Goal: Task Accomplishment & Management: Manage account settings

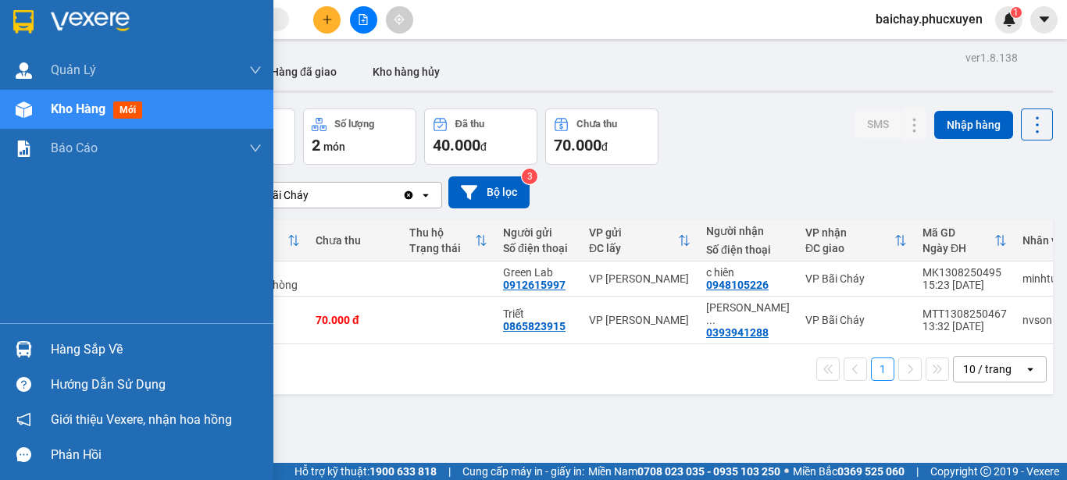
click at [104, 352] on div "Hàng sắp về" at bounding box center [156, 349] width 211 height 23
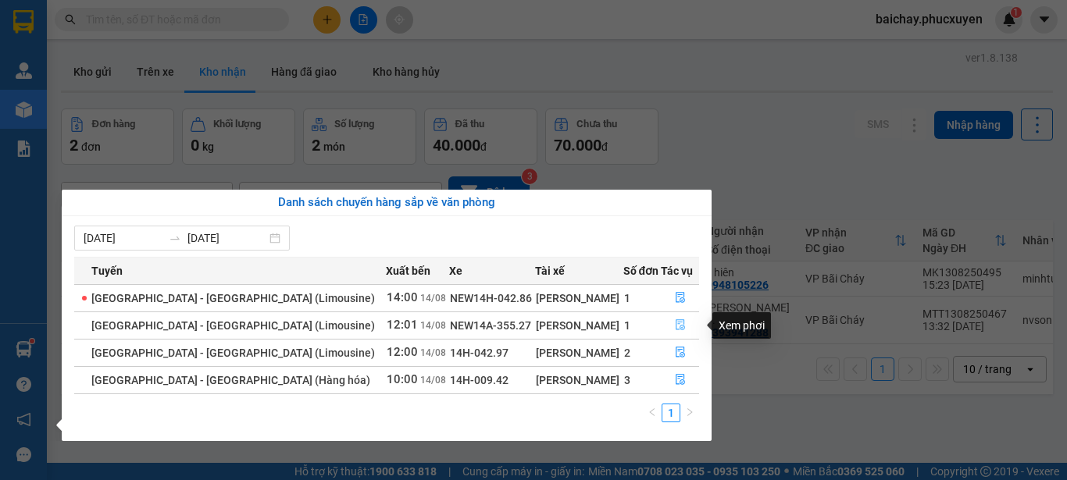
click at [675, 325] on icon "file-done" at bounding box center [680, 324] width 11 height 11
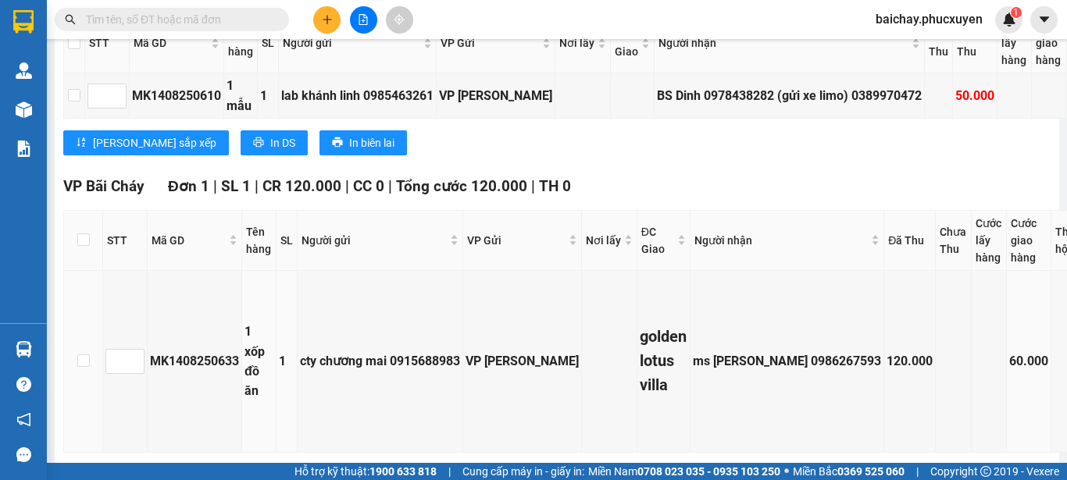
scroll to position [532, 0]
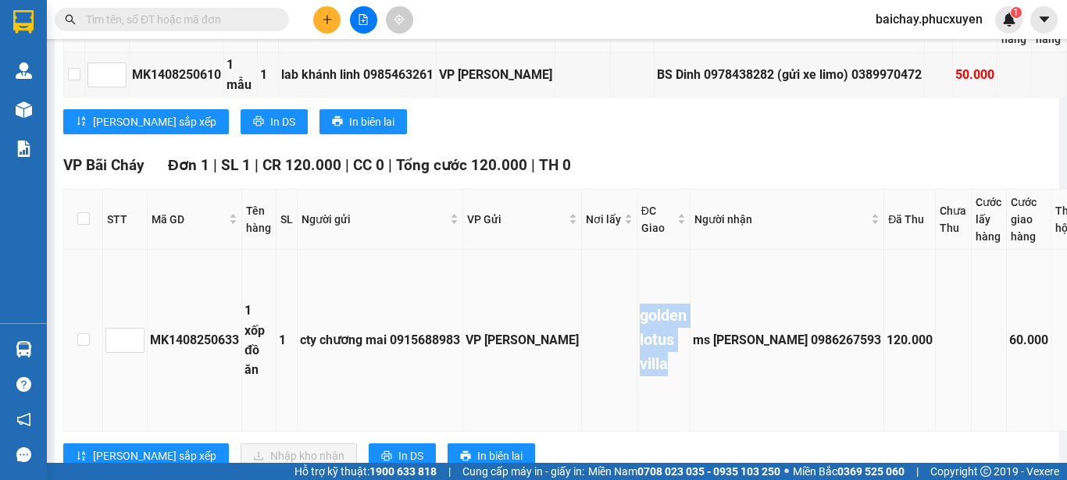
drag, startPoint x: 618, startPoint y: 297, endPoint x: 666, endPoint y: 336, distance: 62.2
click at [666, 336] on div "golden lotus villa" at bounding box center [664, 340] width 48 height 73
copy div "golden lotus villa"
drag, startPoint x: 821, startPoint y: 318, endPoint x: 754, endPoint y: 327, distance: 67.8
click at [754, 330] on div "ms [PERSON_NAME] 0986267593" at bounding box center [787, 340] width 188 height 20
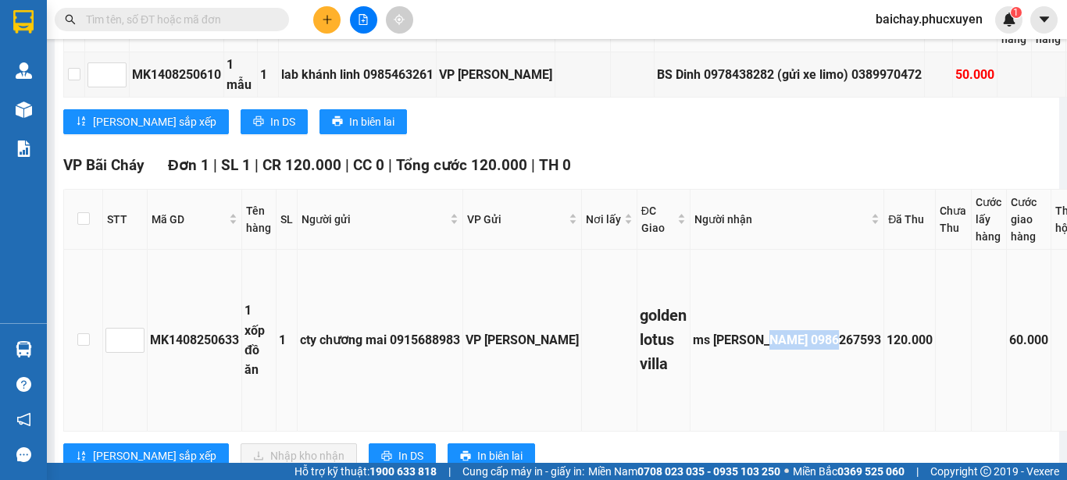
copy div "0986267593"
drag, startPoint x: 746, startPoint y: 324, endPoint x: 688, endPoint y: 331, distance: 58.2
click at [691, 331] on td "ms [PERSON_NAME] 0986267593" at bounding box center [788, 341] width 194 height 182
copy div "ms [PERSON_NAME]"
click at [830, 444] on div "[PERSON_NAME] sắp xếp Nhập kho nhận In DS In biên lai" at bounding box center [641, 456] width 1156 height 25
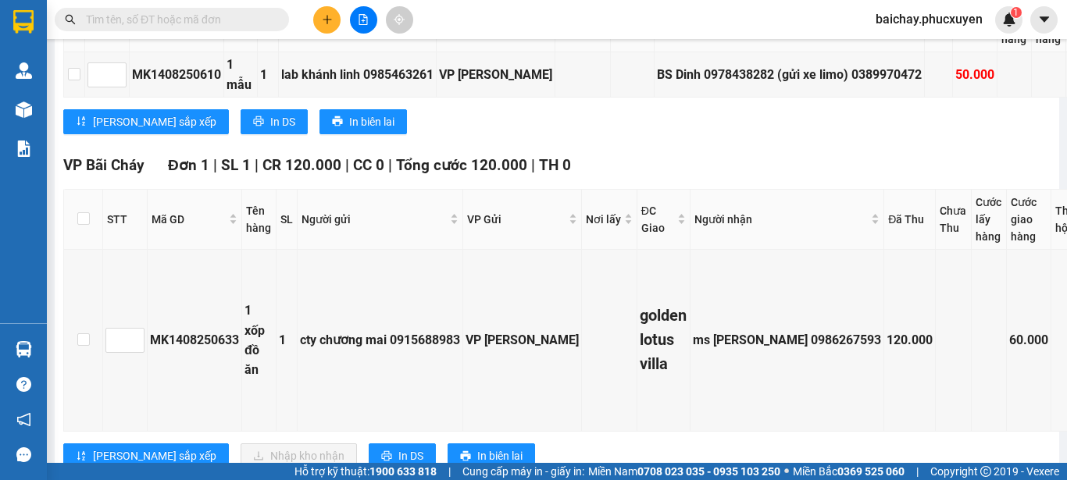
click at [601, 444] on div "[PERSON_NAME] sắp xếp Nhập kho nhận In DS In biên lai" at bounding box center [641, 456] width 1156 height 25
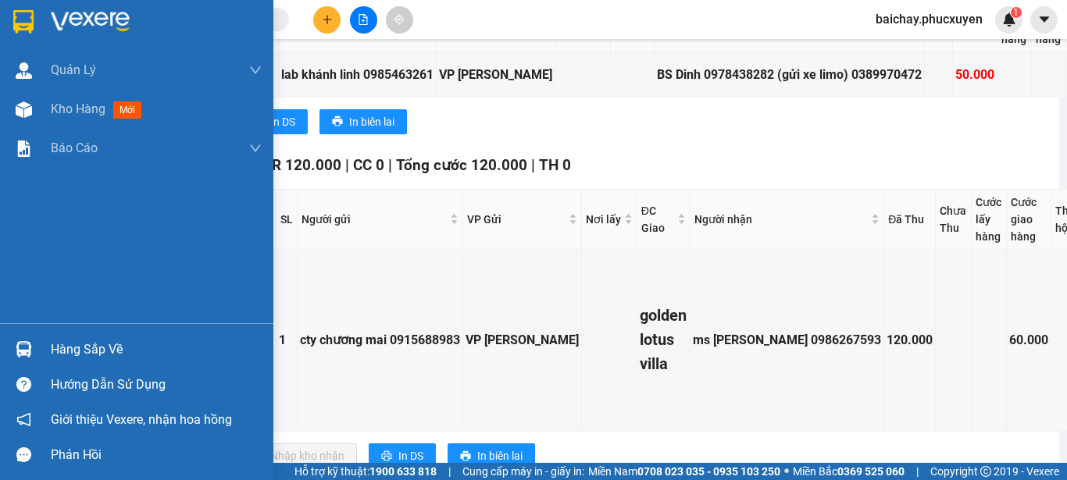
click at [75, 351] on div "Hàng sắp về" at bounding box center [156, 349] width 211 height 23
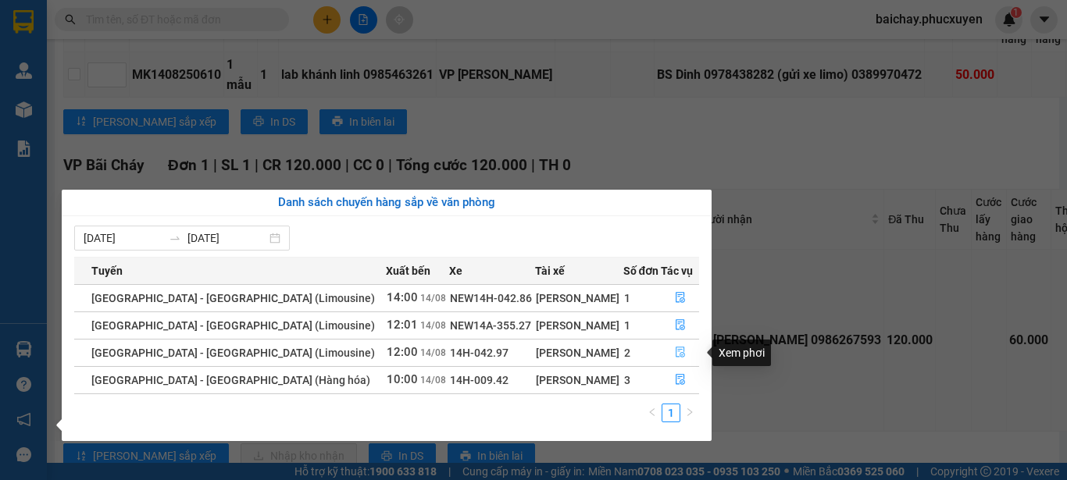
click at [675, 353] on icon "file-done" at bounding box center [680, 352] width 11 height 11
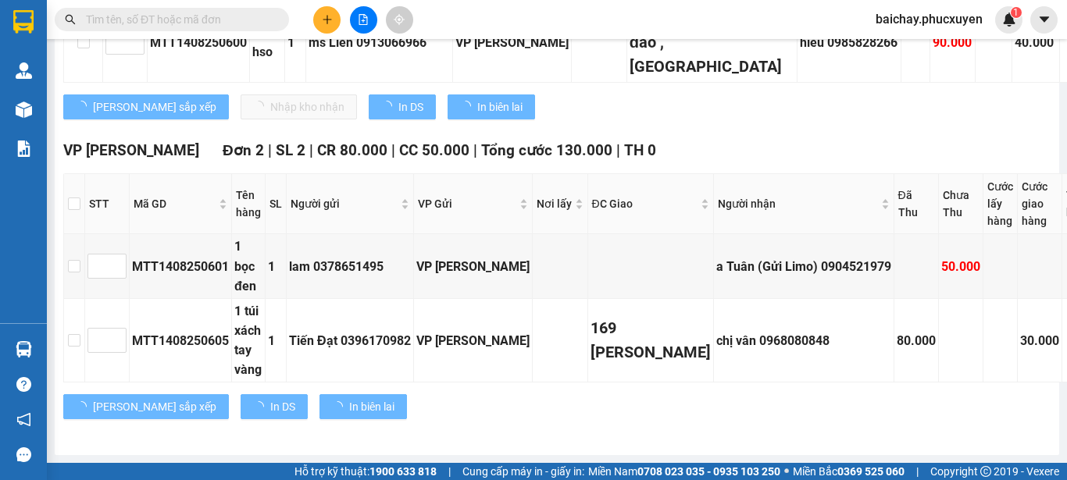
scroll to position [489, 0]
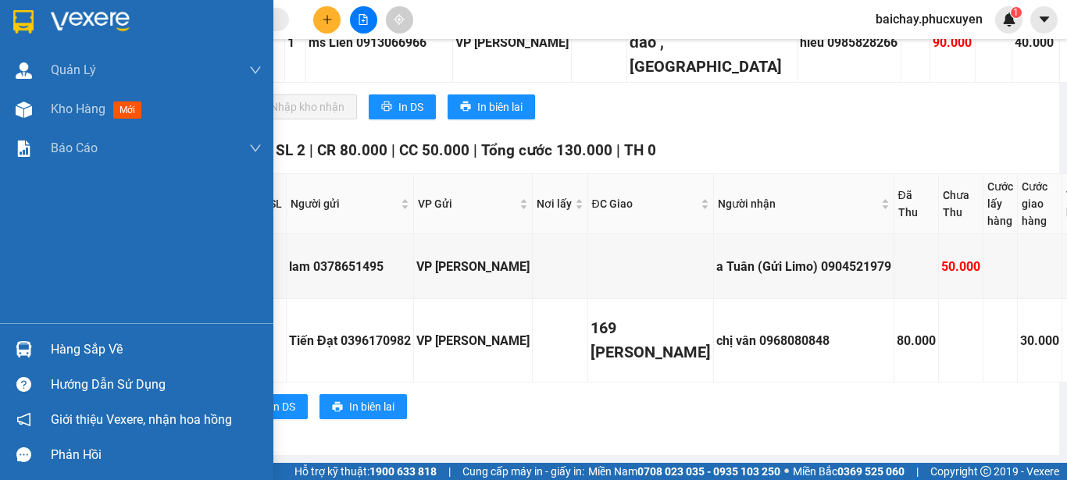
click at [79, 349] on div "Hàng sắp về" at bounding box center [156, 349] width 211 height 23
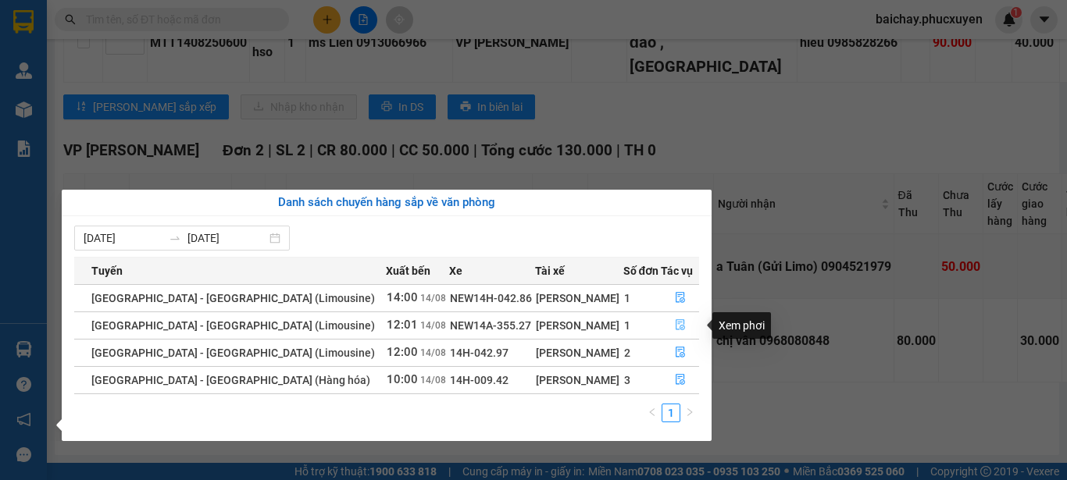
click at [675, 323] on icon "file-done" at bounding box center [680, 324] width 11 height 11
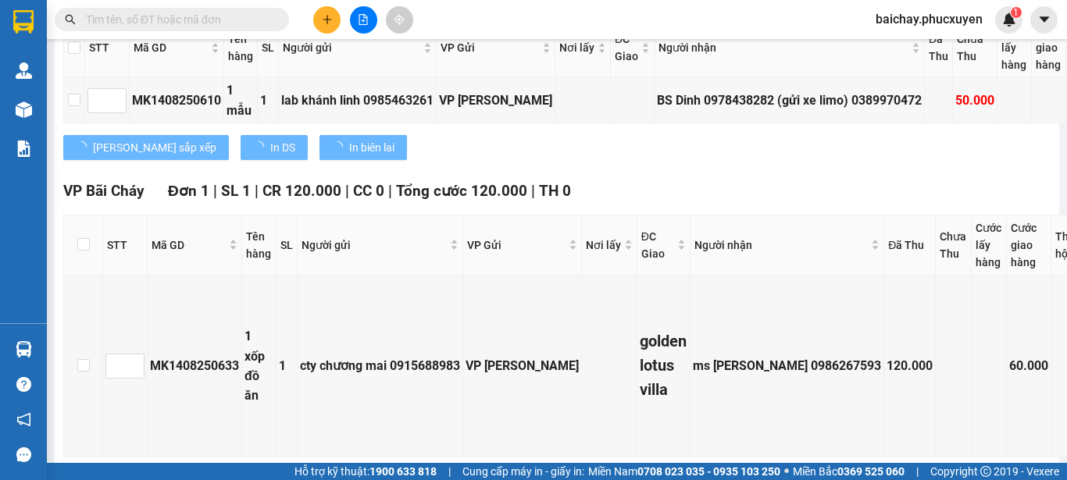
scroll to position [515, 0]
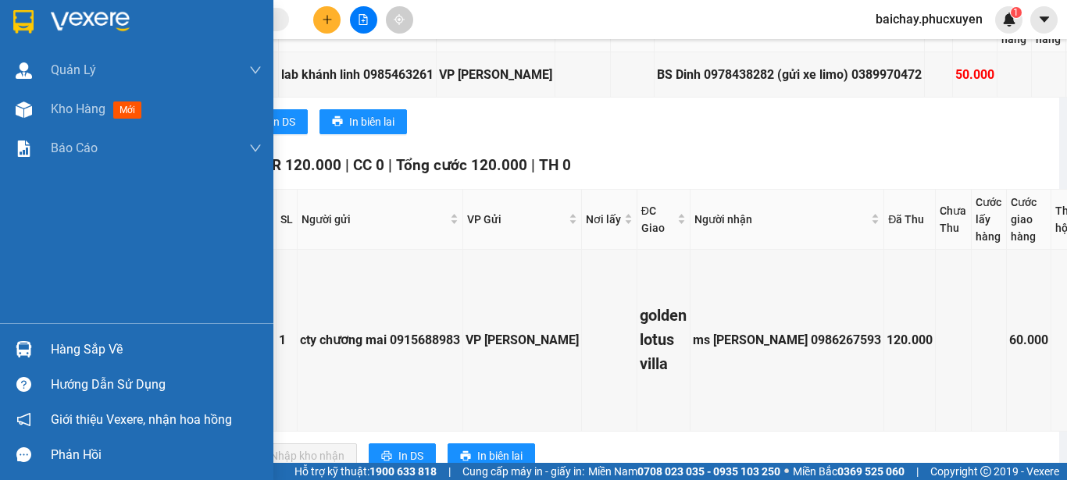
click at [79, 347] on div "Hàng sắp về" at bounding box center [156, 349] width 211 height 23
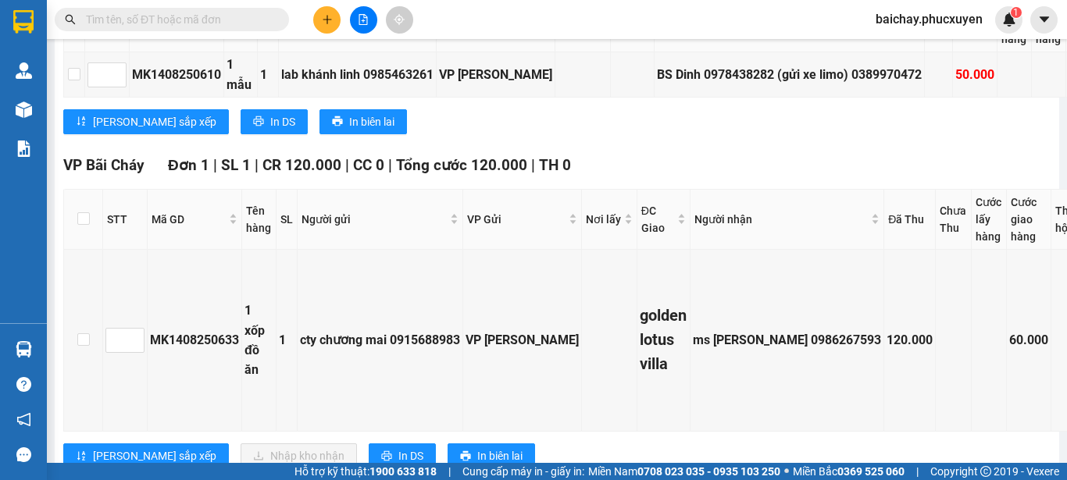
click at [842, 378] on section "Kết quả tìm kiếm ( 0 ) Bộ lọc No Data baichay.phucxuyen 1 [PERSON_NAME] lý giao…" at bounding box center [533, 240] width 1067 height 480
click at [939, 20] on span "baichay.phucxuyen" at bounding box center [929, 19] width 132 height 20
click at [906, 50] on span "Đăng xuất" at bounding box center [937, 48] width 98 height 17
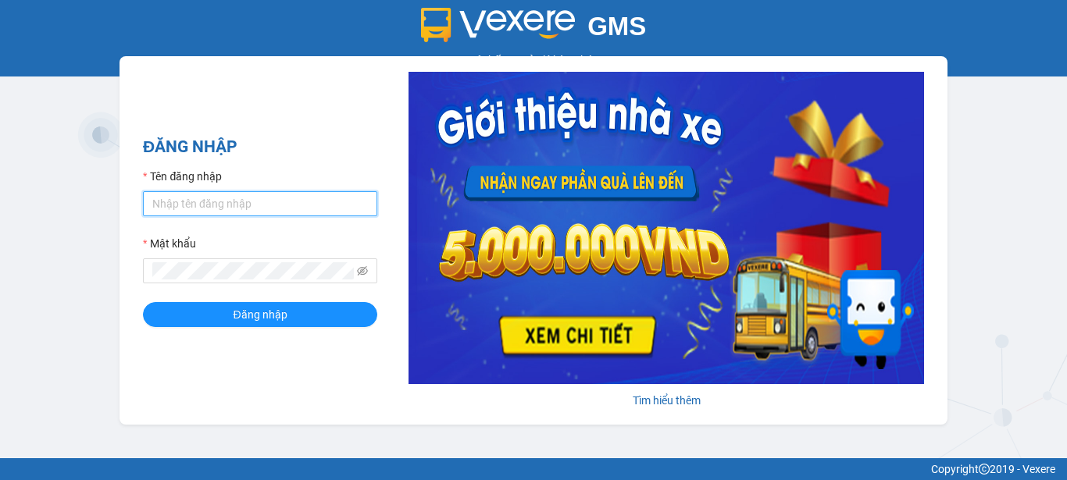
click at [206, 202] on input "Tên đăng nhập" at bounding box center [260, 203] width 234 height 25
type input "phuongbc.phucxuyen"
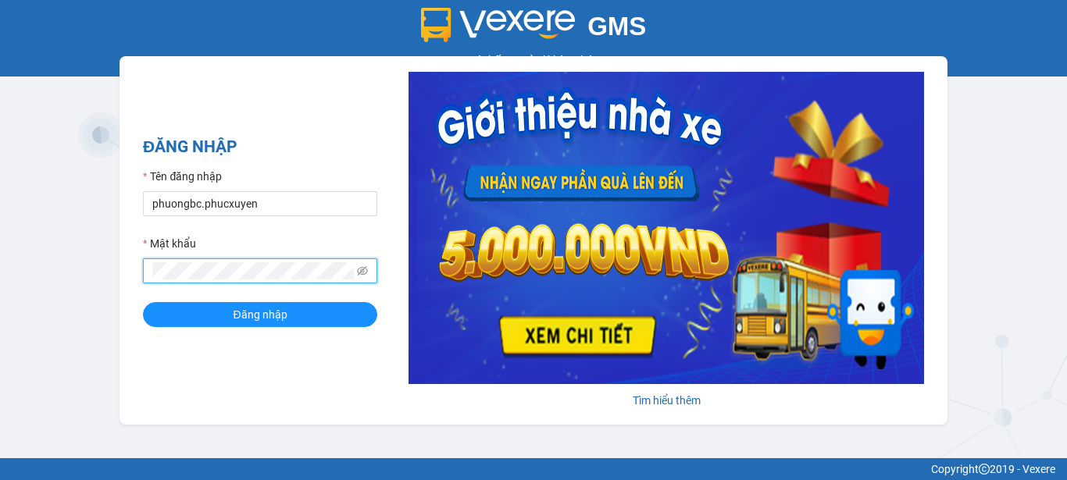
click at [143, 302] on button "Đăng nhập" at bounding box center [260, 314] width 234 height 25
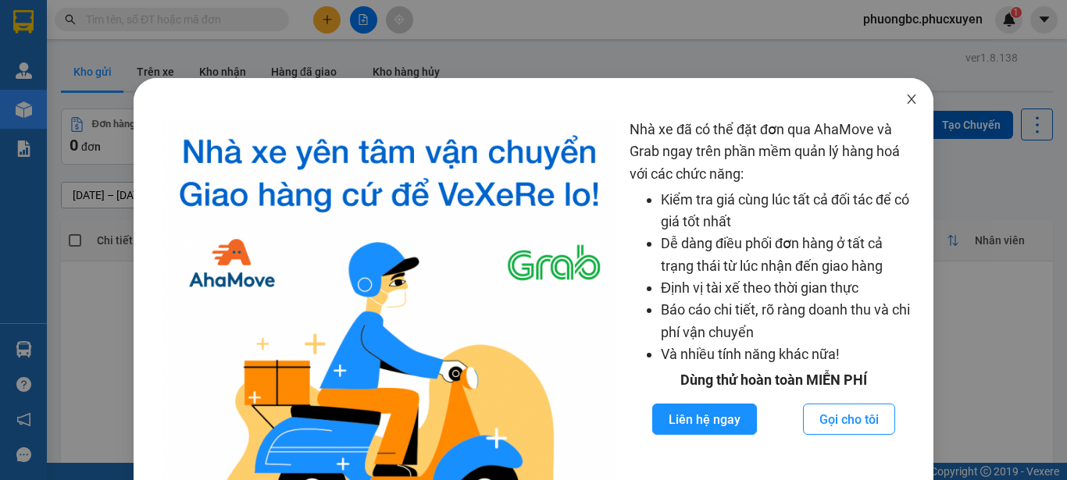
click at [905, 95] on icon "close" at bounding box center [911, 99] width 12 height 12
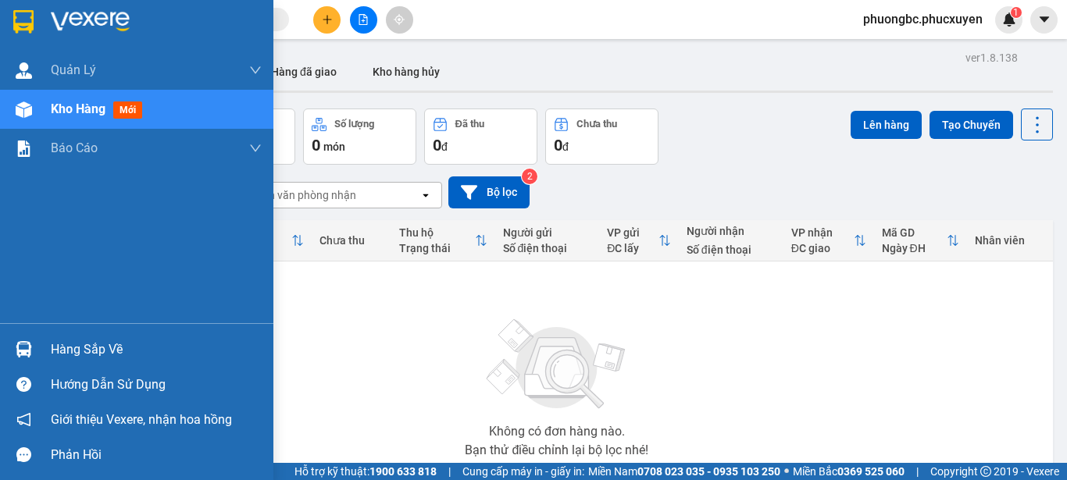
click at [80, 346] on div "Hàng sắp về" at bounding box center [156, 349] width 211 height 23
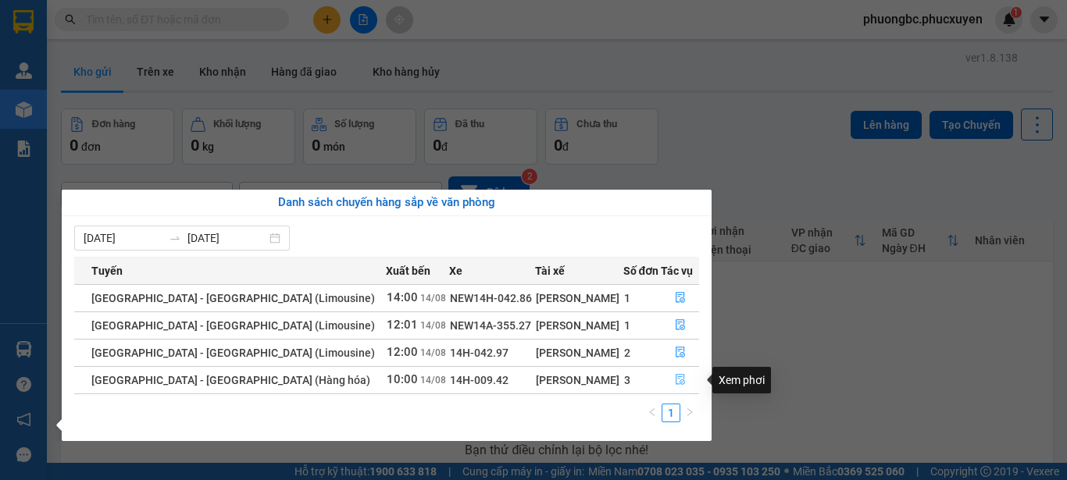
click at [675, 377] on icon "file-done" at bounding box center [680, 379] width 11 height 11
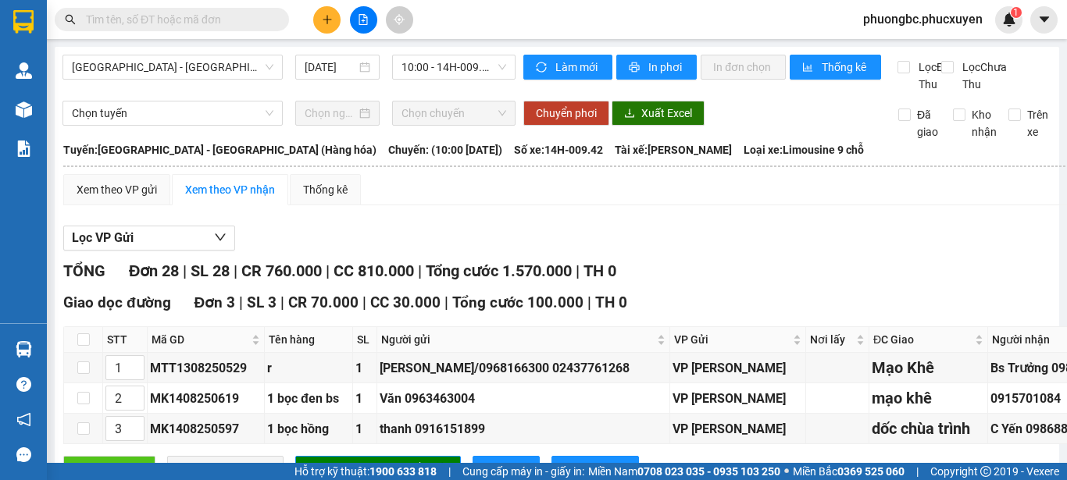
scroll to position [1562, 0]
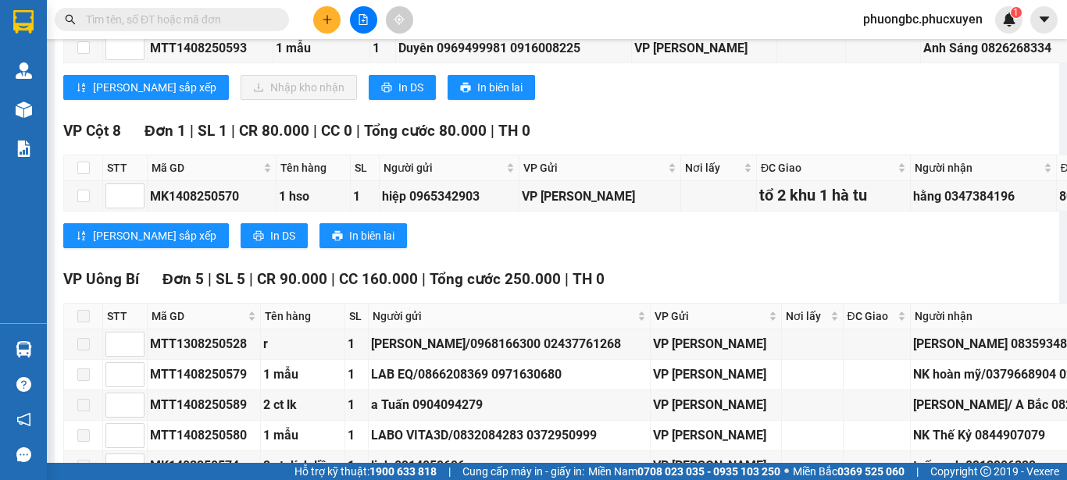
checkbox input "true"
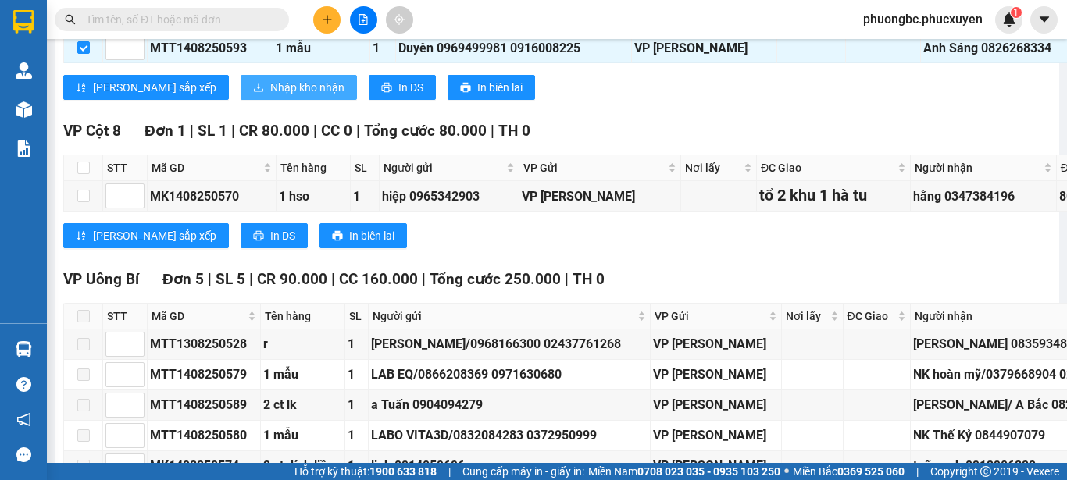
click at [270, 96] on span "Nhập kho nhận" at bounding box center [307, 87] width 74 height 17
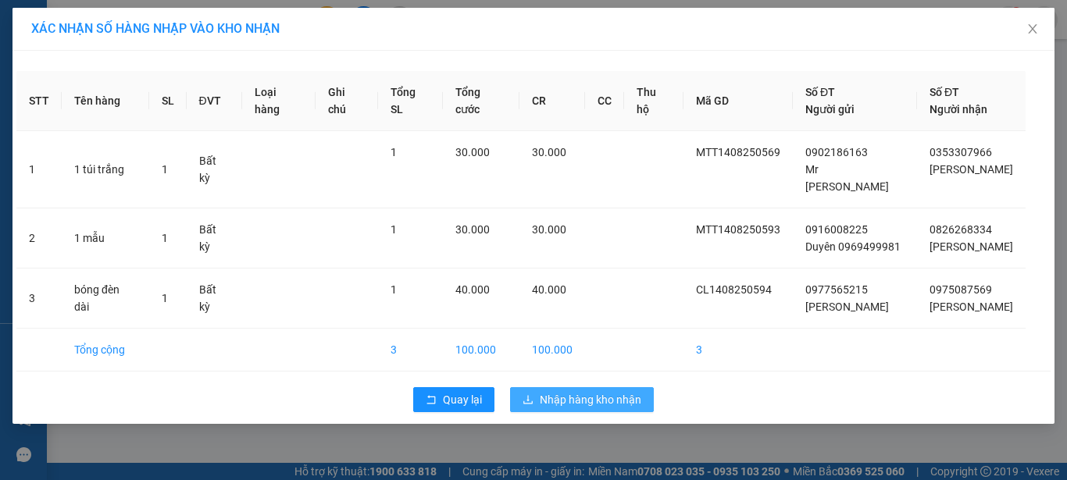
click at [566, 391] on span "Nhập hàng kho nhận" at bounding box center [591, 399] width 102 height 17
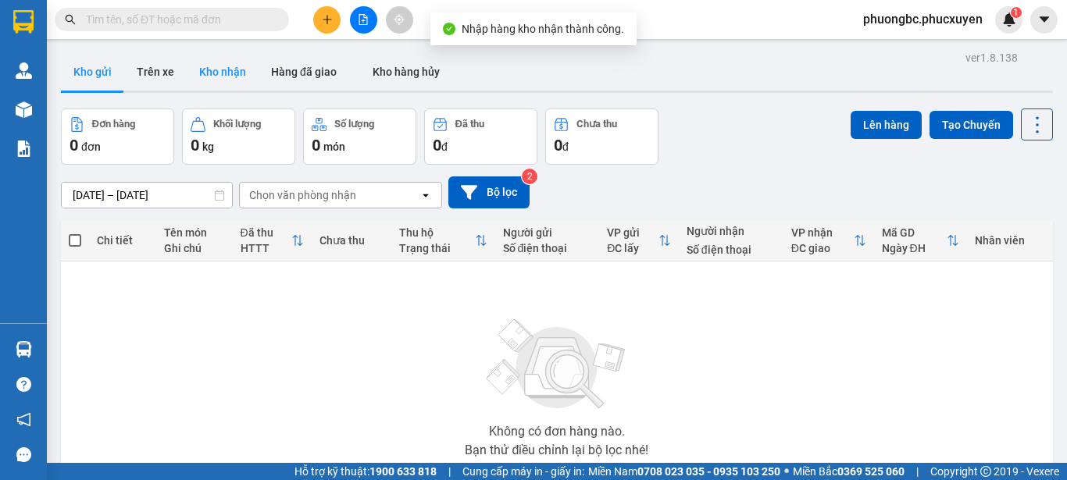
click at [225, 75] on button "Kho nhận" at bounding box center [223, 71] width 72 height 37
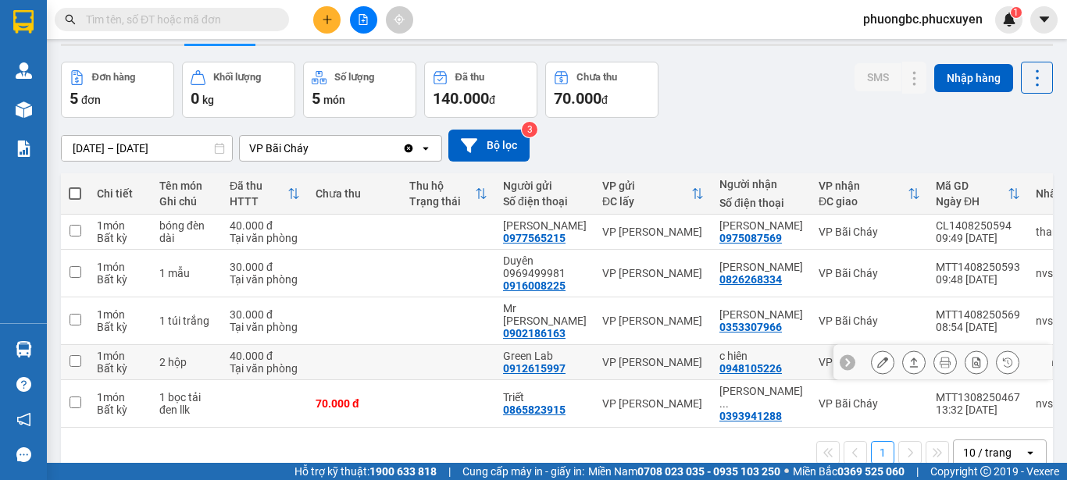
scroll to position [72, 0]
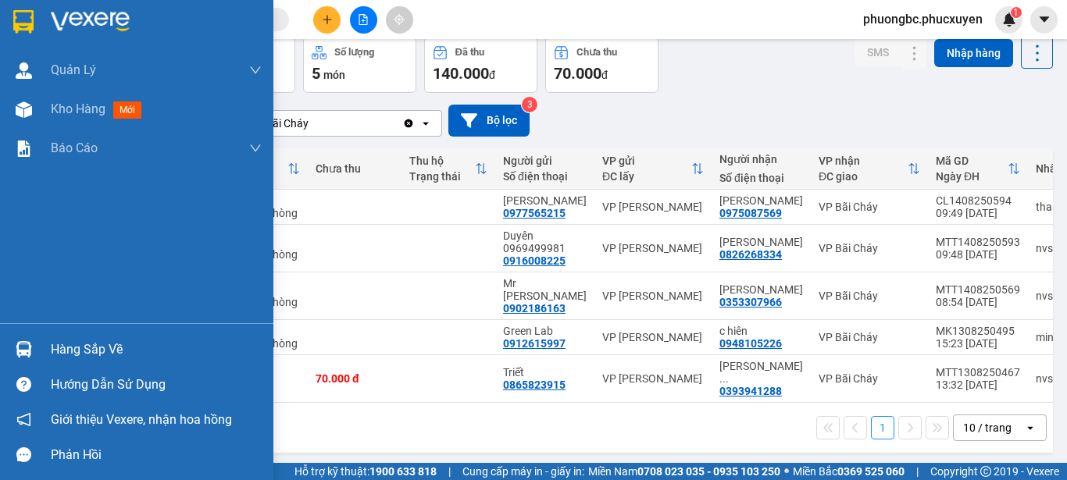
click at [95, 350] on div "Hàng sắp về" at bounding box center [156, 349] width 211 height 23
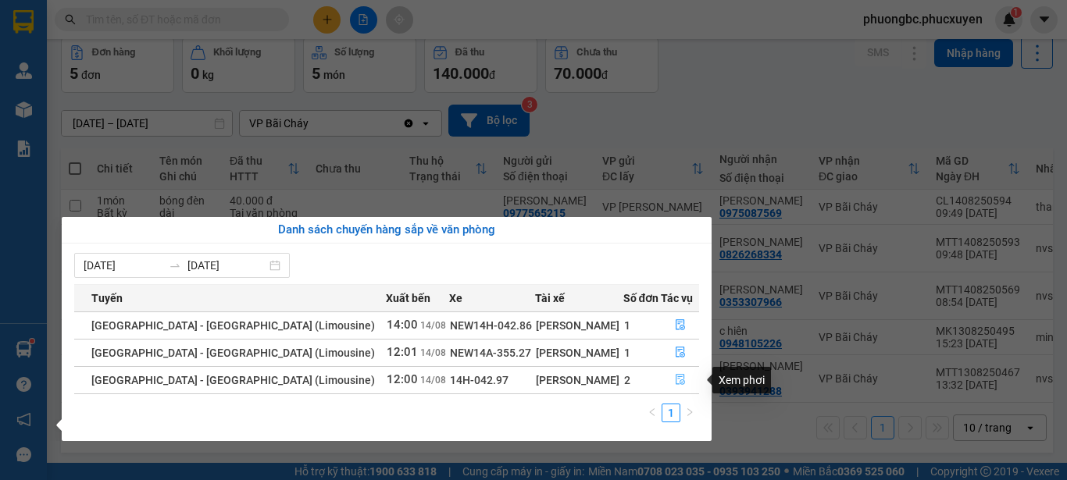
click at [675, 380] on icon "file-done" at bounding box center [680, 379] width 11 height 11
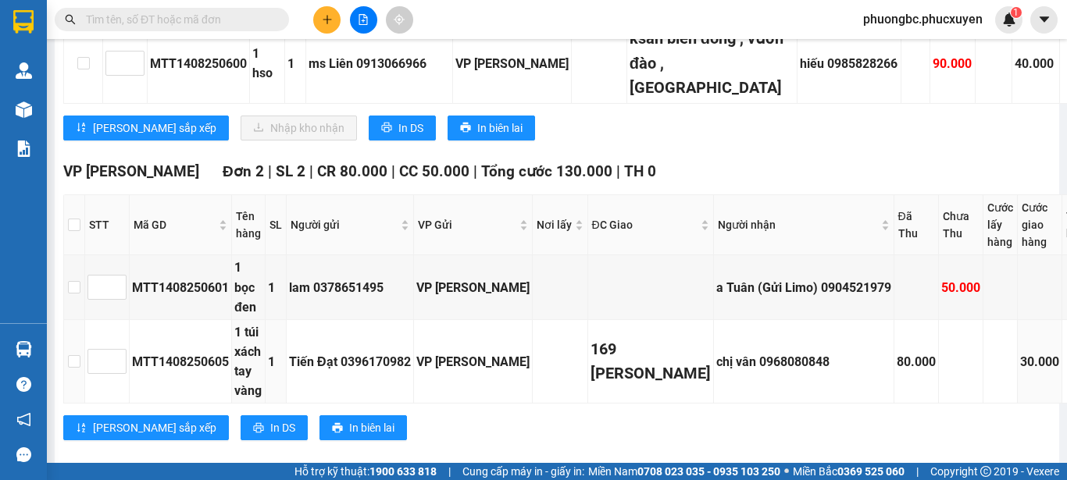
scroll to position [391, 0]
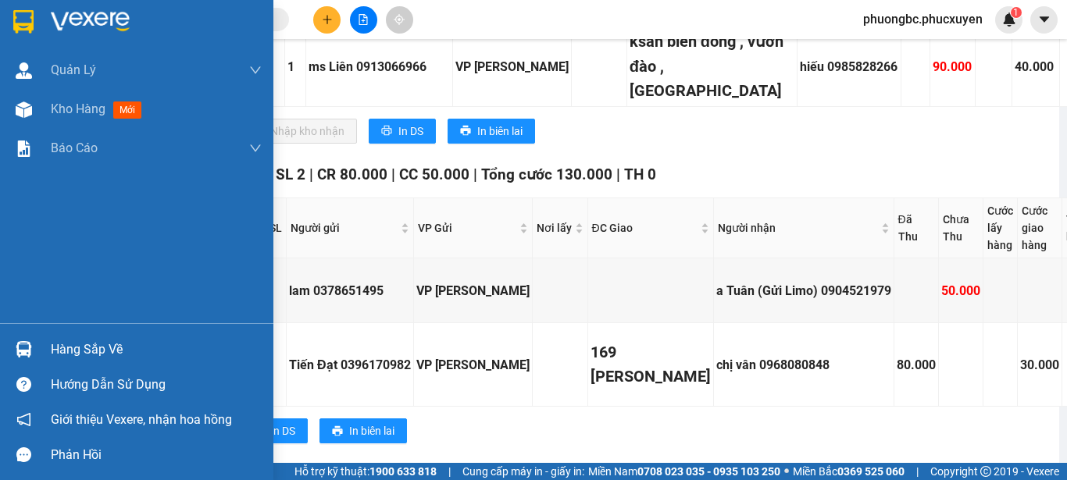
click at [73, 348] on div "Hàng sắp về" at bounding box center [156, 349] width 211 height 23
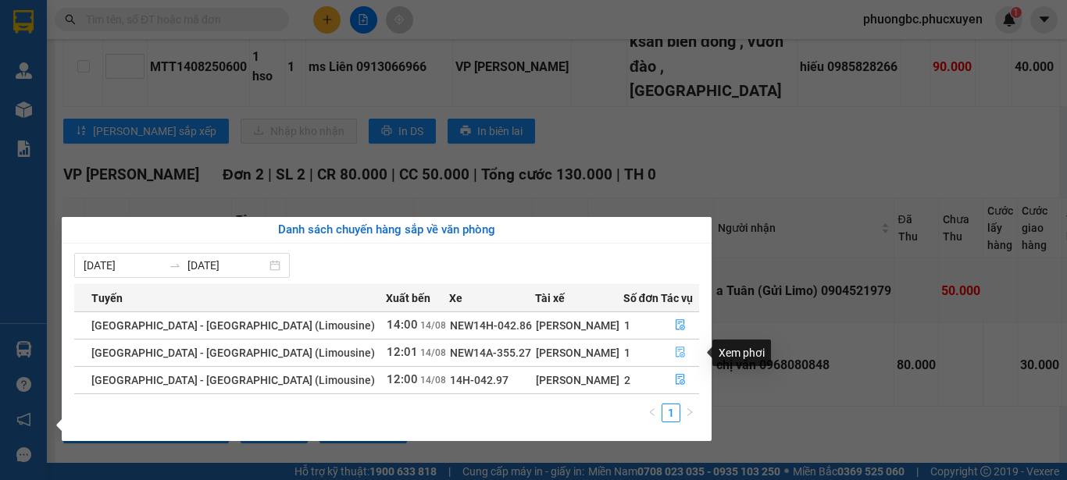
click at [676, 350] on icon "file-done" at bounding box center [680, 353] width 9 height 11
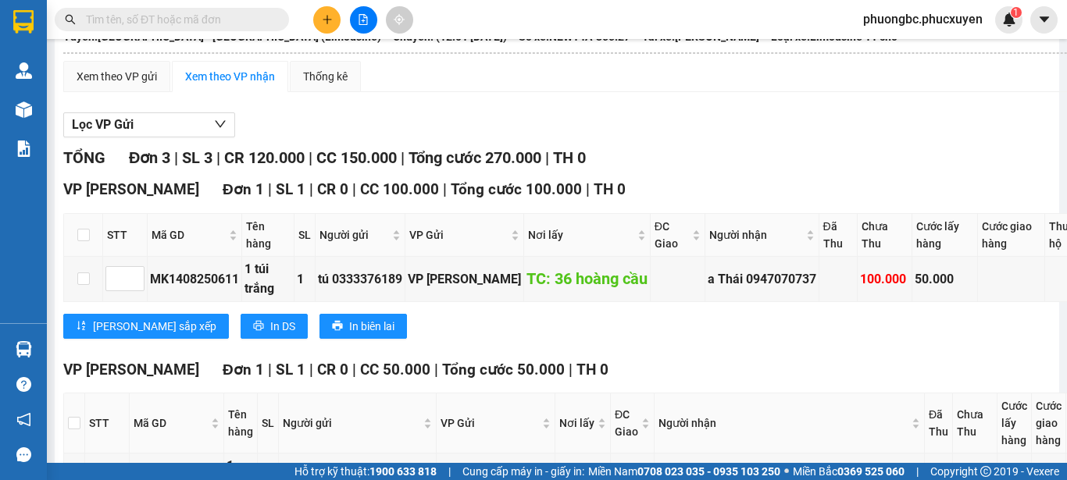
scroll to position [280, 0]
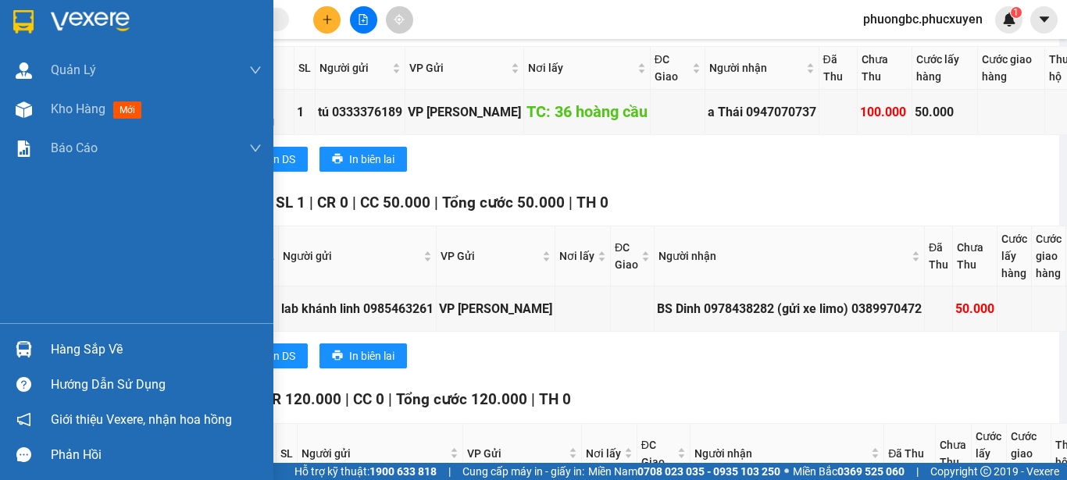
click at [98, 348] on div "Hàng sắp về" at bounding box center [156, 349] width 211 height 23
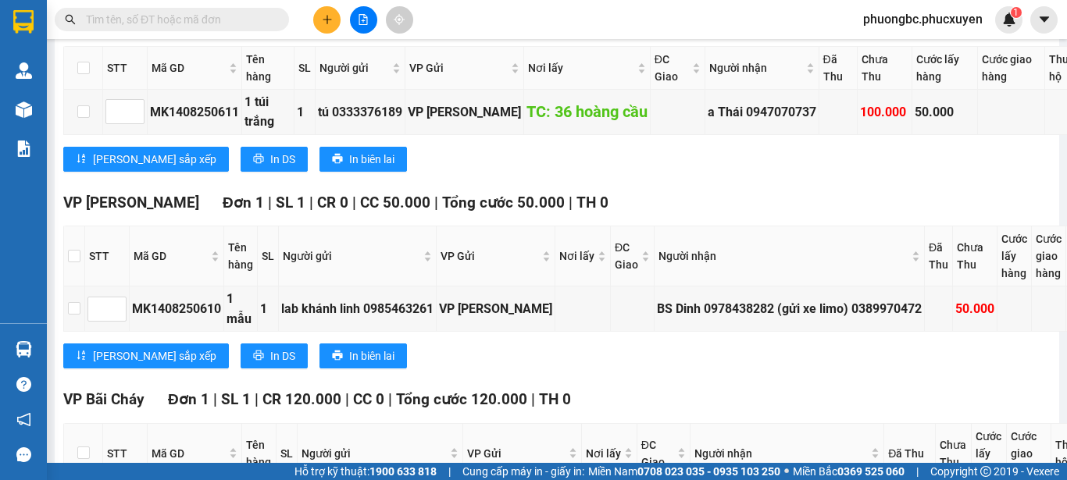
click at [808, 401] on section "Kết quả tìm kiếm ( 0 ) Bộ lọc No Data phuongbc.phucxuyen 1 Quản Lý Quản lý giao…" at bounding box center [533, 240] width 1067 height 480
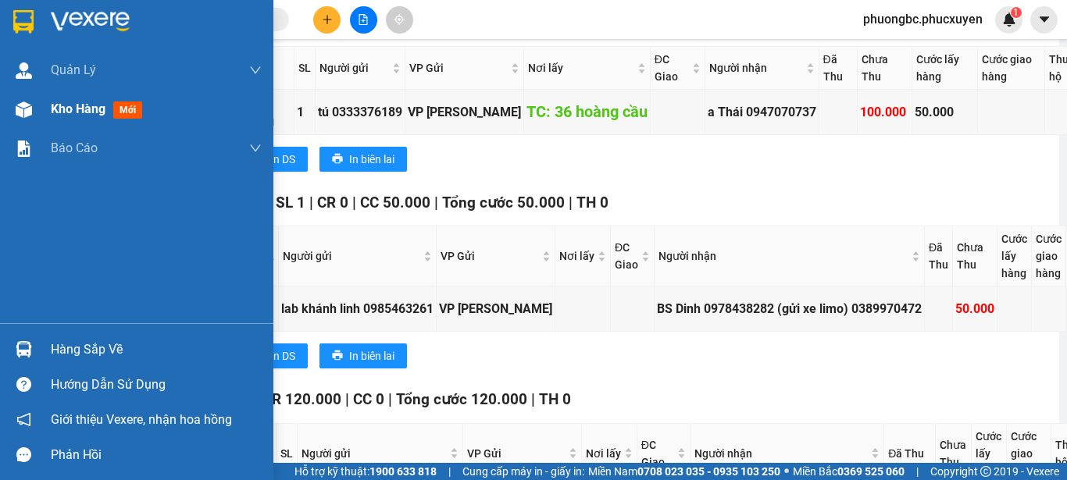
click at [110, 102] on div "Kho hàng mới" at bounding box center [100, 109] width 98 height 20
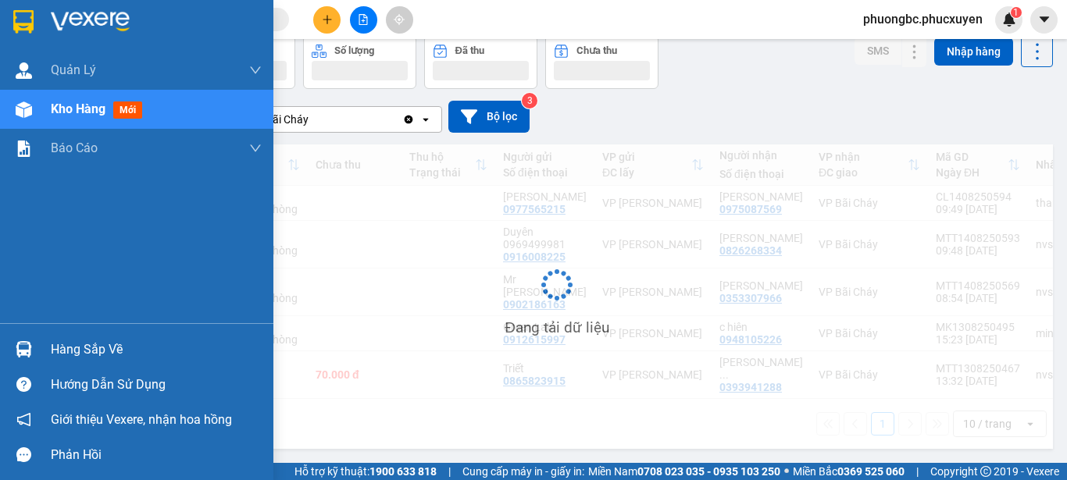
scroll to position [72, 0]
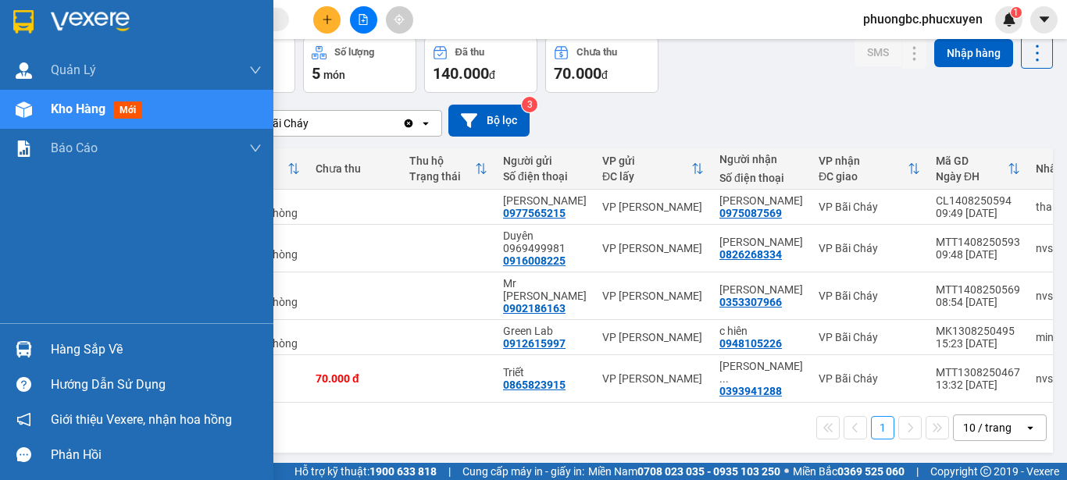
click at [87, 345] on div "Hàng sắp về" at bounding box center [156, 349] width 211 height 23
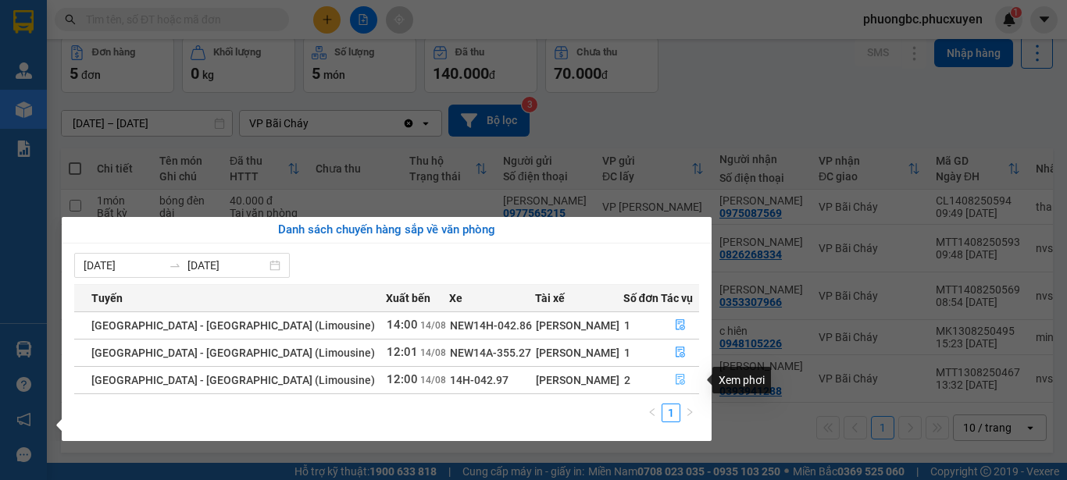
click at [676, 380] on icon "file-done" at bounding box center [680, 379] width 11 height 11
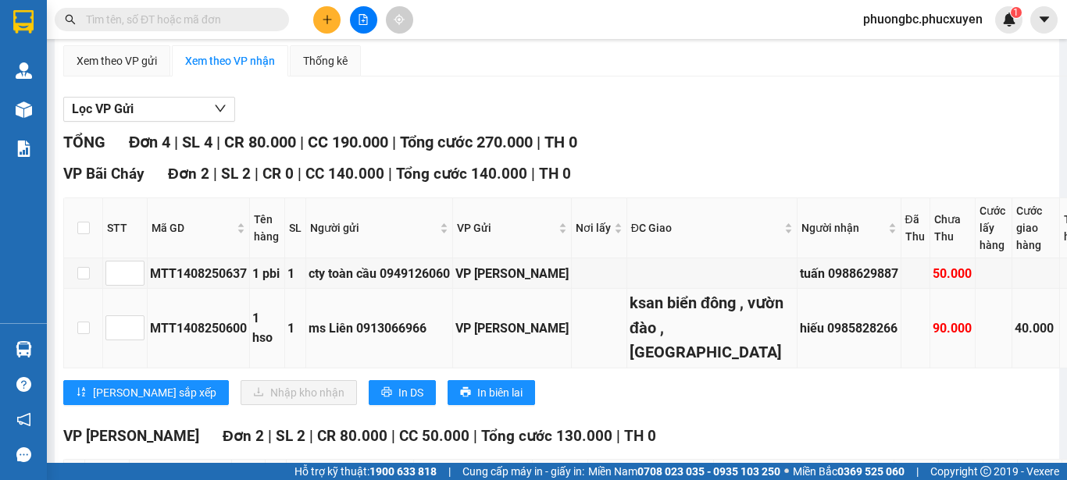
scroll to position [156, 0]
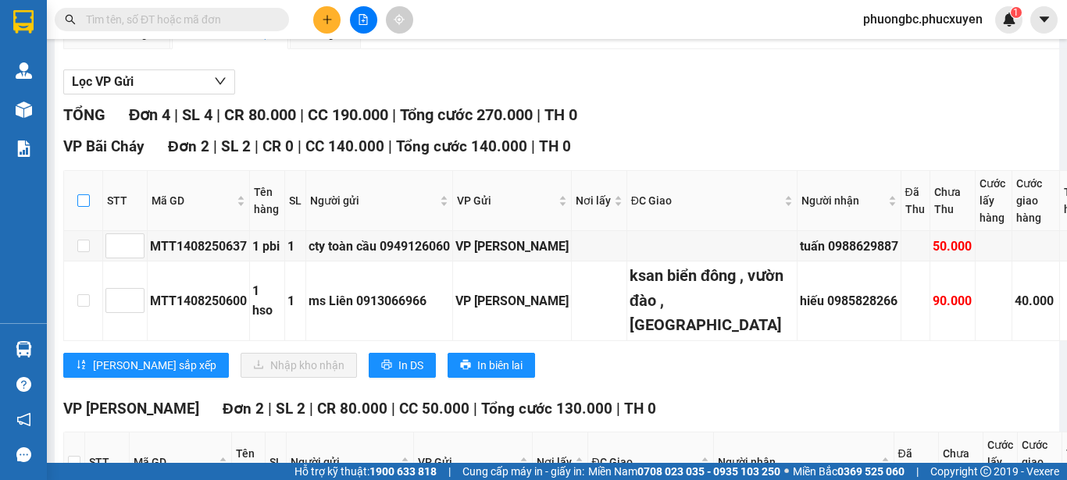
click at [85, 207] on input "checkbox" at bounding box center [83, 201] width 12 height 12
checkbox input "true"
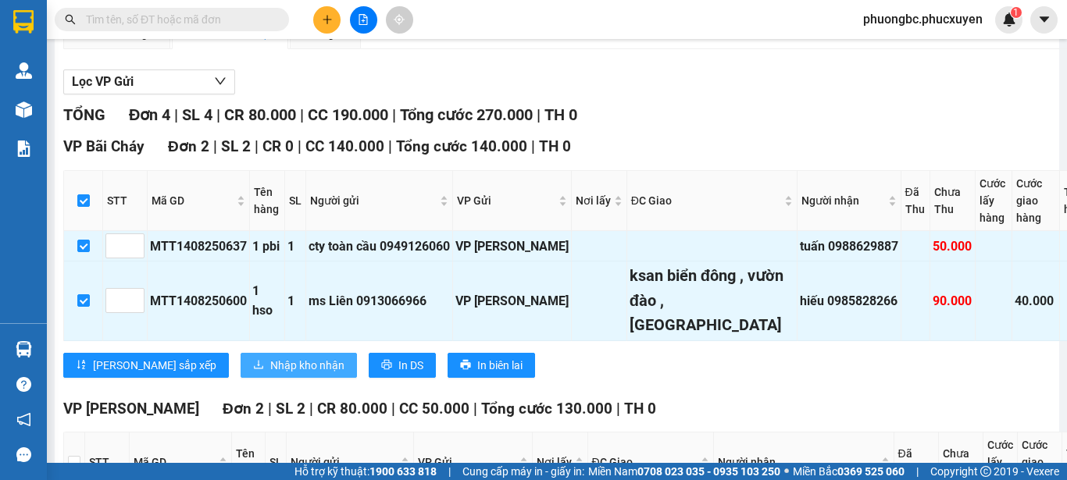
click at [270, 374] on span "Nhập kho nhận" at bounding box center [307, 365] width 74 height 17
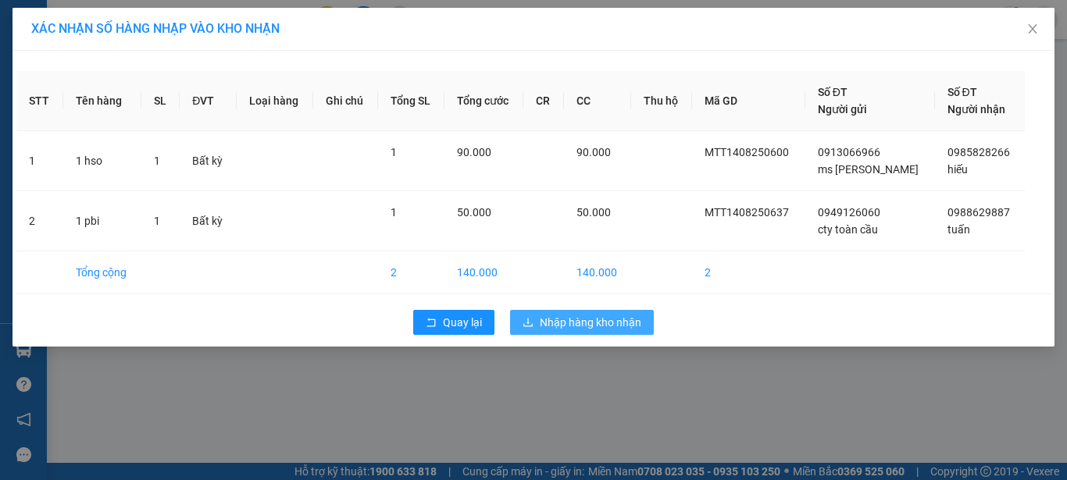
click at [566, 319] on span "Nhập hàng kho nhận" at bounding box center [591, 322] width 102 height 17
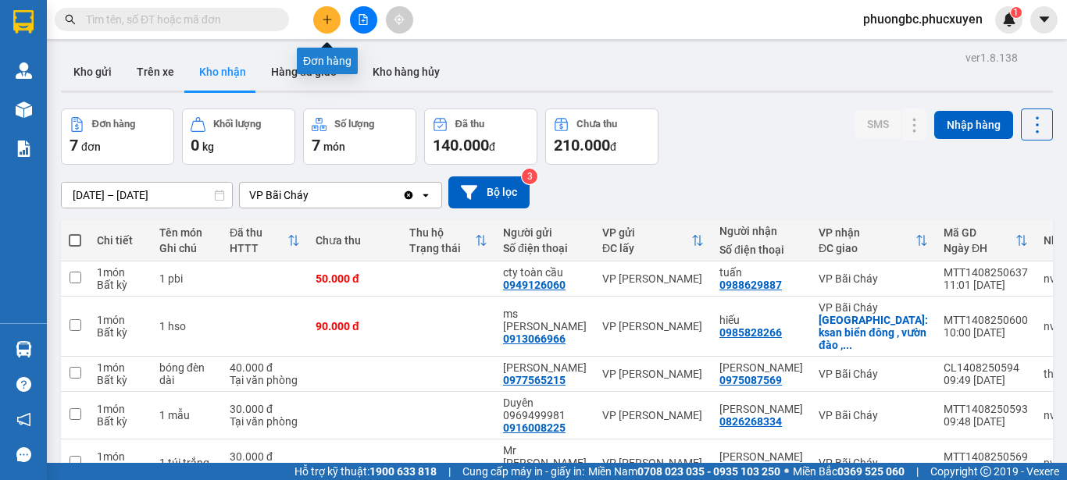
click at [323, 18] on icon "plus" at bounding box center [327, 19] width 11 height 11
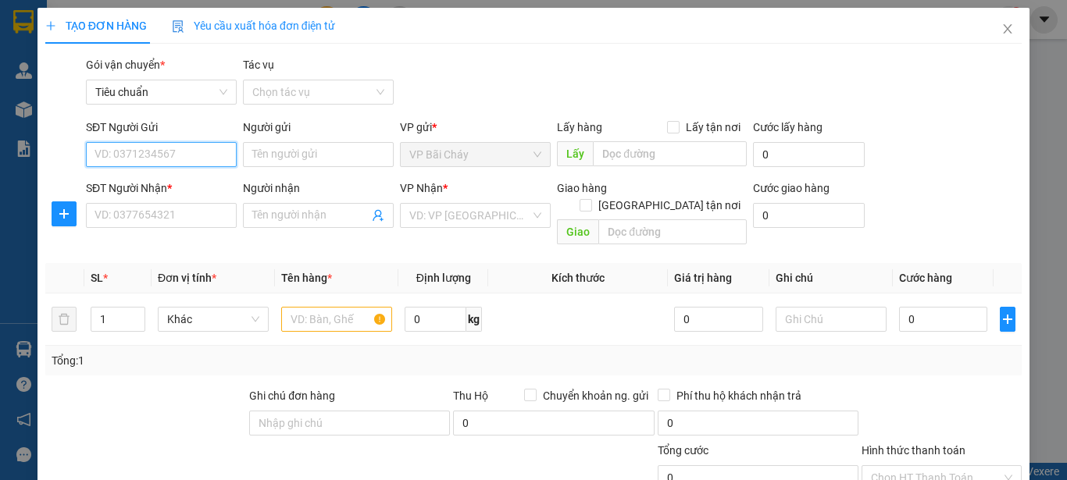
click at [191, 157] on input "SĐT Người Gửi" at bounding box center [161, 154] width 151 height 25
type input "0"
click at [281, 149] on input "Người gửi" at bounding box center [318, 154] width 151 height 25
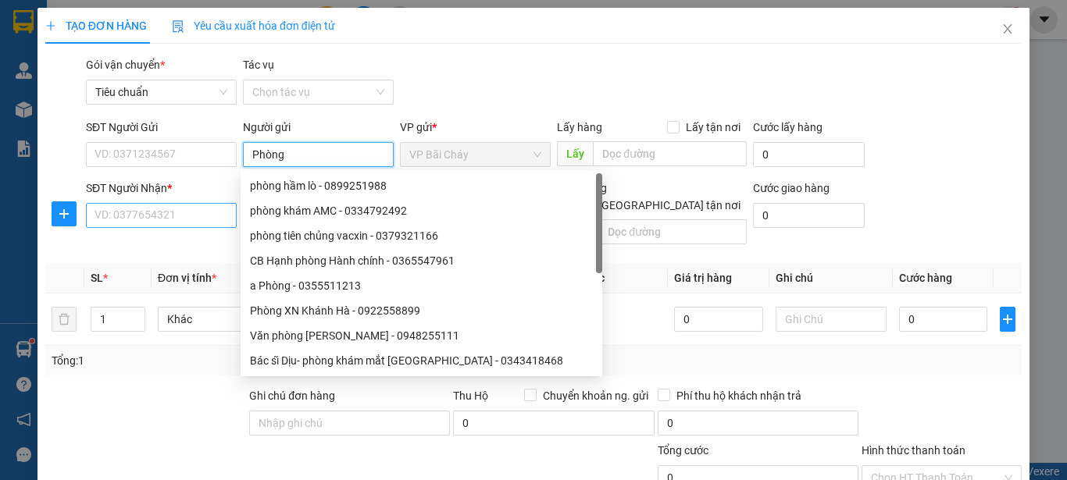
type input "Phòng"
click at [162, 212] on input "SĐT Người Nhận *" at bounding box center [161, 215] width 151 height 25
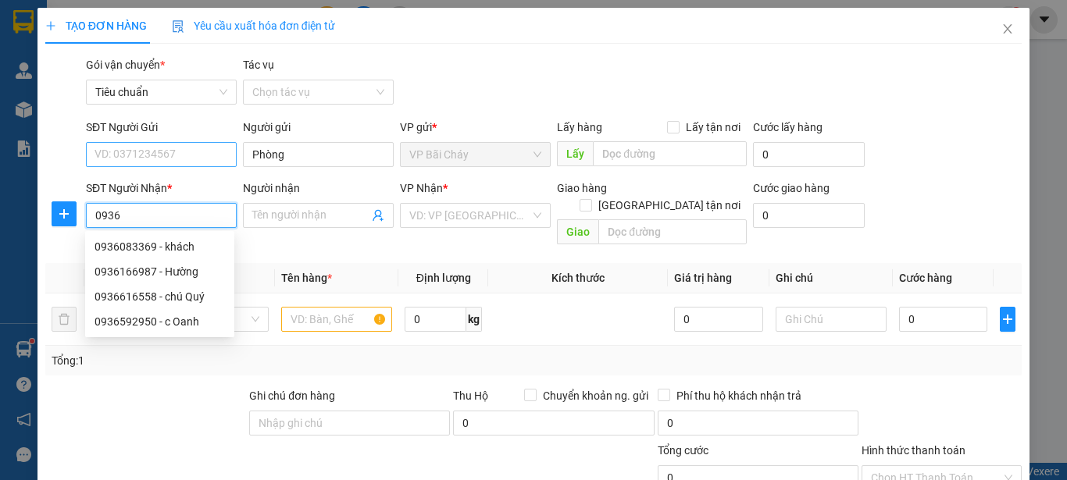
type input "0936"
click at [147, 157] on input "SĐT Người Gửi" at bounding box center [161, 154] width 151 height 25
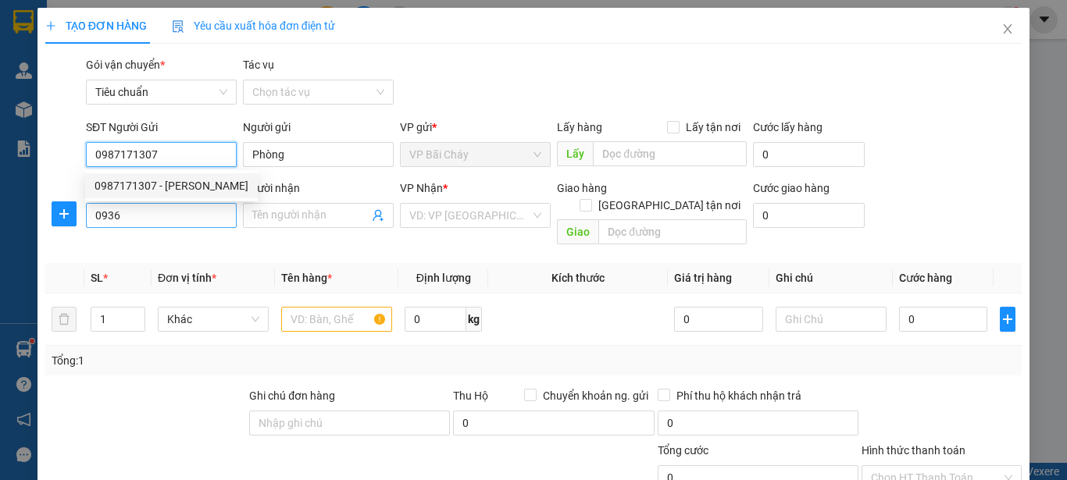
type input "0987171307"
click at [144, 218] on input "0936" at bounding box center [161, 215] width 151 height 25
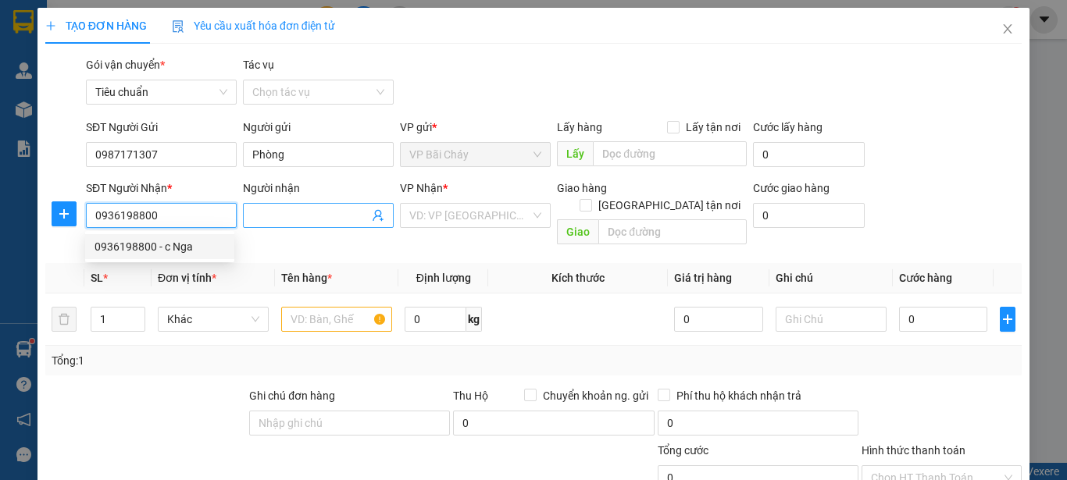
type input "0936198800"
click at [286, 218] on input "Người nhận" at bounding box center [310, 215] width 116 height 17
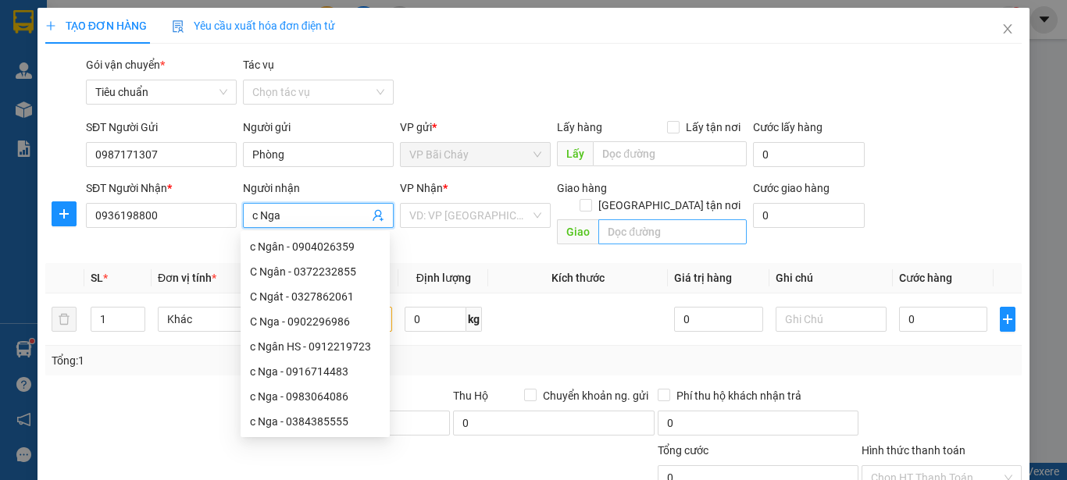
type input "c Nga"
click at [625, 220] on input "text" at bounding box center [672, 232] width 148 height 25
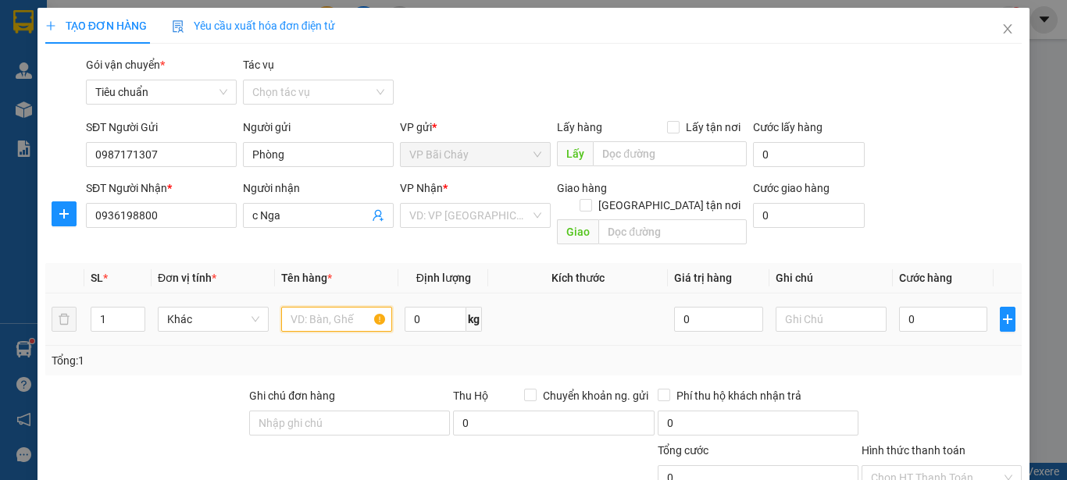
click at [341, 307] on input "text" at bounding box center [336, 319] width 111 height 25
type input "1 xốp"
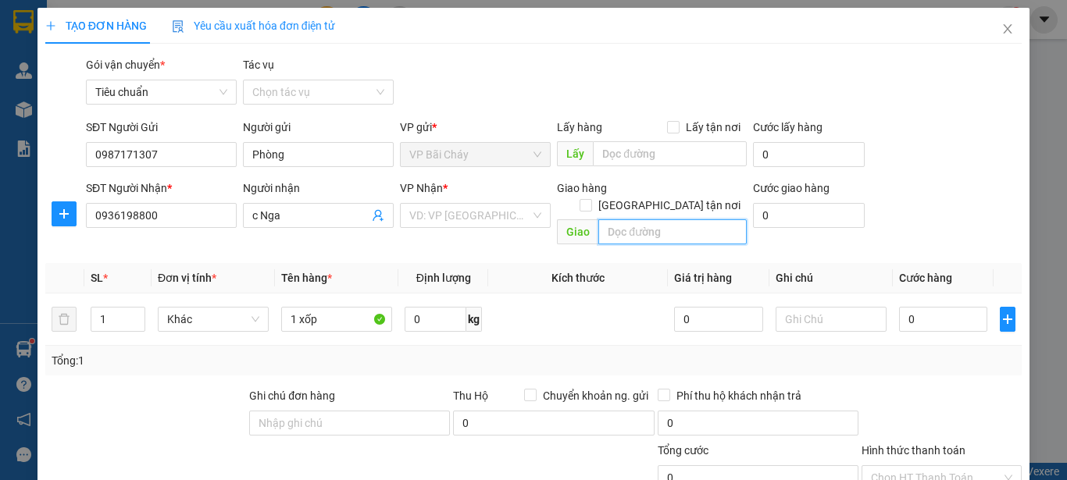
click at [639, 220] on input "text" at bounding box center [672, 232] width 148 height 25
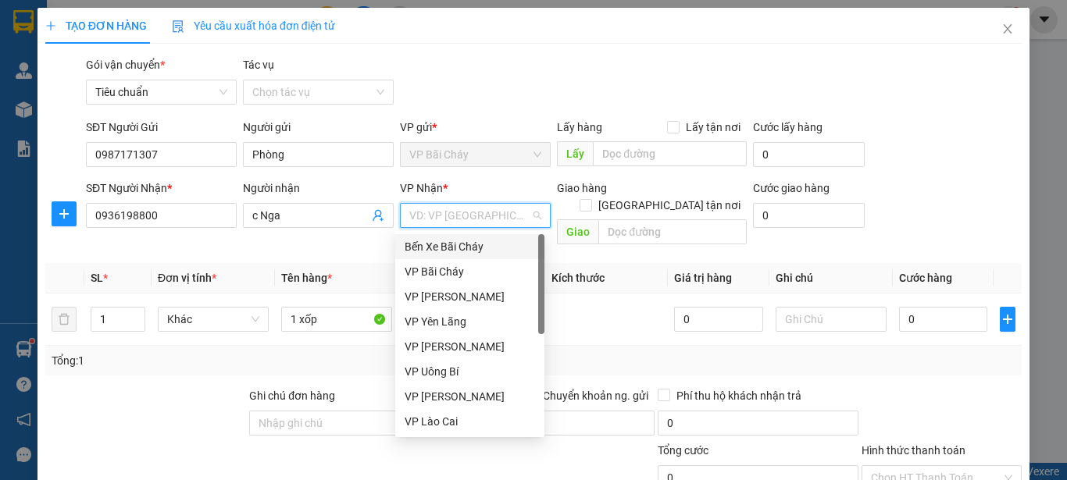
click at [449, 219] on input "search" at bounding box center [469, 215] width 121 height 23
click at [441, 344] on div "VP [PERSON_NAME]" at bounding box center [470, 346] width 130 height 17
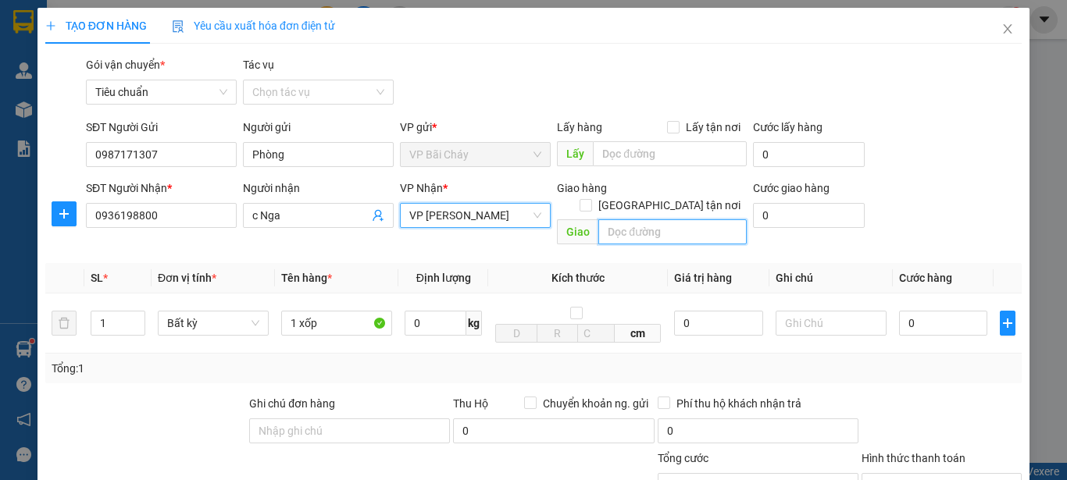
click at [628, 220] on input "text" at bounding box center [672, 232] width 148 height 25
click at [663, 220] on input "Bến xe giaps Bát" at bounding box center [672, 232] width 148 height 25
type input "Bến xe Giap Bát"
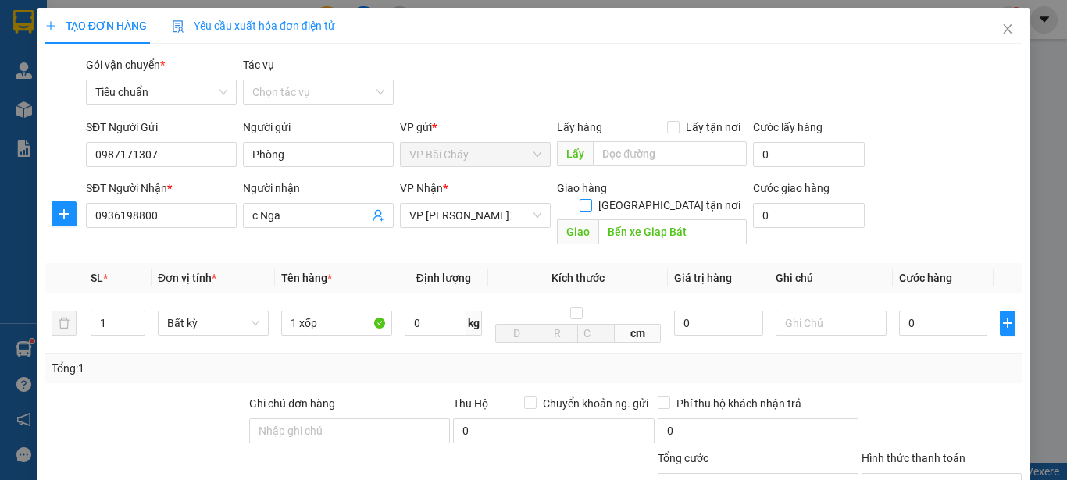
click at [591, 199] on input "Giao tận nơi" at bounding box center [585, 204] width 11 height 11
checkbox input "true"
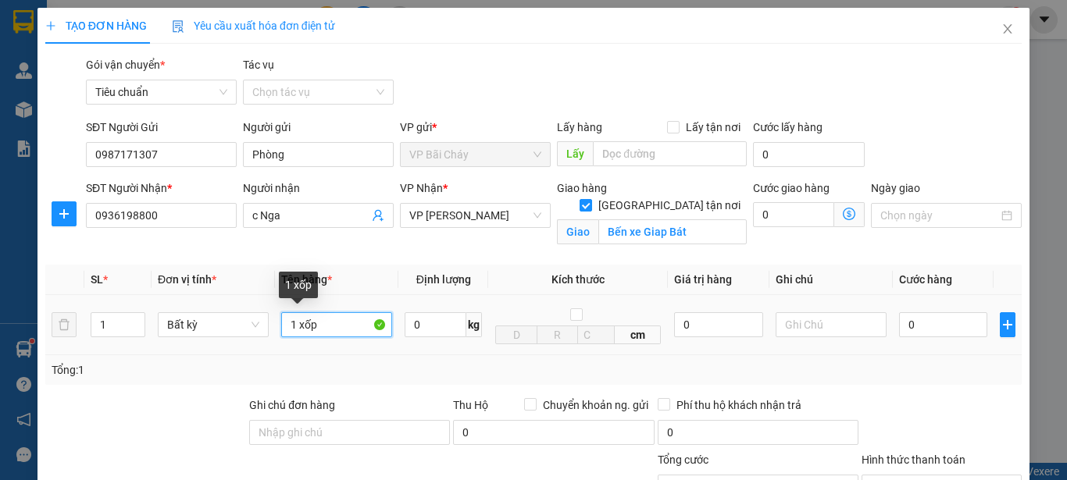
click at [323, 327] on input "1 xốp" at bounding box center [336, 324] width 111 height 25
type input "1 xốp mẫu"
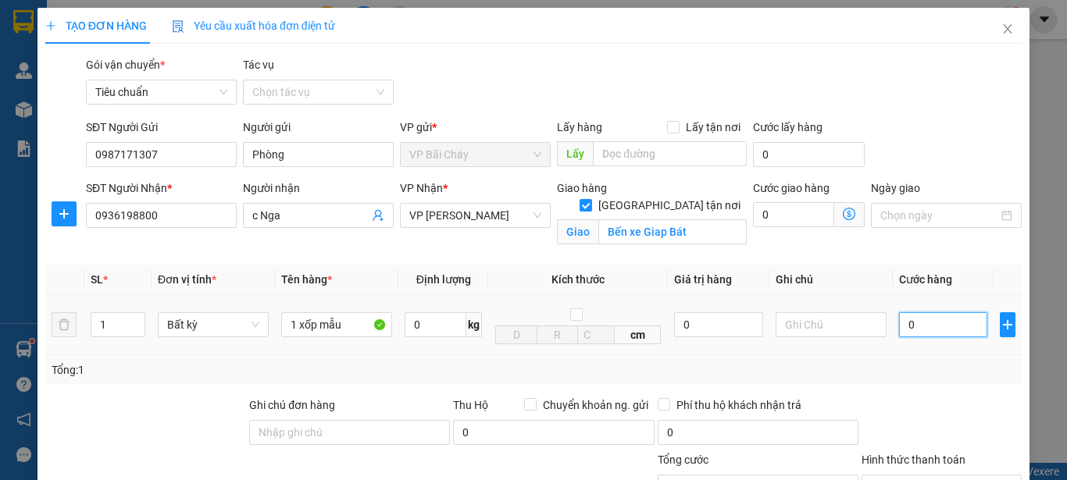
click at [914, 322] on input "0" at bounding box center [943, 324] width 88 height 25
click at [782, 212] on input "0" at bounding box center [793, 214] width 81 height 25
type input "5"
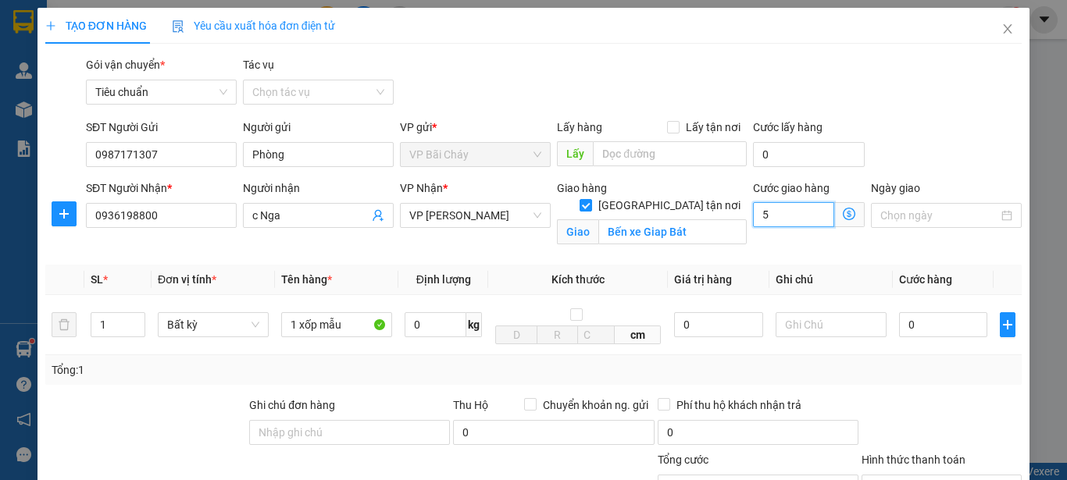
type input "50"
type input "50.000"
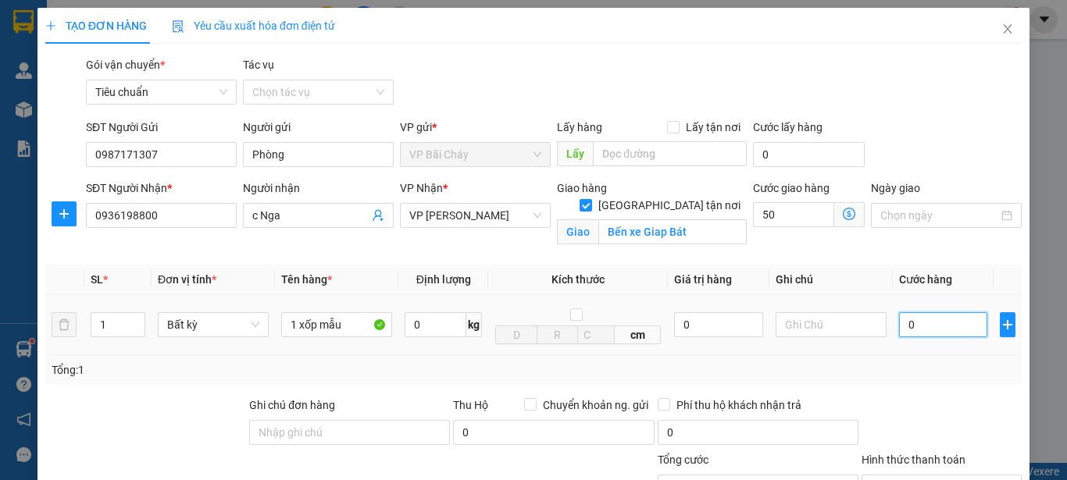
type input "50.000"
click at [926, 327] on input "0" at bounding box center [943, 324] width 88 height 25
type input "5"
type input "50.005"
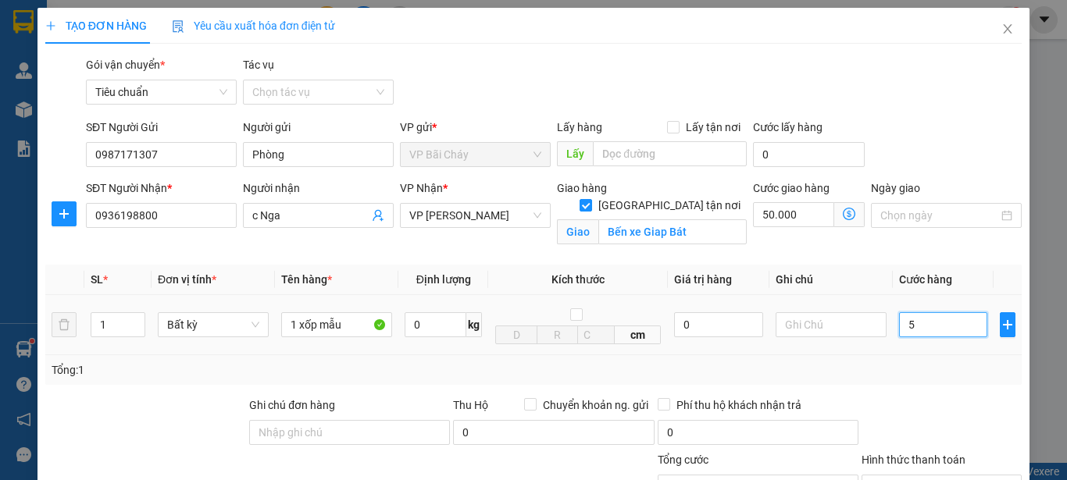
type input "50"
type input "50.050"
type input "50.000"
type input "100.000"
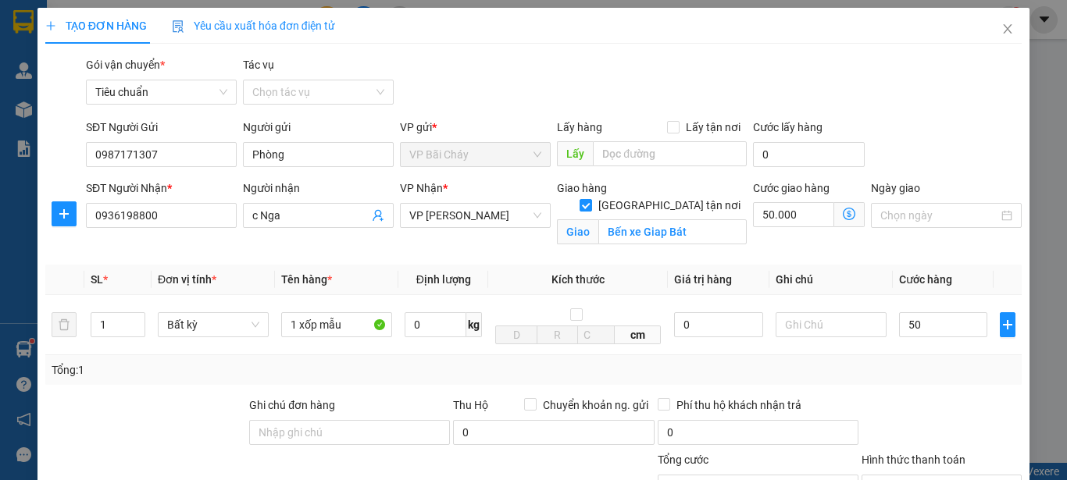
type input "100.000"
click at [843, 213] on icon "dollar-circle" at bounding box center [849, 214] width 12 height 12
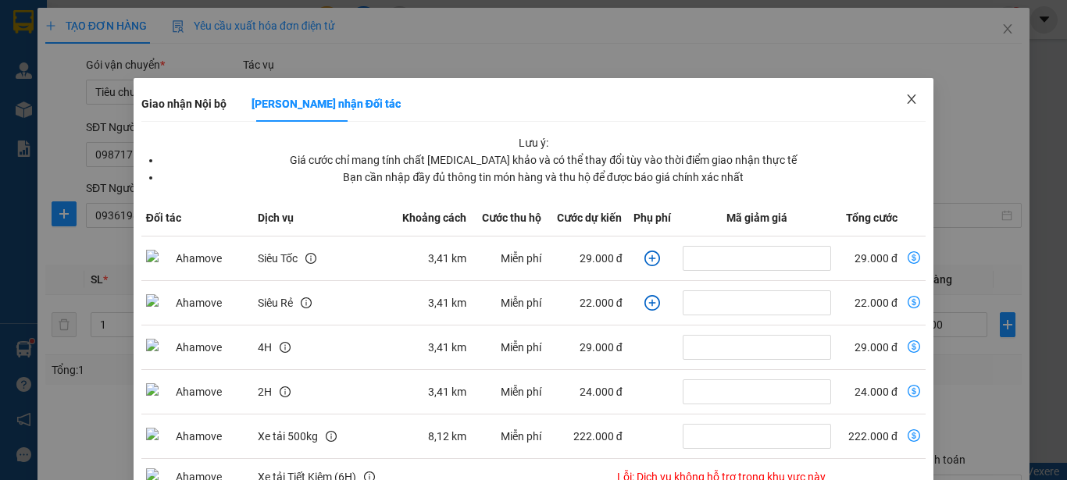
click at [905, 102] on icon "close" at bounding box center [911, 99] width 12 height 12
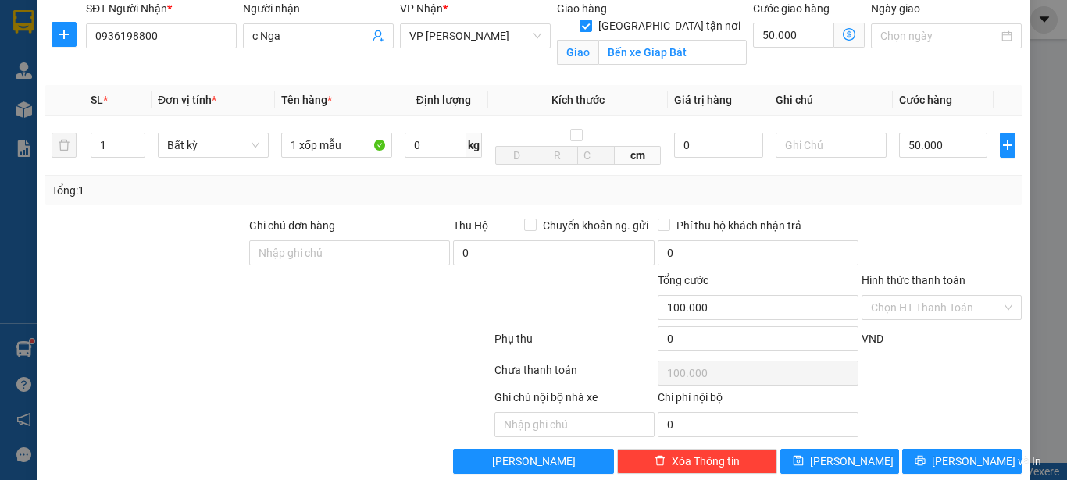
scroll to position [205, 0]
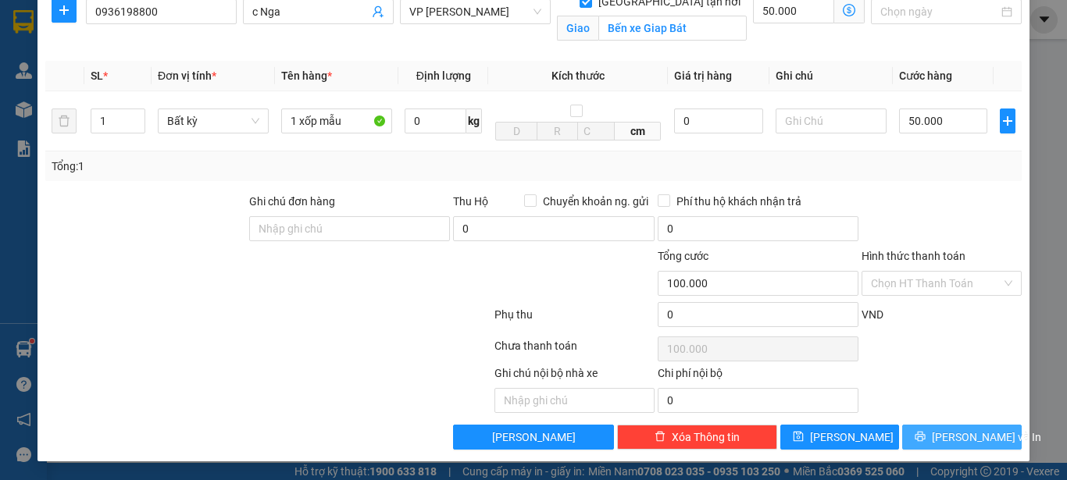
click at [966, 436] on span "Lưu và In" at bounding box center [986, 437] width 109 height 17
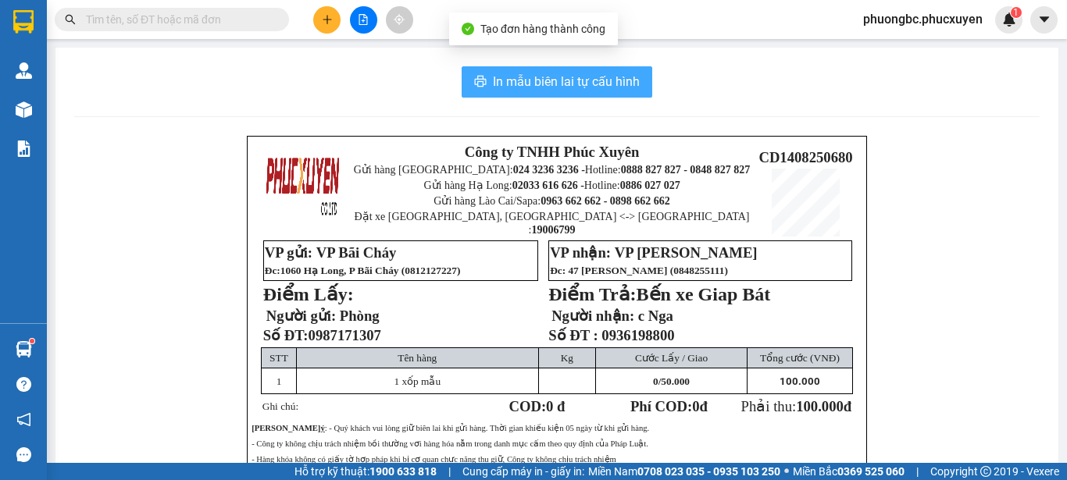
click at [559, 82] on span "In mẫu biên lai tự cấu hình" at bounding box center [566, 82] width 147 height 20
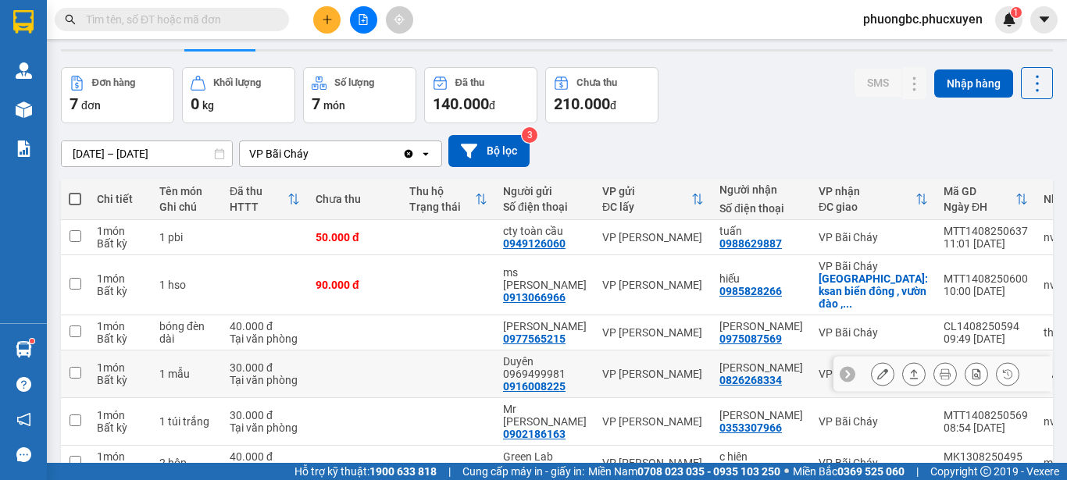
scroll to position [78, 0]
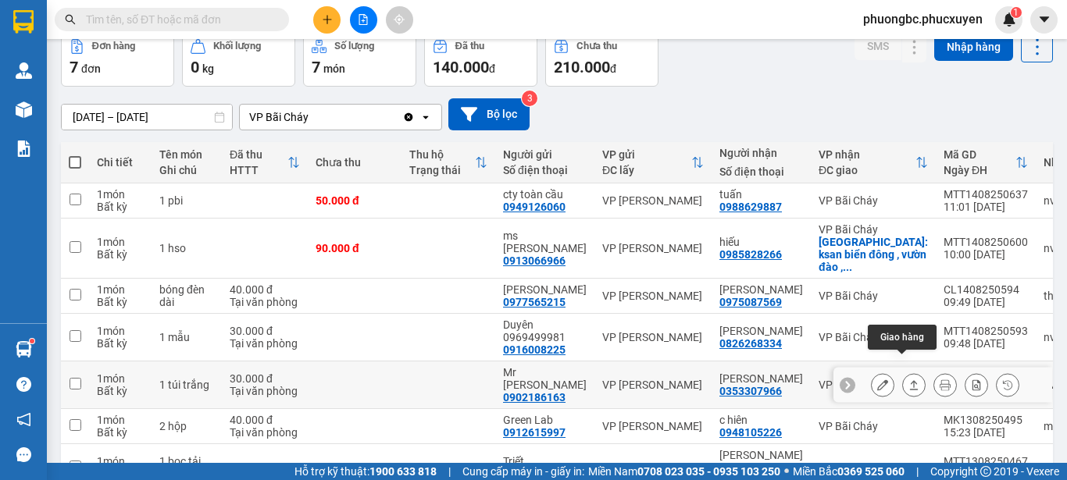
click at [908, 380] on icon at bounding box center [913, 385] width 11 height 11
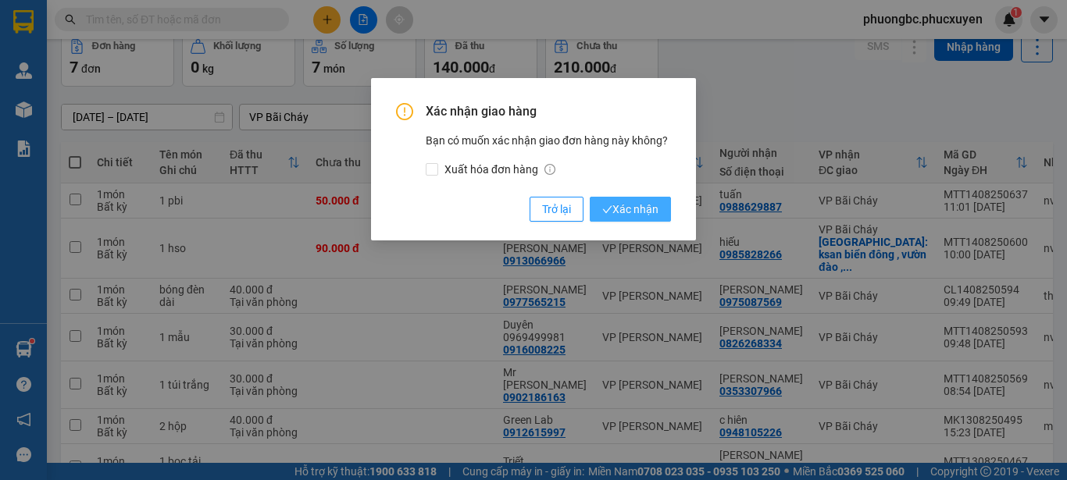
click at [642, 211] on span "Xác nhận" at bounding box center [630, 209] width 56 height 17
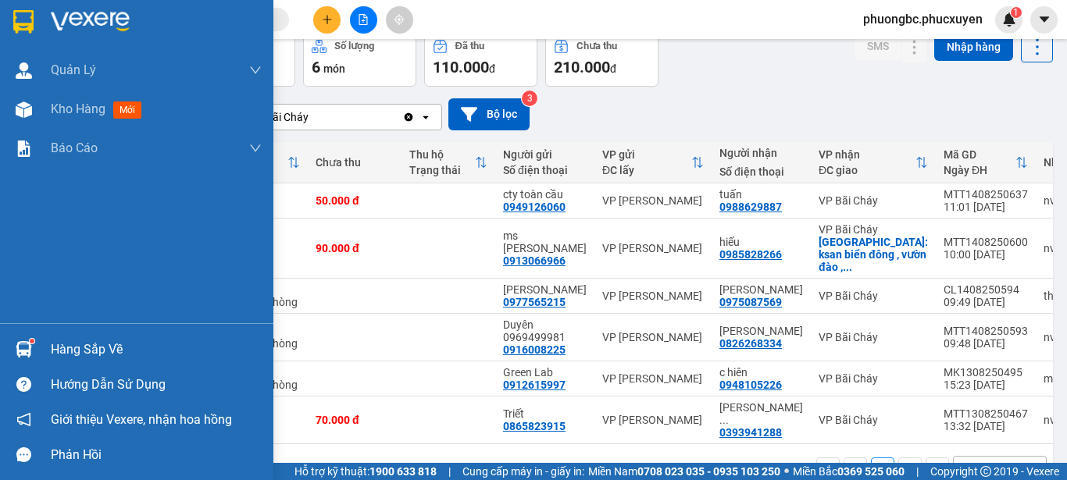
click at [59, 352] on div "Hàng sắp về" at bounding box center [156, 349] width 211 height 23
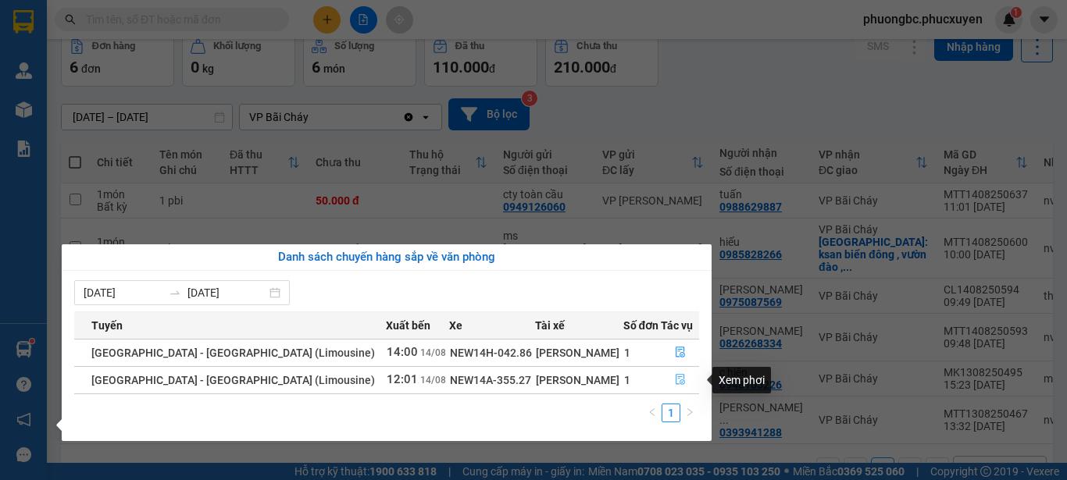
click at [678, 377] on icon "file-done" at bounding box center [680, 380] width 9 height 11
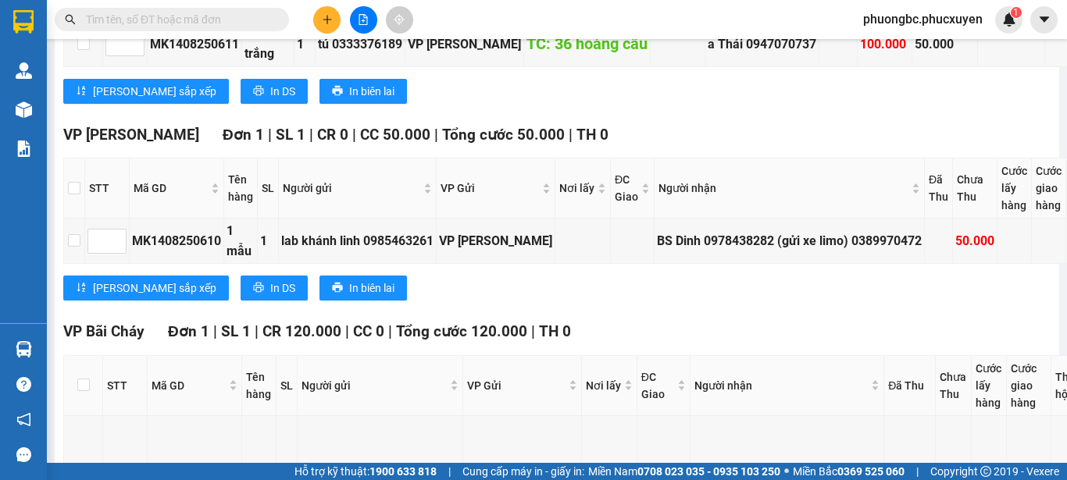
scroll to position [469, 0]
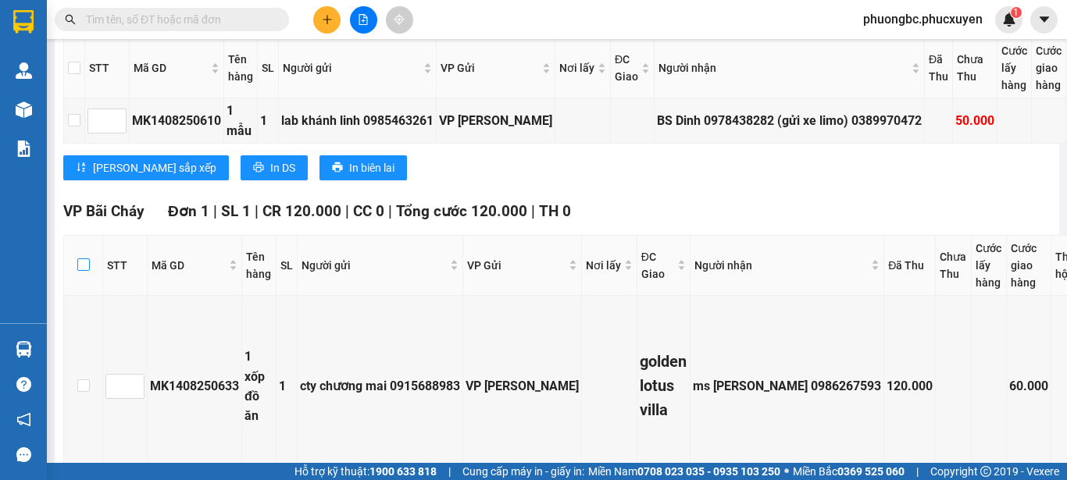
click at [84, 271] on input "checkbox" at bounding box center [83, 265] width 12 height 12
checkbox input "true"
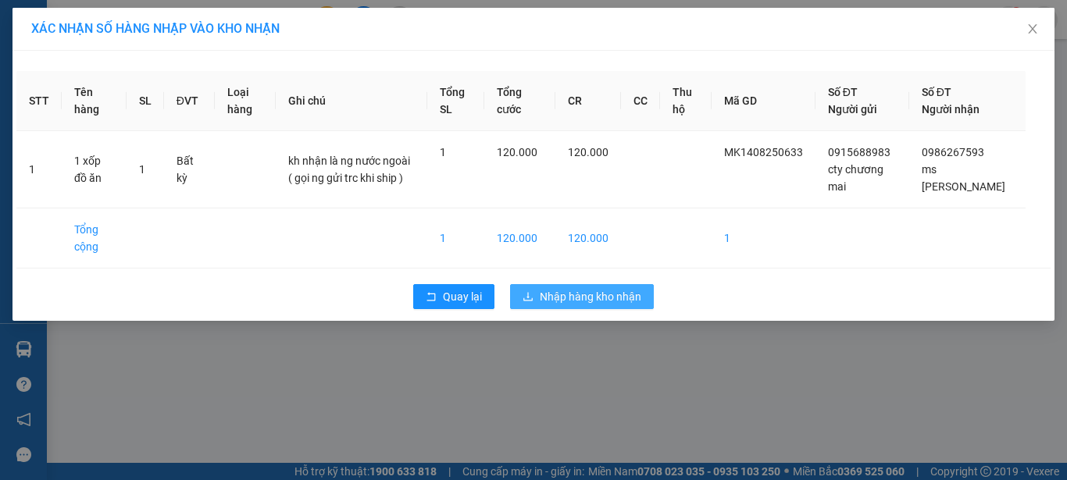
click at [566, 305] on span "Nhập hàng kho nhận" at bounding box center [591, 296] width 102 height 17
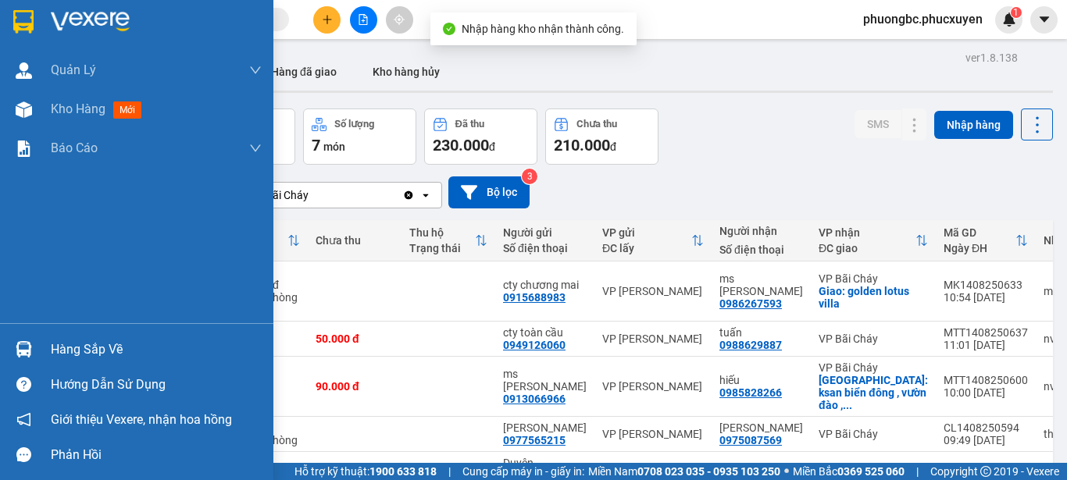
click at [67, 345] on div "Hàng sắp về" at bounding box center [156, 349] width 211 height 23
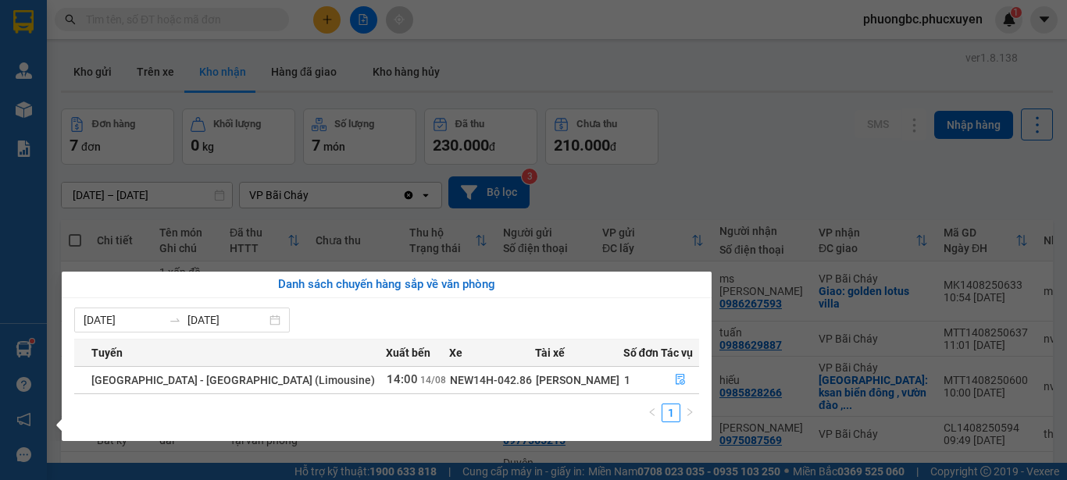
click at [743, 149] on section "Kết quả tìm kiếm ( 0 ) Bộ lọc No Data phuongbc.phucxuyen 1 Quản Lý Quản lý giao…" at bounding box center [533, 240] width 1067 height 480
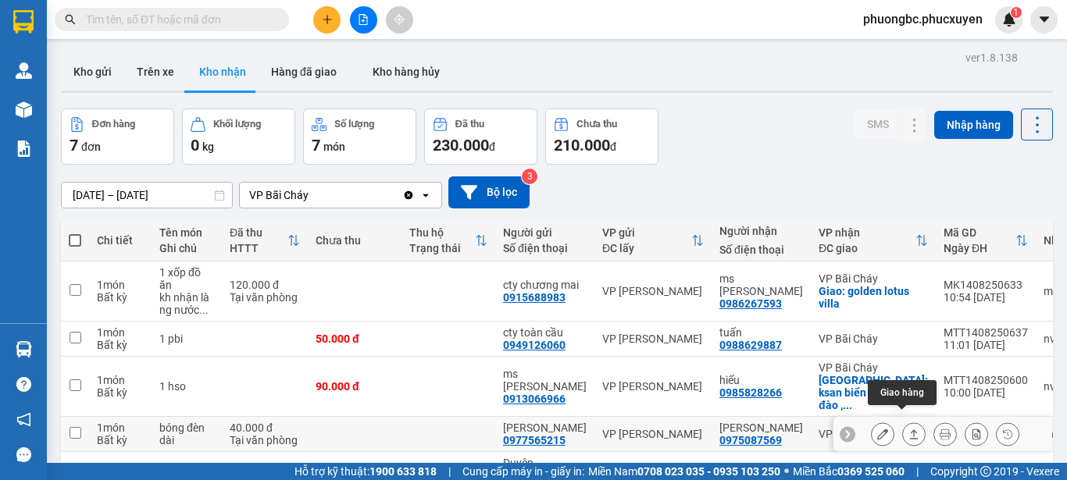
click at [908, 429] on icon at bounding box center [913, 434] width 11 height 11
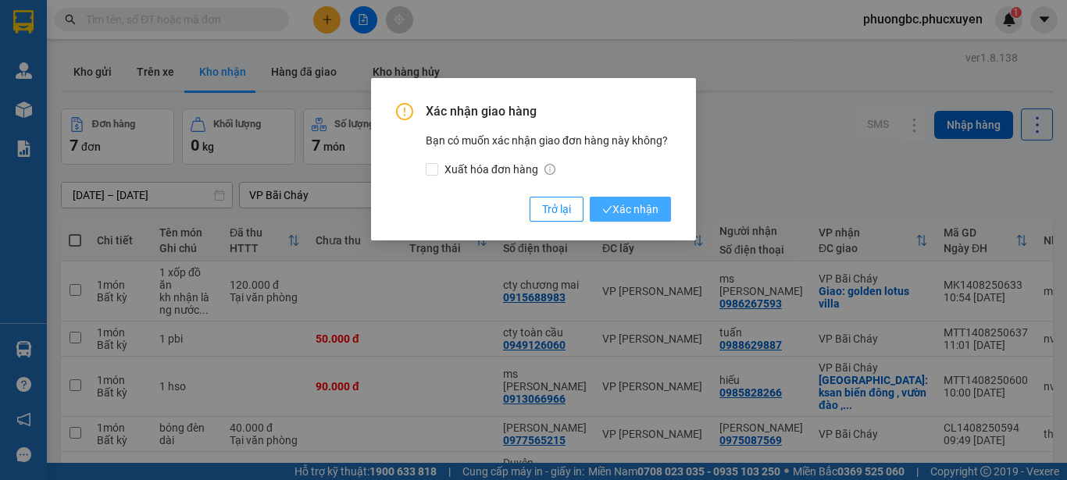
click at [643, 202] on span "Xác nhận" at bounding box center [630, 209] width 56 height 17
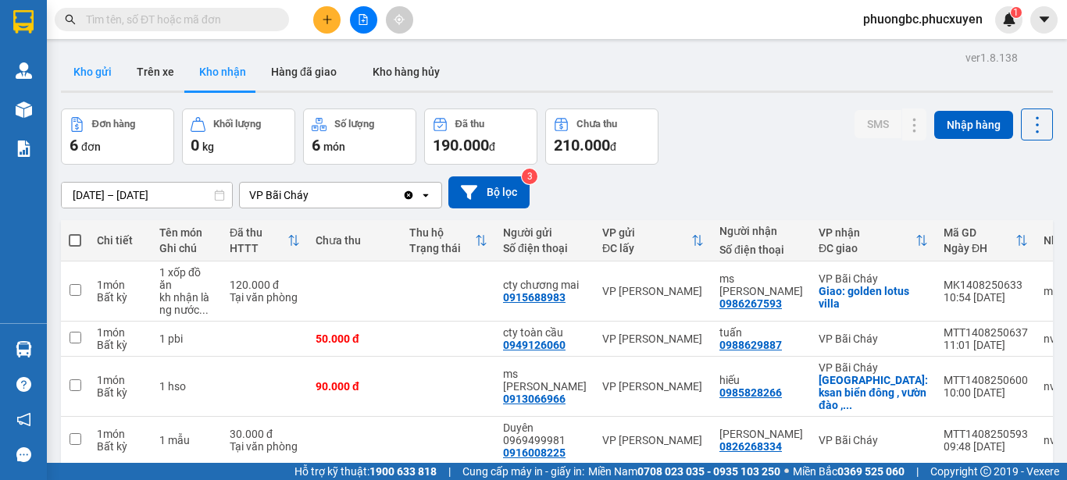
click at [82, 71] on button "Kho gửi" at bounding box center [92, 71] width 63 height 37
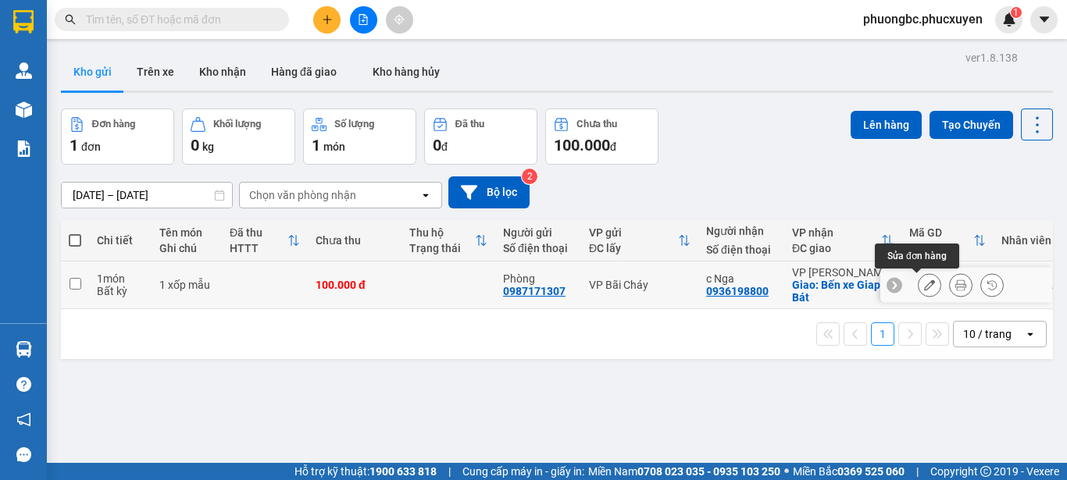
click at [924, 286] on icon at bounding box center [929, 285] width 11 height 11
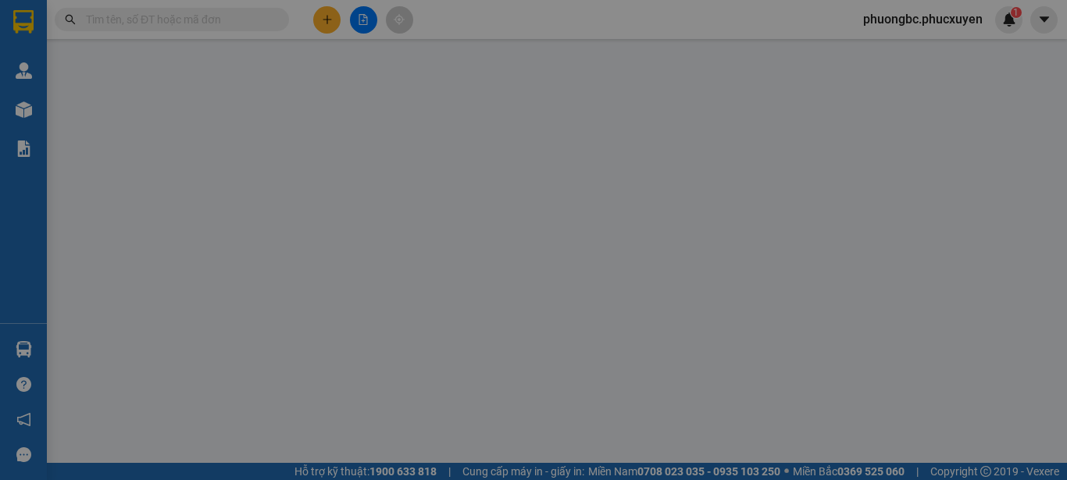
type input "0987171307"
type input "Phòng"
type input "0936198800"
type input "c Nga"
checkbox input "true"
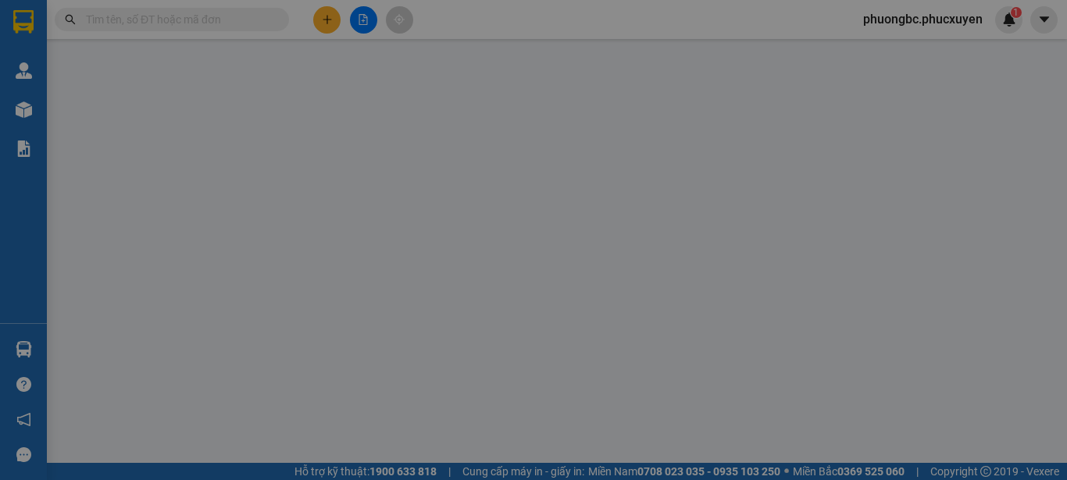
type input "Bến xe Giap Bát"
type input "100.000"
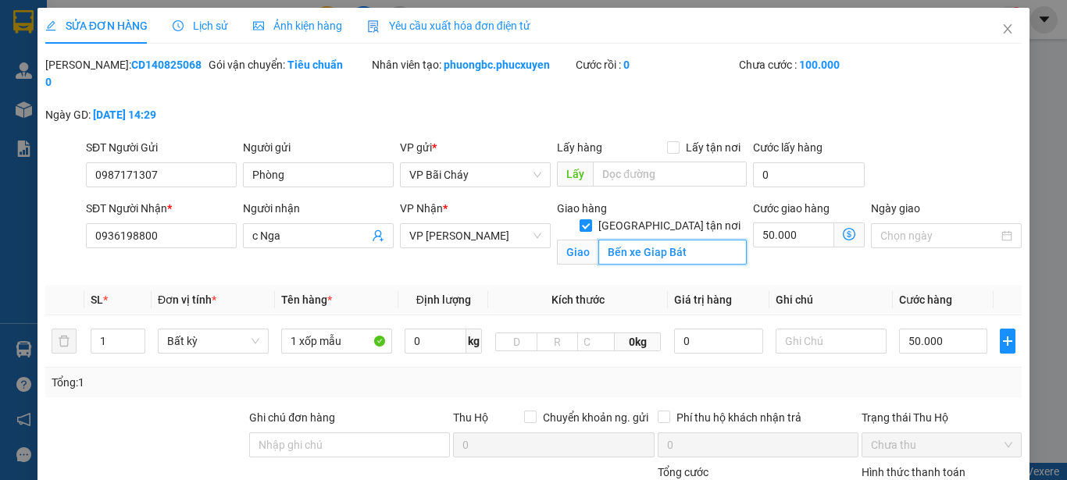
click at [682, 240] on input "Bến xe Giap Bát" at bounding box center [672, 252] width 148 height 25
click at [898, 139] on div "SĐT Người Gửi 0987171307 Người gửi Phòng VP gửi * VP Bãi Cháy Lấy hàng Lấy tận …" at bounding box center [554, 166] width 942 height 55
click at [794, 223] on input "50.000" at bounding box center [793, 235] width 81 height 25
type input "50.000"
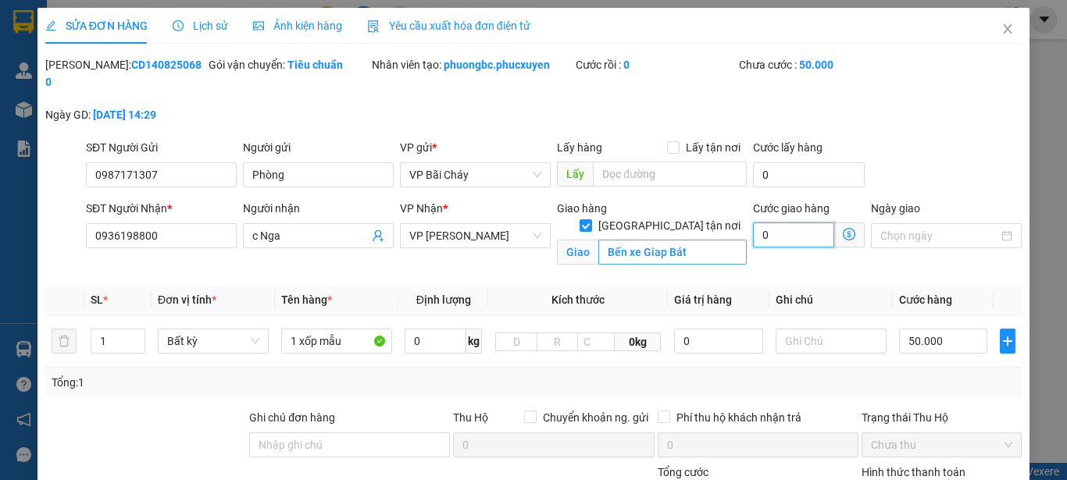
type input "0"
click at [700, 240] on input "Bến xe Giap Bát" at bounding box center [672, 252] width 148 height 25
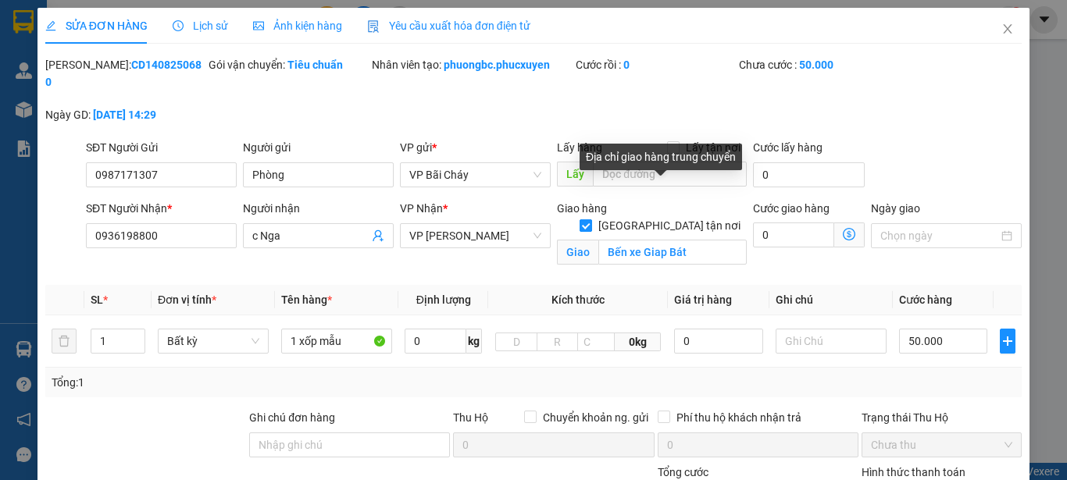
click at [591, 220] on input "Giao tận nơi" at bounding box center [585, 225] width 11 height 11
checkbox input "false"
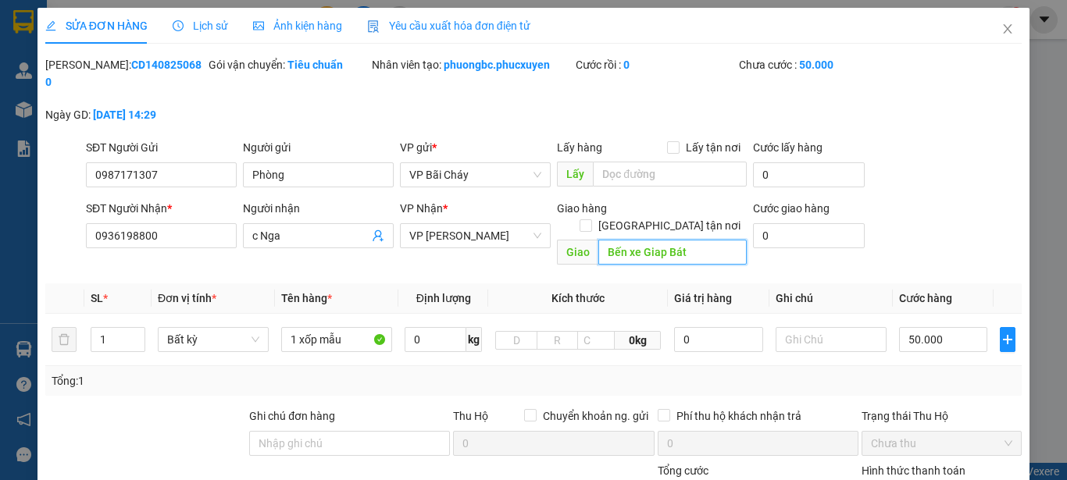
click at [687, 240] on input "Bến xe Giap Bát" at bounding box center [672, 252] width 148 height 25
type input "B"
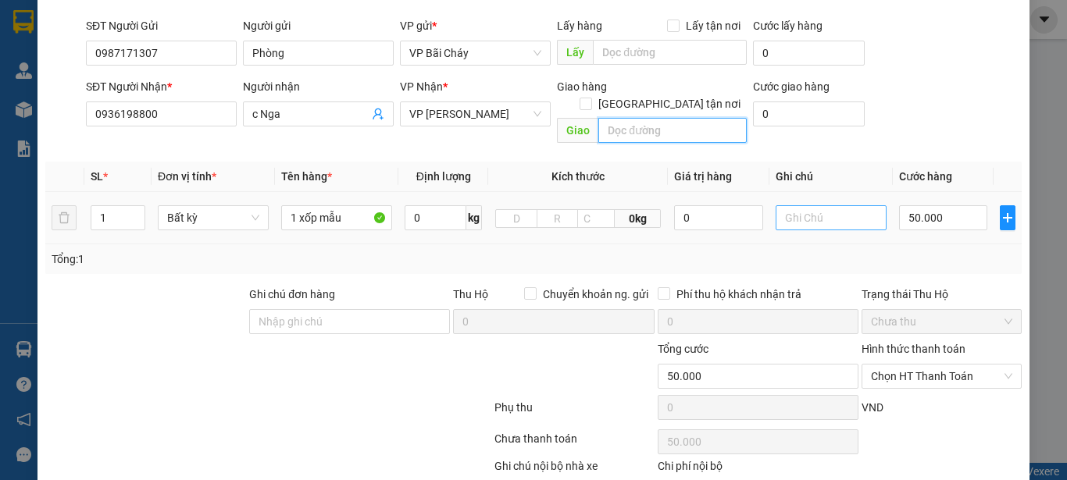
scroll to position [156, 0]
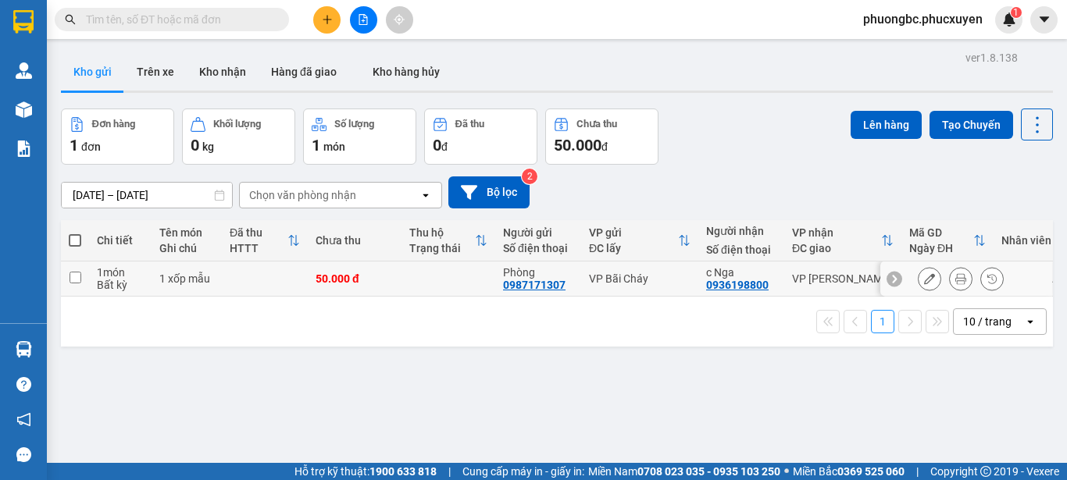
click at [75, 276] on input "checkbox" at bounding box center [76, 278] width 12 height 12
checkbox input "true"
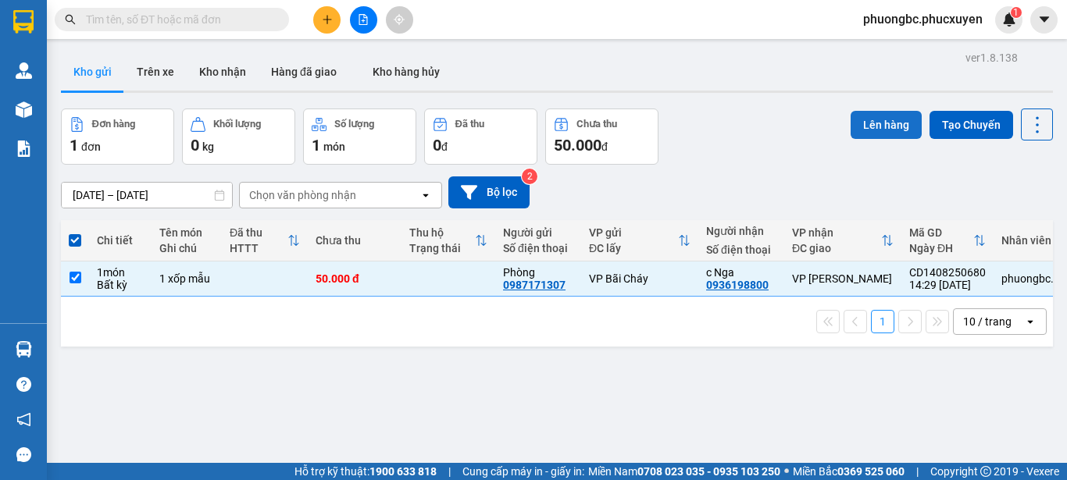
click at [862, 120] on button "Lên hàng" at bounding box center [886, 125] width 71 height 28
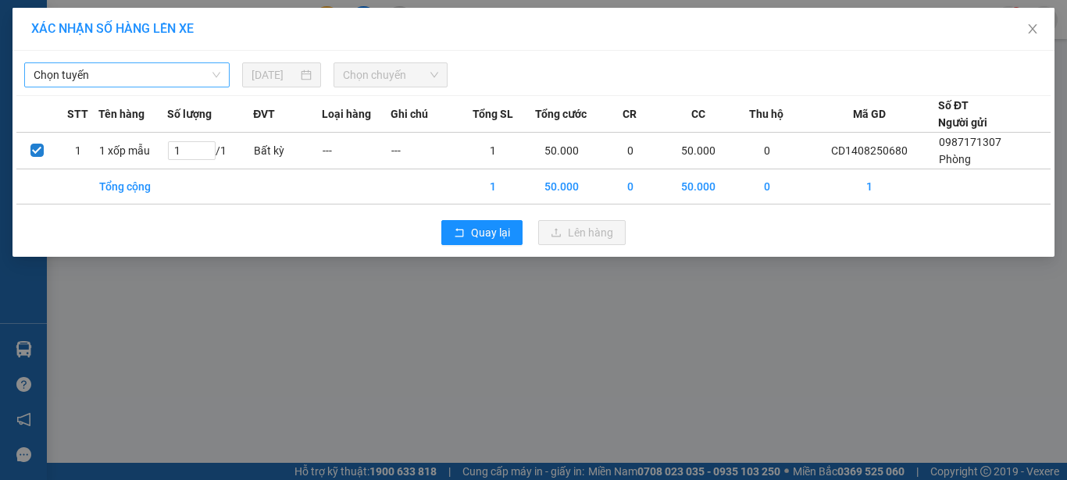
click at [196, 74] on span "Chọn tuyến" at bounding box center [127, 74] width 187 height 23
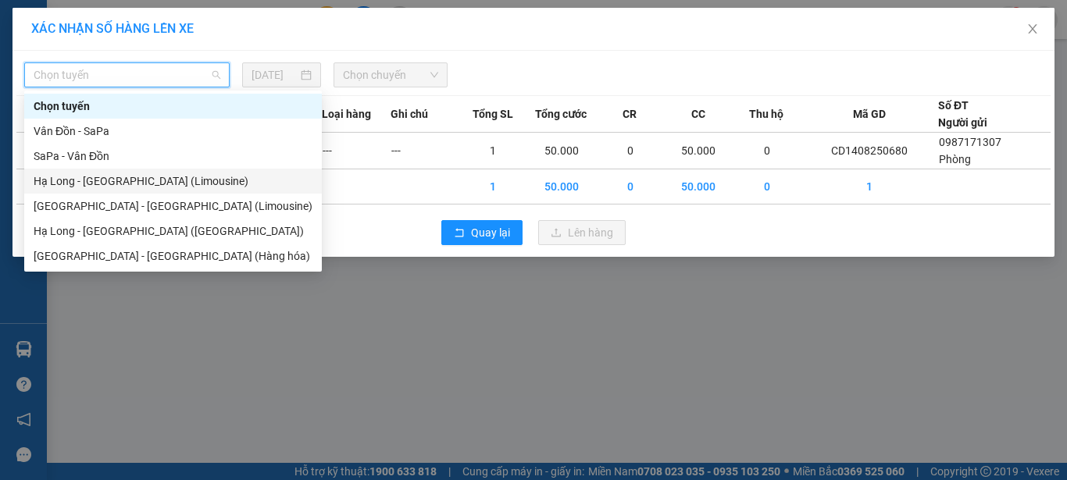
click at [136, 180] on div "Hạ Long - Hà Nội (Limousine)" at bounding box center [173, 181] width 279 height 17
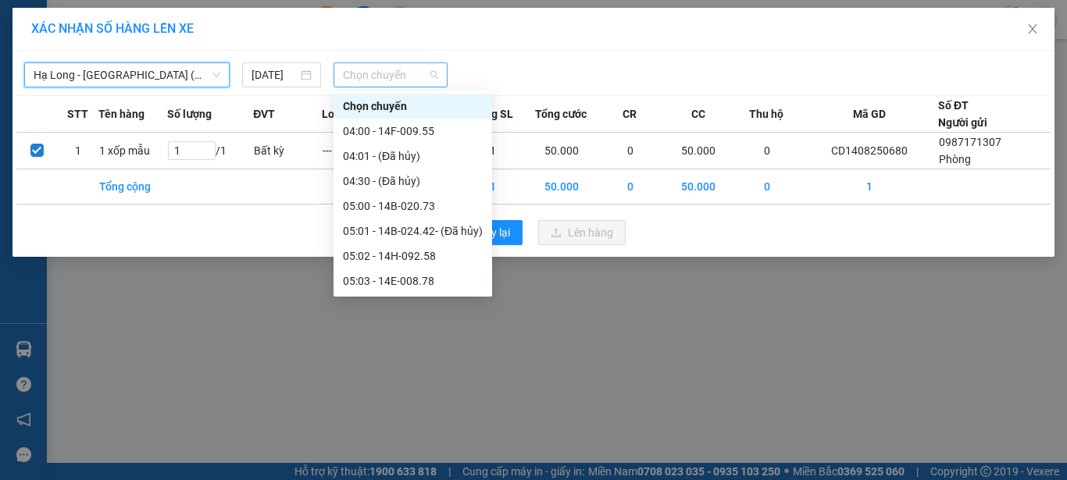
click at [383, 77] on span "Chọn chuyến" at bounding box center [391, 74] width 96 height 23
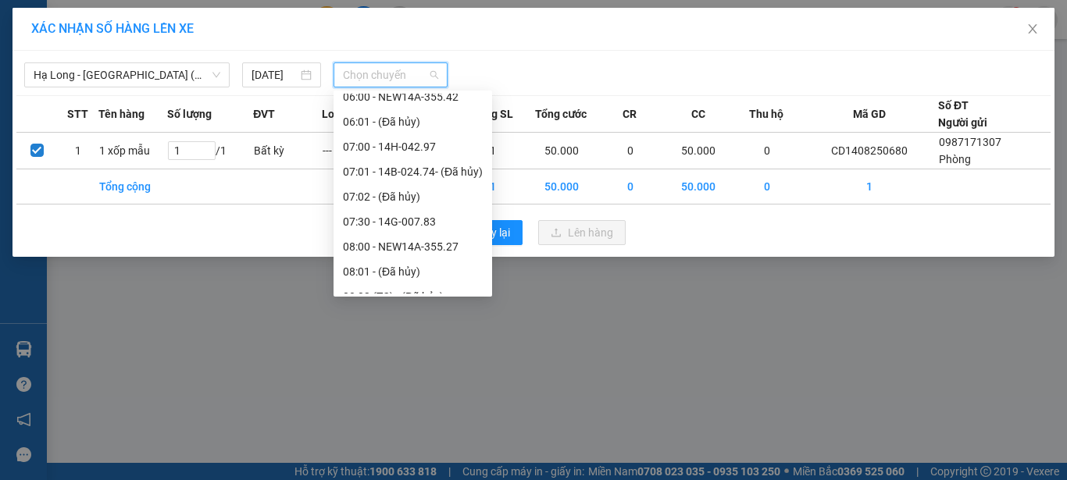
scroll to position [234, 0]
click at [375, 74] on span "Chọn chuyến" at bounding box center [391, 74] width 96 height 23
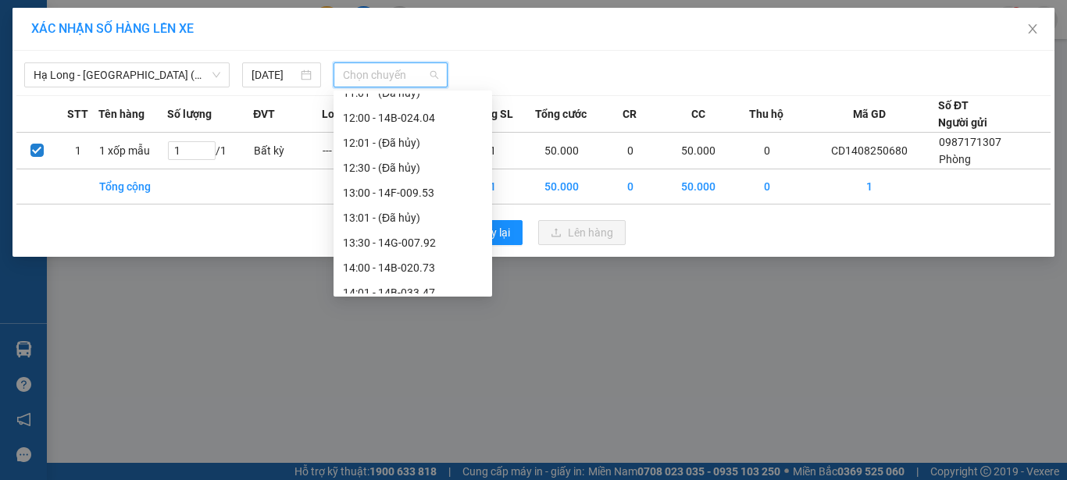
scroll to position [859, 0]
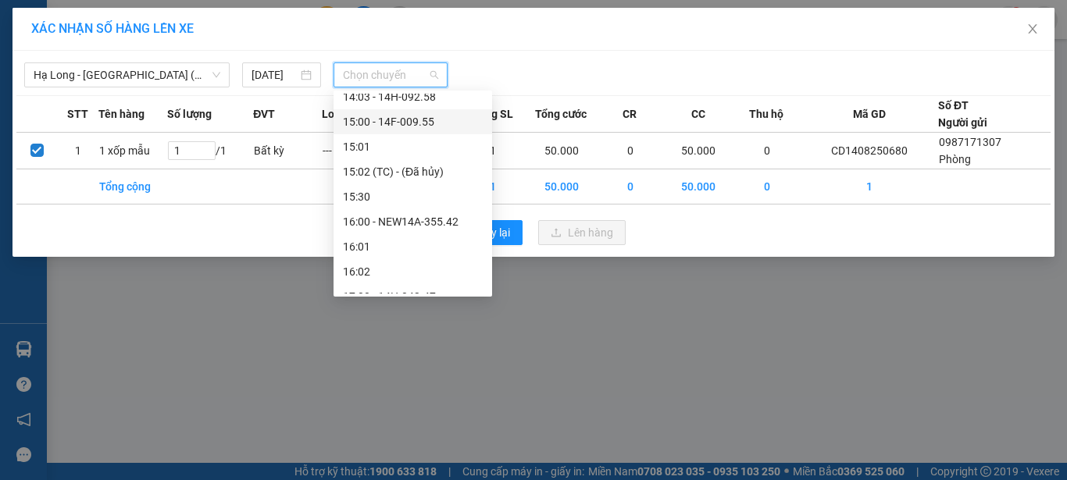
click at [363, 121] on div "15:00 - 14F-009.55" at bounding box center [413, 121] width 140 height 17
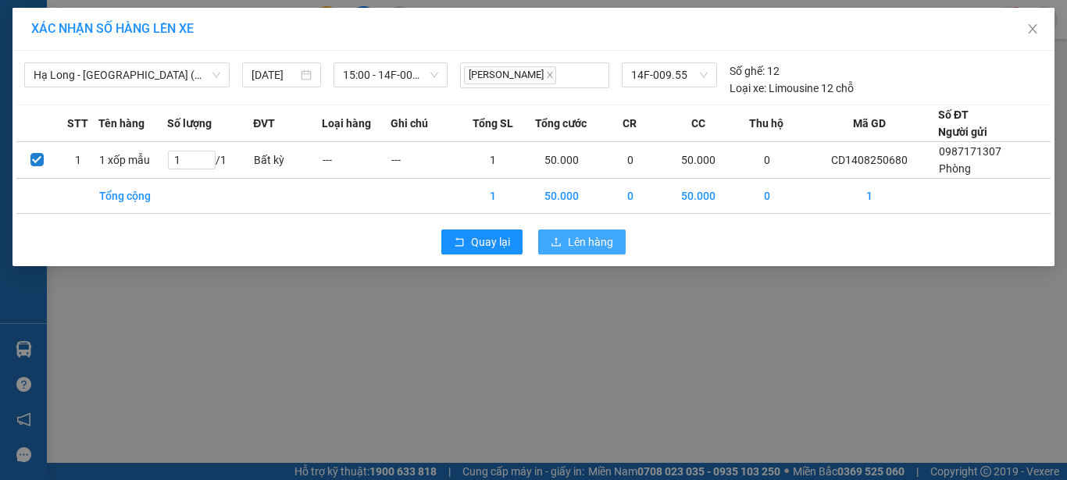
click at [573, 241] on span "Lên hàng" at bounding box center [590, 242] width 45 height 17
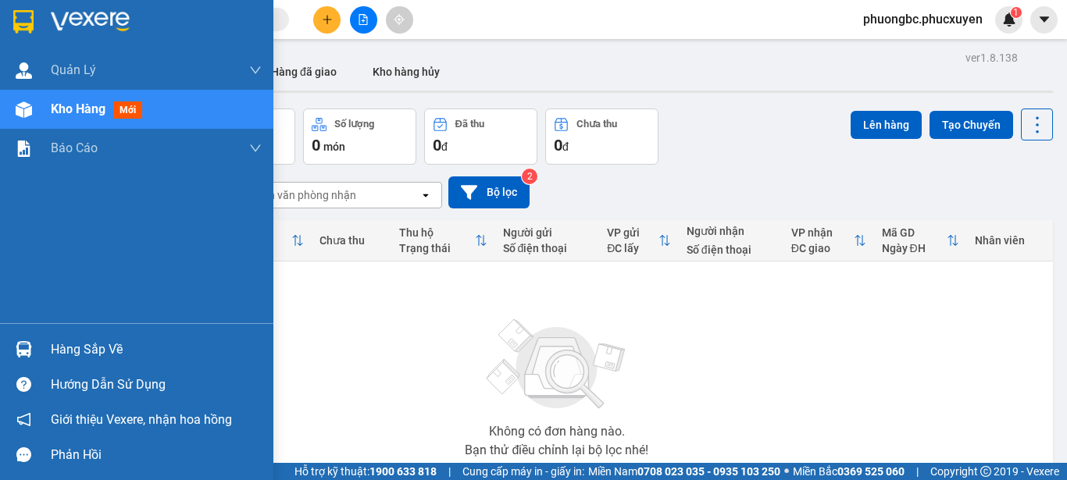
click at [88, 348] on div "Hàng sắp về" at bounding box center [156, 349] width 211 height 23
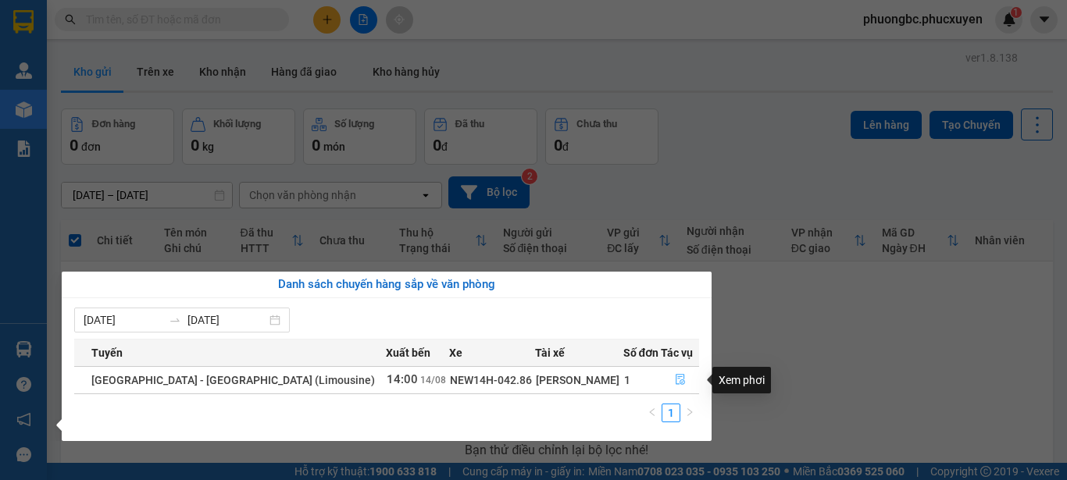
click at [678, 380] on icon "file-done" at bounding box center [680, 380] width 9 height 11
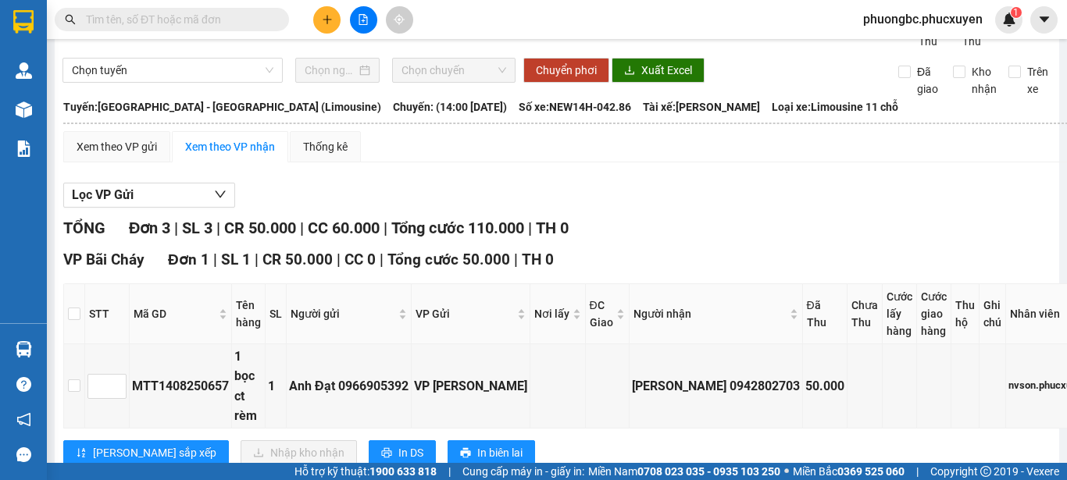
scroll to position [78, 0]
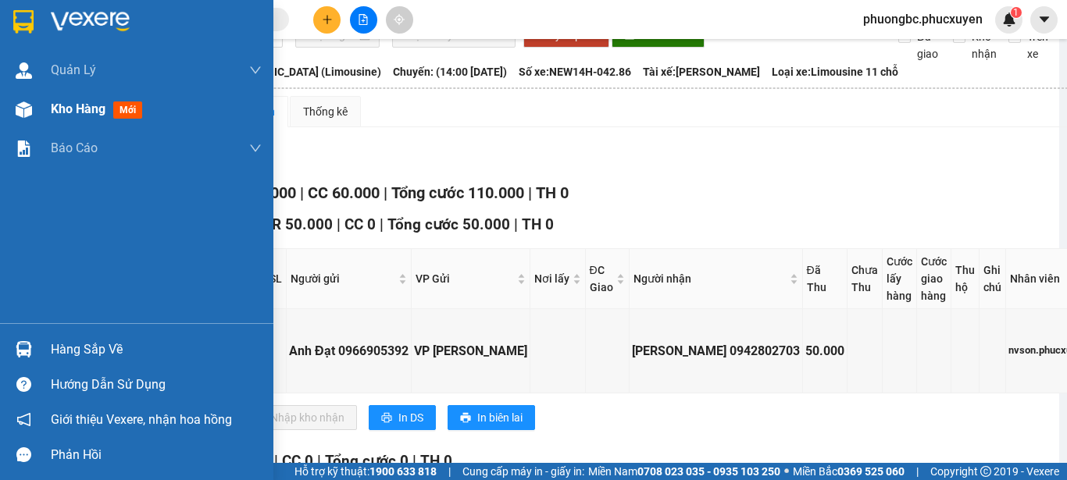
click at [78, 108] on span "Kho hàng" at bounding box center [78, 109] width 55 height 15
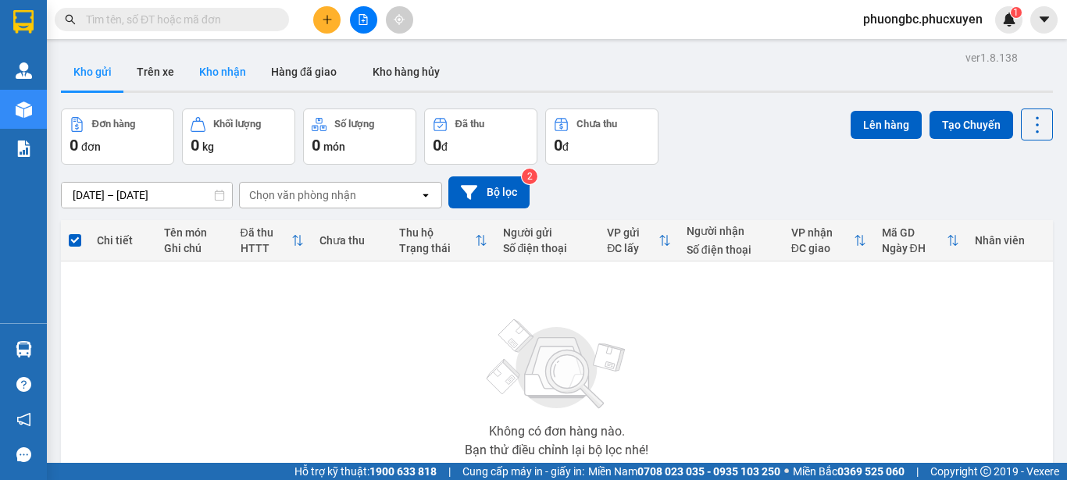
click at [218, 68] on button "Kho nhận" at bounding box center [223, 71] width 72 height 37
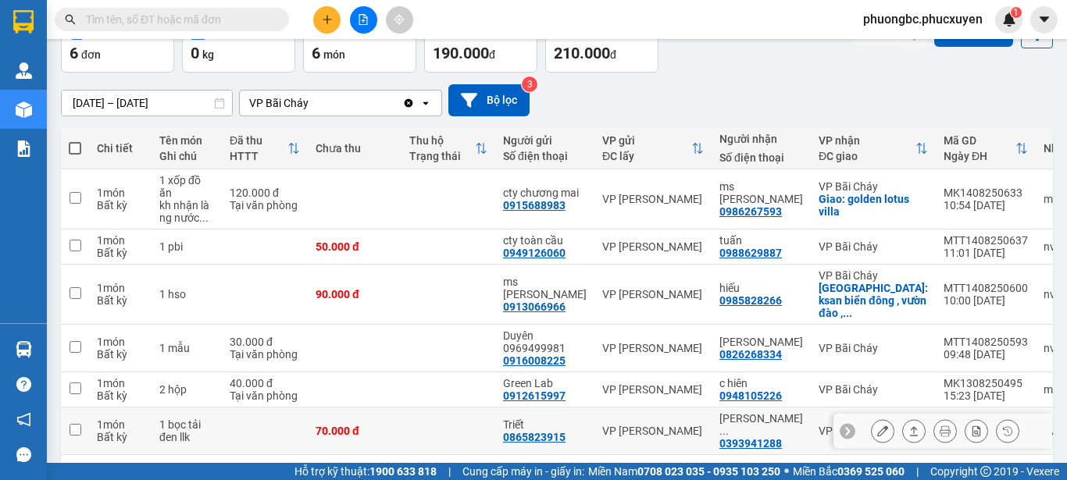
scroll to position [130, 0]
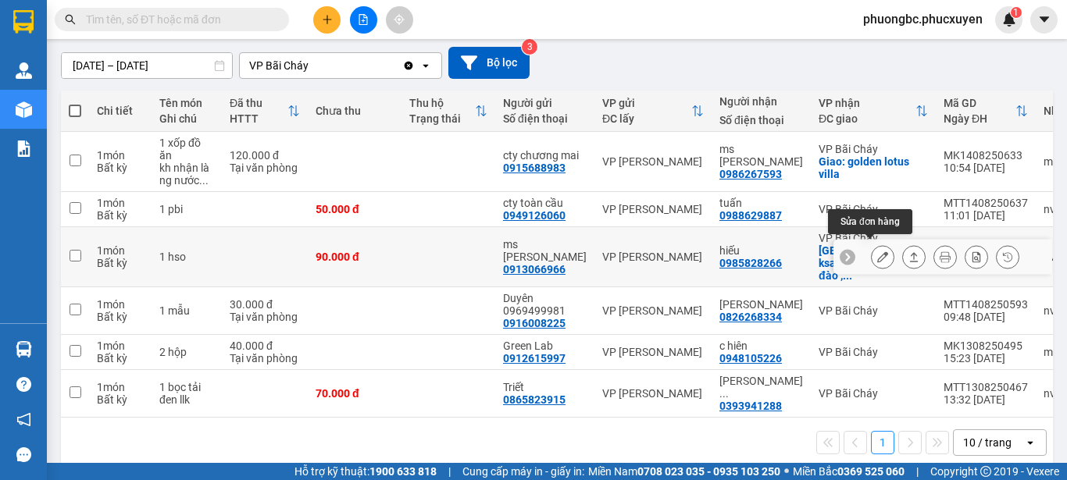
click at [877, 252] on icon at bounding box center [882, 257] width 11 height 11
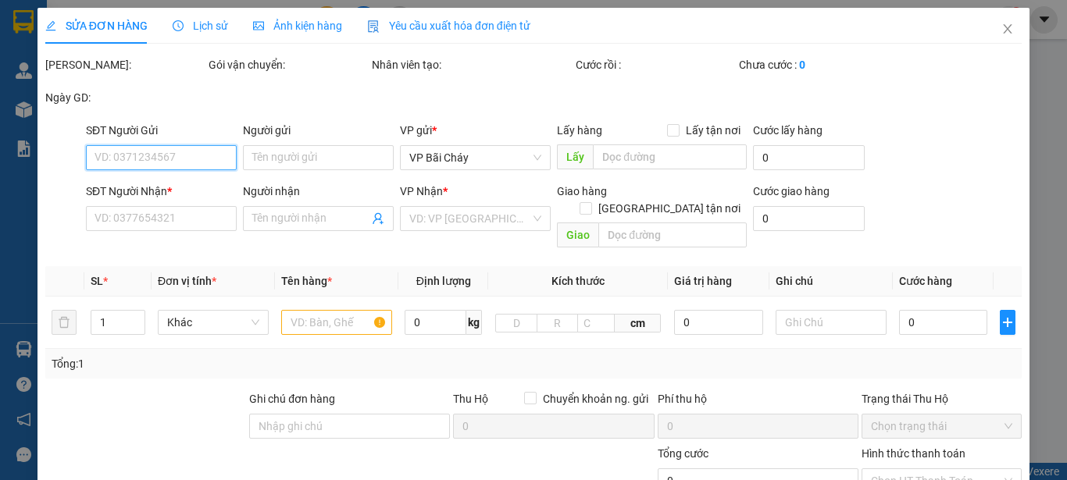
type input "0913066966"
type input "ms Liên"
type input "0985828266"
type input "hiếu"
checkbox input "true"
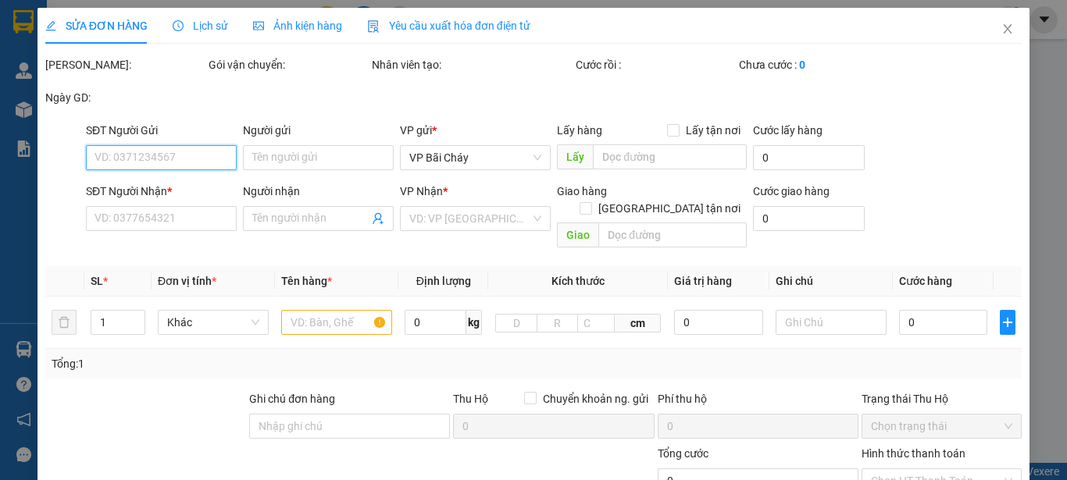
type input "ksan biển đông , vườn đào , [GEOGRAPHIC_DATA]"
type input "90.000"
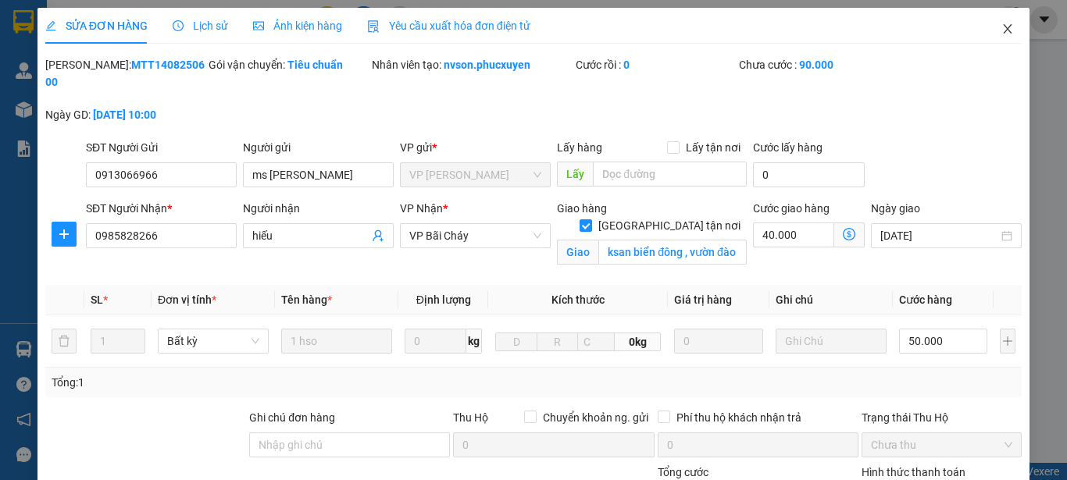
click at [1001, 29] on icon "close" at bounding box center [1007, 29] width 12 height 12
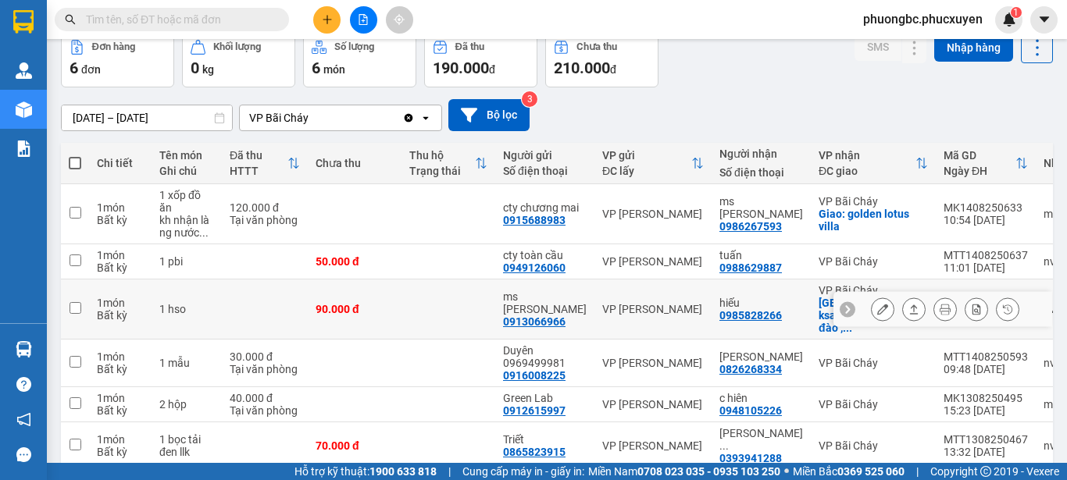
scroll to position [78, 0]
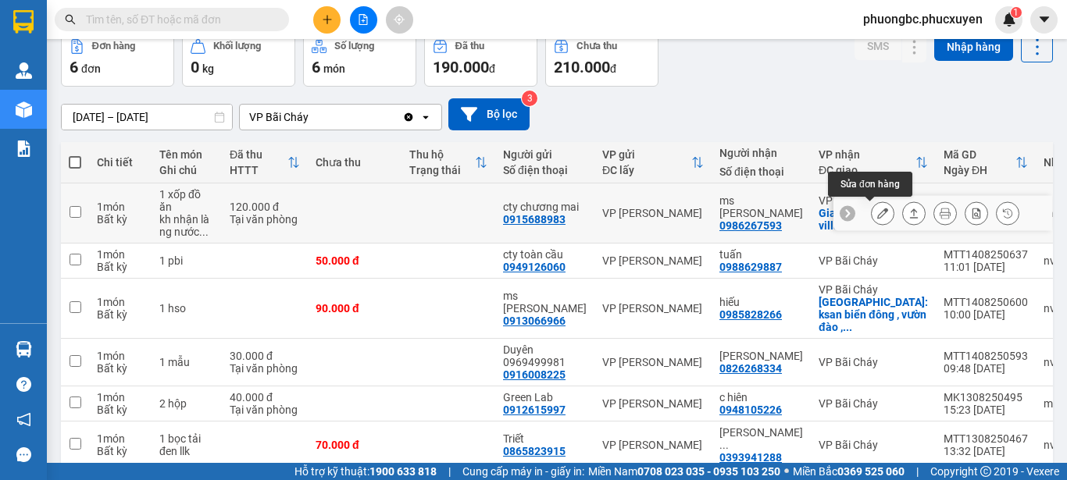
click at [877, 209] on icon at bounding box center [882, 213] width 11 height 11
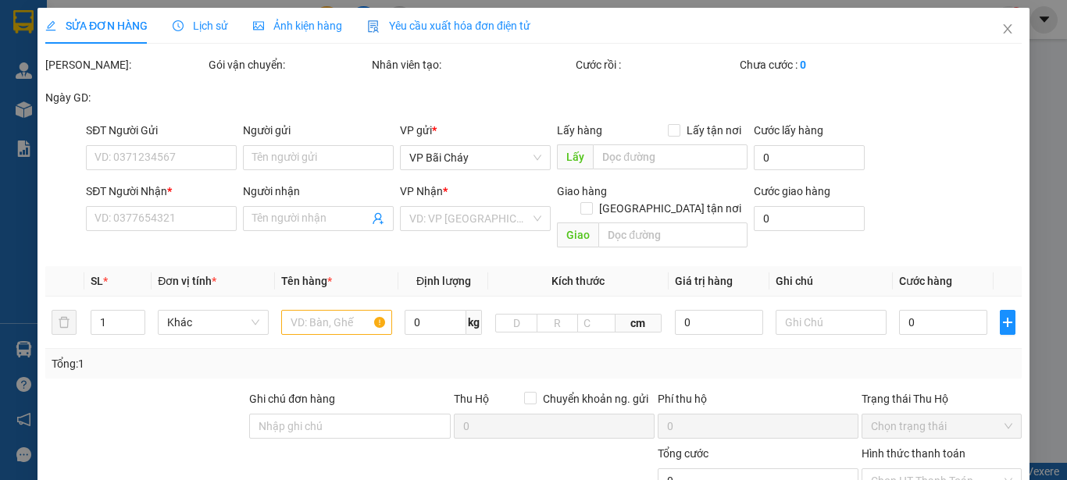
type input "0915688983"
type input "cty chương mai"
type input "0986267593"
type input "ms [PERSON_NAME]"
checkbox input "true"
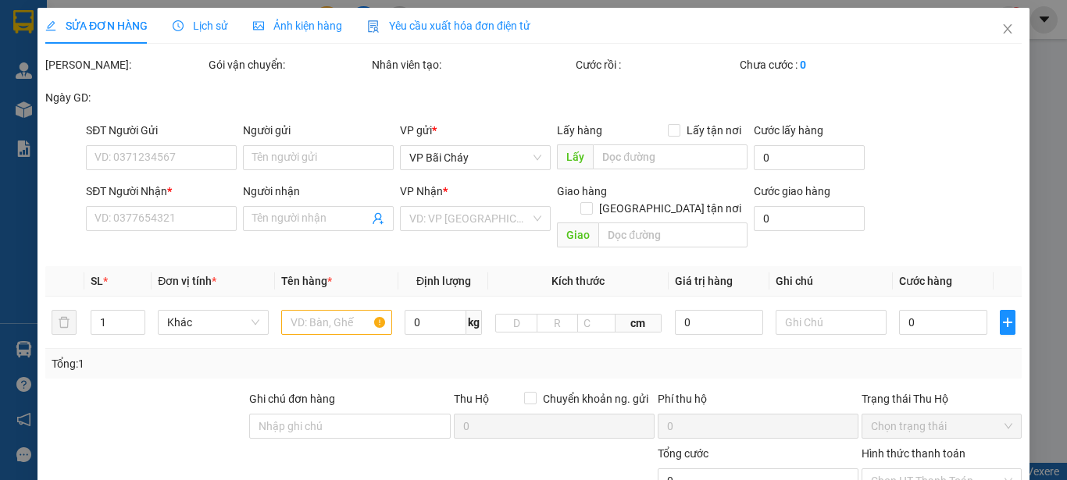
type input "golden lotus villa"
type input "120.000"
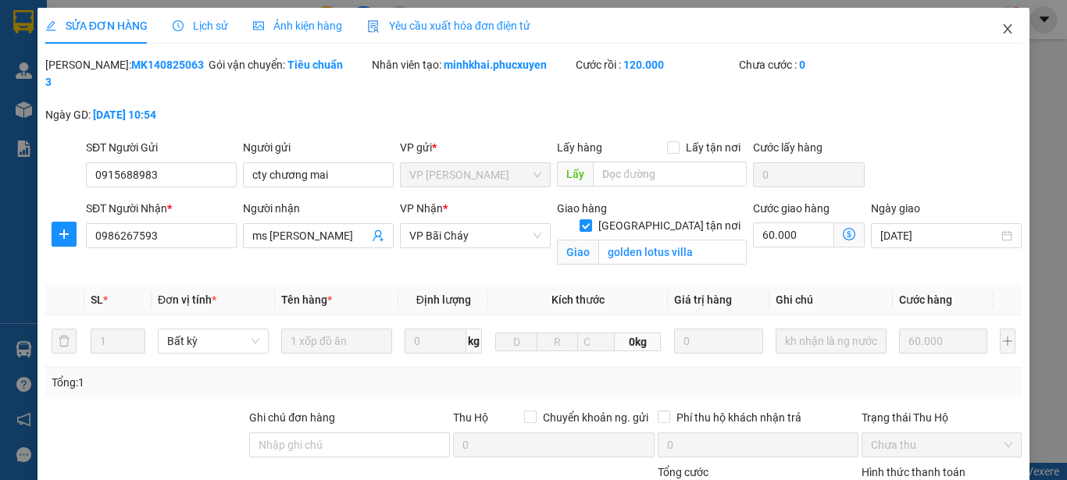
click at [1004, 27] on icon "close" at bounding box center [1008, 28] width 9 height 9
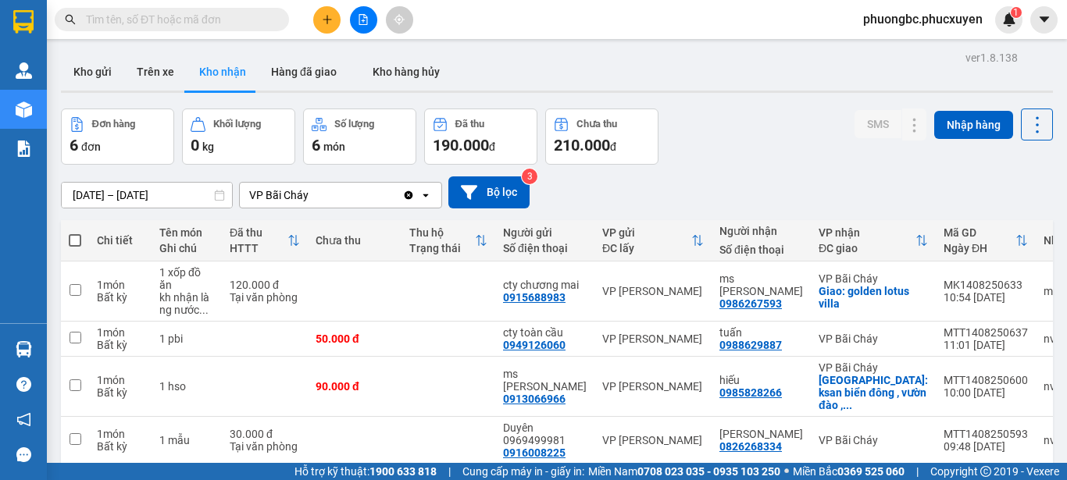
click at [747, 160] on div "Đơn hàng 6 đơn Khối lượng 0 kg Số lượng 6 món Đã thu 190.000 đ Chưa thu 210.000…" at bounding box center [557, 137] width 992 height 56
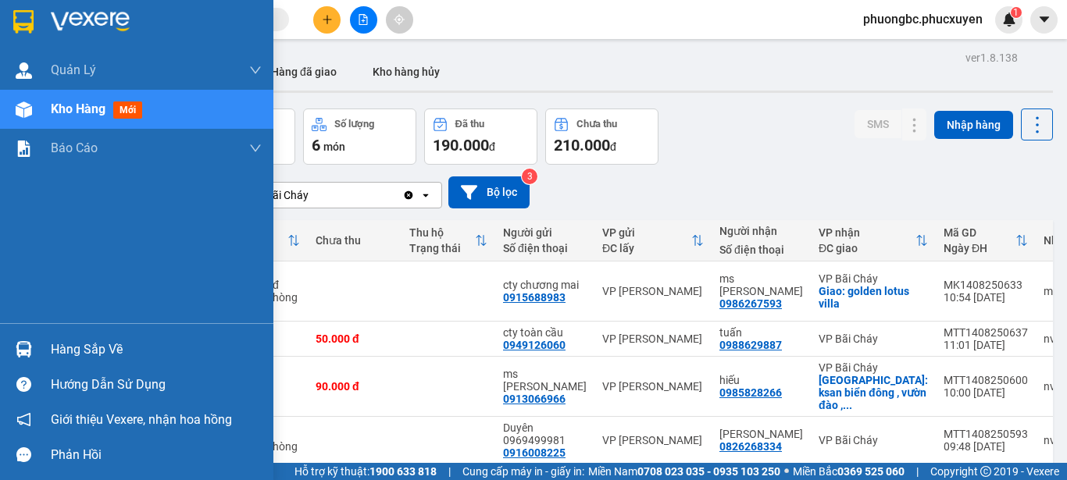
click at [92, 348] on div "Hàng sắp về" at bounding box center [156, 349] width 211 height 23
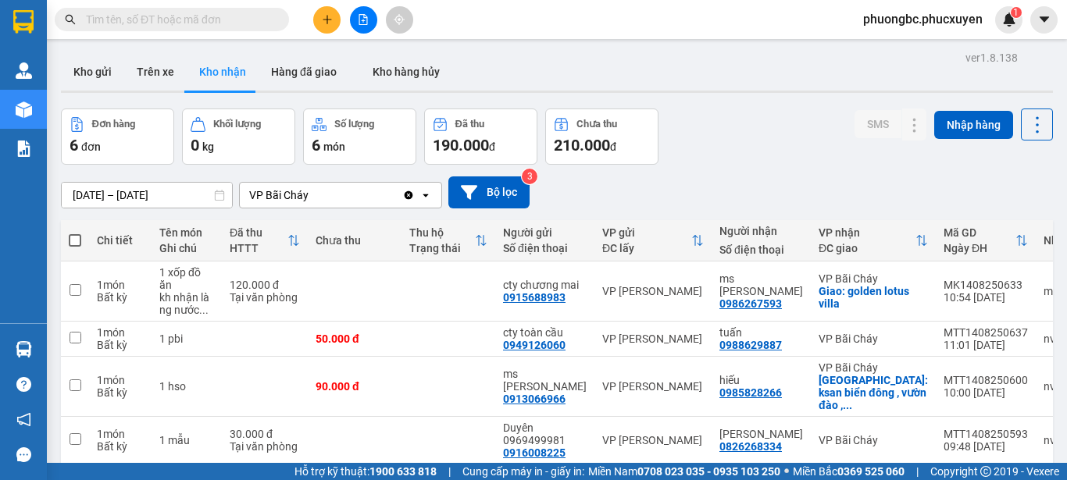
click at [776, 154] on section "Kết quả tìm kiếm ( 0 ) Bộ lọc No Data phuongbc.phucxuyen 1 Quản Lý Quản lý giao…" at bounding box center [533, 240] width 1067 height 480
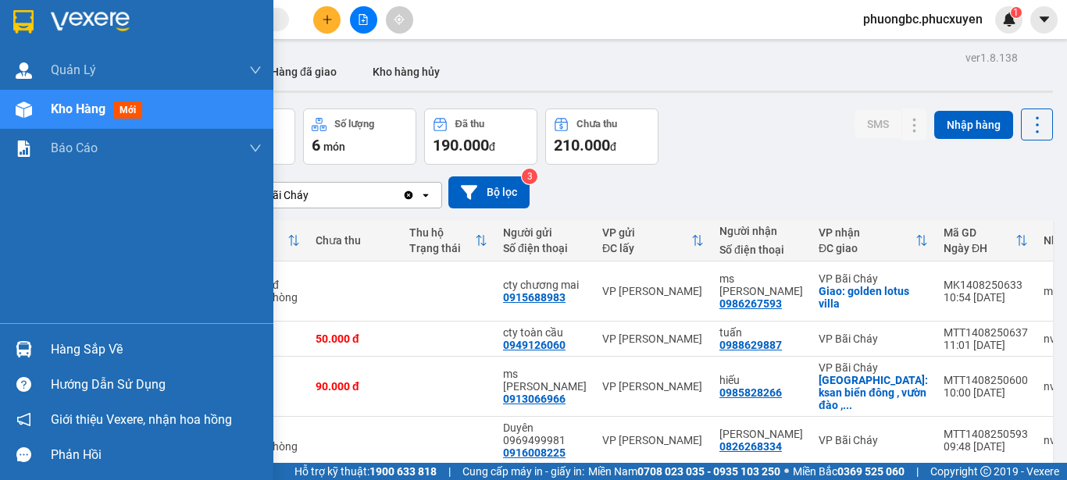
click at [99, 347] on div "Hàng sắp về" at bounding box center [156, 349] width 211 height 23
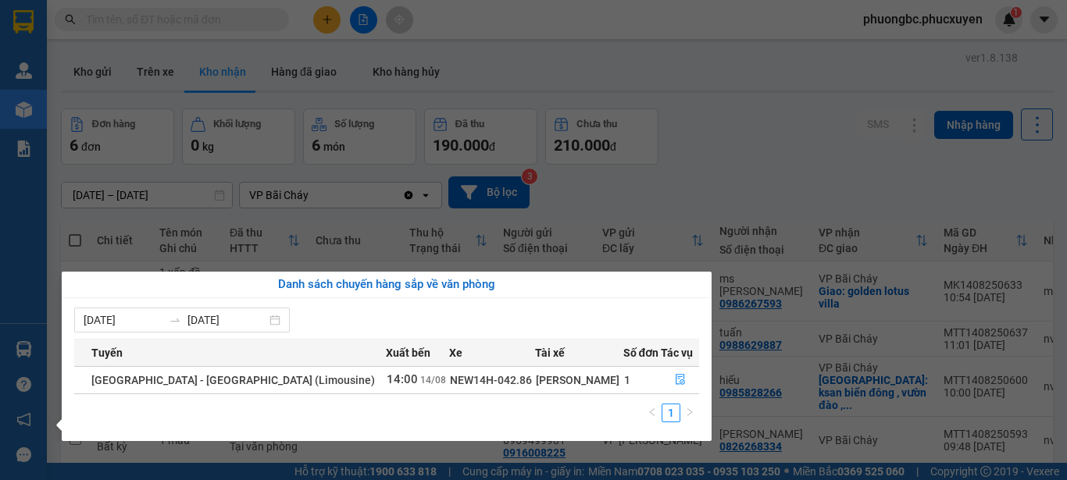
click at [779, 150] on section "Kết quả tìm kiếm ( 0 ) Bộ lọc No Data phuongbc.phucxuyen 1 Quản Lý Quản lý giao…" at bounding box center [533, 240] width 1067 height 480
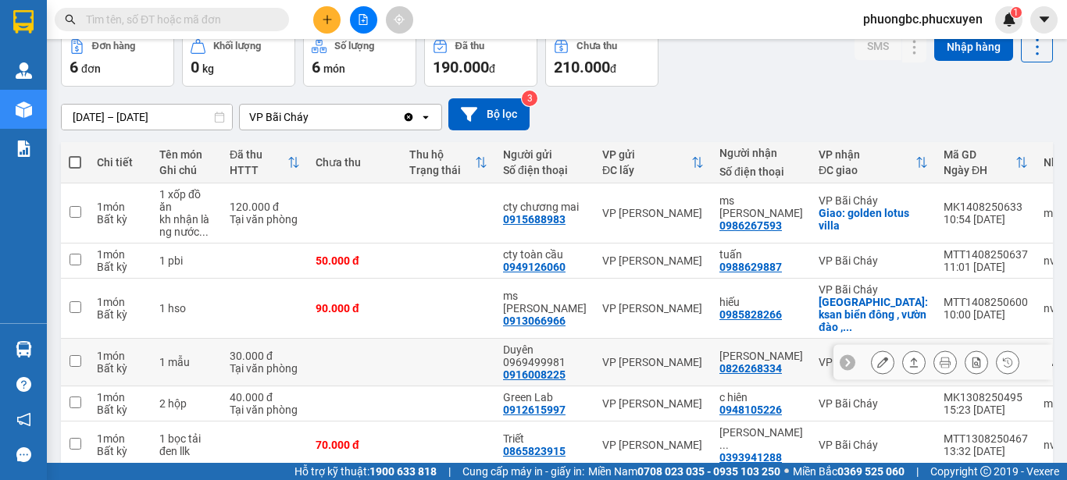
scroll to position [130, 0]
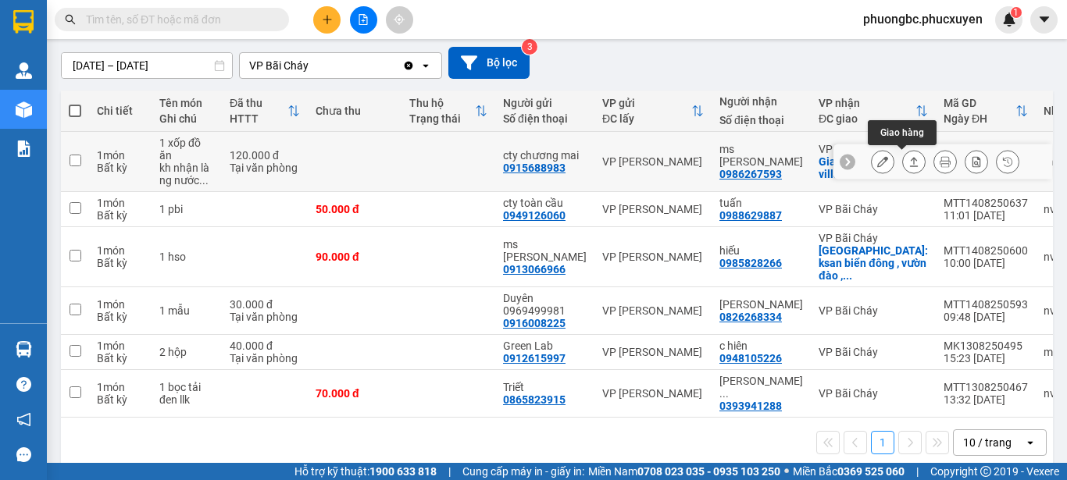
click at [910, 160] on icon at bounding box center [914, 161] width 9 height 9
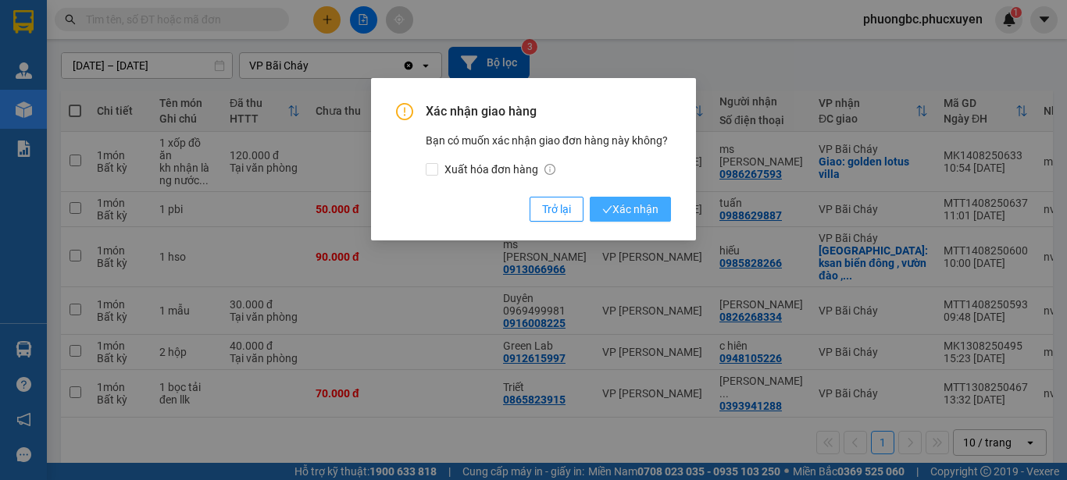
click at [643, 210] on span "Xác nhận" at bounding box center [630, 209] width 56 height 17
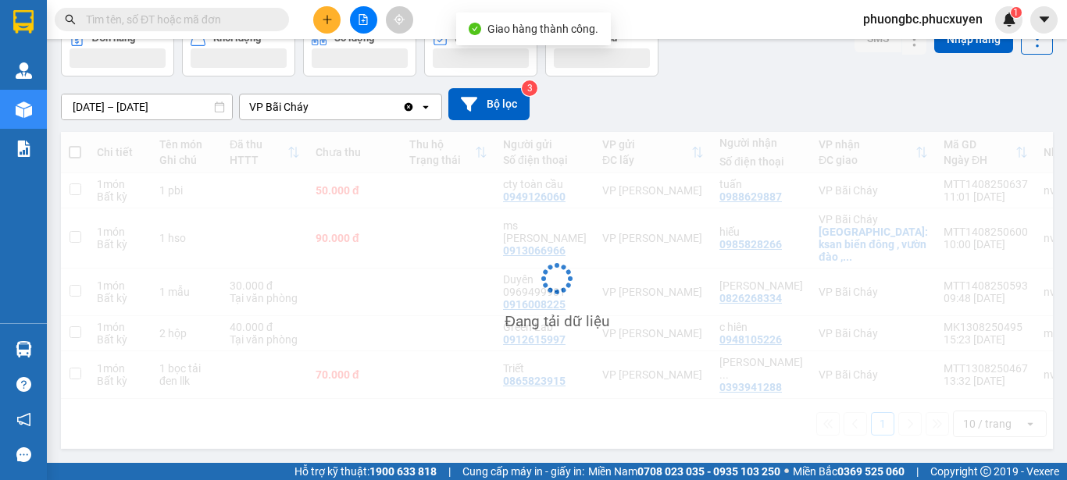
scroll to position [72, 0]
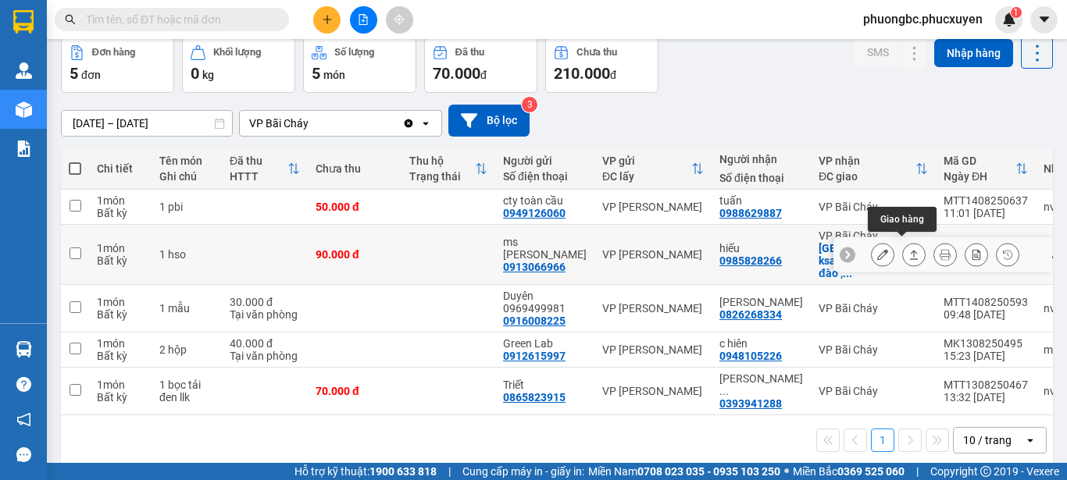
click at [908, 249] on icon at bounding box center [913, 254] width 11 height 11
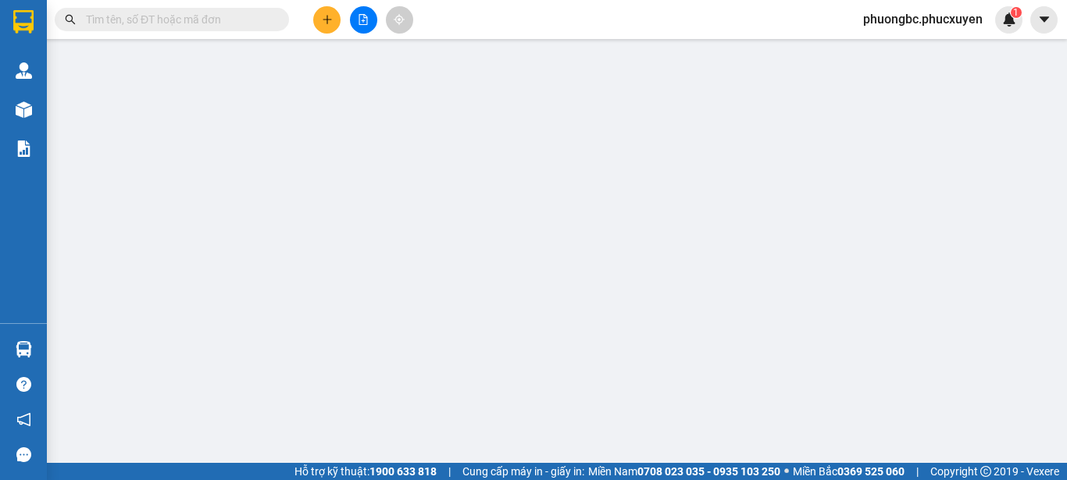
type input "0913066966"
type input "ms Liên"
type input "0985828266"
type input "hiếu"
checkbox input "true"
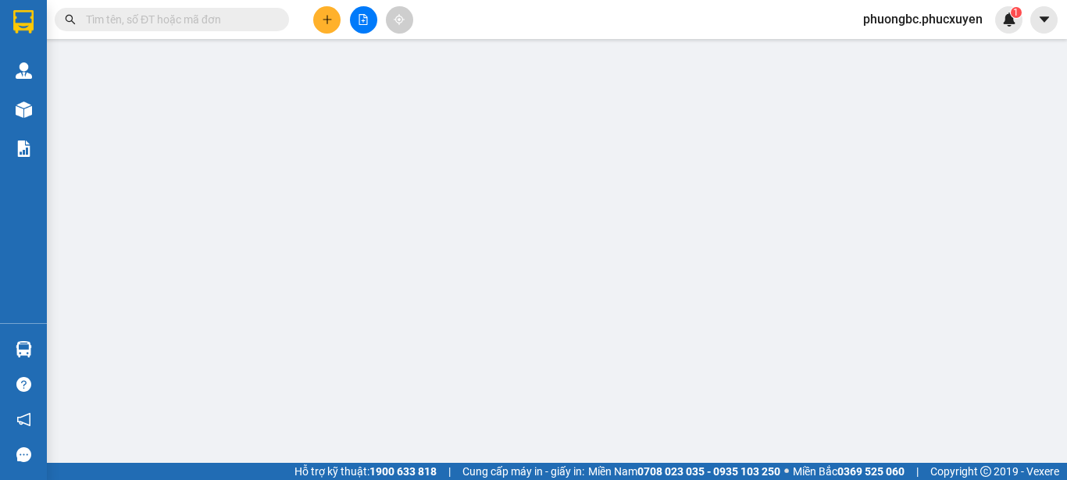
type input "ksan biển đông , vườn đào , [GEOGRAPHIC_DATA]"
type input "90.000"
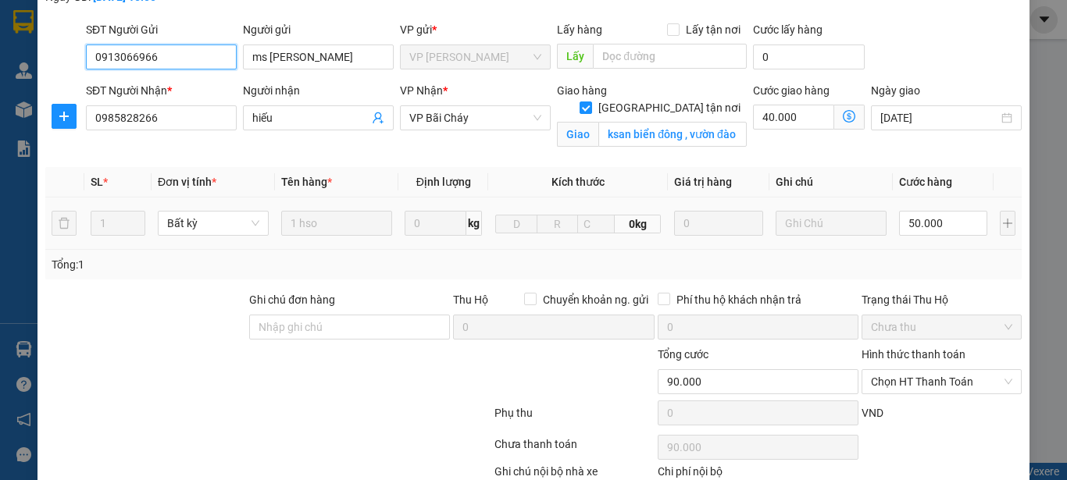
scroll to position [156, 0]
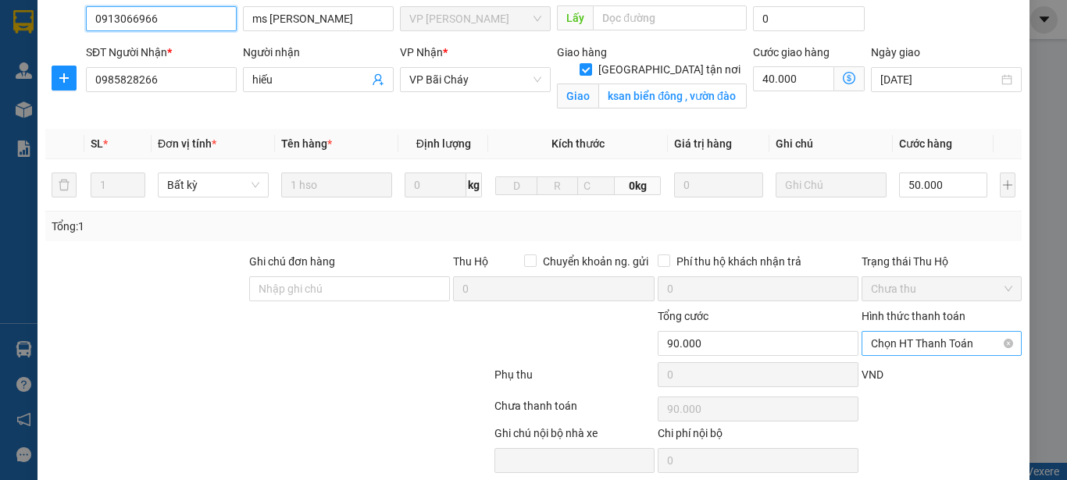
click at [943, 332] on span "Chọn HT Thanh Toán" at bounding box center [941, 343] width 141 height 23
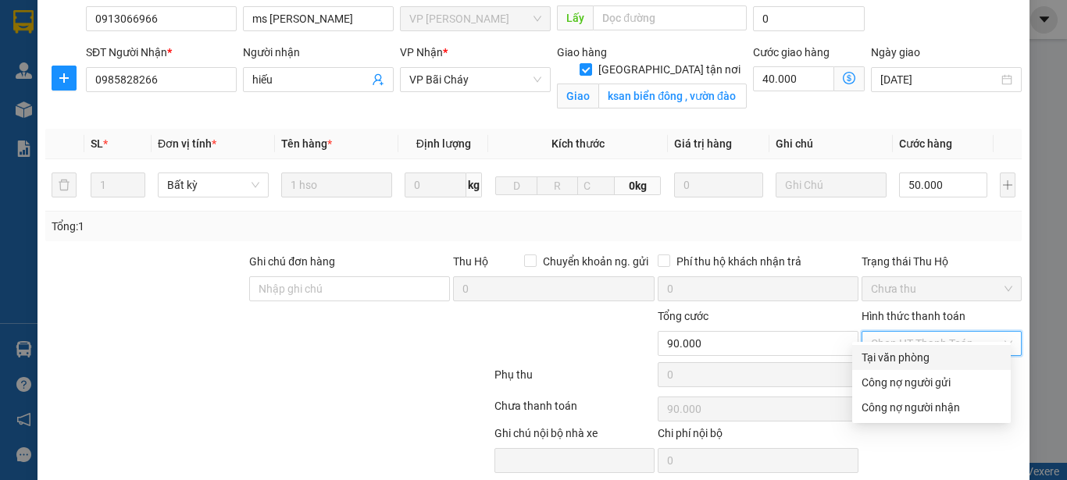
click at [901, 356] on div "Tại văn phòng" at bounding box center [932, 357] width 140 height 17
type input "0"
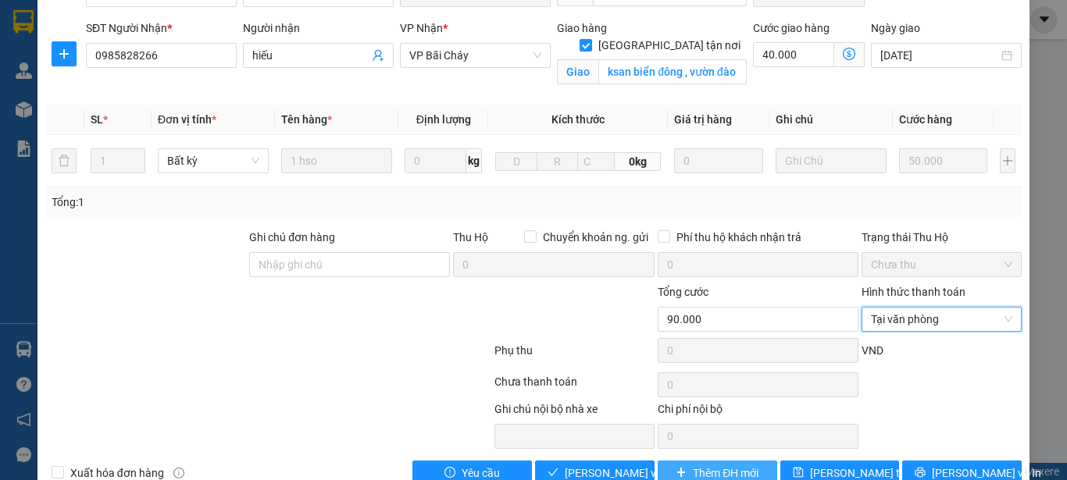
scroll to position [199, 0]
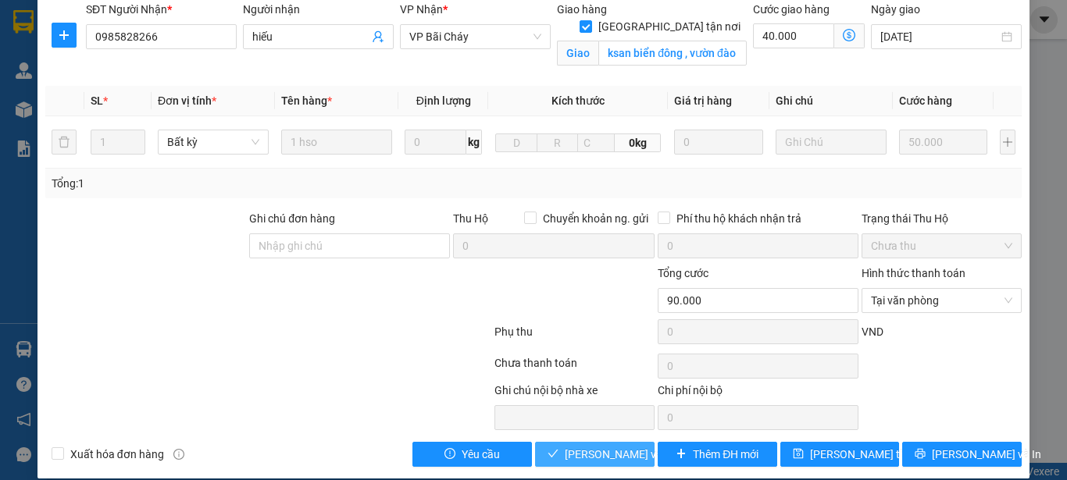
click at [597, 446] on span "Lưu và Giao hàng" at bounding box center [640, 454] width 150 height 17
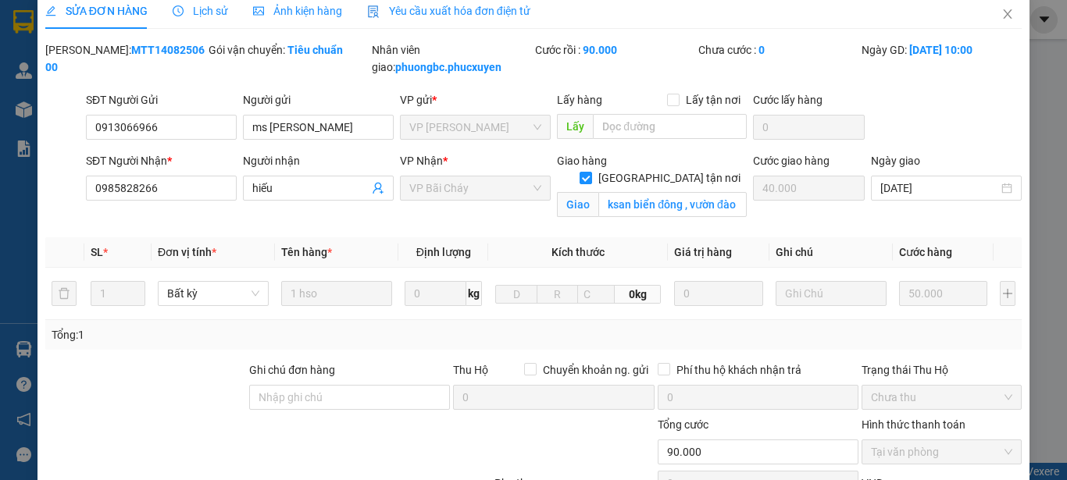
scroll to position [0, 0]
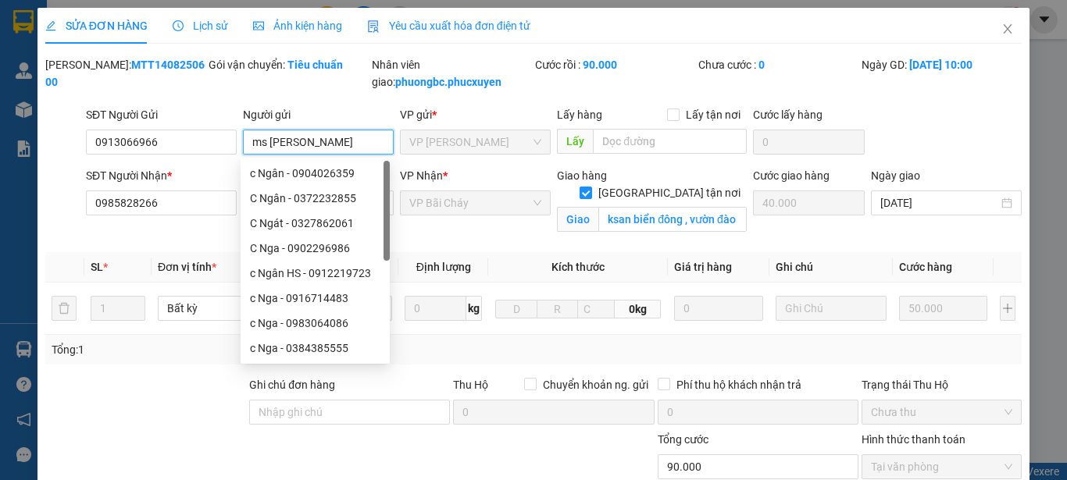
drag, startPoint x: 296, startPoint y: 147, endPoint x: 243, endPoint y: 146, distance: 53.1
click at [243, 146] on input "ms Liên" at bounding box center [318, 142] width 151 height 25
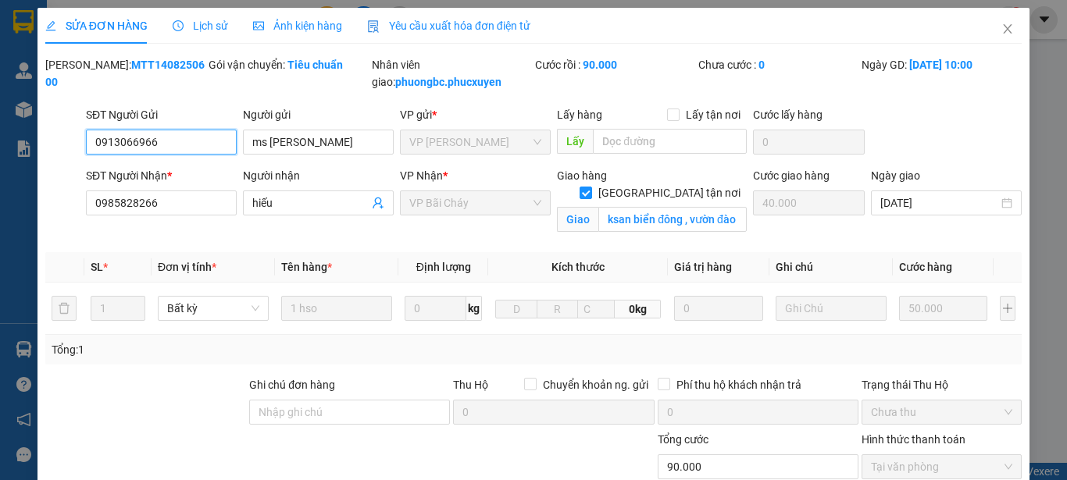
drag, startPoint x: 164, startPoint y: 143, endPoint x: 77, endPoint y: 131, distance: 88.3
click at [77, 131] on div "SĐT Người Gửi 0913066966 0913066966 Người gửi ms Liên VP gửi * VP Dương Đình Ng…" at bounding box center [534, 133] width 980 height 55
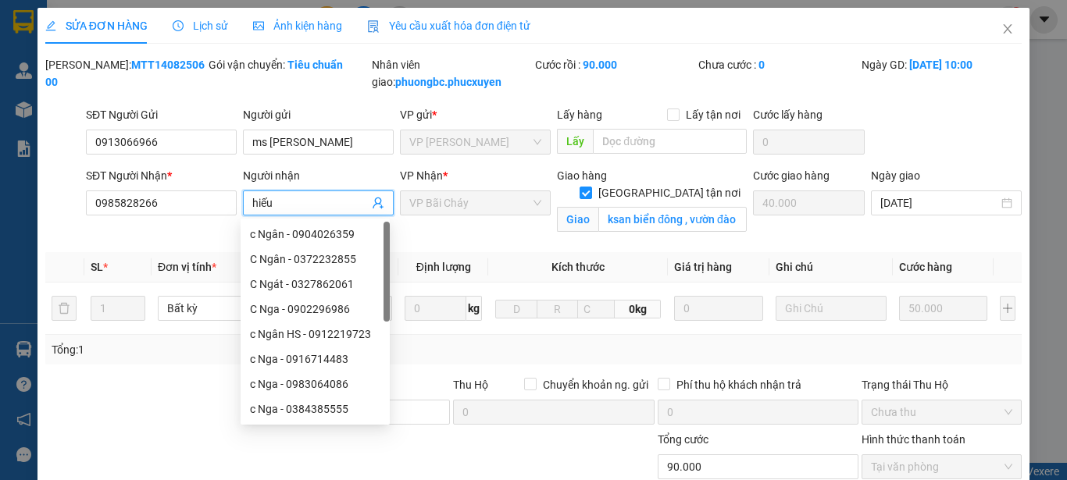
drag, startPoint x: 251, startPoint y: 205, endPoint x: 234, endPoint y: 205, distance: 16.4
click at [234, 205] on div "SĐT Người Nhận * 0985828266 Người nhận hiếu VP Nhận * VP Bãi Cháy Giao hàng Gia…" at bounding box center [554, 203] width 942 height 73
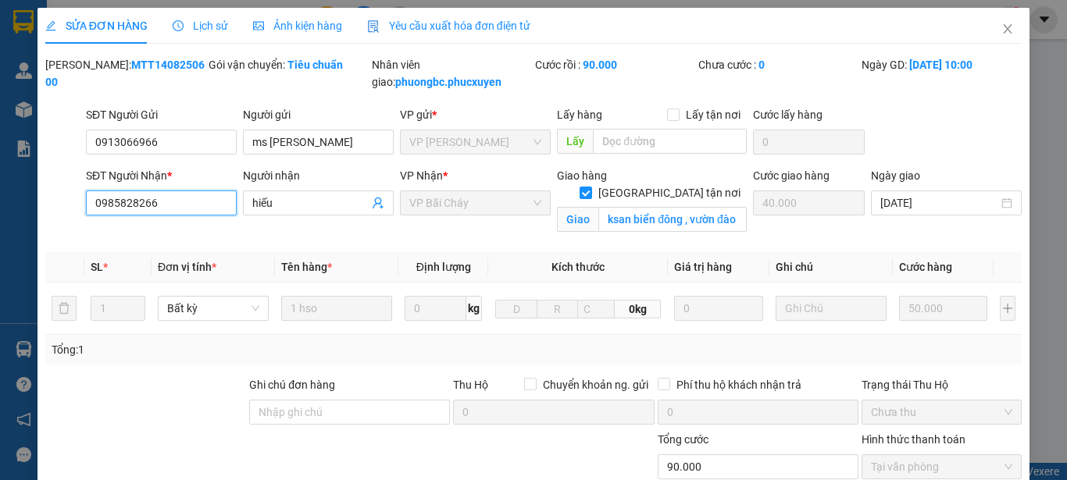
drag, startPoint x: 183, startPoint y: 203, endPoint x: 84, endPoint y: 194, distance: 98.9
click at [86, 194] on input "0985828266" at bounding box center [161, 203] width 151 height 25
drag, startPoint x: 175, startPoint y: 64, endPoint x: 87, endPoint y: 62, distance: 87.5
click at [87, 62] on div "Mã ĐH: MTT1408250600" at bounding box center [125, 73] width 160 height 34
copy b "MTT1408250600"
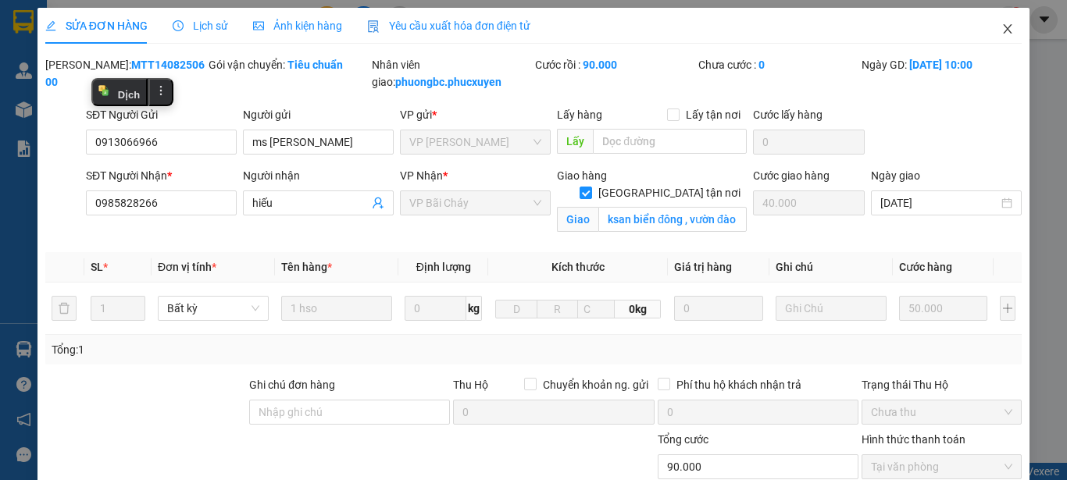
click at [1001, 29] on icon "close" at bounding box center [1007, 29] width 12 height 12
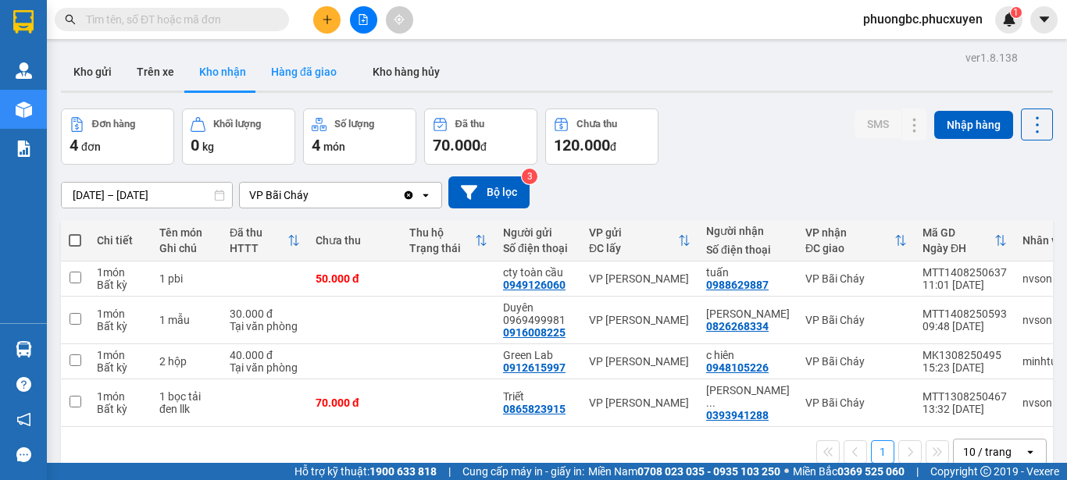
click at [298, 71] on button "Hàng đã giao" at bounding box center [304, 71] width 91 height 37
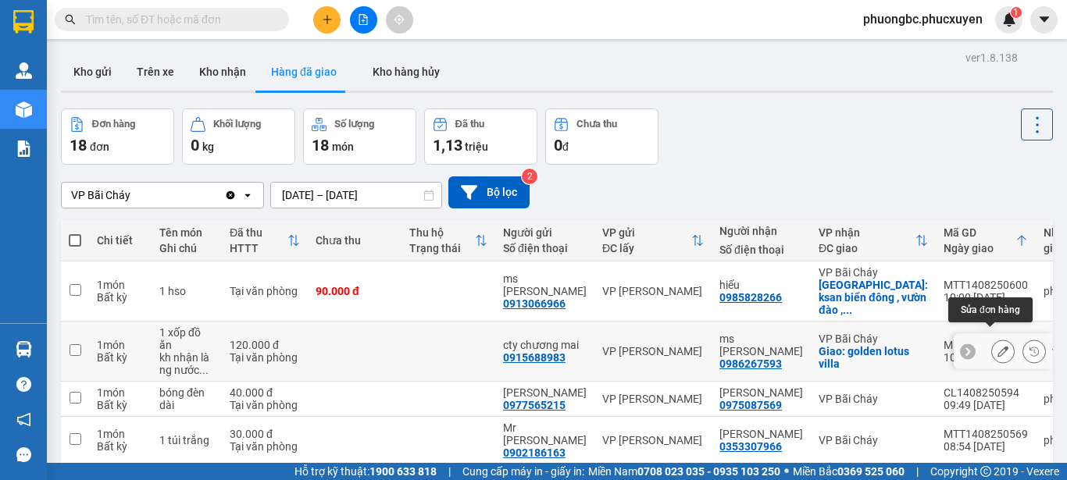
click at [998, 346] on icon at bounding box center [1003, 351] width 11 height 11
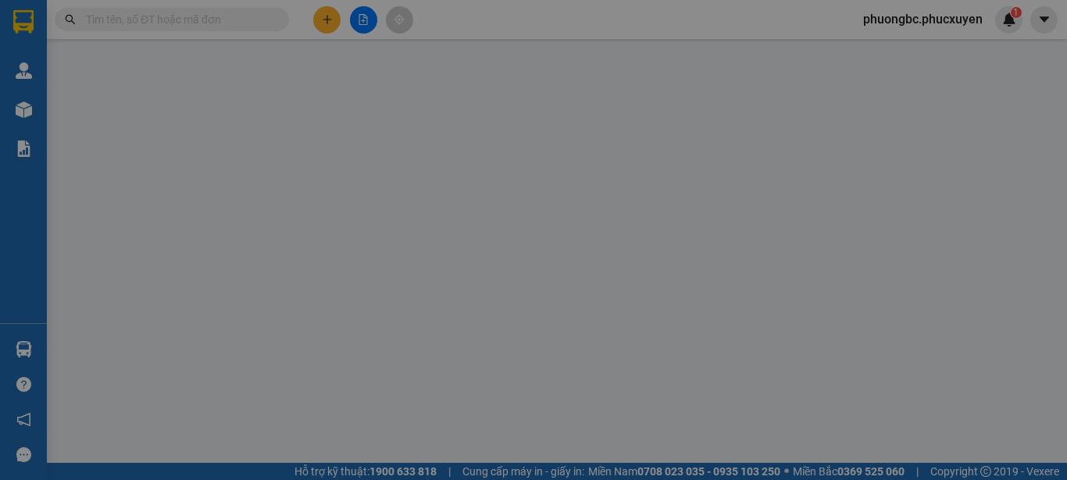
type input "0915688983"
type input "cty chương mai"
type input "0986267593"
type input "ms [PERSON_NAME]"
checkbox input "true"
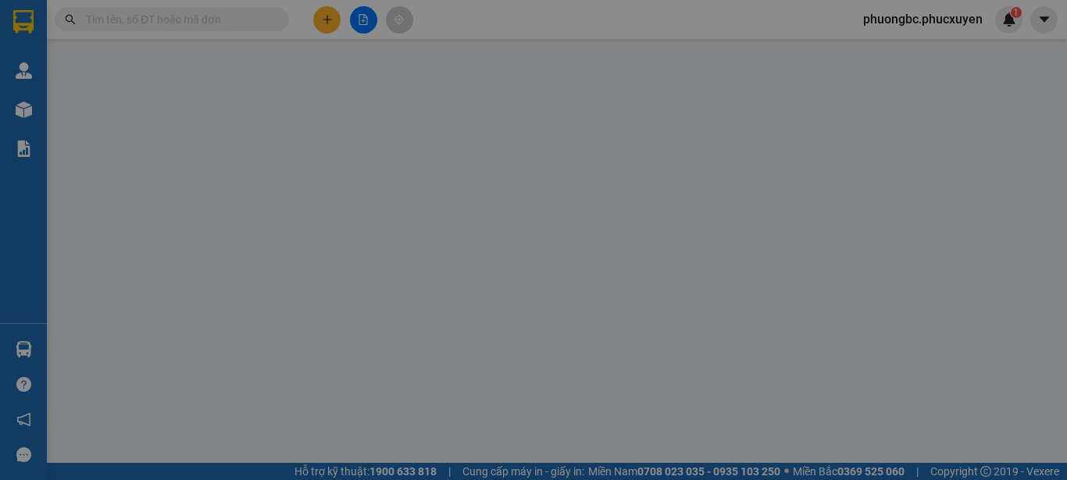
type input "golden lotus villa"
type input "60.000"
type input "120.000"
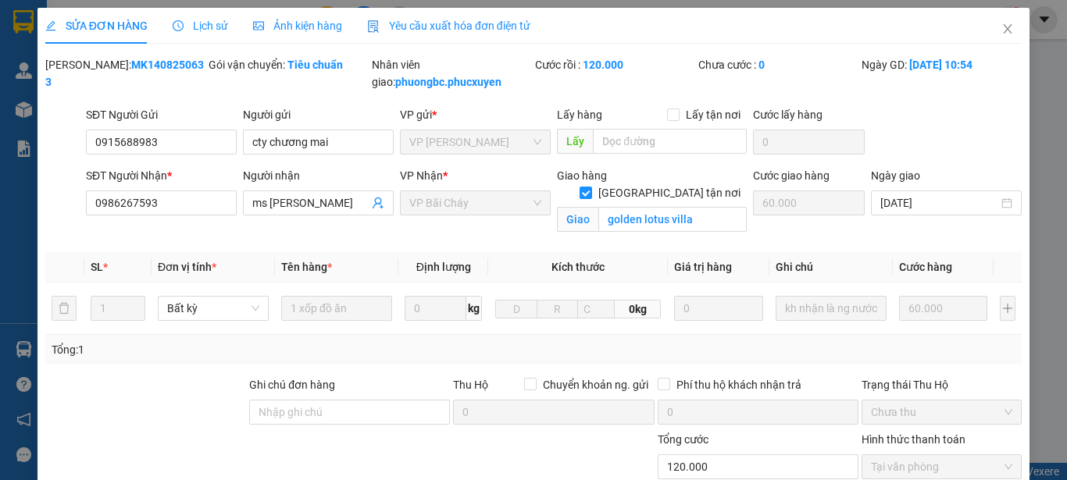
drag, startPoint x: 170, startPoint y: 63, endPoint x: 87, endPoint y: 65, distance: 83.6
click at [87, 65] on div "Mã ĐH: MK1408250633" at bounding box center [125, 73] width 160 height 34
copy b "MK1408250633"
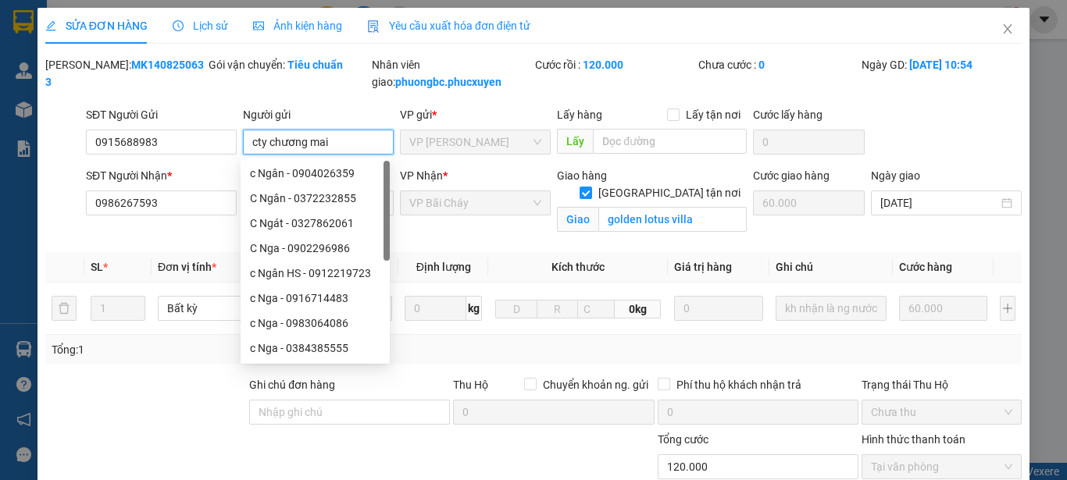
drag, startPoint x: 337, startPoint y: 148, endPoint x: 249, endPoint y: 148, distance: 87.5
click at [249, 148] on input "cty chương mai" at bounding box center [318, 142] width 151 height 25
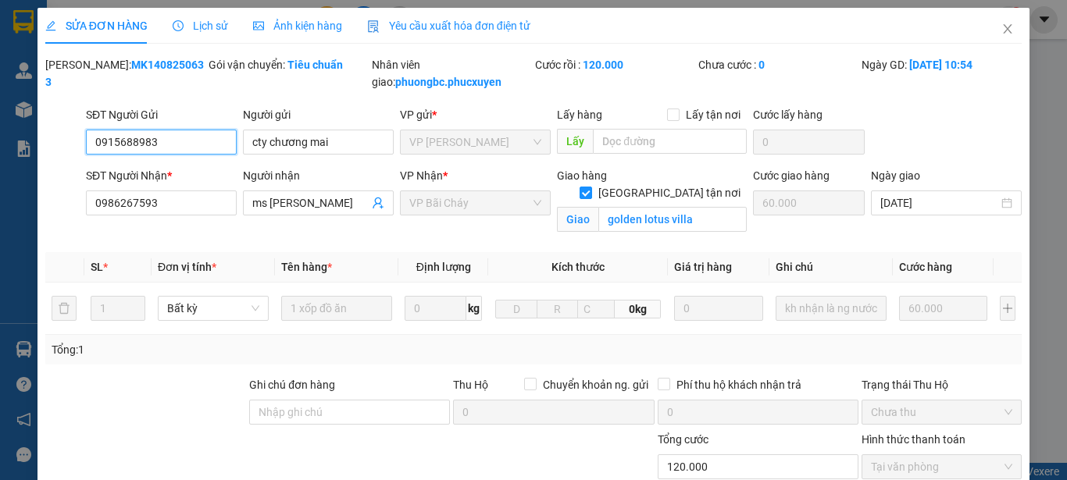
drag, startPoint x: 161, startPoint y: 145, endPoint x: 90, endPoint y: 139, distance: 71.4
click at [90, 139] on input "0915688983" at bounding box center [161, 142] width 151 height 25
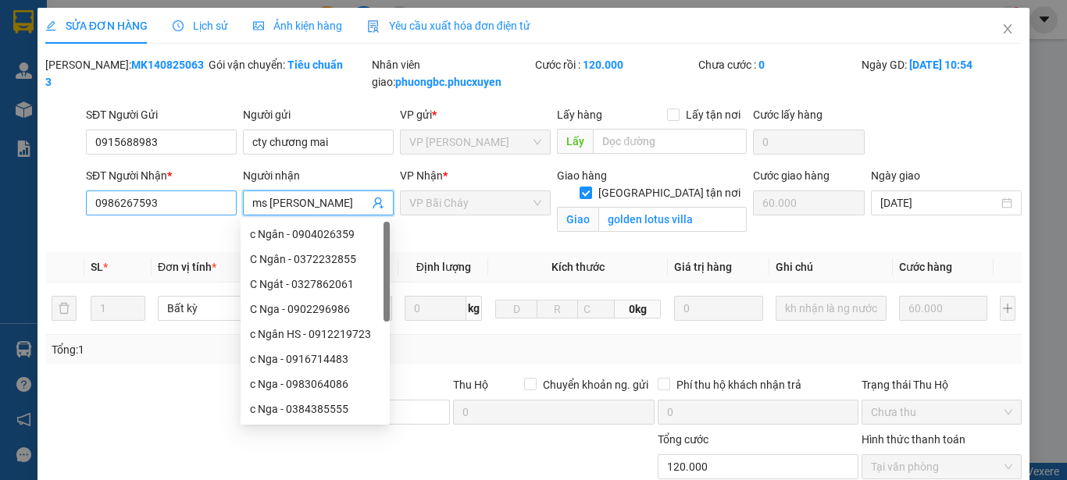
drag, startPoint x: 323, startPoint y: 207, endPoint x: 226, endPoint y: 204, distance: 97.7
click at [226, 204] on div "SĐT Người Nhận * 0986267593 Người nhận ms melissa VP Nhận * VP Bãi Cháy Giao hà…" at bounding box center [554, 203] width 942 height 73
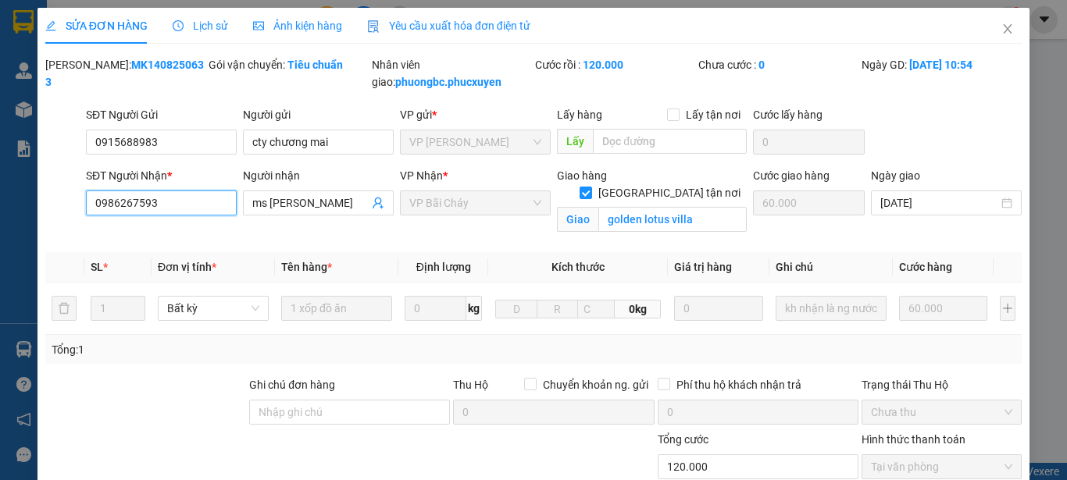
drag, startPoint x: 173, startPoint y: 202, endPoint x: 80, endPoint y: 212, distance: 93.5
click at [80, 212] on div "SĐT Người Nhận * 0986267593 0986267593 Người nhận ms melissa VP Nhận * VP Bãi C…" at bounding box center [534, 203] width 980 height 73
click at [1004, 27] on icon "close" at bounding box center [1008, 28] width 9 height 9
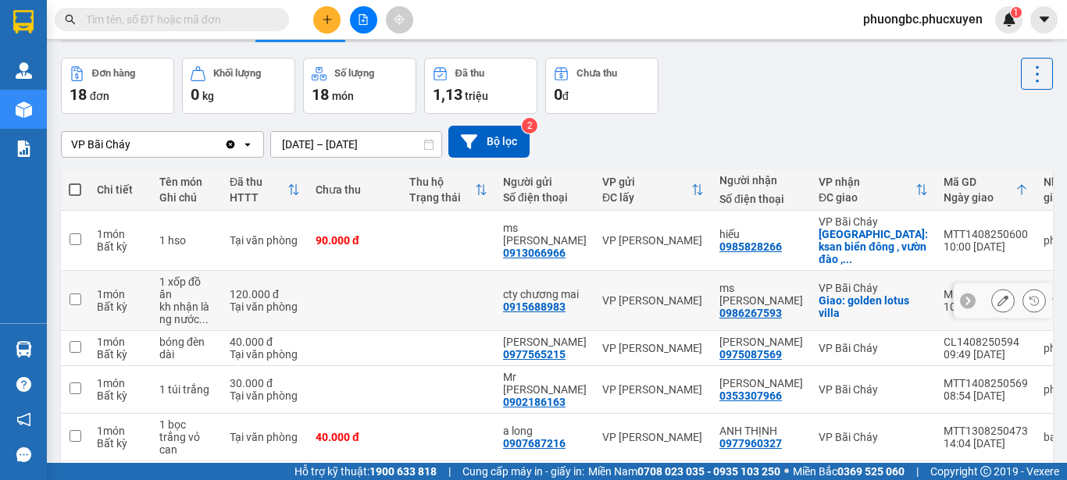
scroll to position [78, 0]
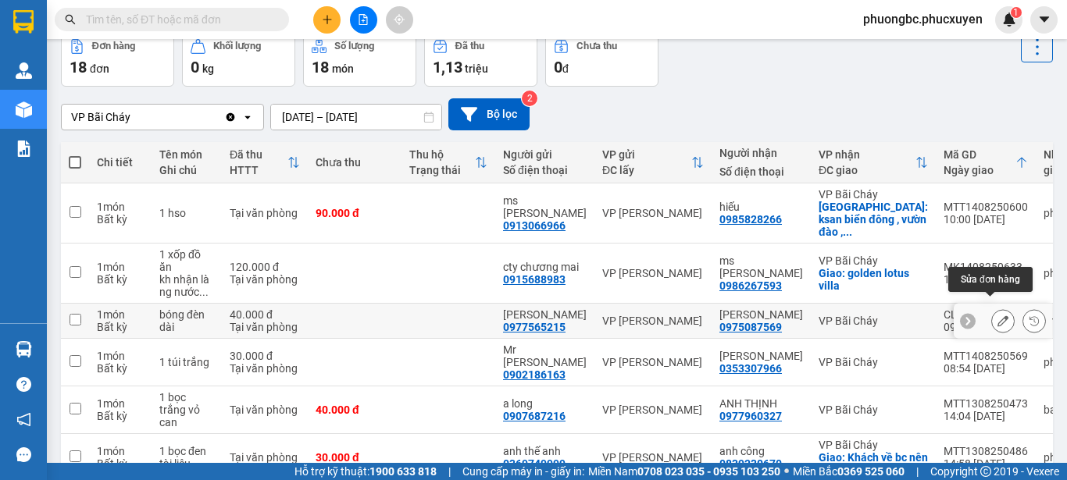
click at [998, 316] on icon at bounding box center [1003, 321] width 11 height 11
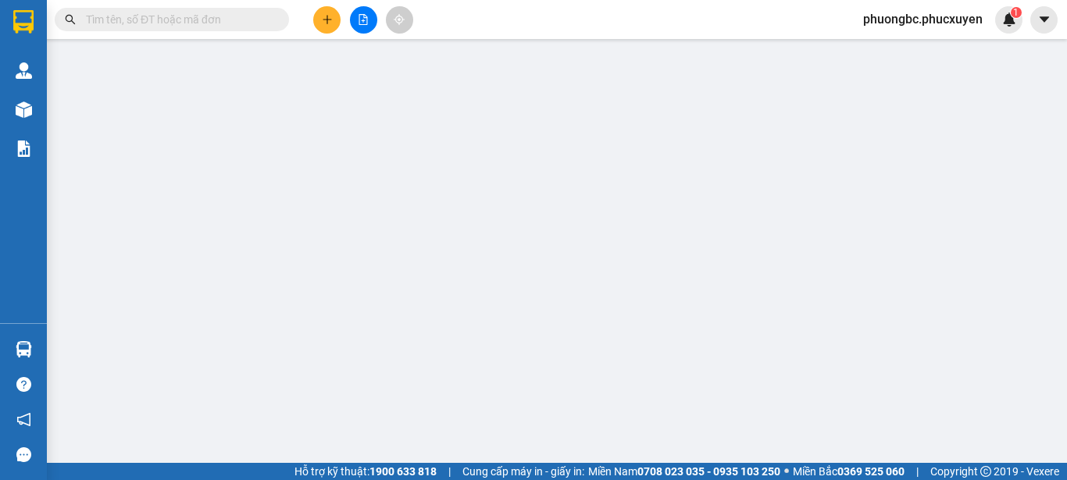
type input "0977565215"
type input "Anh Linh"
type input "0975087569"
type input "Anh Bình"
type input "40.000"
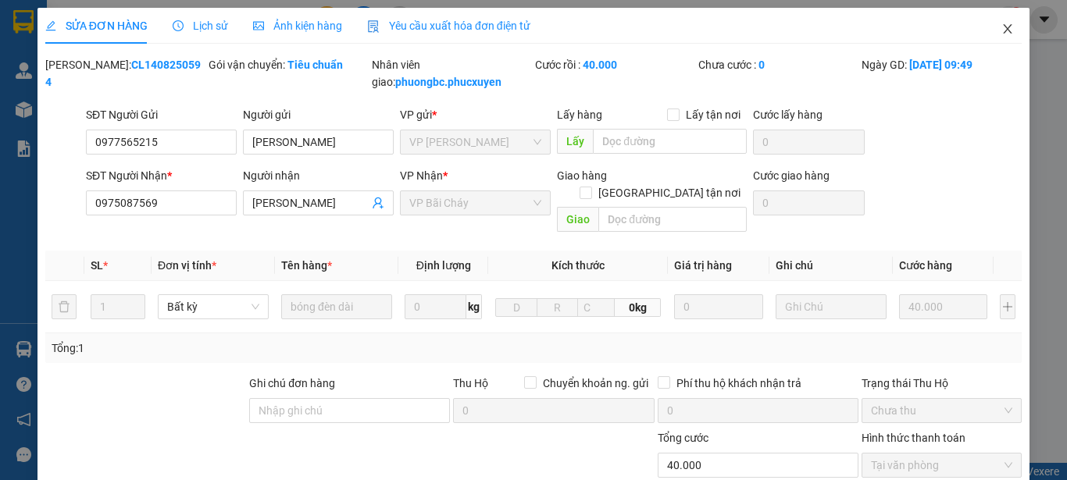
click at [1001, 28] on icon "close" at bounding box center [1007, 29] width 12 height 12
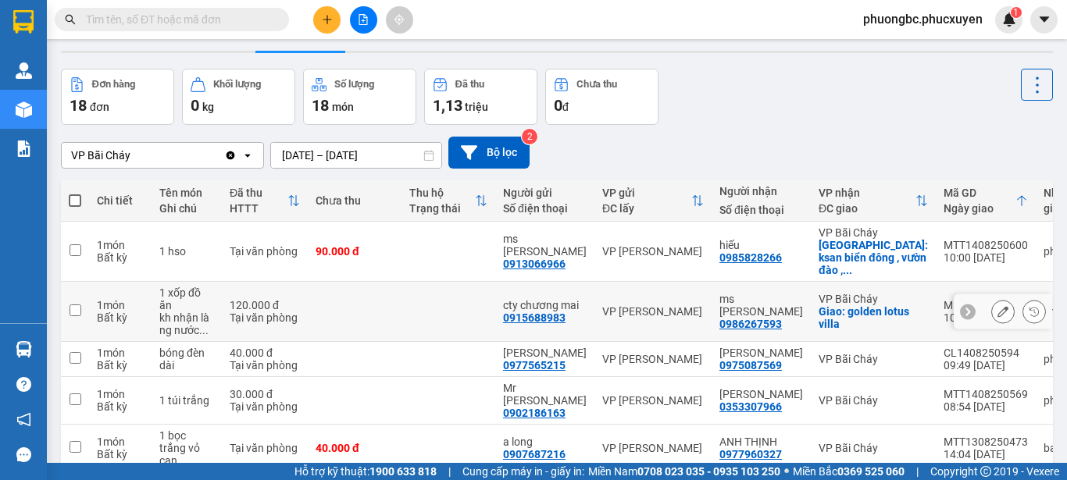
scroll to position [78, 0]
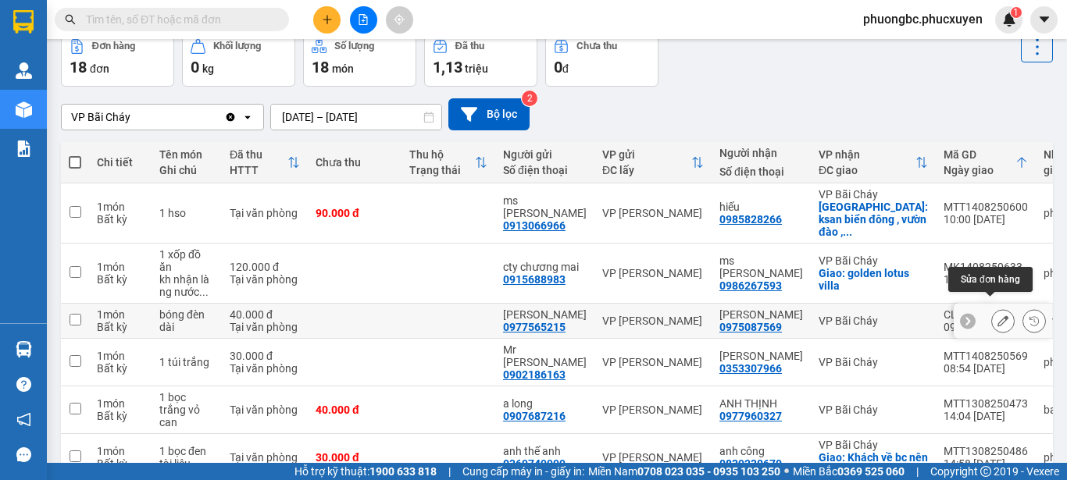
click at [998, 316] on icon at bounding box center [1003, 321] width 11 height 11
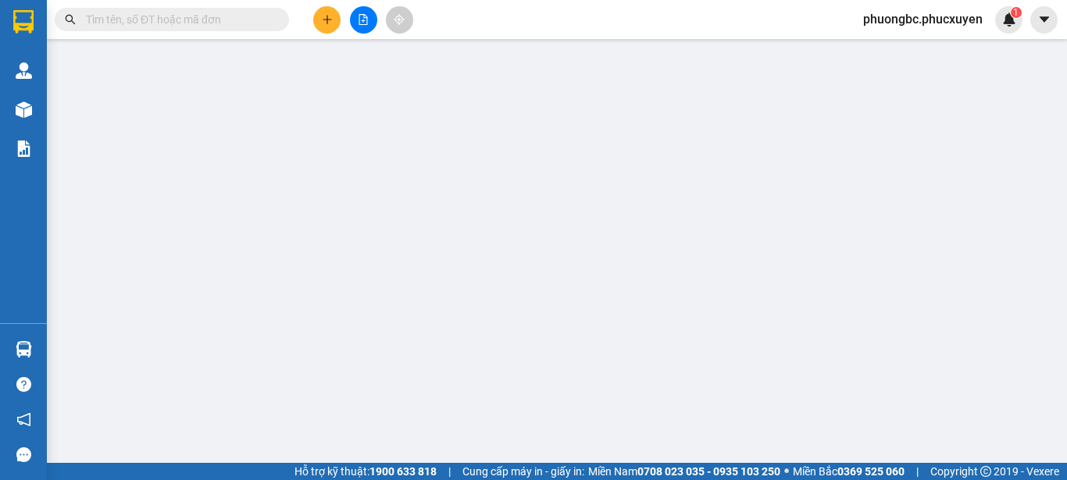
type input "0977565215"
type input "Anh Linh"
type input "0975087569"
type input "Anh Bình"
type input "40.000"
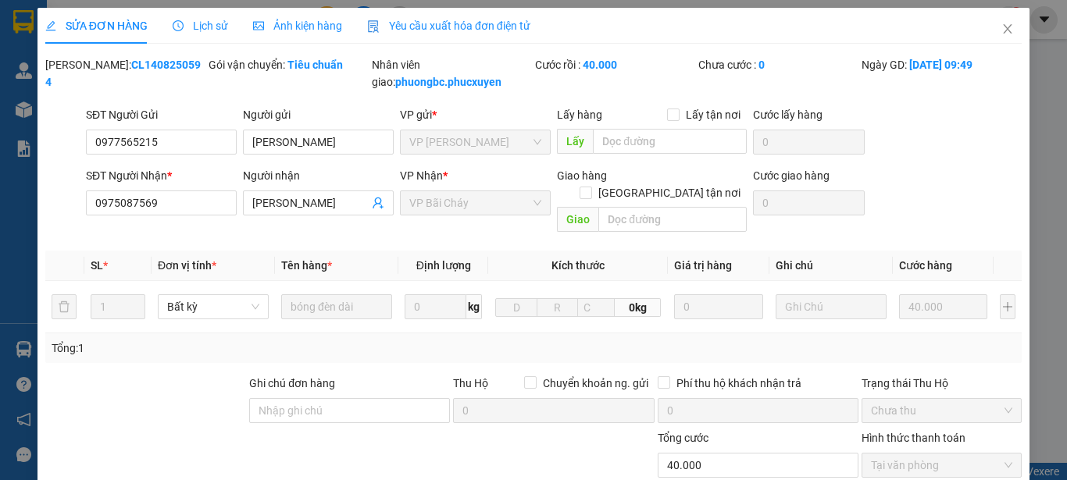
drag, startPoint x: 169, startPoint y: 64, endPoint x: 83, endPoint y: 71, distance: 86.2
click at [83, 71] on div "Mã ĐH: CL1408250594" at bounding box center [125, 73] width 160 height 34
copy b "CL1408250594"
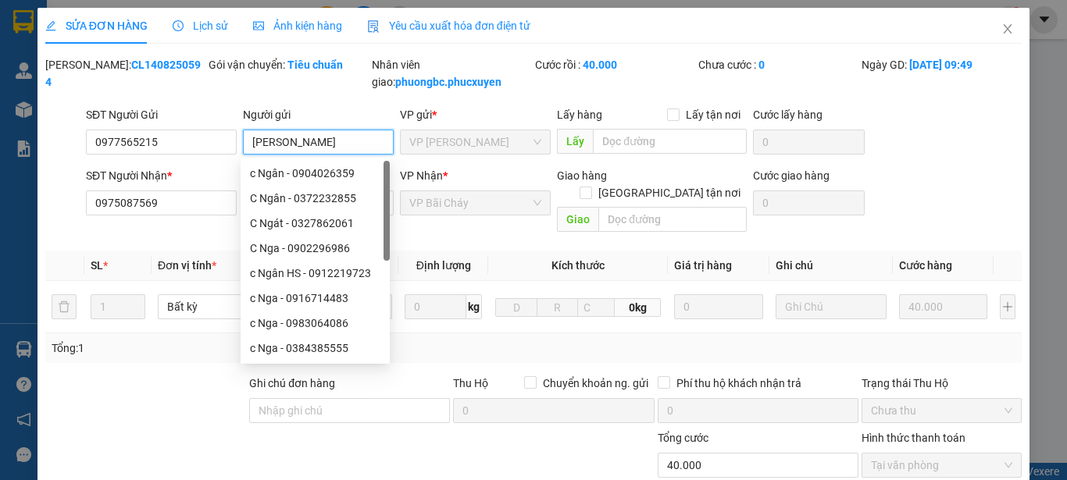
drag, startPoint x: 311, startPoint y: 141, endPoint x: 244, endPoint y: 137, distance: 66.5
click at [244, 137] on input "Anh Linh" at bounding box center [318, 142] width 151 height 25
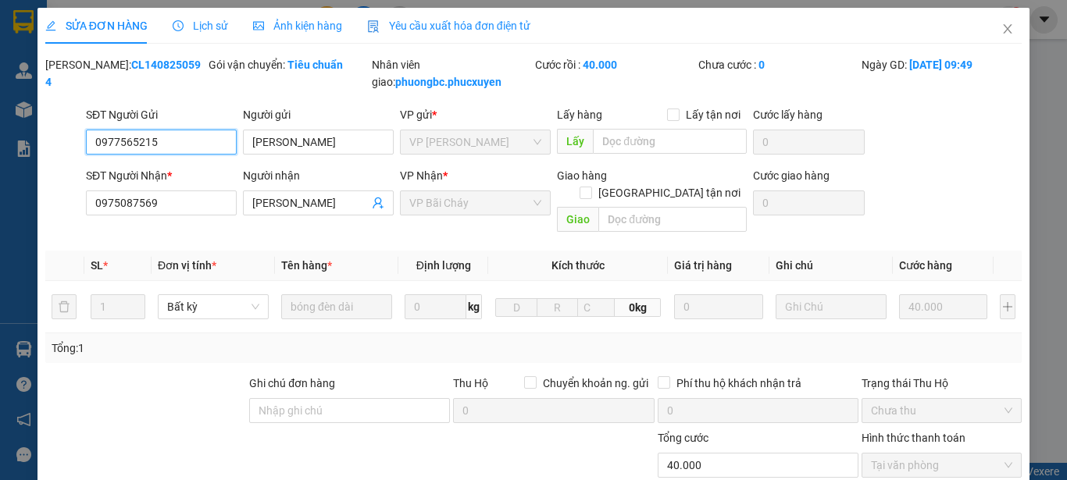
drag, startPoint x: 162, startPoint y: 144, endPoint x: 73, endPoint y: 144, distance: 89.1
click at [73, 144] on div "SĐT Người Gửi 0977565215 0977565215 Người gửi Anh Linh VP gửi * VP Cổ Linh Lấy …" at bounding box center [534, 133] width 980 height 55
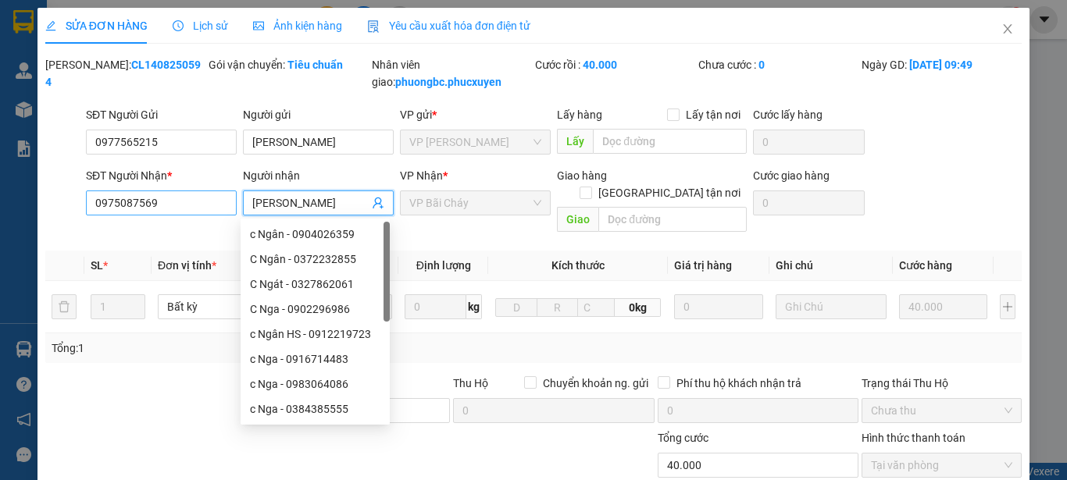
drag, startPoint x: 307, startPoint y: 202, endPoint x: 228, endPoint y: 202, distance: 78.9
click at [228, 202] on div "SĐT Người Nhận * 0975087569 Người nhận Anh Bình VP Nhận * VP Bãi Cháy Giao hàng…" at bounding box center [554, 203] width 942 height 72
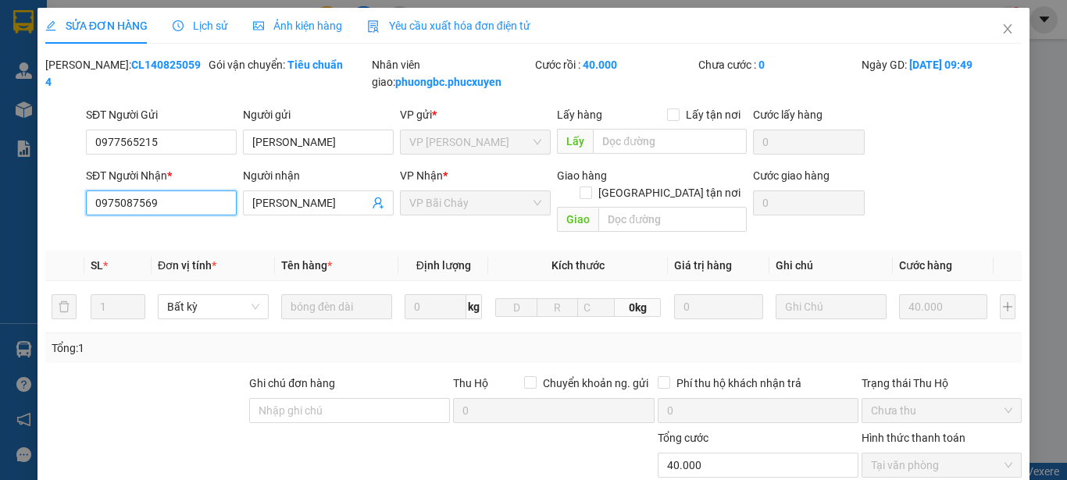
drag, startPoint x: 166, startPoint y: 205, endPoint x: 91, endPoint y: 202, distance: 74.3
click at [91, 202] on input "0975087569" at bounding box center [161, 203] width 151 height 25
click at [1001, 25] on icon "close" at bounding box center [1007, 29] width 12 height 12
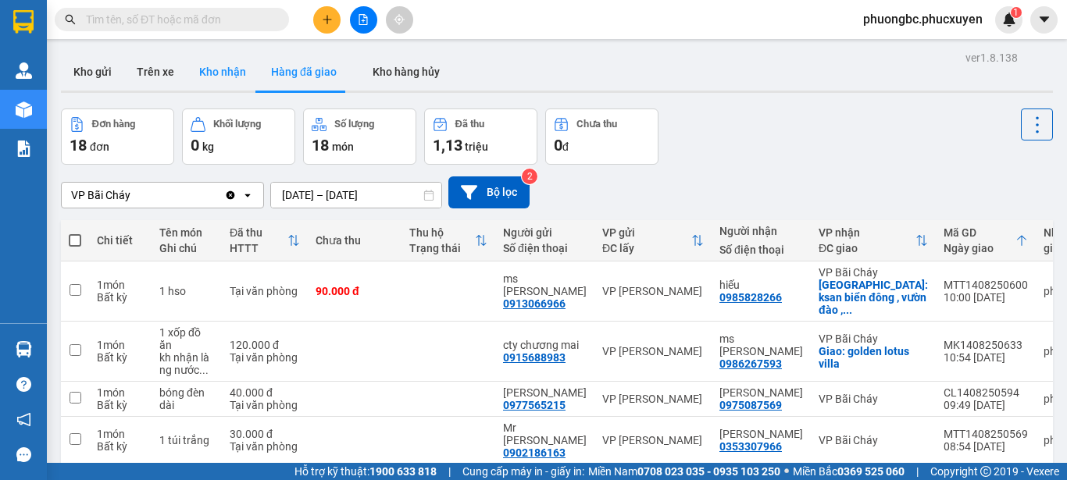
click at [220, 73] on button "Kho nhận" at bounding box center [223, 71] width 72 height 37
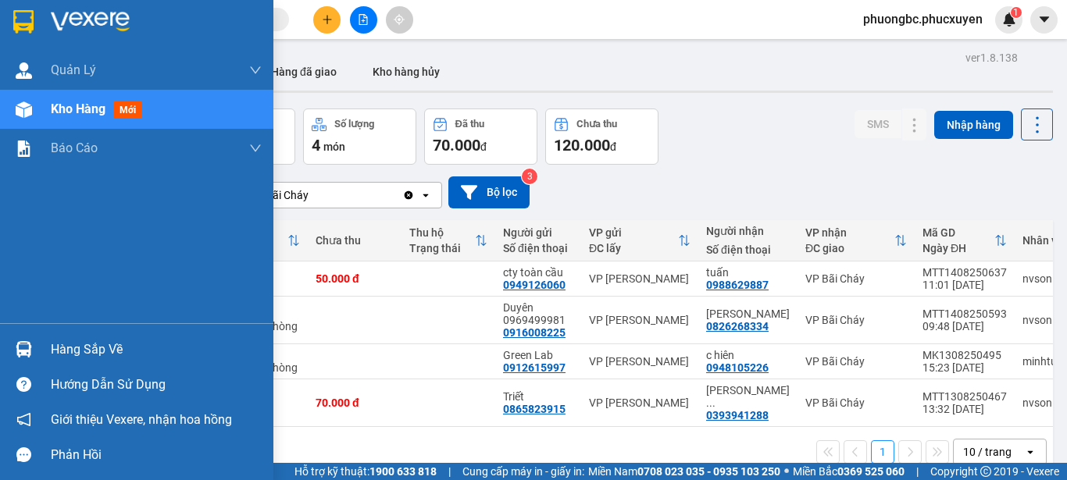
click at [79, 350] on div "Hàng sắp về" at bounding box center [156, 349] width 211 height 23
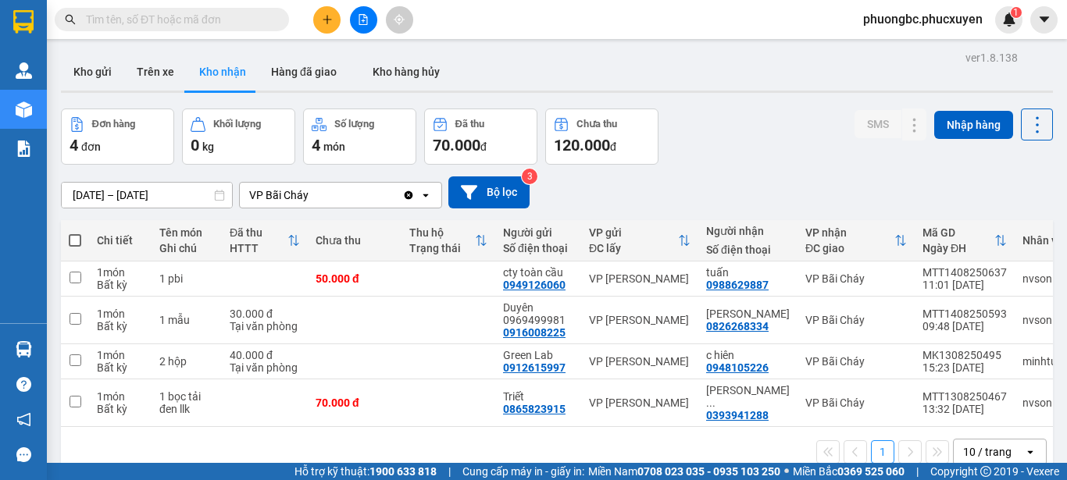
click at [719, 145] on section "Kết quả tìm kiếm ( 0 ) Bộ lọc No Data phuongbc.phucxuyen 1 Quản Lý Quản lý giao…" at bounding box center [533, 240] width 1067 height 480
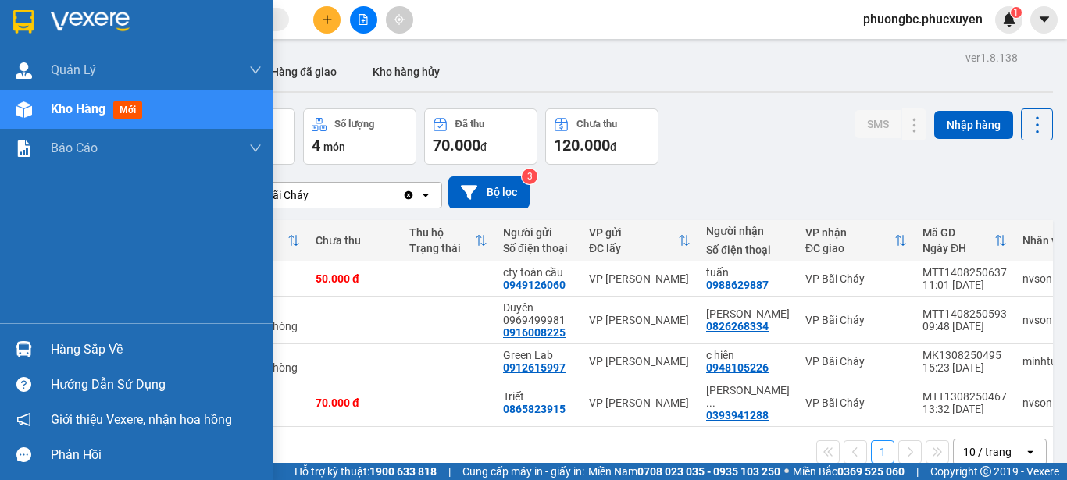
click at [95, 350] on div "Hàng sắp về" at bounding box center [156, 349] width 211 height 23
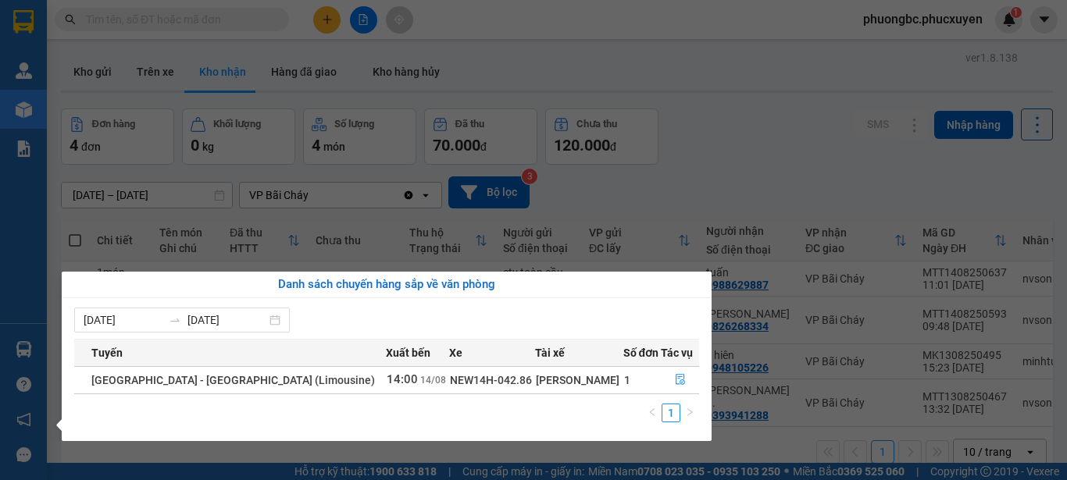
click at [799, 156] on section "Kết quả tìm kiếm ( 0 ) Bộ lọc No Data phuongbc.phucxuyen 1 Quản Lý Quản lý giao…" at bounding box center [533, 240] width 1067 height 480
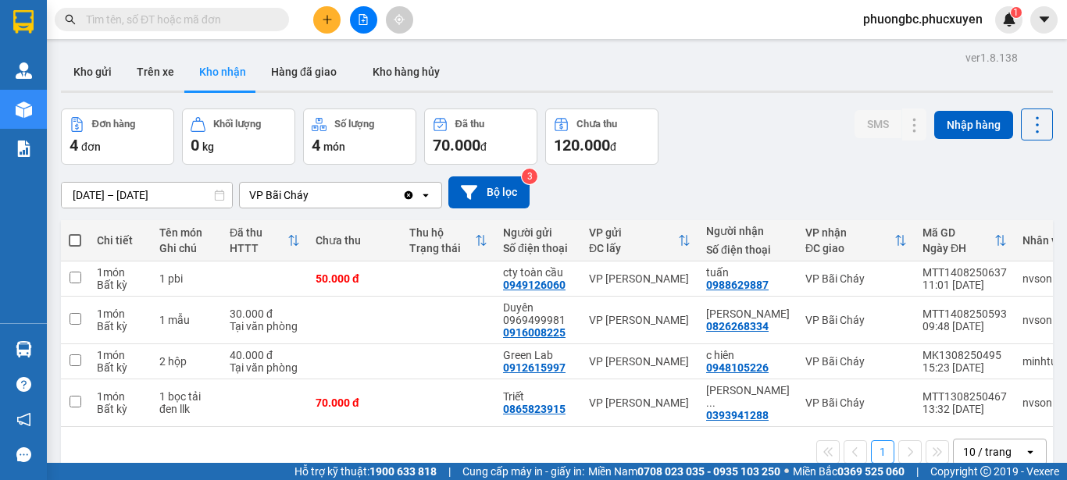
click at [167, 20] on input "text" at bounding box center [178, 19] width 184 height 17
paste input "CD1308250519"
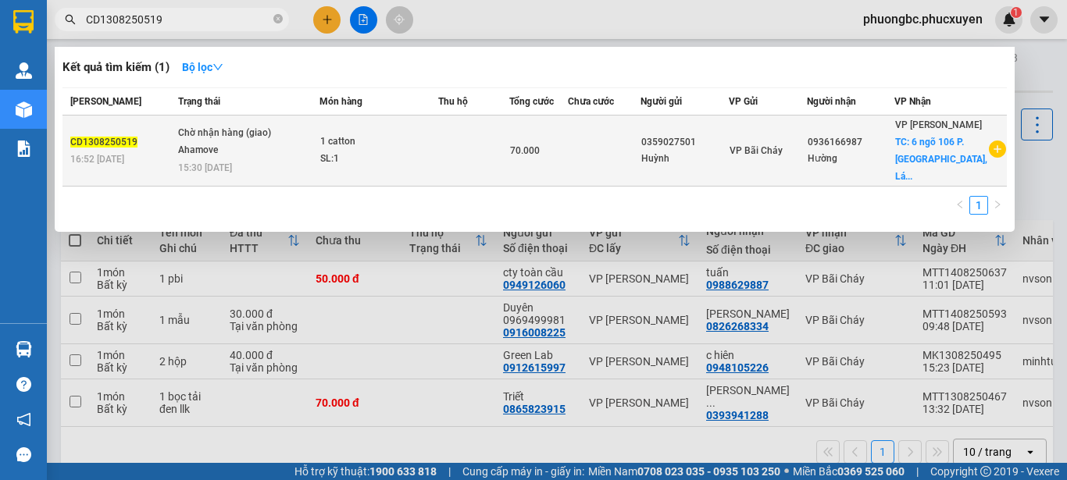
type input "CD1308250519"
click at [112, 141] on span "CD1308250519" at bounding box center [103, 142] width 67 height 11
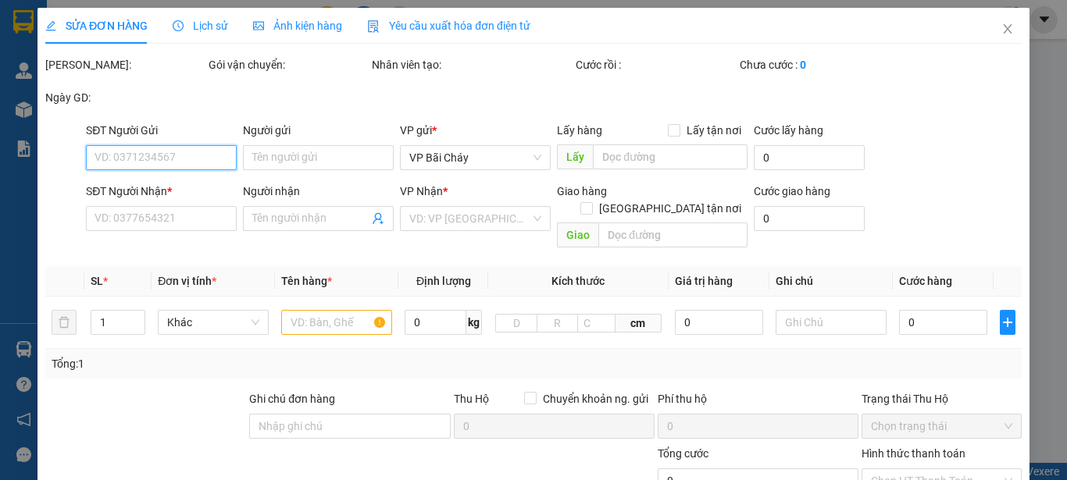
type input "0359027501"
type input "Huỳnh"
type input "0936166987"
type input "Hường"
checkbox input "true"
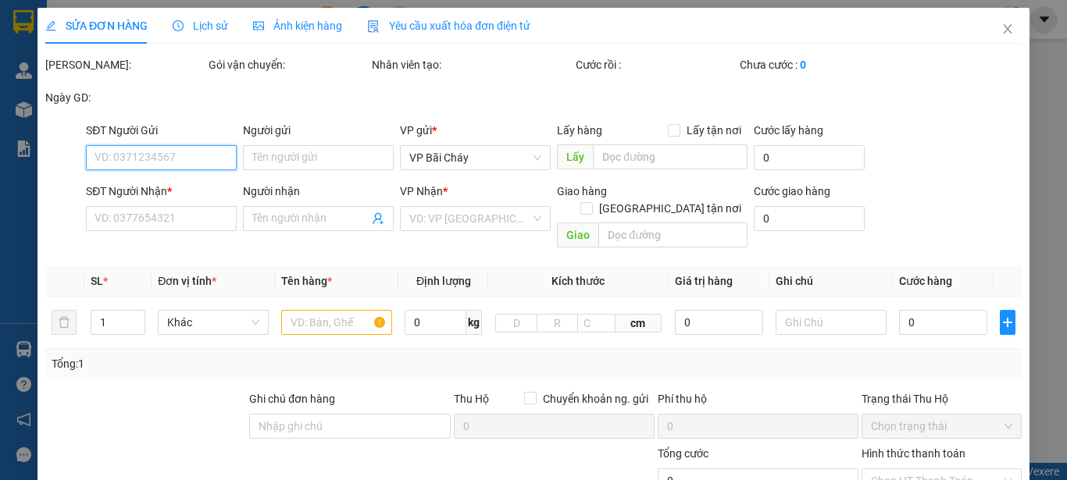
type input "6 ngõ 106 P. Chùa Láng, Láng Thượng, Đống Đa,"
type input "70.000"
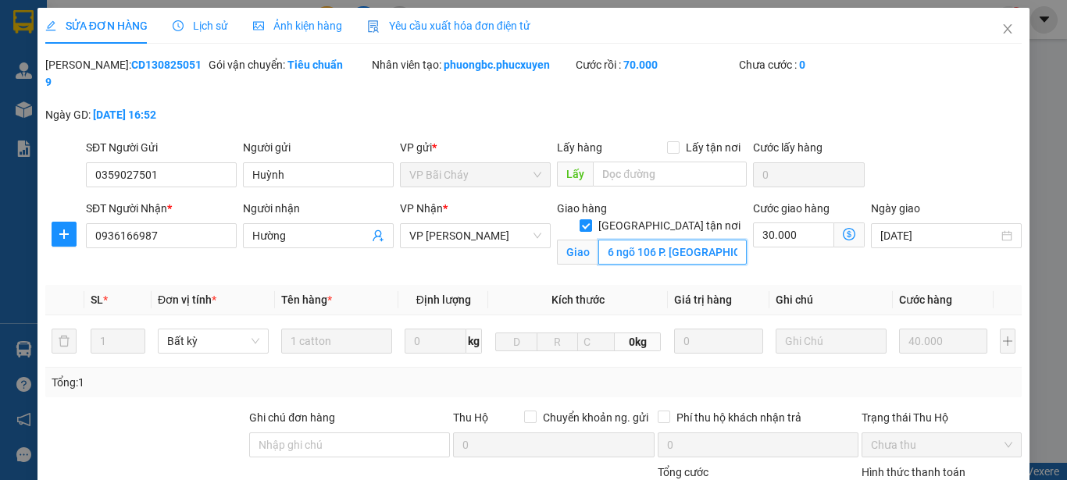
click at [701, 240] on input "6 ngõ 106 P. Chùa Láng, Láng Thượng, Đống Đa," at bounding box center [672, 252] width 148 height 25
click at [1004, 29] on icon "close" at bounding box center [1008, 28] width 9 height 9
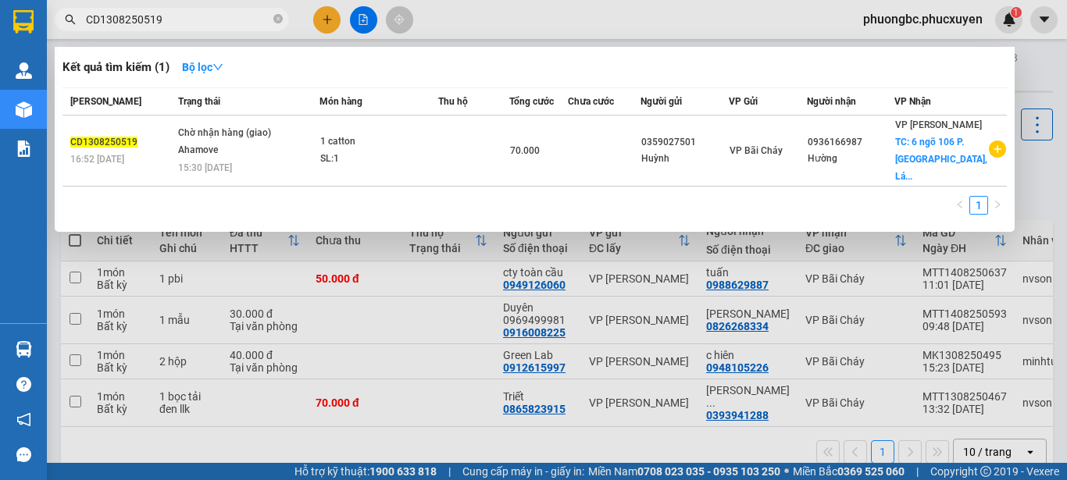
drag, startPoint x: 174, startPoint y: 23, endPoint x: 49, endPoint y: 14, distance: 125.3
click at [49, 14] on div "CD1308250519" at bounding box center [152, 19] width 305 height 23
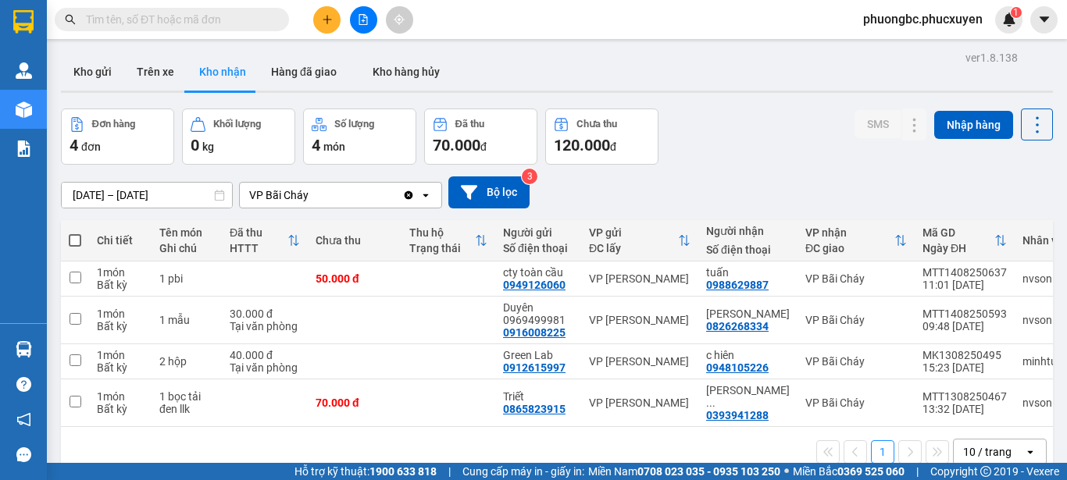
click at [576, 20] on div "Kết quả tìm kiếm ( 1 ) Bộ lọc Mã ĐH Trạng thái Món hàng Thu hộ Tổng cước Chưa c…" at bounding box center [533, 19] width 1067 height 39
click at [750, 134] on div "Đơn hàng 4 đơn Khối lượng 0 kg Số lượng 4 món Đã thu 70.000 đ Chưa thu 120.000 …" at bounding box center [557, 137] width 992 height 56
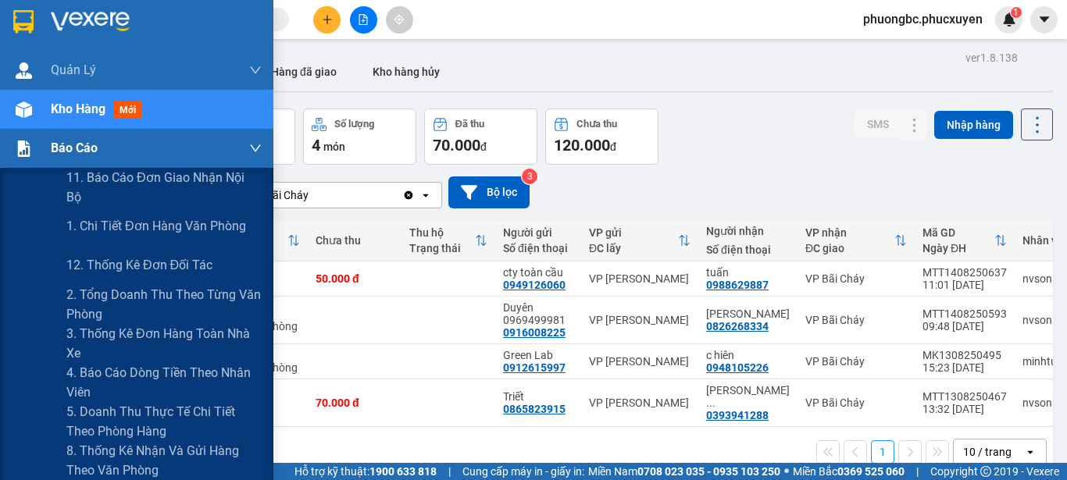
click at [61, 151] on span "Báo cáo" at bounding box center [74, 148] width 47 height 20
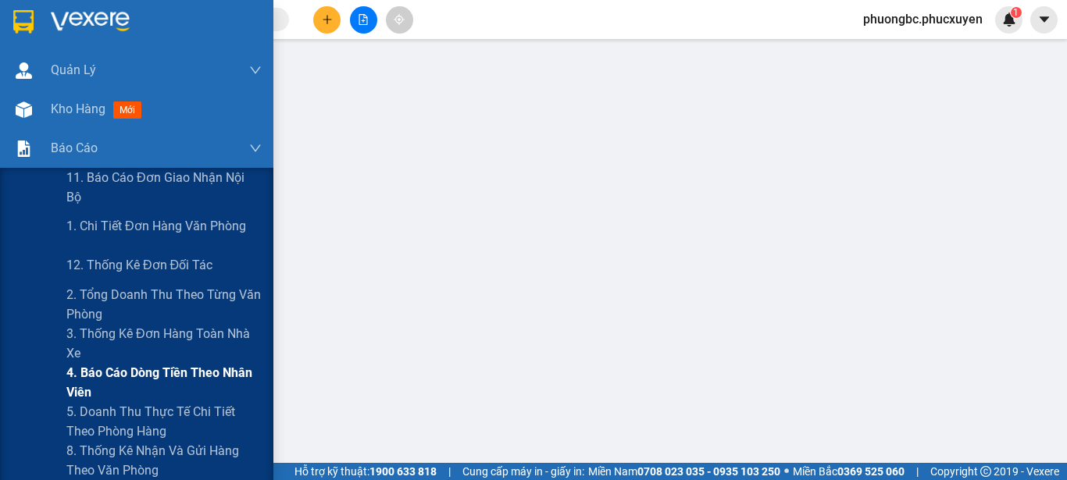
click at [150, 371] on span "4. Báo cáo dòng tiền theo nhân viên" at bounding box center [163, 382] width 195 height 39
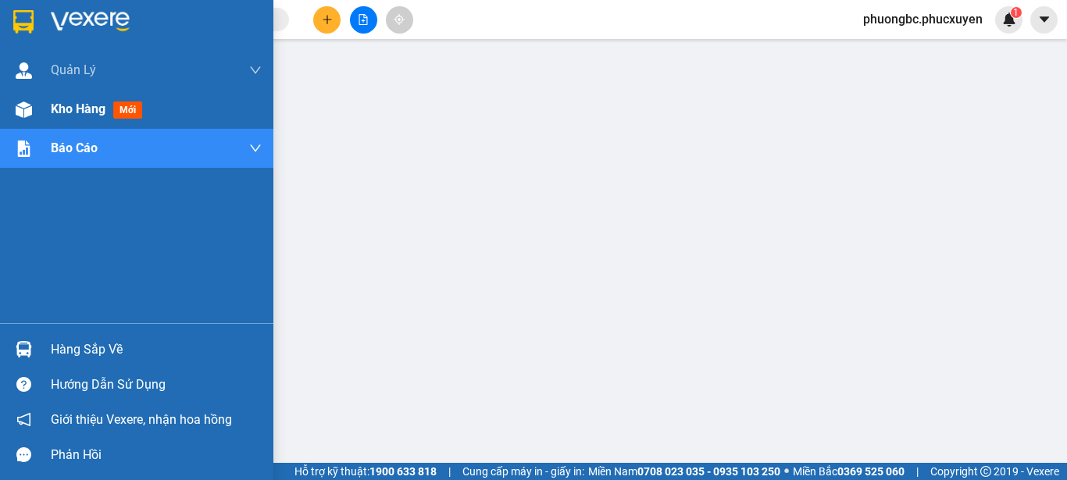
click at [83, 110] on span "Kho hàng" at bounding box center [78, 109] width 55 height 15
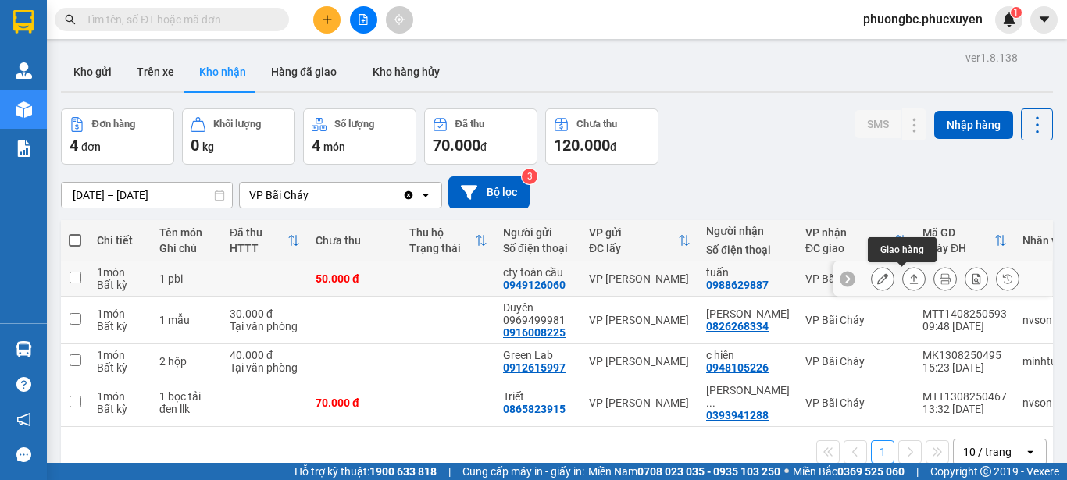
click at [908, 276] on icon at bounding box center [913, 278] width 11 height 11
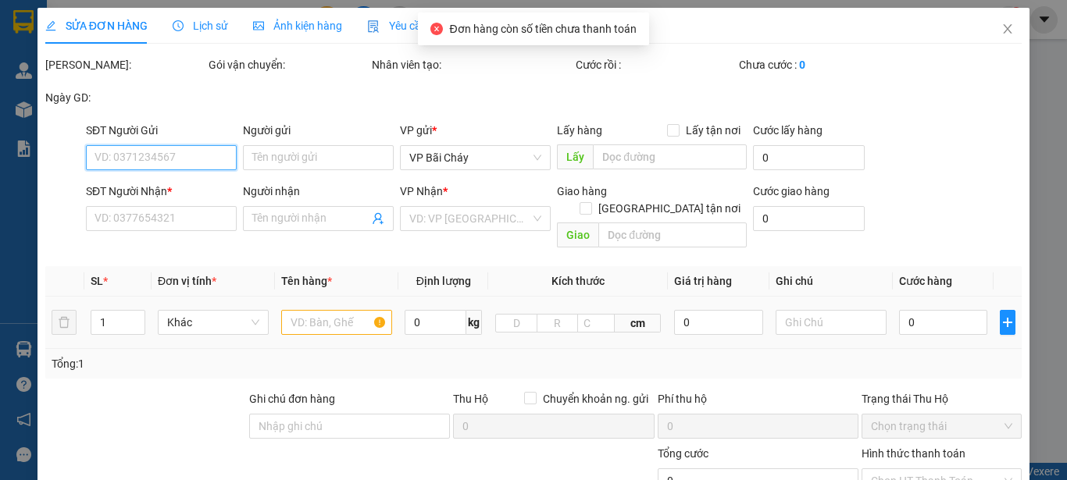
type input "0949126060"
type input "cty toàn cầu"
type input "0988629887"
type input "tuấn"
type input "50.000"
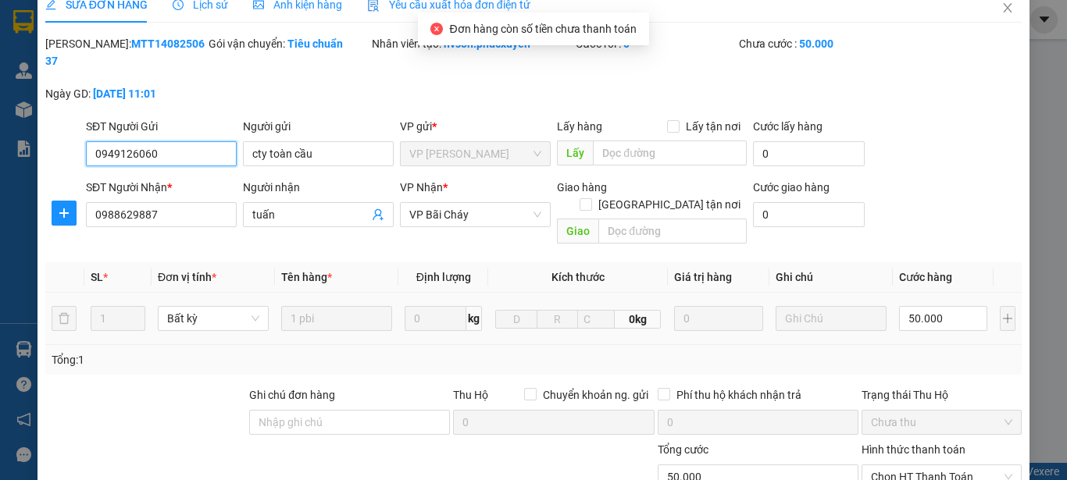
scroll to position [78, 0]
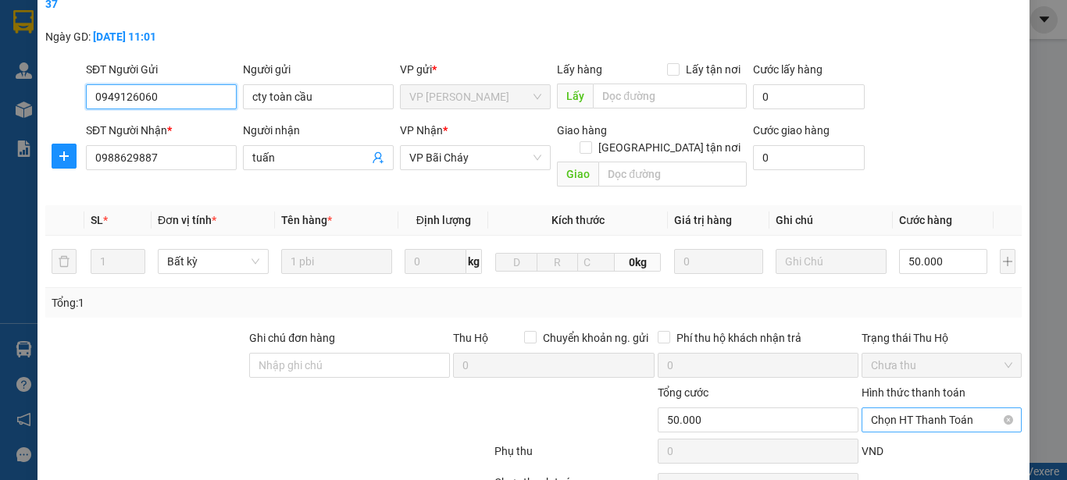
click at [948, 409] on span "Chọn HT Thanh Toán" at bounding box center [941, 420] width 141 height 23
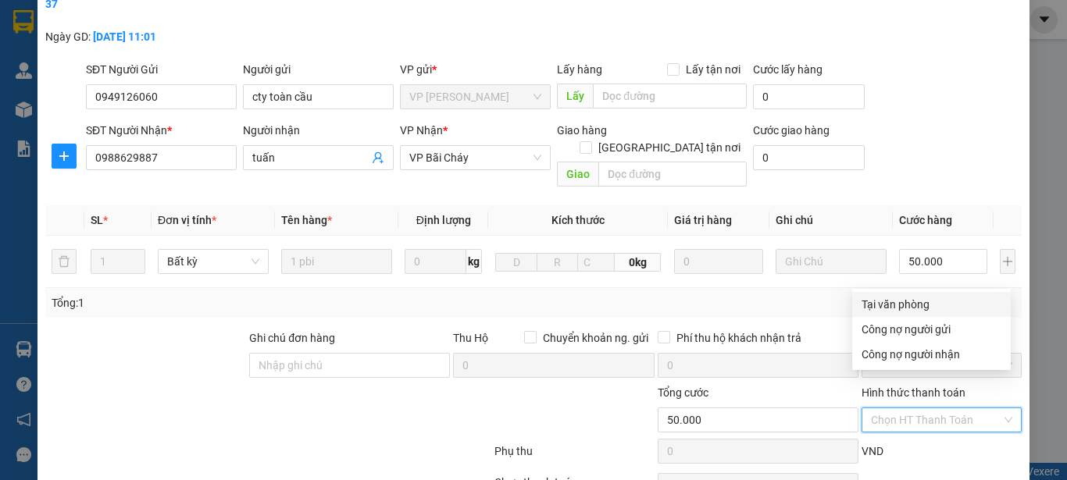
click at [894, 302] on div "Tại văn phòng" at bounding box center [932, 304] width 140 height 17
type input "0"
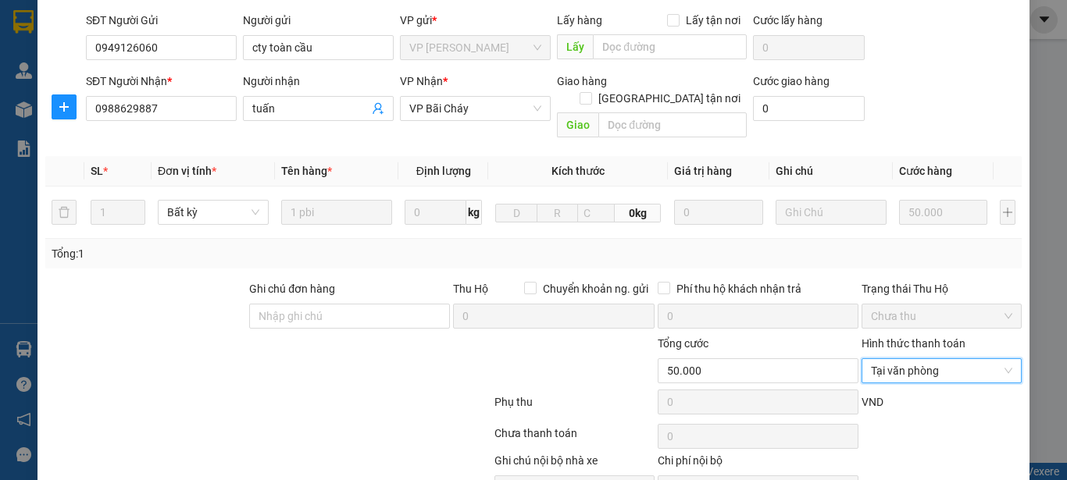
scroll to position [180, 0]
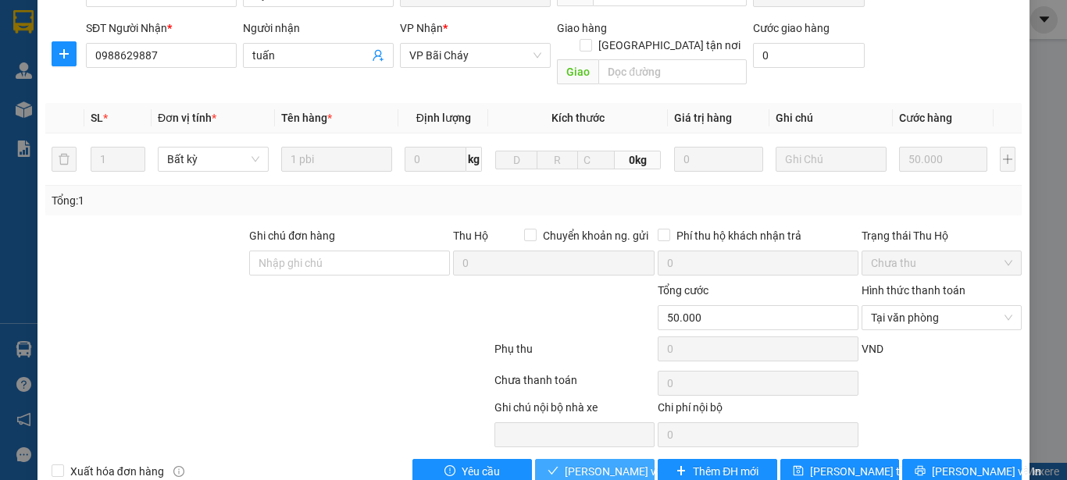
click at [599, 463] on span "Lưu và Giao hàng" at bounding box center [640, 471] width 150 height 17
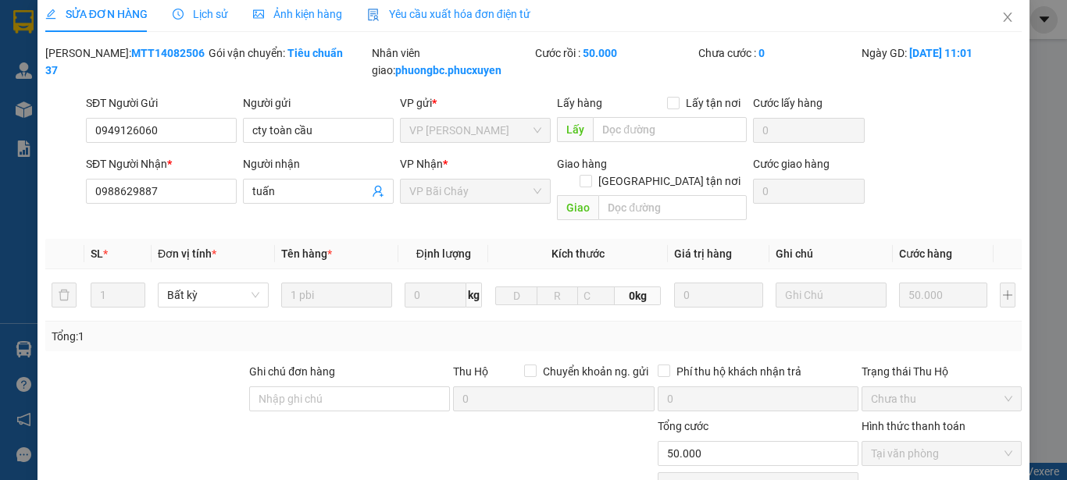
scroll to position [9, 0]
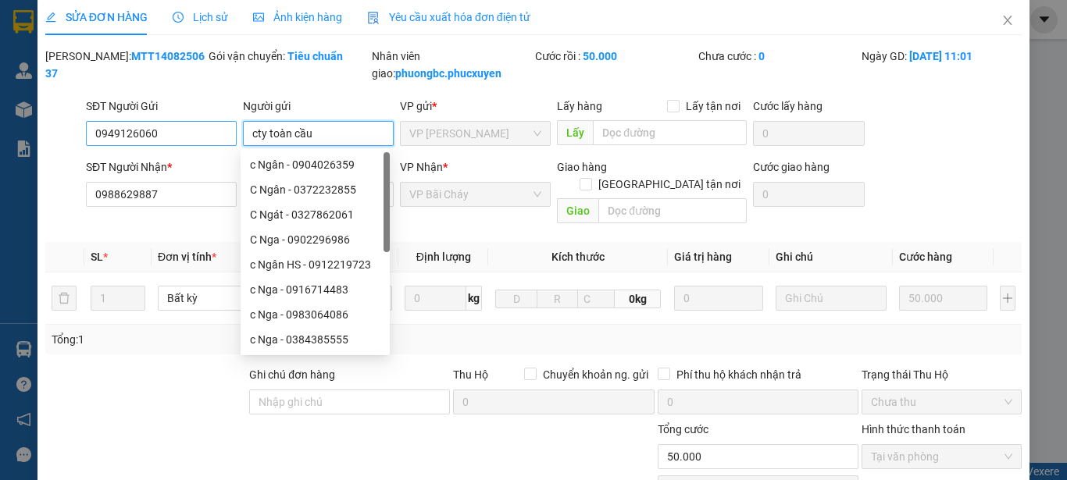
drag, startPoint x: 326, startPoint y: 134, endPoint x: 227, endPoint y: 134, distance: 99.2
click at [227, 134] on div "SĐT Người Gửi 0949126060 Người gửi cty toàn cầu VP gửi * VP Dương Đình Nghệ Lấy…" at bounding box center [554, 125] width 942 height 55
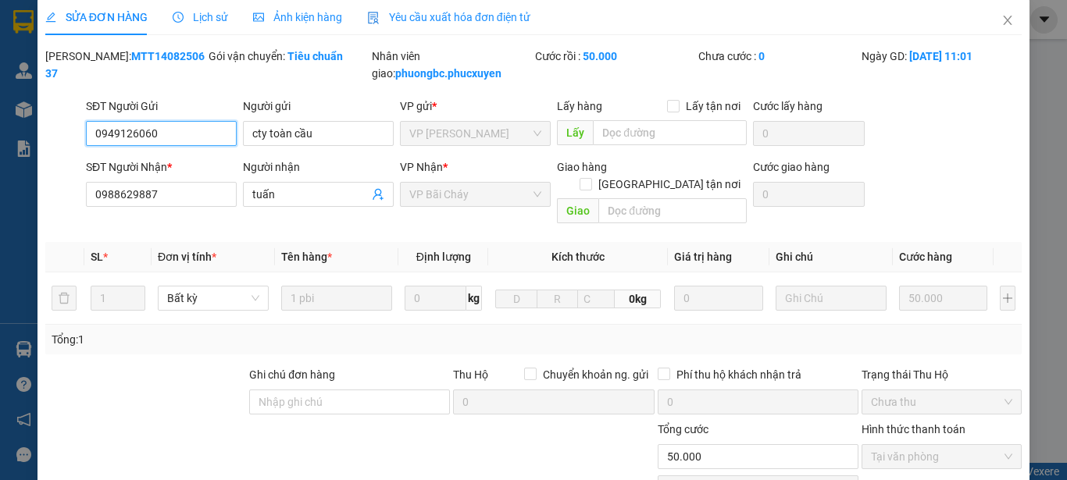
drag, startPoint x: 164, startPoint y: 130, endPoint x: 84, endPoint y: 130, distance: 79.7
click at [86, 130] on input "0949126060" at bounding box center [161, 133] width 151 height 25
drag, startPoint x: 169, startPoint y: 53, endPoint x: 87, endPoint y: 59, distance: 82.2
click at [87, 59] on b "MTT1408250637" at bounding box center [124, 65] width 159 height 30
copy b "MTT1408250637"
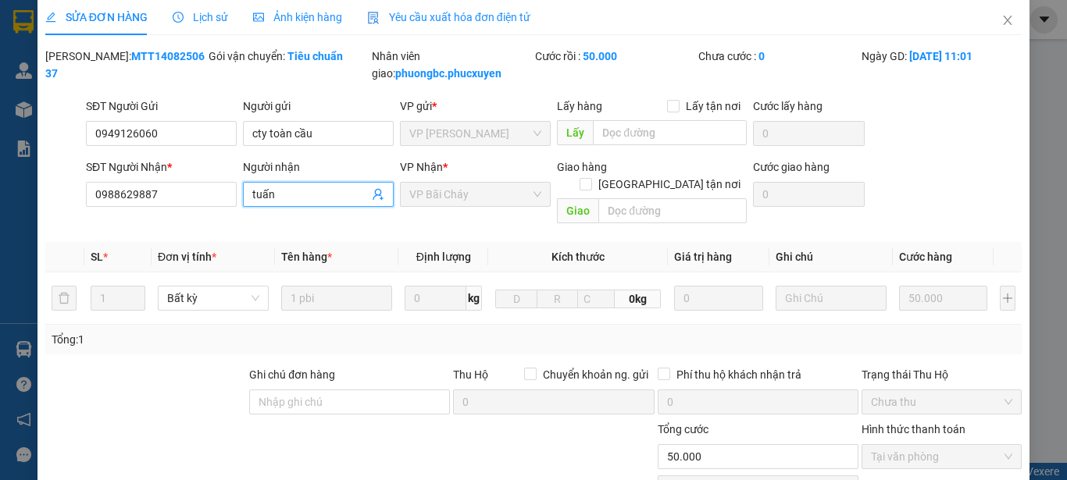
click at [259, 191] on input "tuấn" at bounding box center [310, 194] width 116 height 17
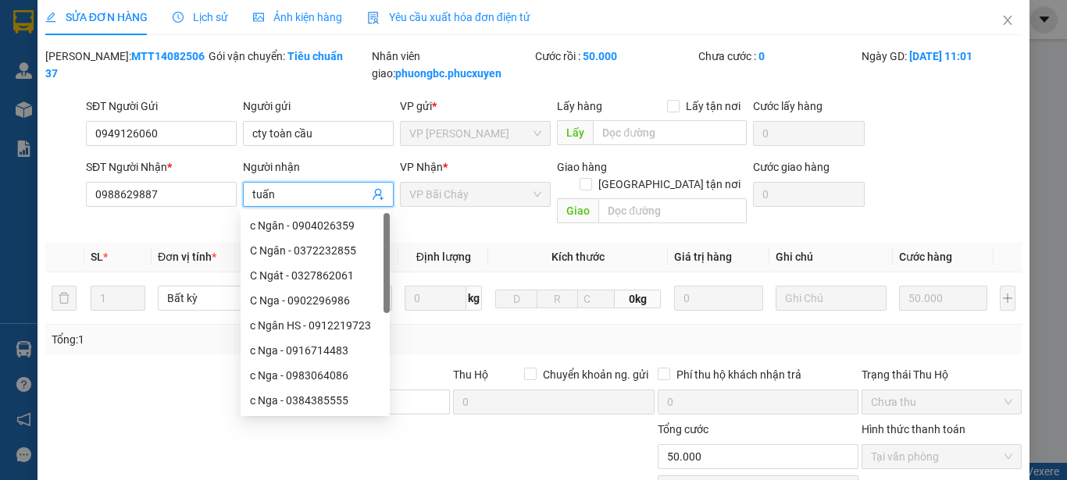
drag, startPoint x: 311, startPoint y: 194, endPoint x: 246, endPoint y: 196, distance: 64.9
click at [246, 196] on span "tuấn" at bounding box center [318, 194] width 151 height 25
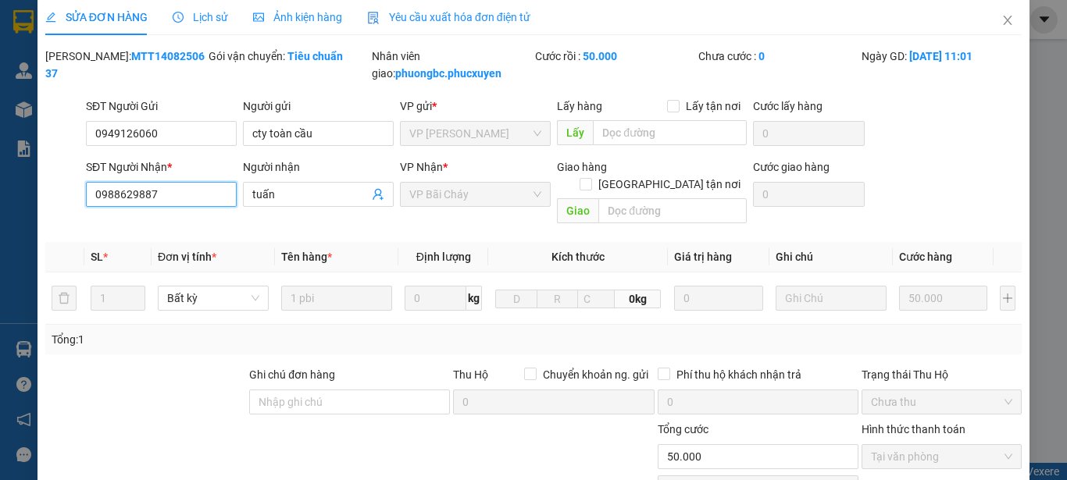
drag, startPoint x: 171, startPoint y: 191, endPoint x: 86, endPoint y: 193, distance: 85.2
click at [86, 193] on input "0988629887" at bounding box center [161, 194] width 151 height 25
click at [1001, 23] on icon "close" at bounding box center [1007, 20] width 12 height 12
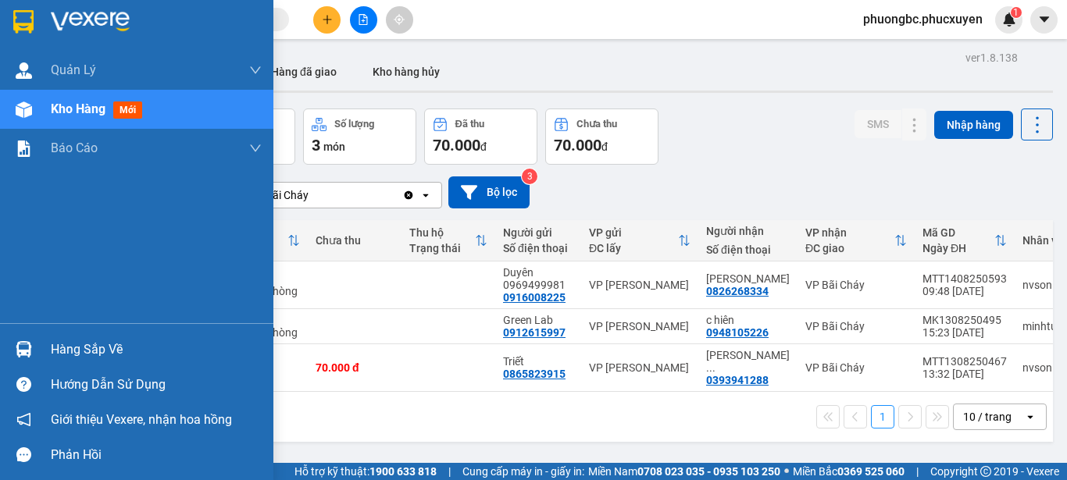
click at [66, 347] on div "Hàng sắp về" at bounding box center [156, 349] width 211 height 23
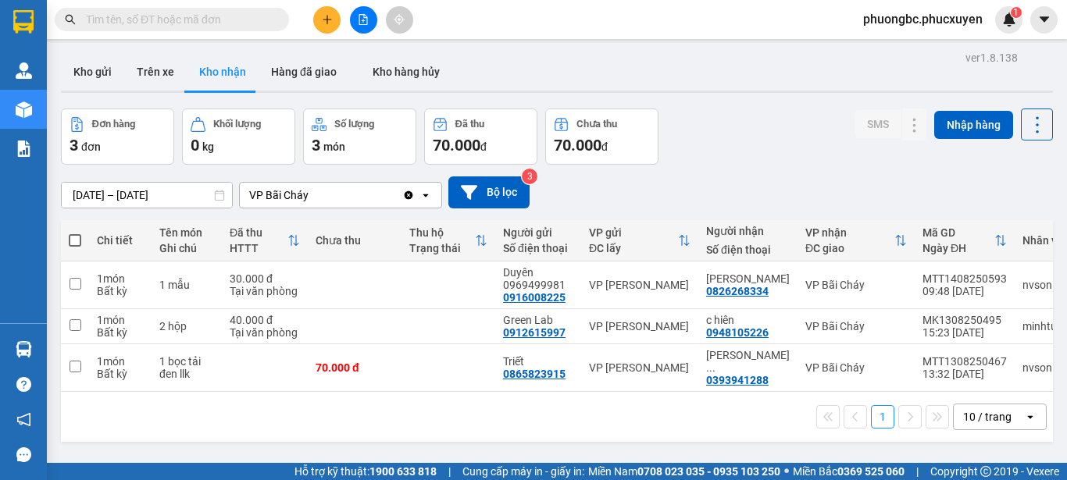
click at [726, 137] on section "Kết quả tìm kiếm ( 1 ) Bộ lọc Mã ĐH Trạng thái Món hàng Thu hộ Tổng cước Chưa c…" at bounding box center [533, 240] width 1067 height 480
drag, startPoint x: 87, startPoint y: 68, endPoint x: 159, endPoint y: 52, distance: 74.5
click at [86, 68] on button "Kho gửi" at bounding box center [92, 71] width 63 height 37
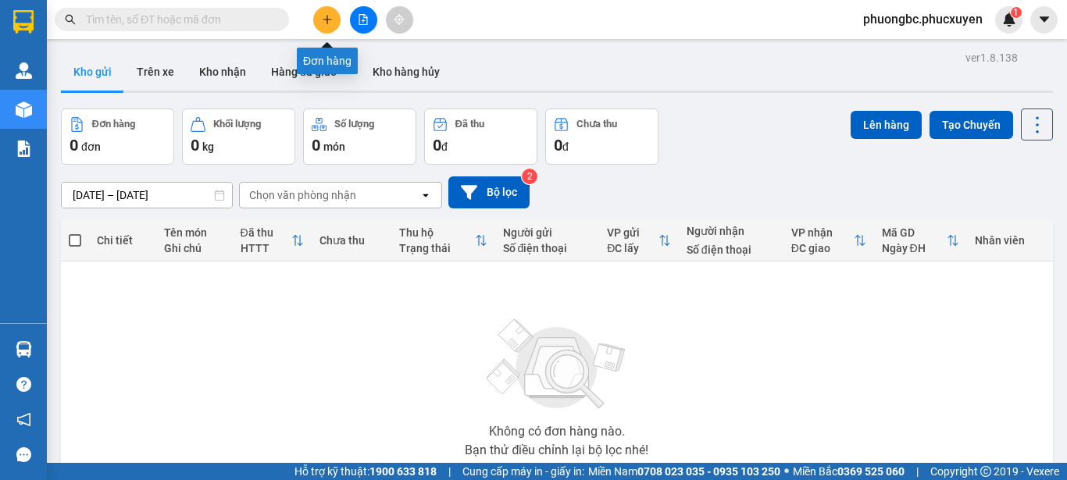
click at [322, 20] on icon "plus" at bounding box center [327, 19] width 11 height 11
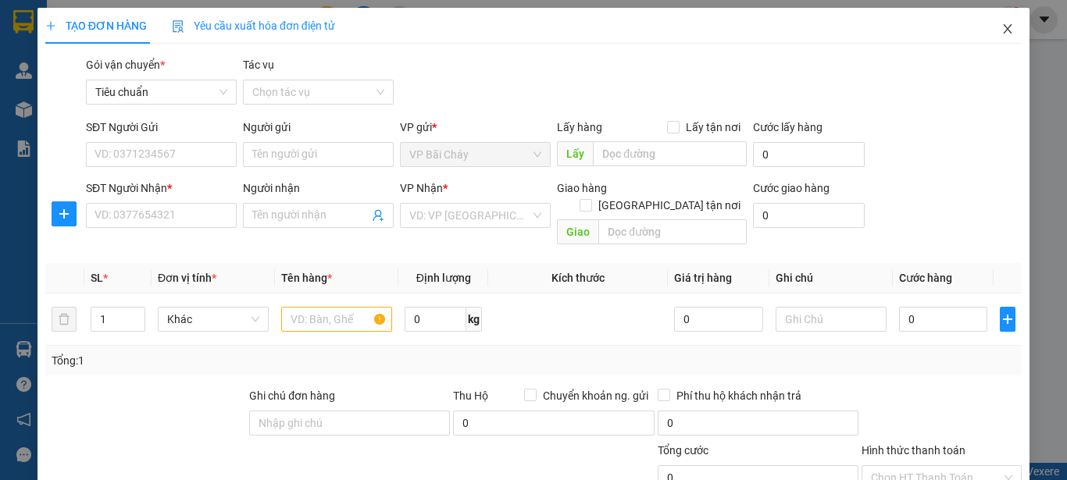
click at [1004, 32] on icon "close" at bounding box center [1008, 28] width 9 height 9
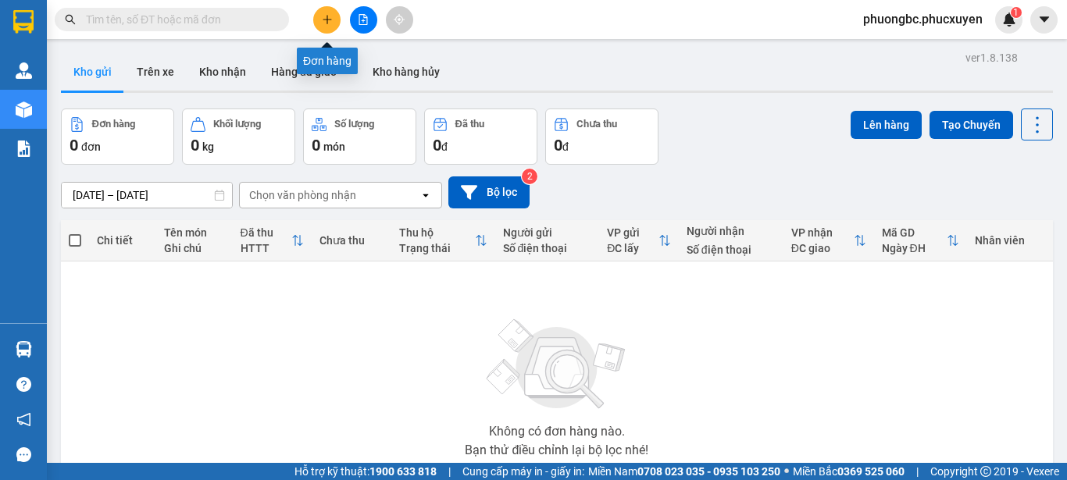
click at [327, 21] on icon "plus" at bounding box center [327, 19] width 1 height 9
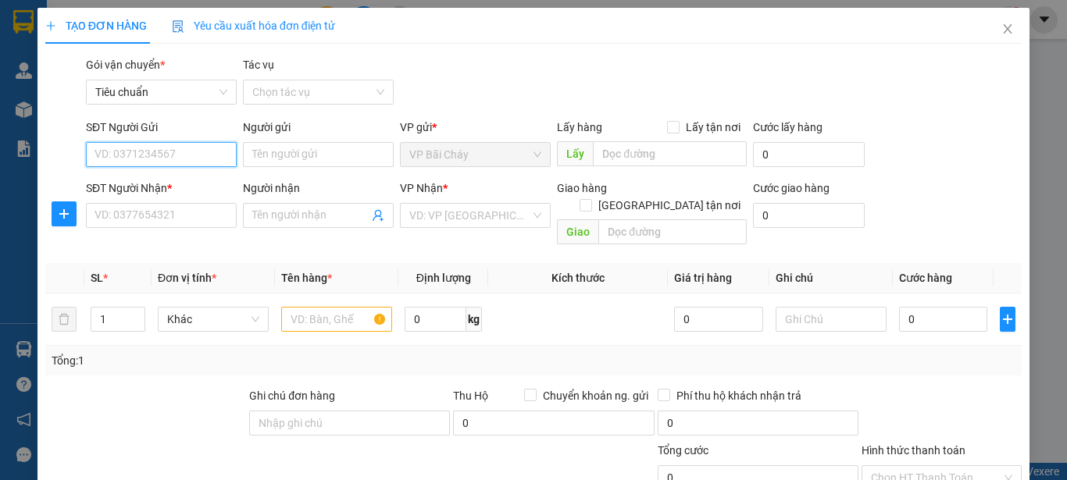
click at [200, 155] on input "SĐT Người Gửi" at bounding box center [161, 154] width 151 height 25
click at [143, 182] on div "0826268334 - Anh Sáng" at bounding box center [172, 185] width 154 height 17
type input "0826268334"
type input "Anh Sáng"
type input "0826268334"
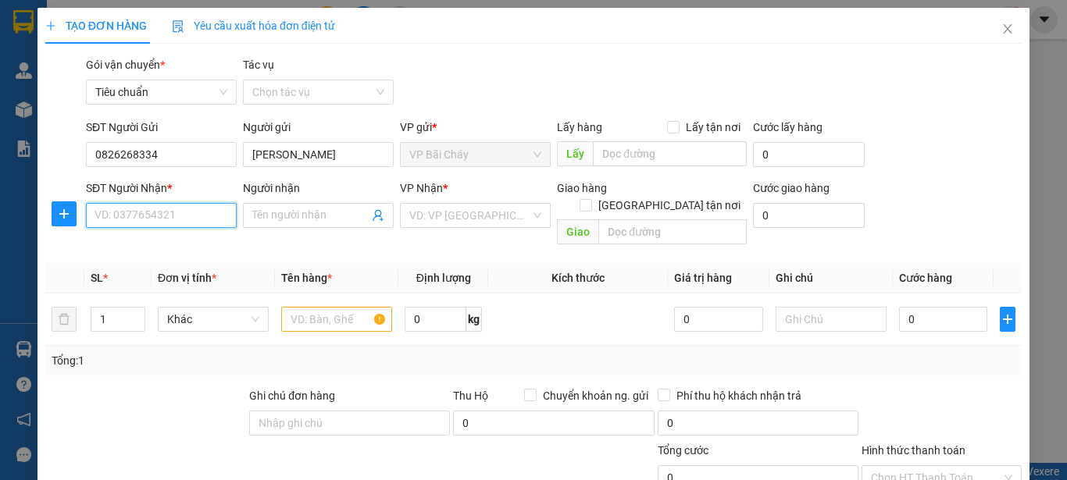
click at [153, 223] on input "SĐT Người Nhận *" at bounding box center [161, 215] width 151 height 25
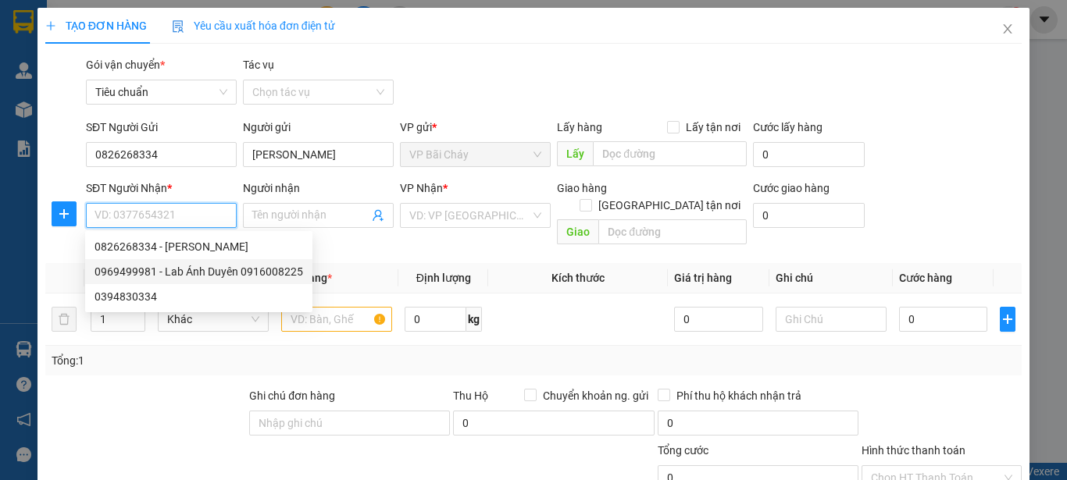
click at [188, 274] on div "0969499981 - Lab Ánh Duyên 0916008225" at bounding box center [199, 271] width 209 height 17
type input "0969499981"
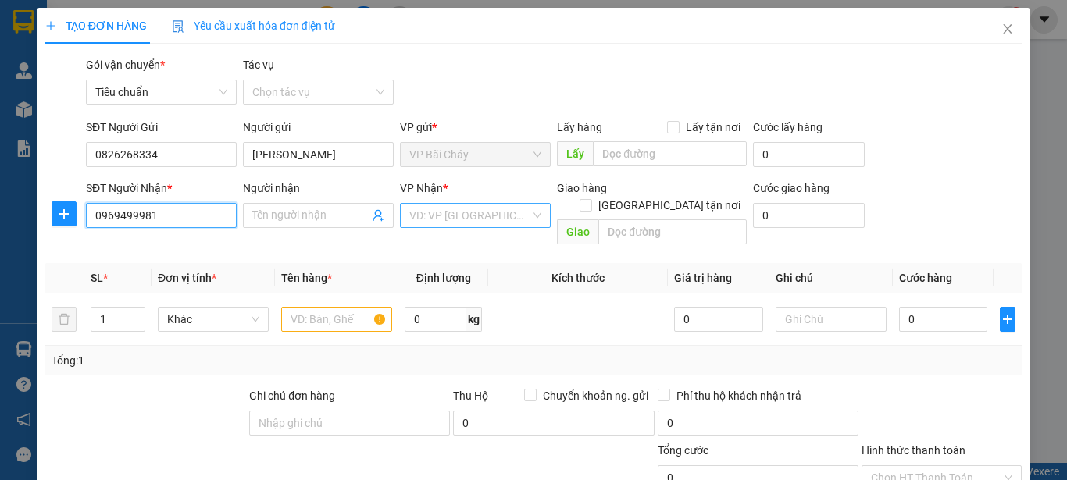
type input "Lab Ánh Duyên 0916008225"
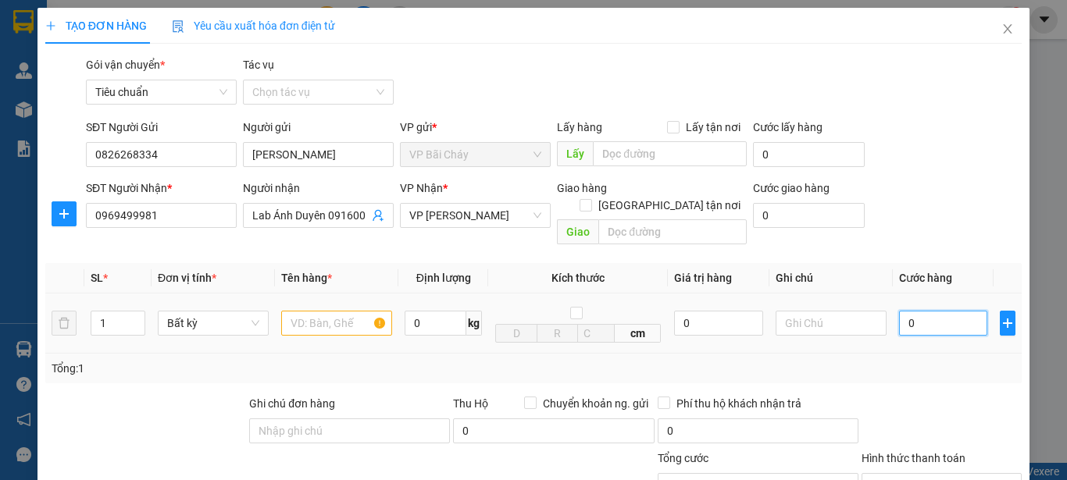
click at [919, 311] on input "0" at bounding box center [943, 323] width 88 height 25
type input "3"
type input "30"
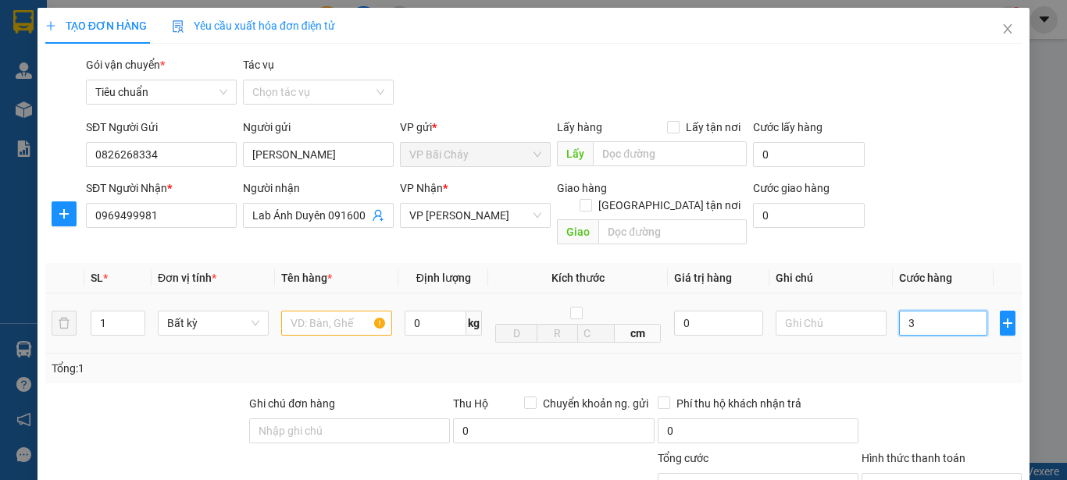
type input "30"
type input "30.000"
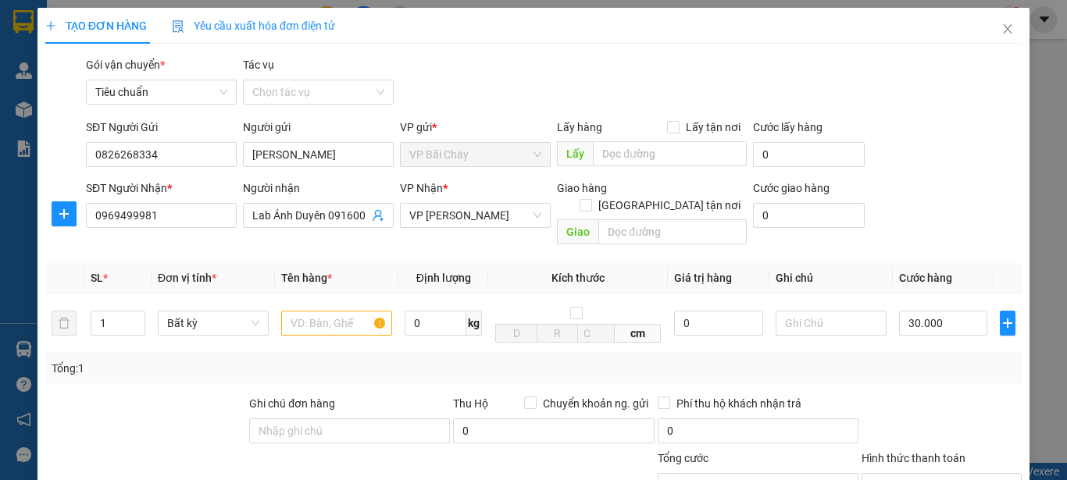
click at [880, 361] on div "Tổng: 1" at bounding box center [533, 369] width 976 height 30
click at [336, 311] on input "text" at bounding box center [336, 323] width 111 height 25
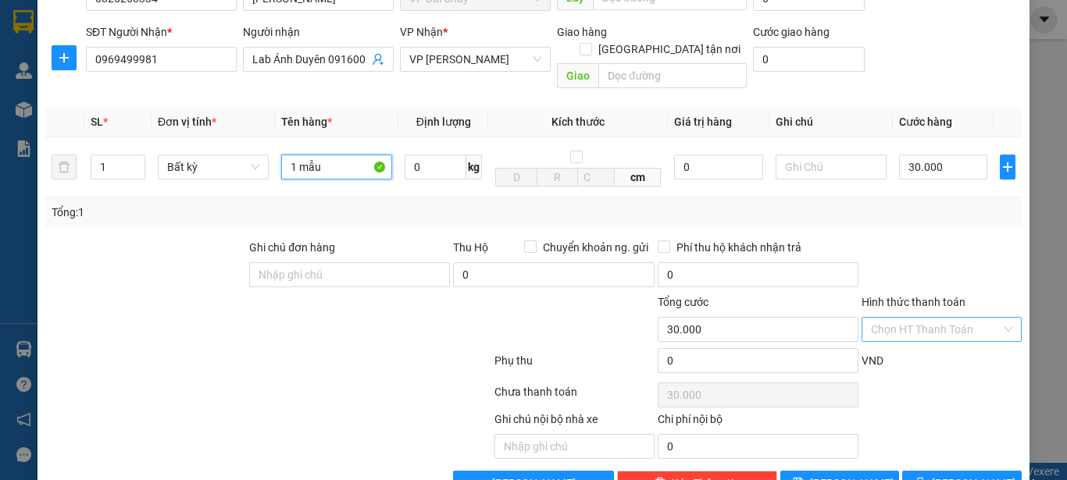
scroll to position [186, 0]
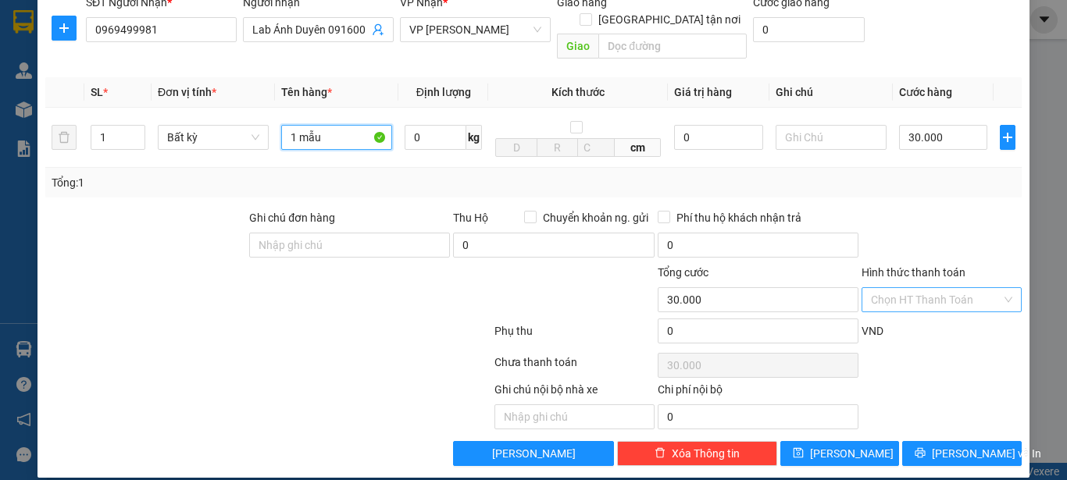
type input "1 mẫu"
click at [937, 288] on input "Hình thức thanh toán" at bounding box center [936, 299] width 130 height 23
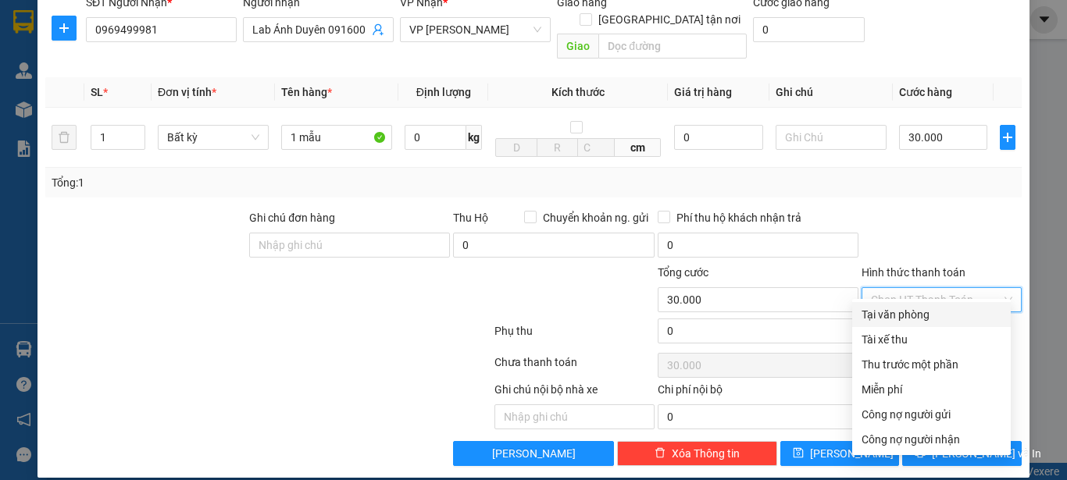
click at [896, 312] on div "Tại văn phòng" at bounding box center [932, 314] width 140 height 17
type input "0"
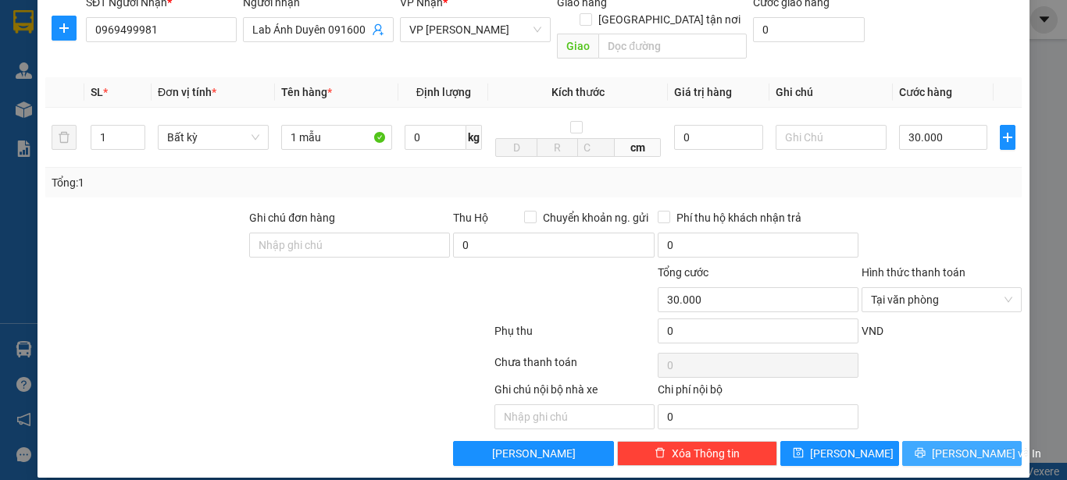
click at [949, 445] on span "Lưu và In" at bounding box center [986, 453] width 109 height 17
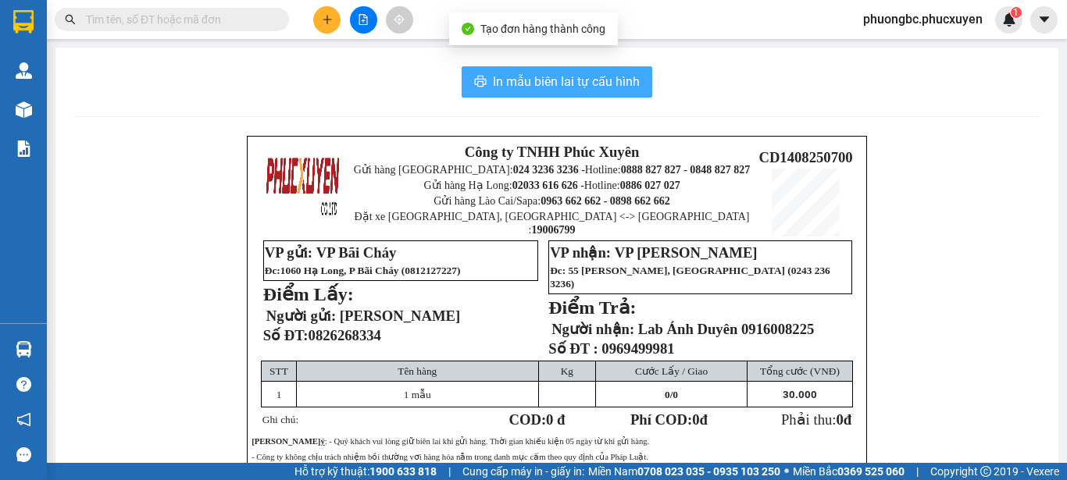
click at [541, 79] on span "In mẫu biên lai tự cấu hình" at bounding box center [566, 82] width 147 height 20
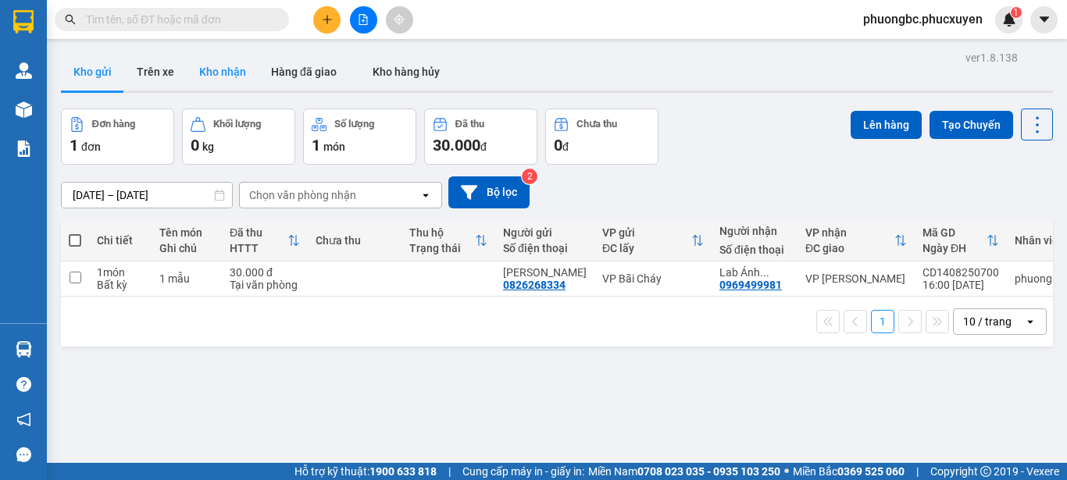
click at [211, 70] on button "Kho nhận" at bounding box center [223, 71] width 72 height 37
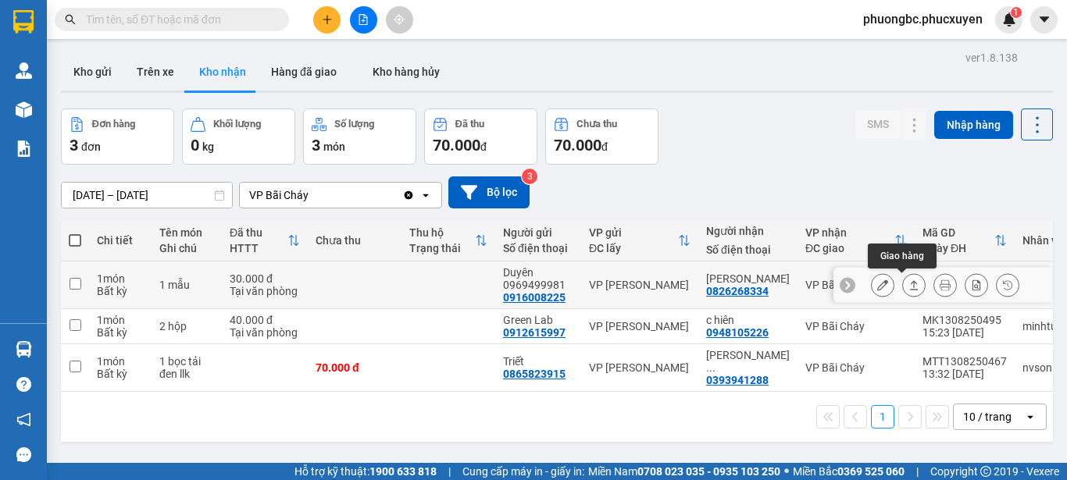
click at [908, 284] on icon at bounding box center [913, 285] width 11 height 11
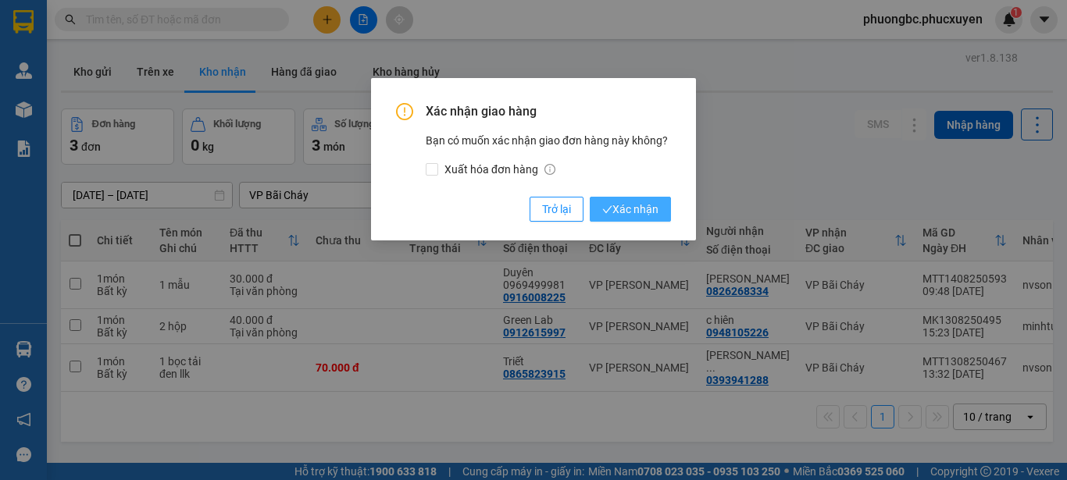
click at [615, 203] on span "Xác nhận" at bounding box center [630, 209] width 56 height 17
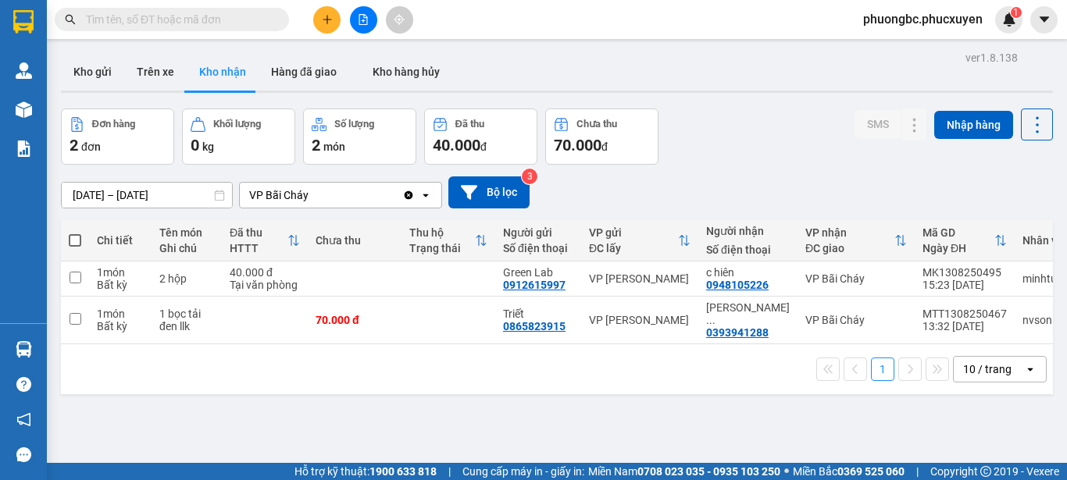
scroll to position [72, 0]
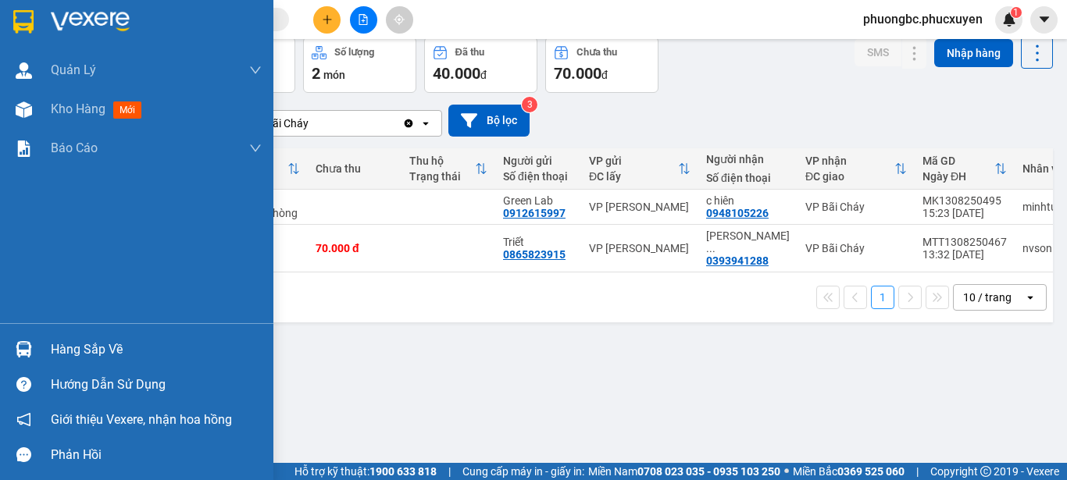
click at [85, 344] on div "Hàng sắp về" at bounding box center [156, 349] width 211 height 23
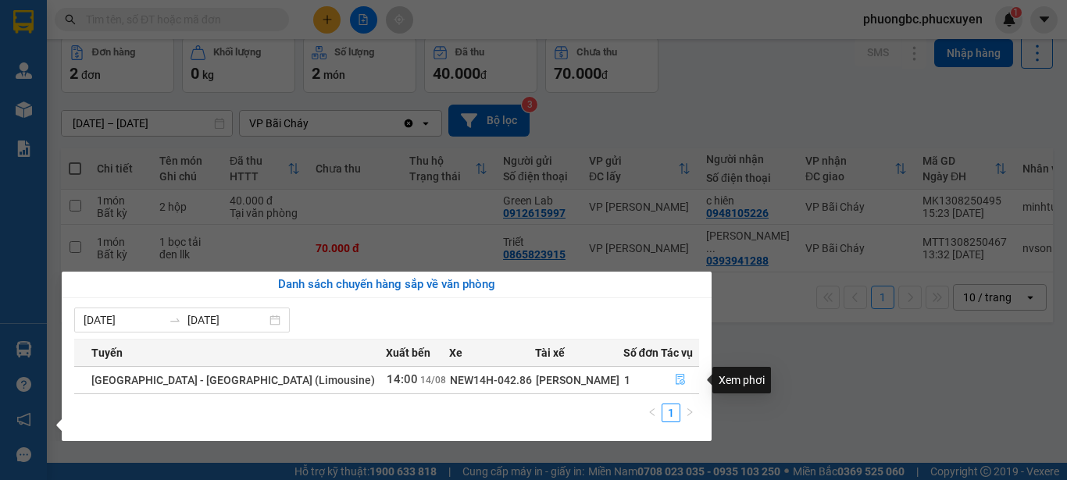
click at [678, 382] on icon "file-done" at bounding box center [680, 379] width 11 height 11
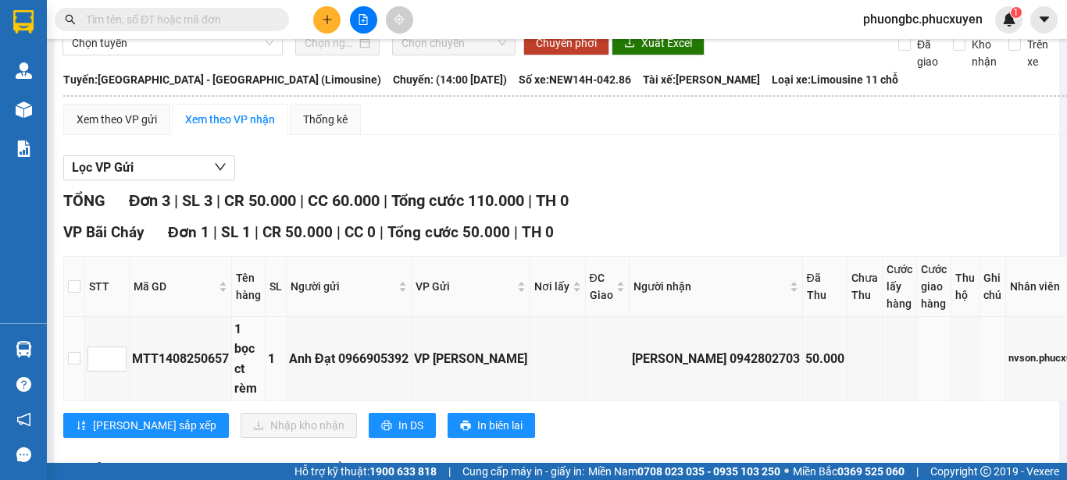
scroll to position [46, 0]
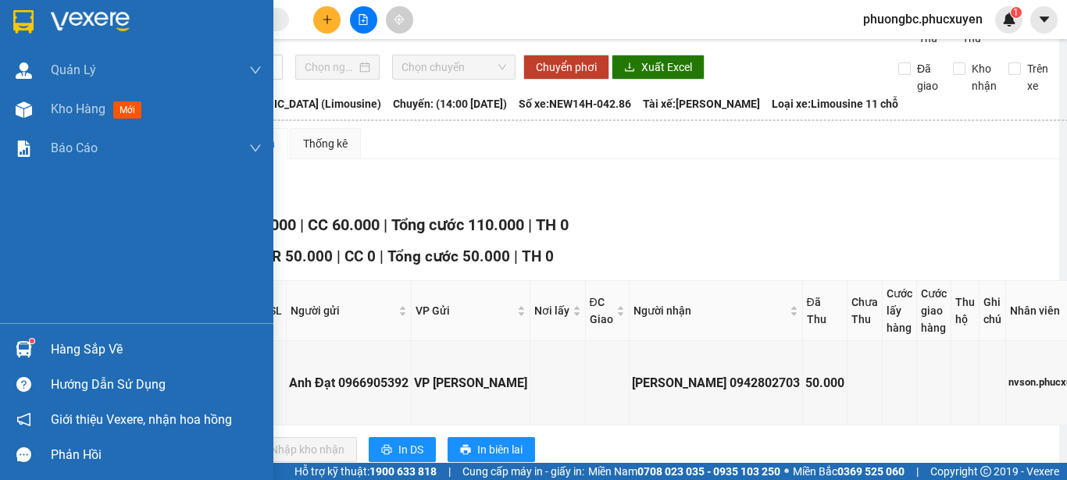
click at [30, 353] on img at bounding box center [24, 349] width 16 height 16
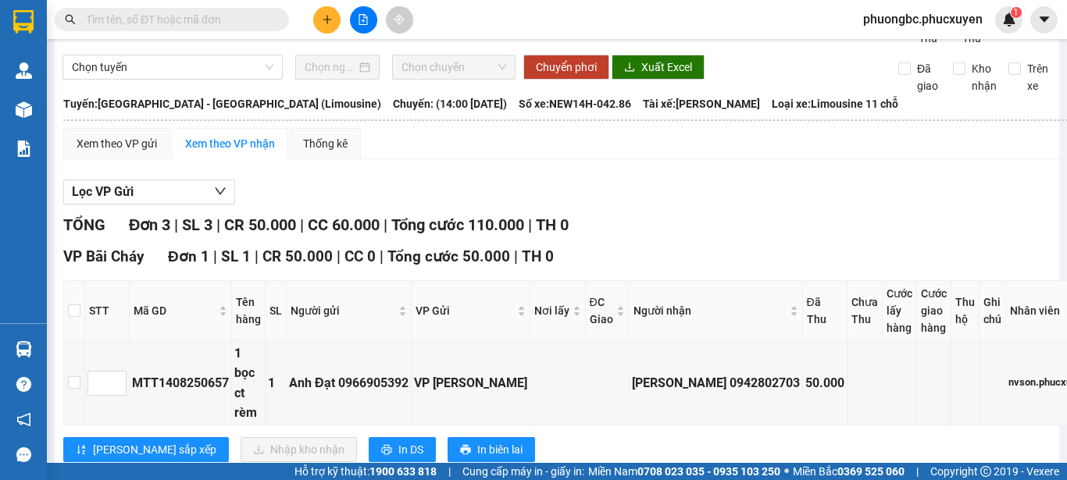
click at [802, 224] on section "Kết quả tìm kiếm ( 1 ) Bộ lọc Mã ĐH Trạng thái Món hàng Thu hộ Tổng cước Chưa c…" at bounding box center [533, 240] width 1067 height 480
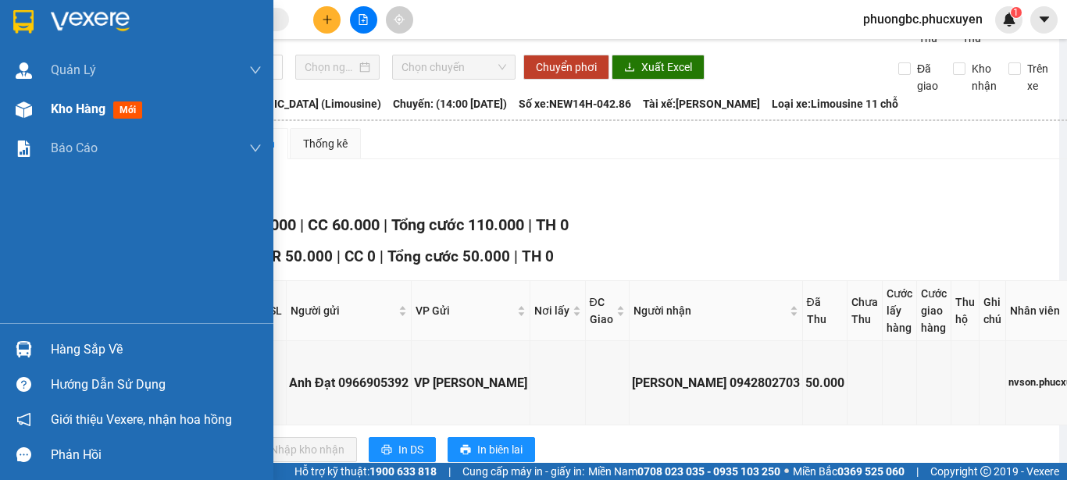
click at [70, 102] on span "Kho hàng" at bounding box center [78, 109] width 55 height 15
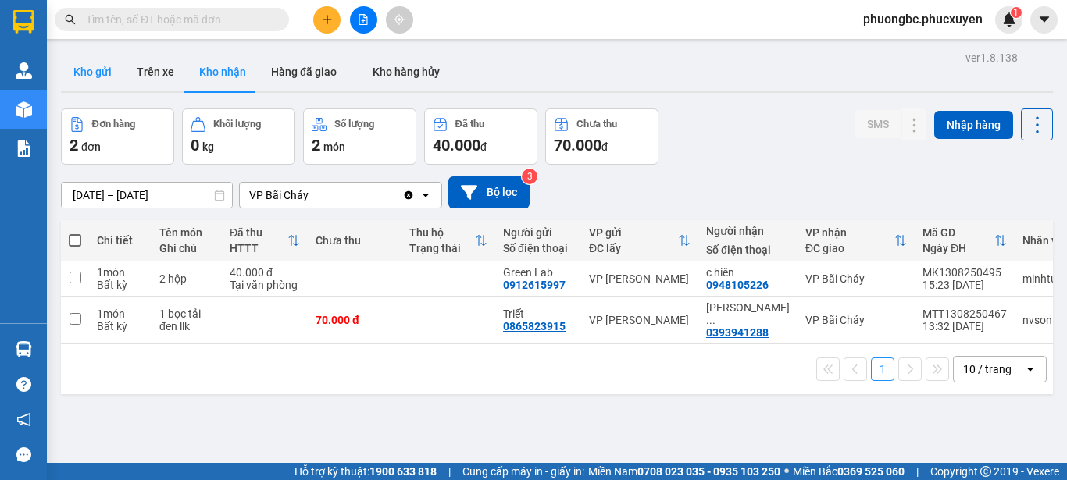
click at [88, 68] on button "Kho gửi" at bounding box center [92, 71] width 63 height 37
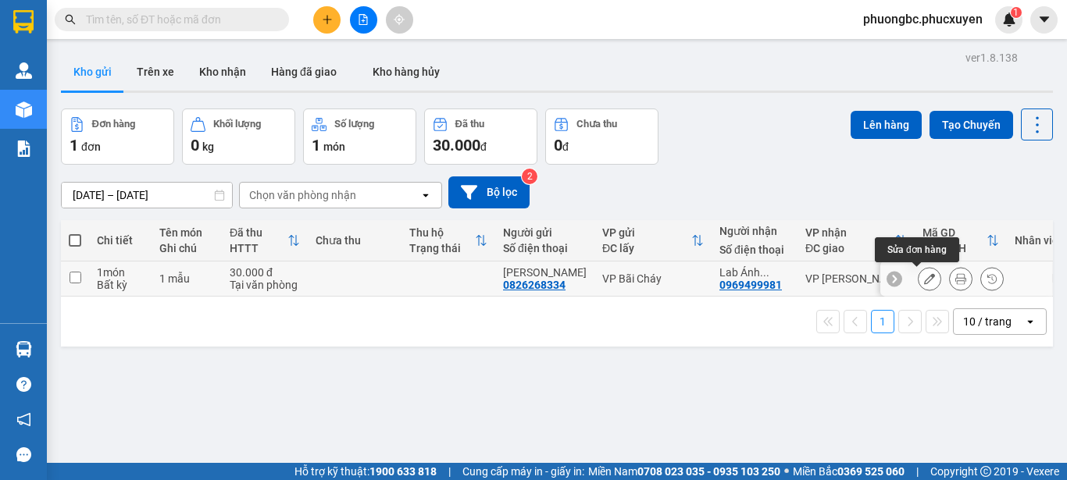
click at [924, 275] on icon at bounding box center [929, 278] width 11 height 11
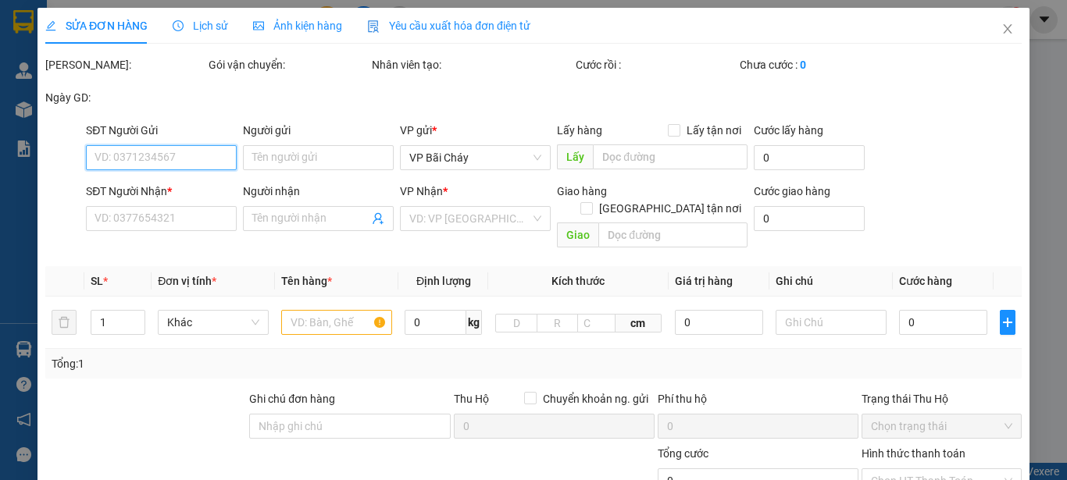
type input "0826268334"
type input "Anh Sáng"
type input "0969499981"
type input "Lab Ánh Duyên 0916008225"
type input "30.000"
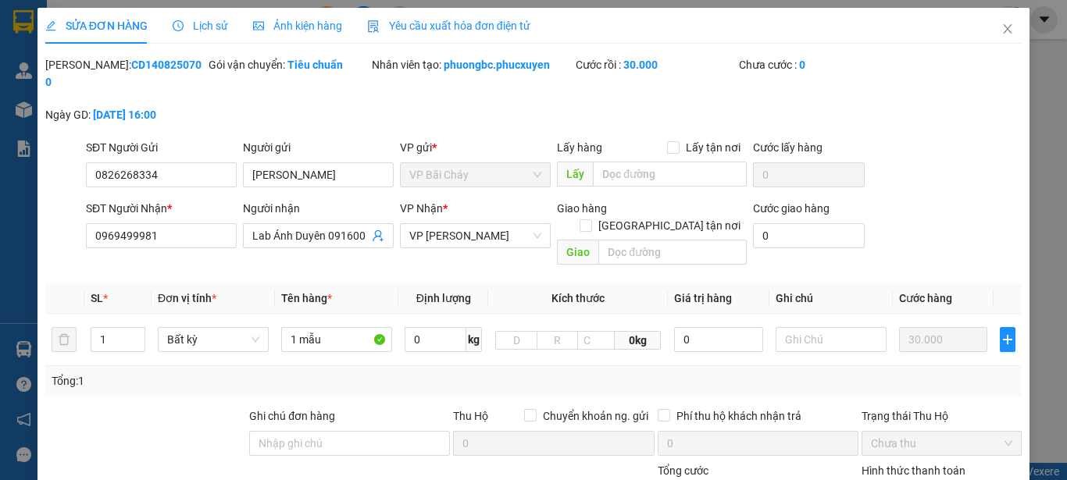
drag, startPoint x: 170, startPoint y: 62, endPoint x: 83, endPoint y: 73, distance: 88.2
click at [83, 73] on div "Mã ĐH: CD1408250700" at bounding box center [125, 73] width 160 height 34
copy b "CD1408250700"
click at [1004, 27] on icon "close" at bounding box center [1008, 28] width 9 height 9
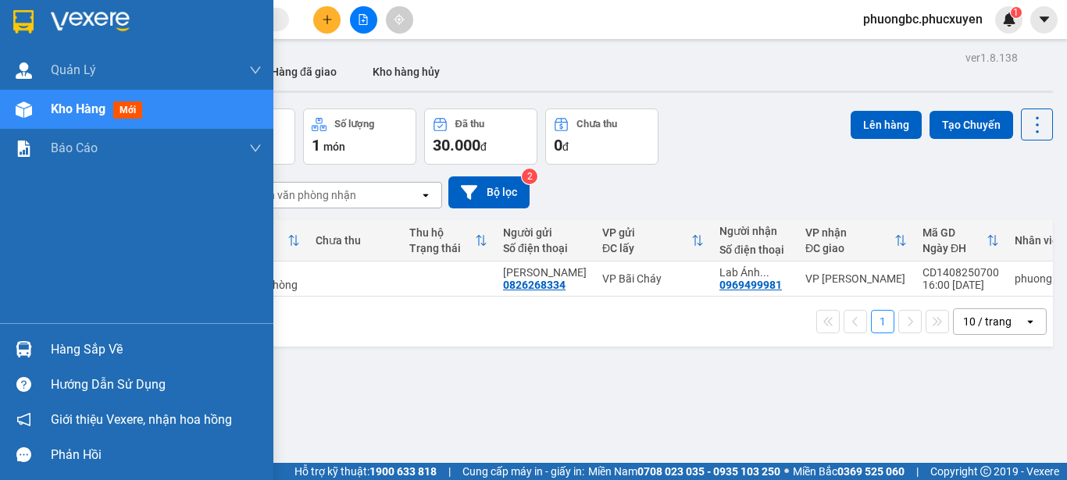
click at [62, 350] on div "Hàng sắp về" at bounding box center [156, 349] width 211 height 23
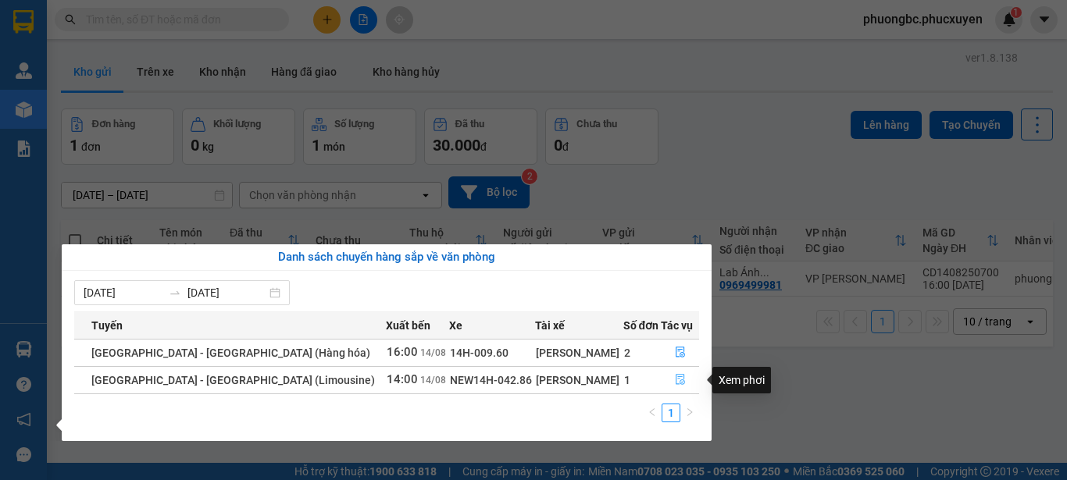
click at [675, 380] on icon "file-done" at bounding box center [680, 379] width 11 height 11
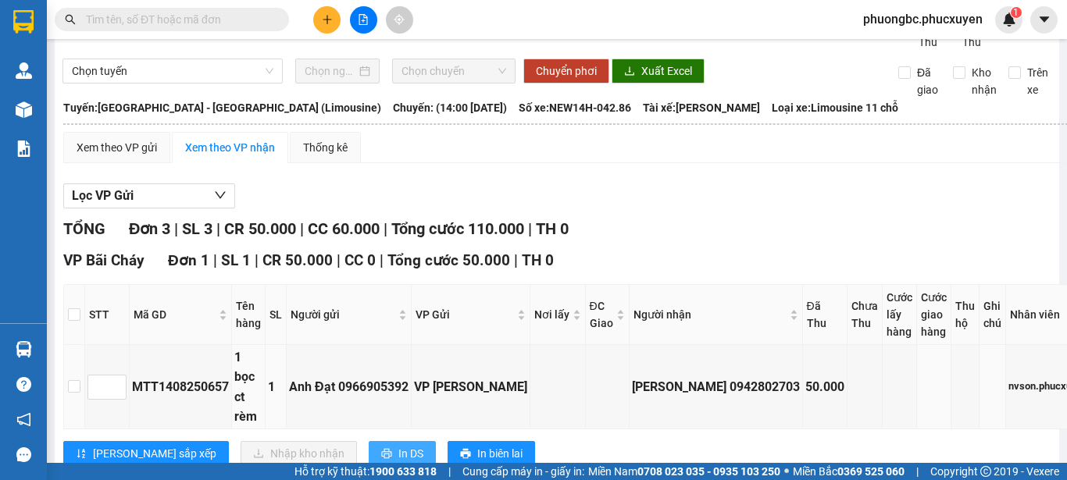
scroll to position [156, 0]
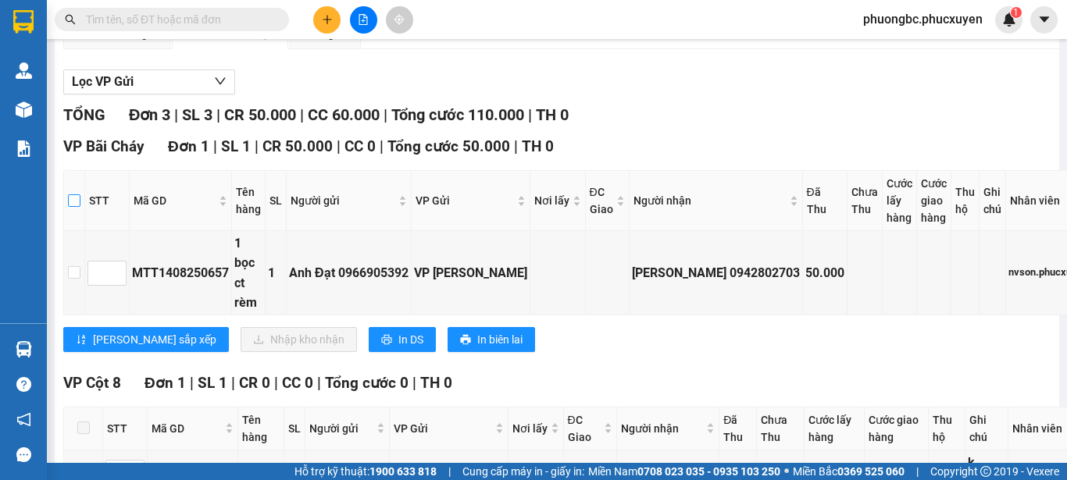
click at [78, 207] on input "checkbox" at bounding box center [74, 201] width 12 height 12
checkbox input "true"
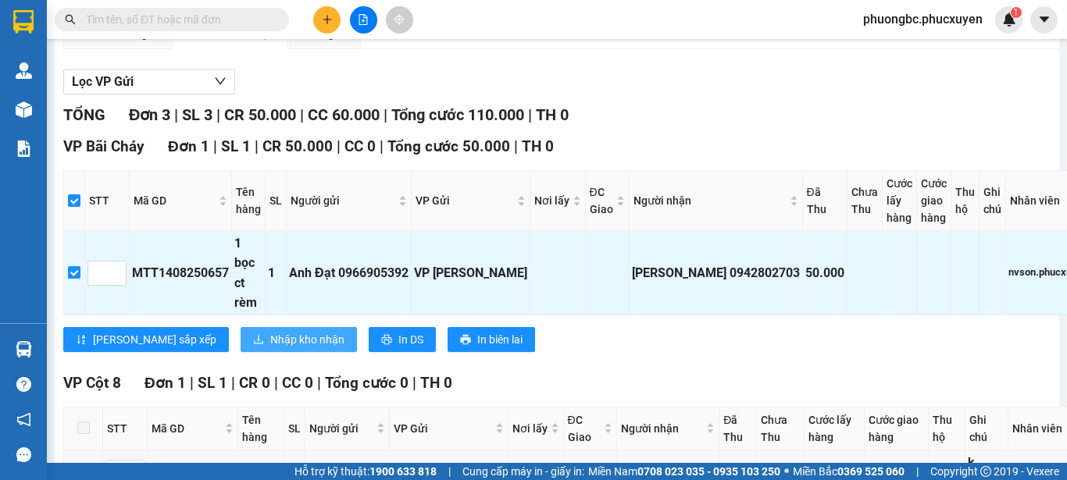
click at [270, 348] on span "Nhập kho nhận" at bounding box center [307, 339] width 74 height 17
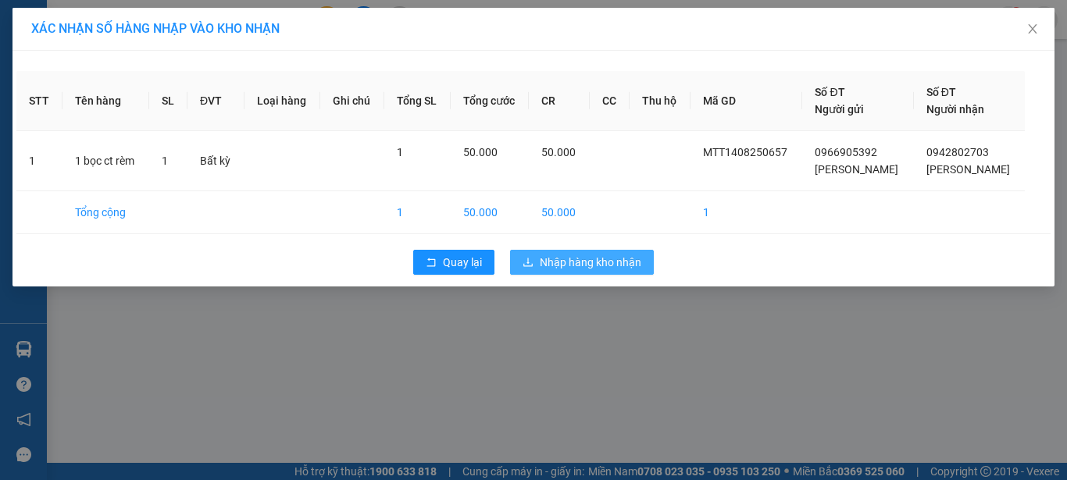
click at [623, 258] on span "Nhập hàng kho nhận" at bounding box center [591, 262] width 102 height 17
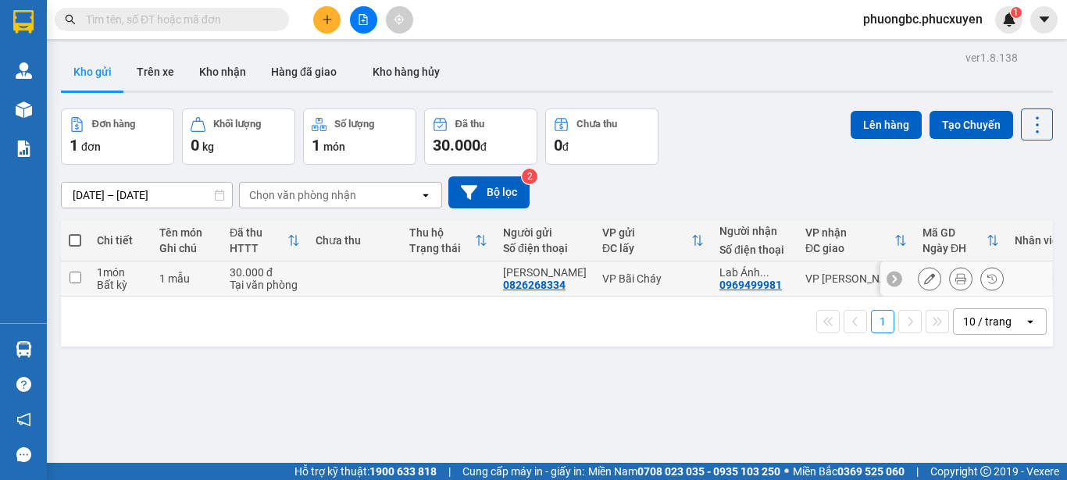
click at [73, 279] on input "checkbox" at bounding box center [76, 278] width 12 height 12
checkbox input "true"
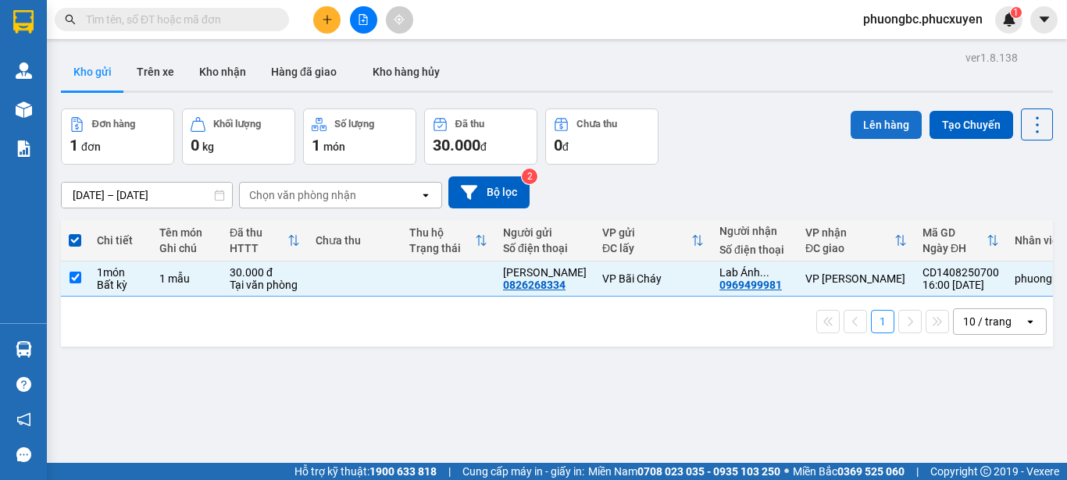
click at [860, 122] on button "Lên hàng" at bounding box center [886, 125] width 71 height 28
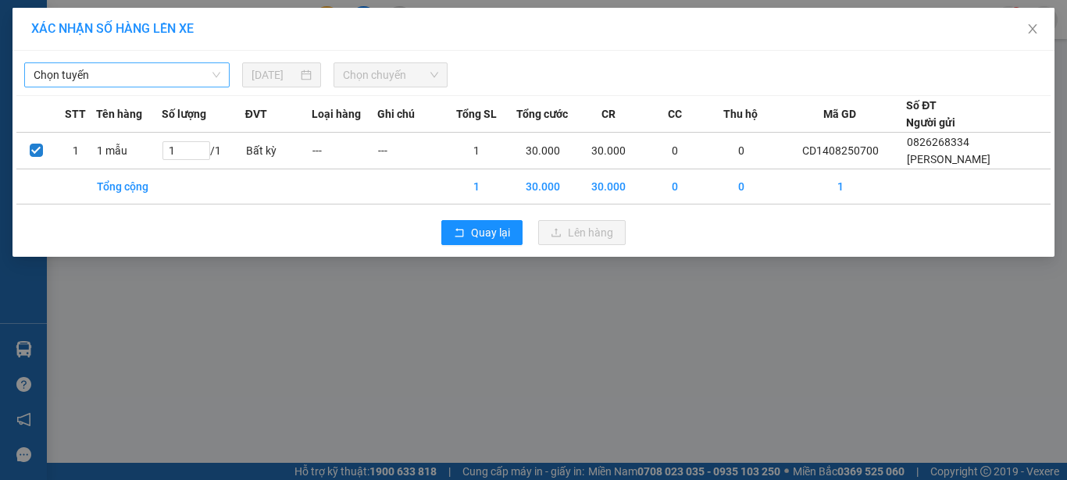
click at [184, 76] on span "Chọn tuyến" at bounding box center [127, 74] width 187 height 23
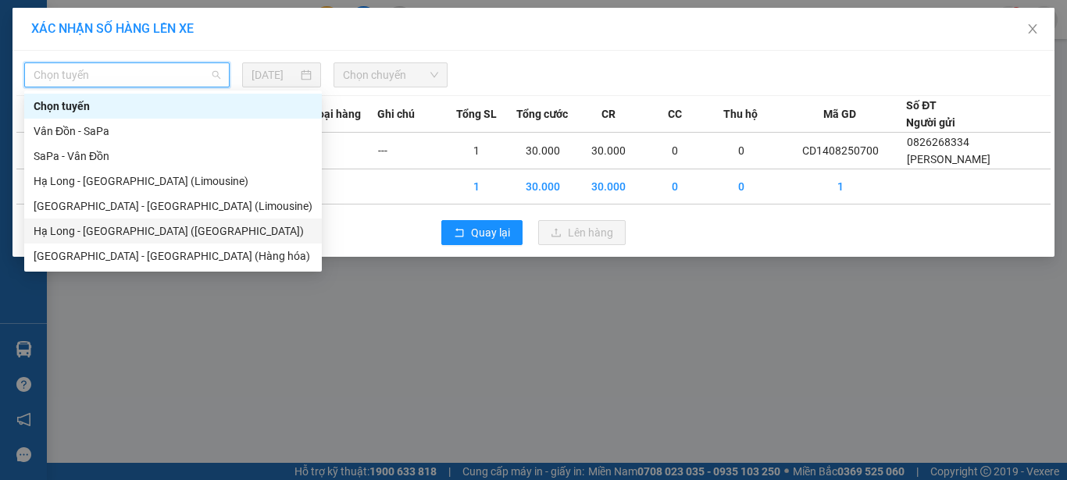
click at [137, 233] on div "Hạ Long - Hà Nội (Hàng hóa)" at bounding box center [173, 231] width 279 height 17
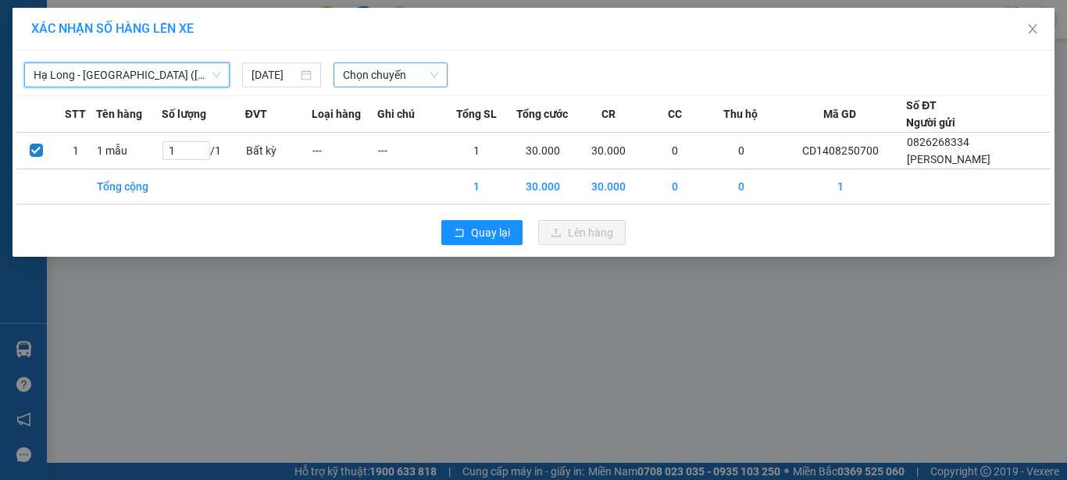
click at [389, 78] on span "Chọn chuyến" at bounding box center [391, 74] width 96 height 23
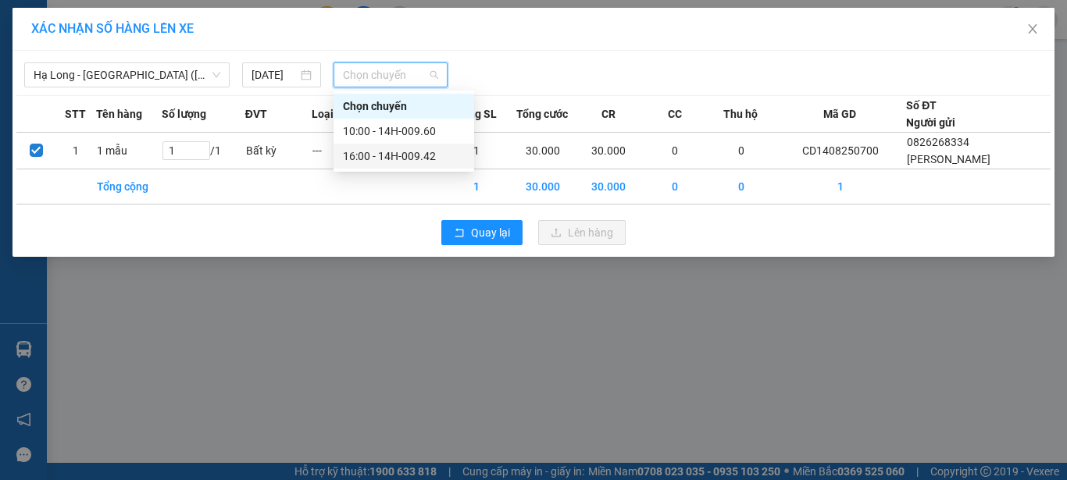
click at [393, 155] on div "16:00 - 14H-009.42" at bounding box center [404, 156] width 122 height 17
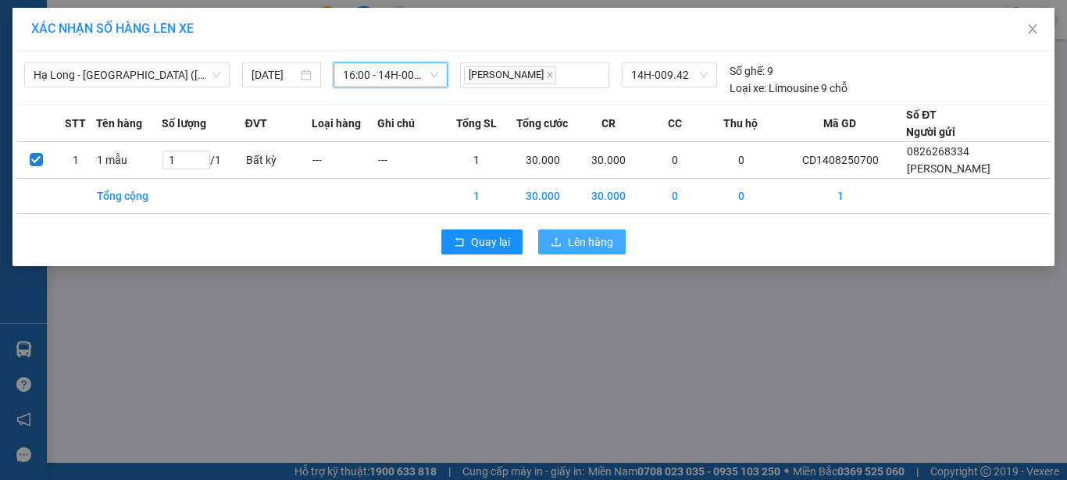
click at [578, 236] on span "Lên hàng" at bounding box center [590, 242] width 45 height 17
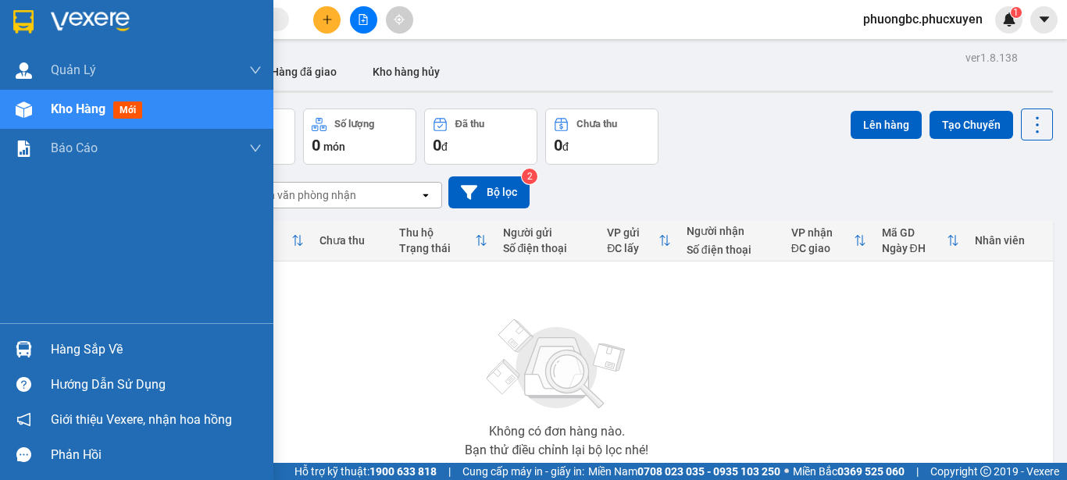
click at [90, 347] on div "Hàng sắp về" at bounding box center [156, 349] width 211 height 23
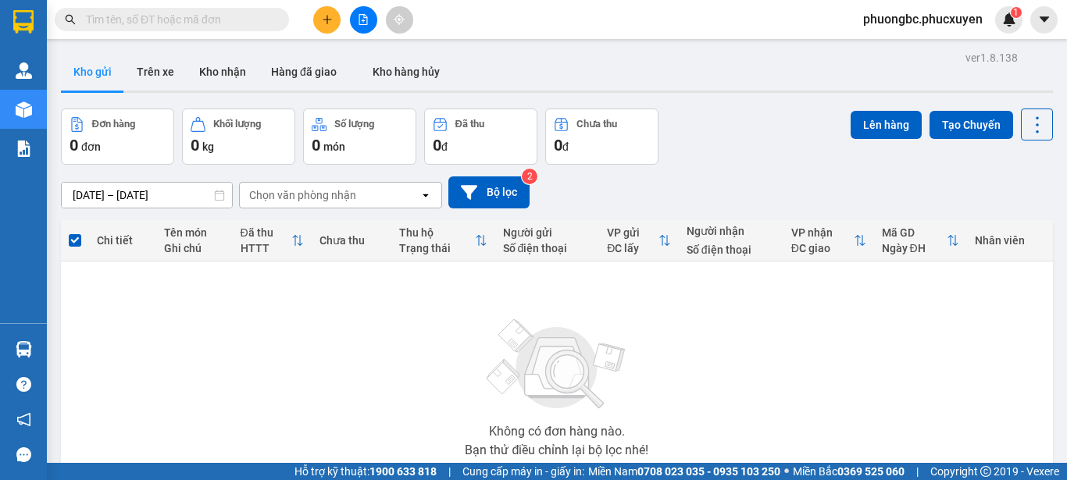
drag, startPoint x: 812, startPoint y: 338, endPoint x: 757, endPoint y: 319, distance: 58.1
click at [812, 339] on section "Kết quả tìm kiếm ( 1 ) Bộ lọc Mã ĐH Trạng thái Món hàng Thu hộ Tổng cước Chưa c…" at bounding box center [533, 240] width 1067 height 480
click at [212, 72] on button "Kho nhận" at bounding box center [223, 71] width 72 height 37
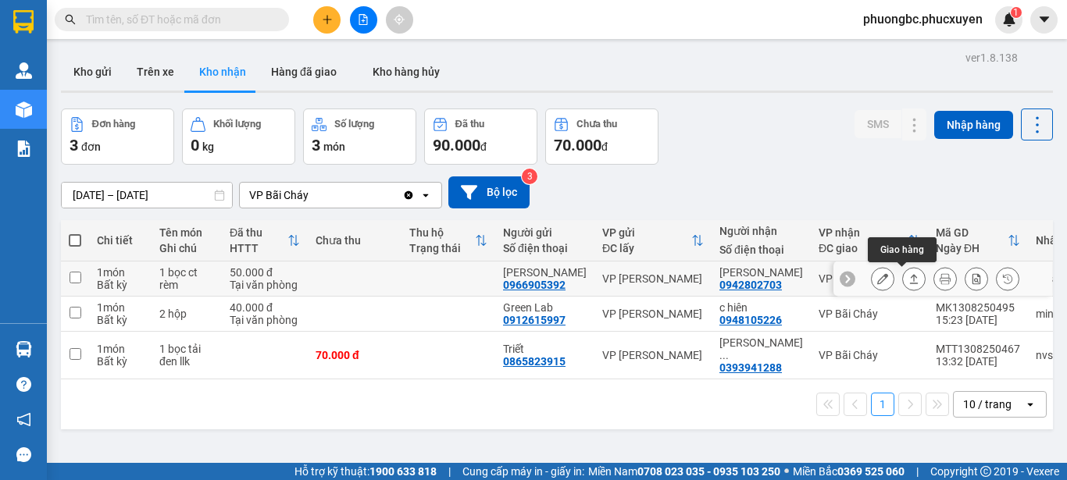
click at [908, 277] on icon at bounding box center [913, 278] width 11 height 11
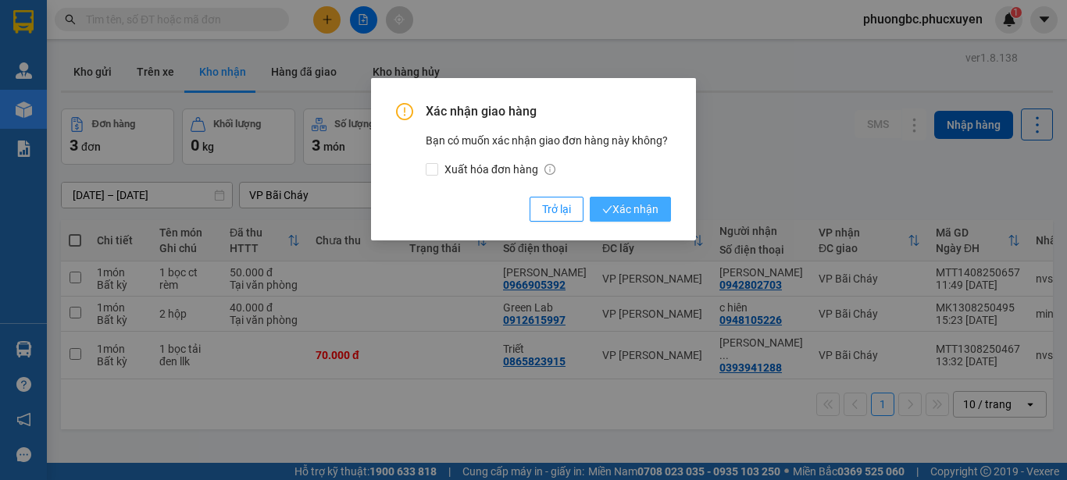
click at [639, 209] on span "Xác nhận" at bounding box center [630, 209] width 56 height 17
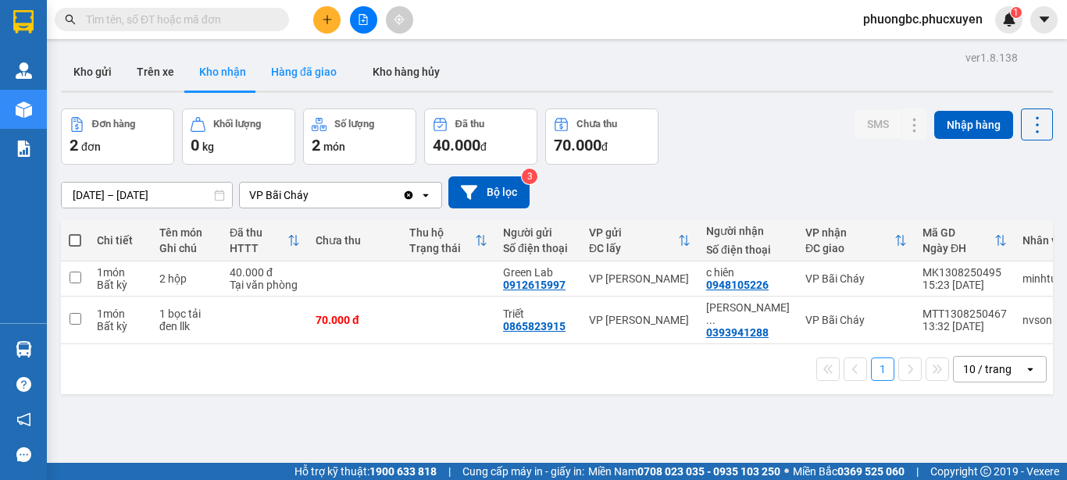
click at [290, 70] on button "Hàng đã giao" at bounding box center [304, 71] width 91 height 37
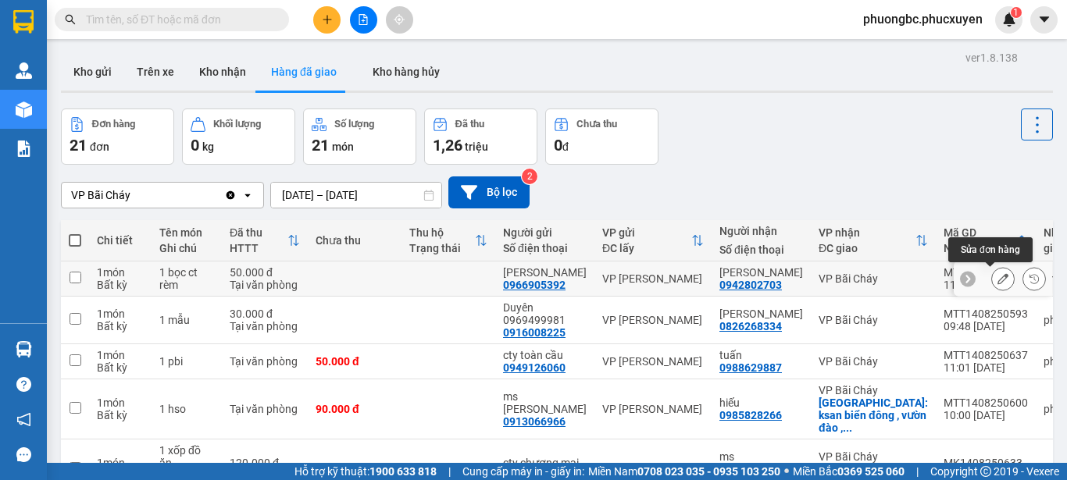
click at [998, 278] on icon at bounding box center [1003, 278] width 11 height 11
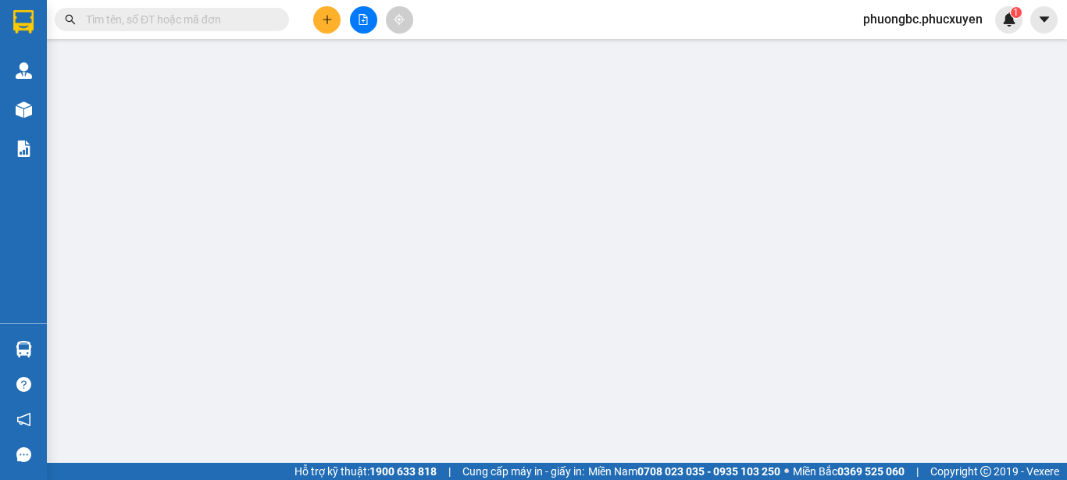
type input "0966905392"
type input "Anh Đạt"
type input "0942802703"
type input "quỳnh trang"
type input "50.000"
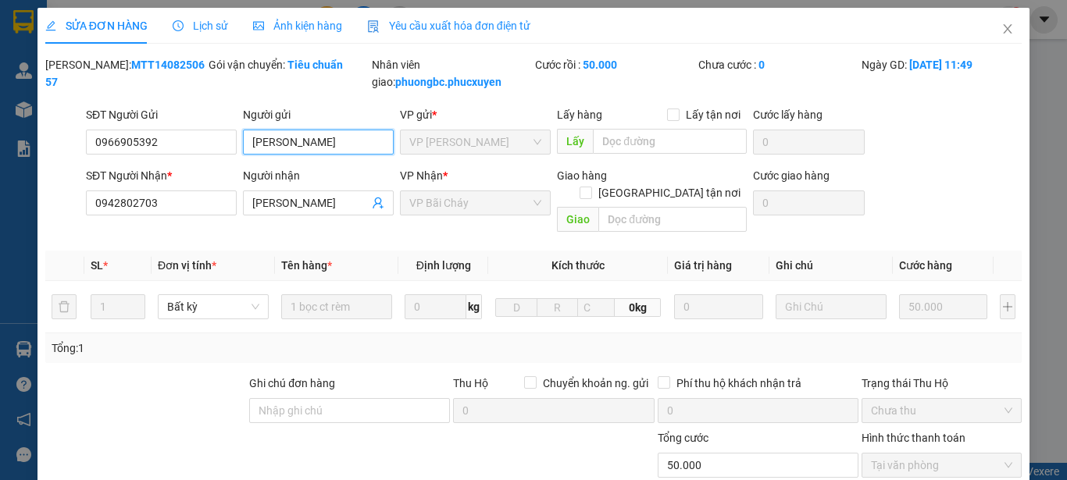
drag, startPoint x: 316, startPoint y: 152, endPoint x: 303, endPoint y: 146, distance: 13.6
click at [303, 146] on input "Anh Đạt" at bounding box center [318, 142] width 151 height 25
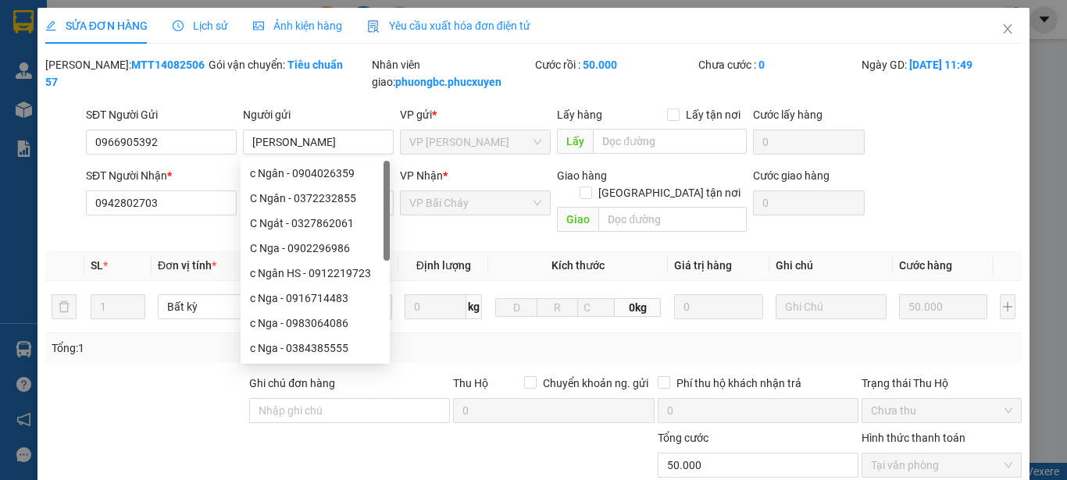
click at [175, 66] on div "Mã ĐH: MTT1408250657" at bounding box center [125, 73] width 160 height 34
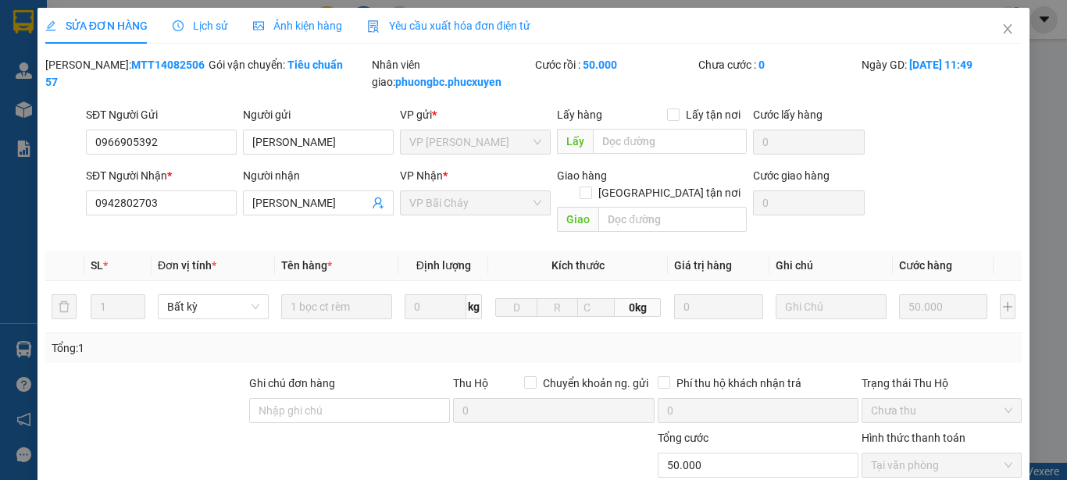
drag, startPoint x: 175, startPoint y: 66, endPoint x: 83, endPoint y: 71, distance: 92.3
click at [83, 71] on div "Mã ĐH: MTT1408250657" at bounding box center [125, 73] width 160 height 34
copy b "MTT1408250657"
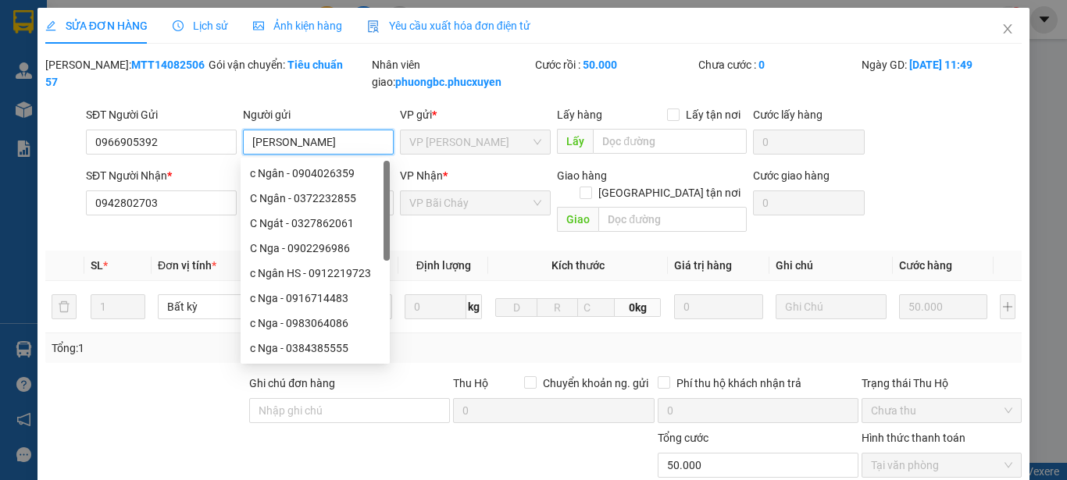
drag, startPoint x: 307, startPoint y: 145, endPoint x: 238, endPoint y: 149, distance: 68.9
click at [240, 149] on div "Người gửi Anh Đạt" at bounding box center [318, 133] width 157 height 55
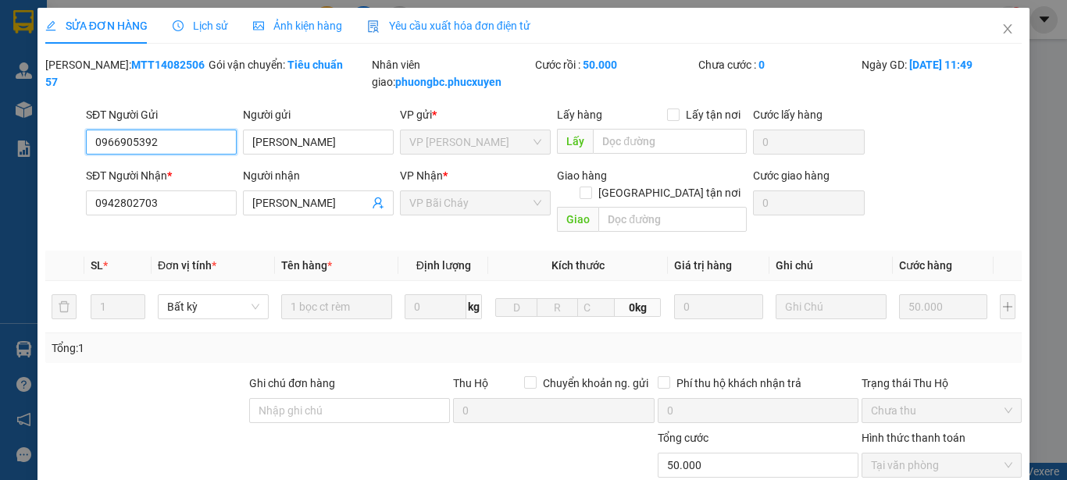
drag, startPoint x: 176, startPoint y: 136, endPoint x: 55, endPoint y: 158, distance: 122.3
click at [55, 158] on div "SĐT Người Gửi 0966905392 0966905392 Người gửi Anh Đạt VP gửi * VP Dương Đình Ng…" at bounding box center [534, 133] width 980 height 55
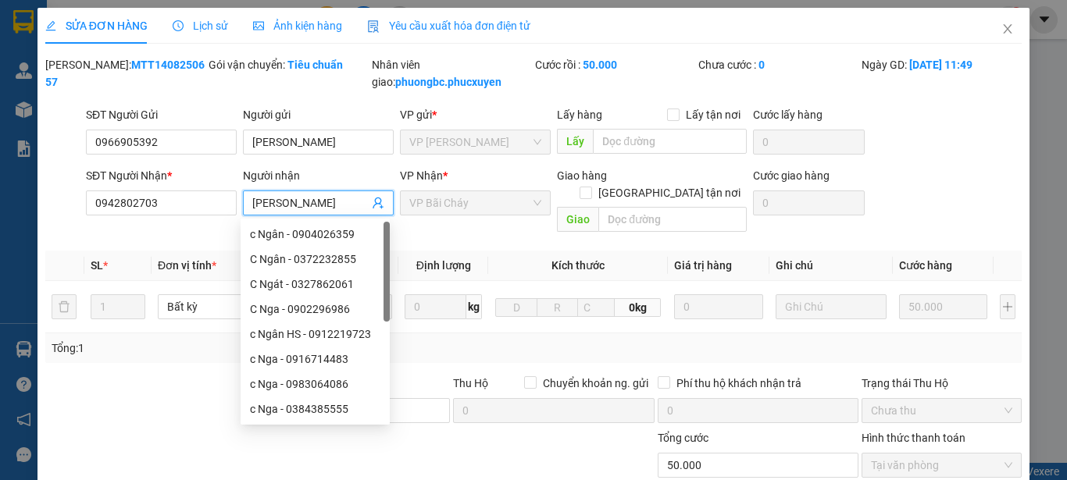
drag, startPoint x: 327, startPoint y: 200, endPoint x: 244, endPoint y: 199, distance: 82.0
click at [244, 199] on span "quỳnh trang" at bounding box center [318, 203] width 151 height 25
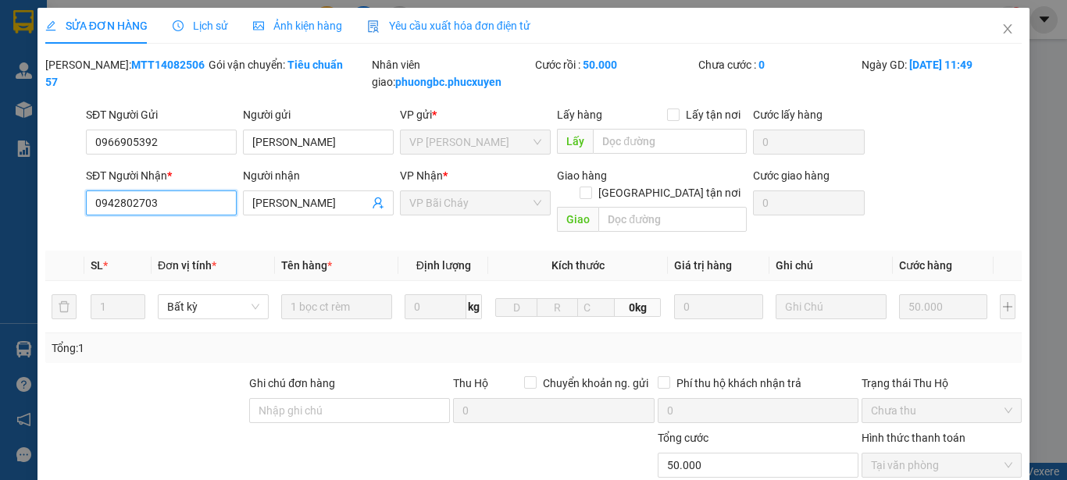
drag, startPoint x: 161, startPoint y: 203, endPoint x: 95, endPoint y: 212, distance: 66.2
click at [95, 212] on input "0942802703" at bounding box center [161, 203] width 151 height 25
click at [1001, 30] on icon "close" at bounding box center [1007, 29] width 12 height 12
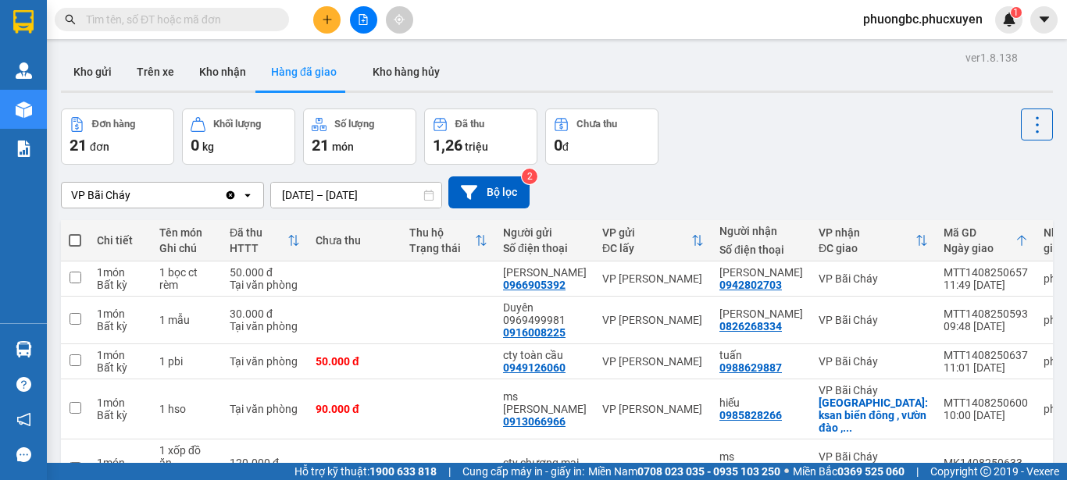
click at [775, 165] on div "VP Bãi Cháy Clear value open 12/08/2025 – 14/08/2025 Press the down arrow key t…" at bounding box center [557, 192] width 992 height 55
click at [998, 275] on icon at bounding box center [1003, 278] width 11 height 11
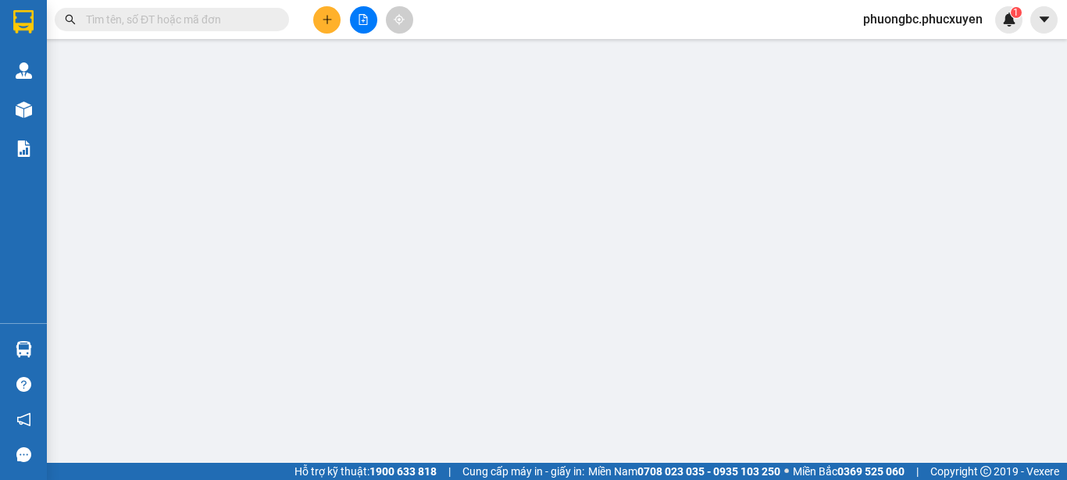
type input "0966905392"
type input "Anh Đạt"
type input "0942802703"
type input "quỳnh trang"
type input "50.000"
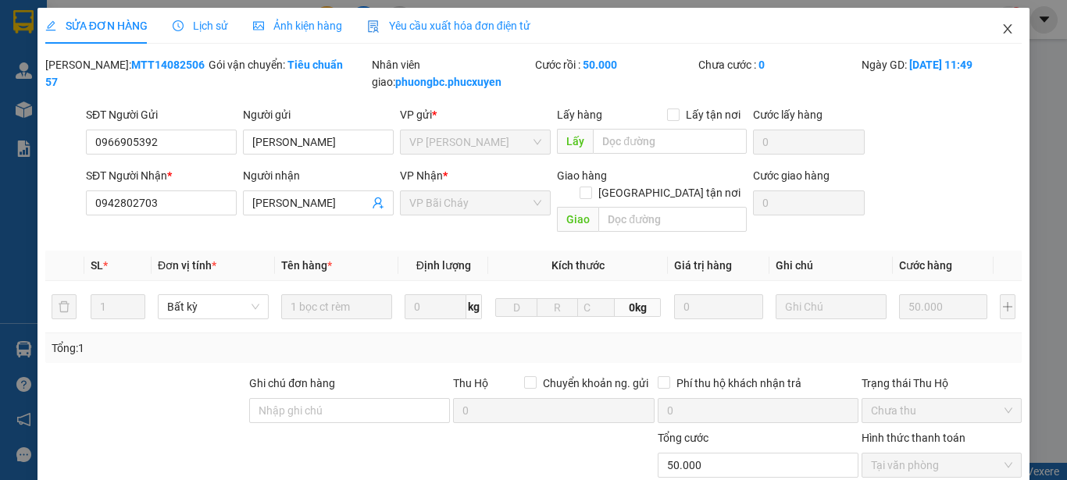
click at [1004, 28] on icon "close" at bounding box center [1008, 28] width 9 height 9
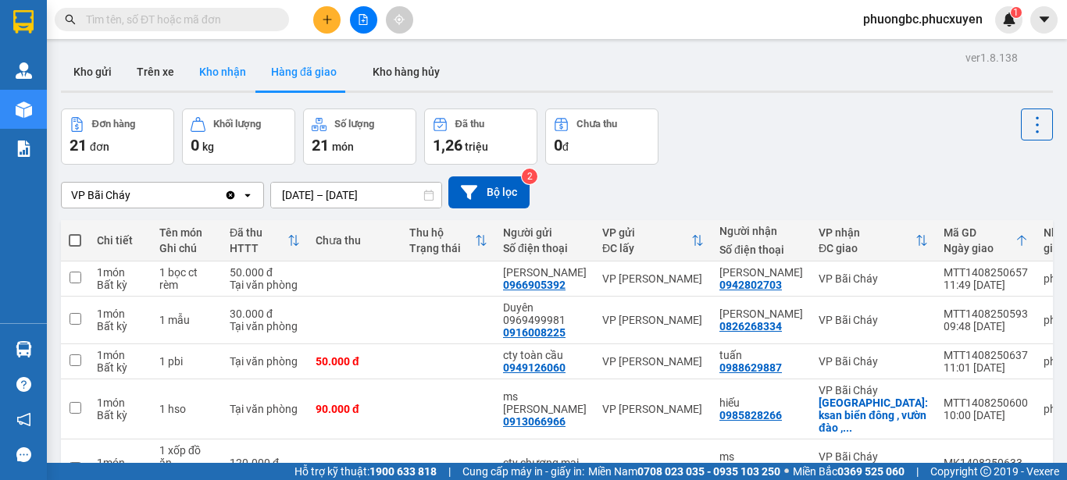
click at [213, 70] on button "Kho nhận" at bounding box center [223, 71] width 72 height 37
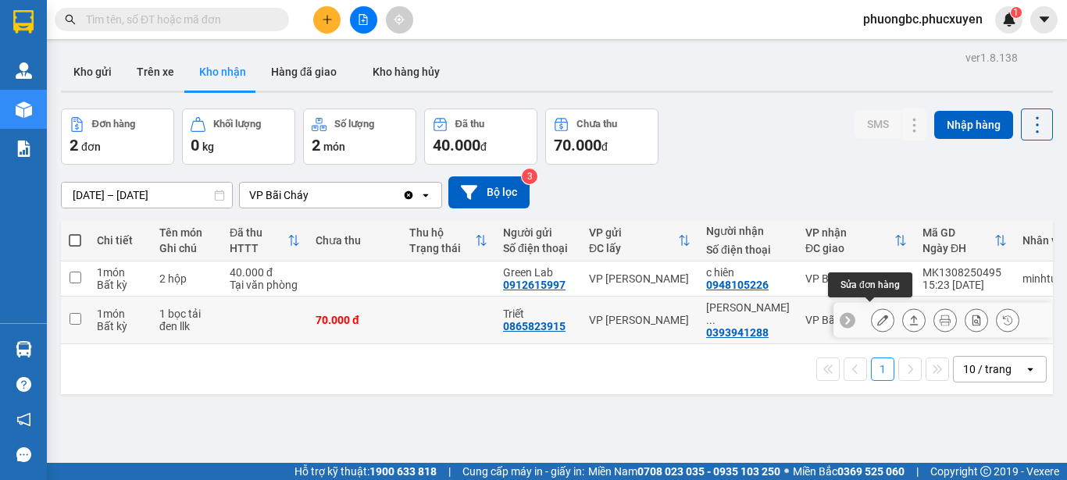
click at [877, 316] on icon at bounding box center [882, 320] width 11 height 11
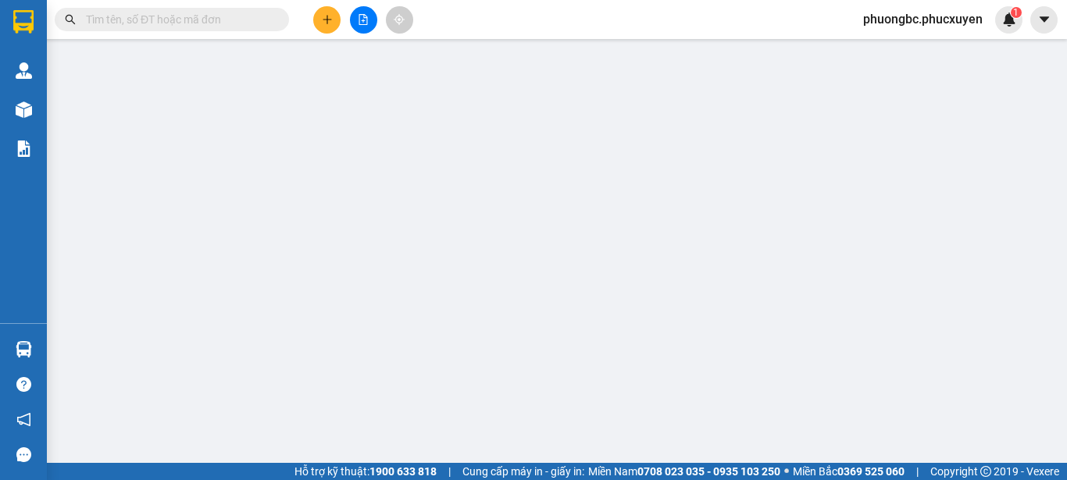
type input "0865823915"
type input "Triết"
type input "0393941288"
type input "Anh Tuấn nhận bxbc"
type input "70.000"
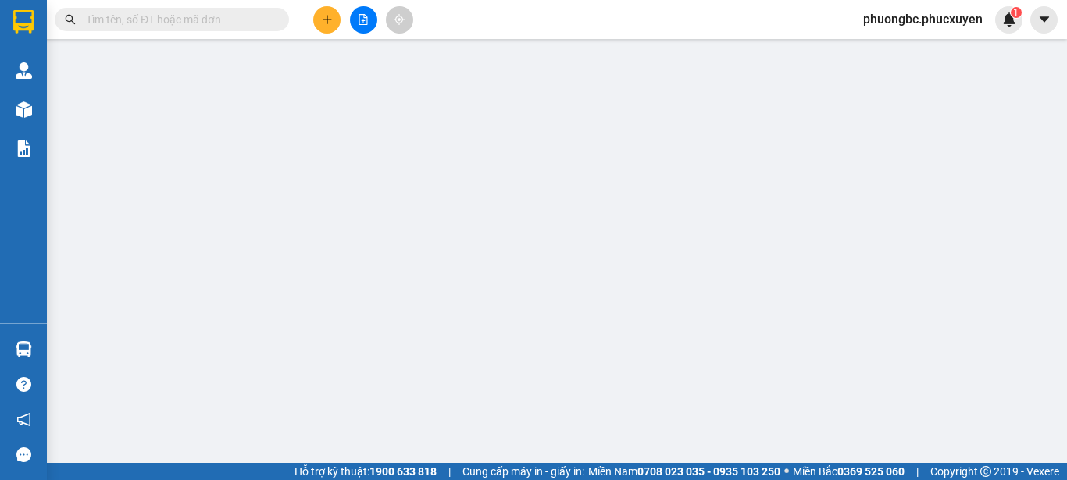
type input "70.000"
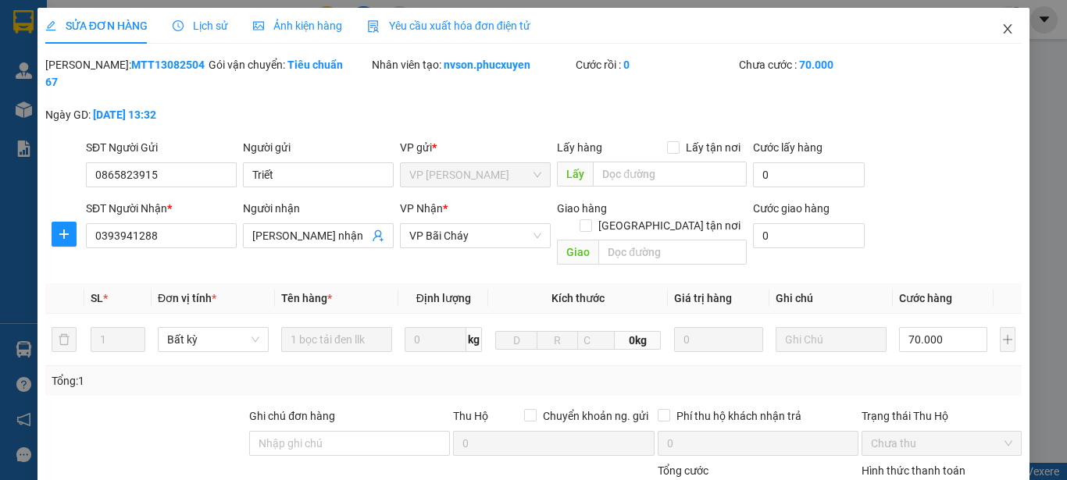
click at [1004, 27] on icon "close" at bounding box center [1008, 28] width 9 height 9
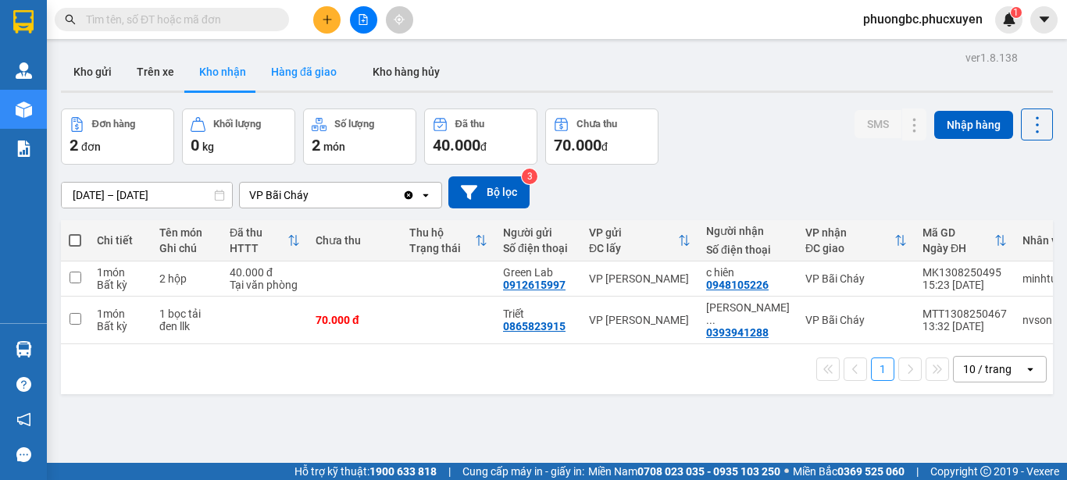
click at [299, 68] on button "Hàng đã giao" at bounding box center [304, 71] width 91 height 37
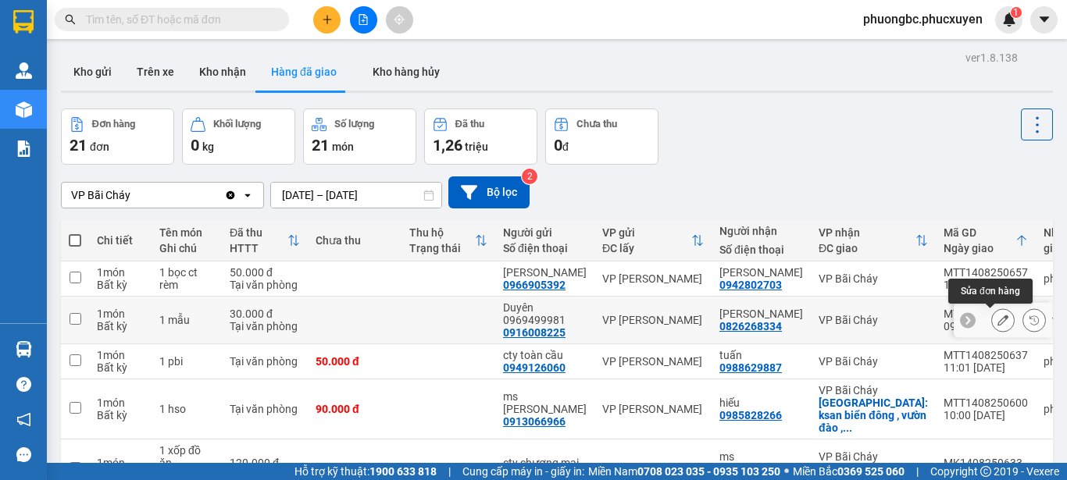
click at [998, 322] on icon at bounding box center [1003, 320] width 11 height 11
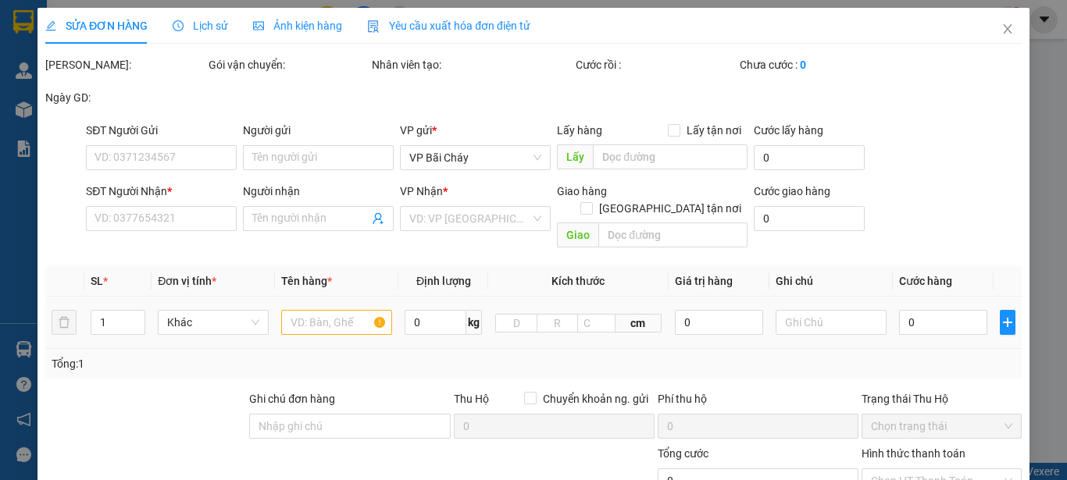
type input "0916008225"
type input "Duyên 0969499981"
type input "0826268334"
type input "Anh Sáng"
type input "30.000"
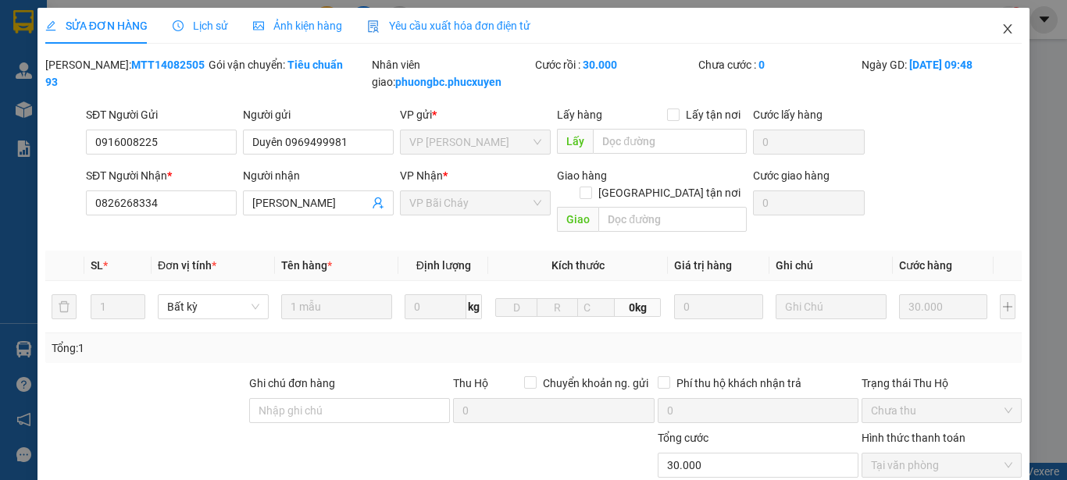
click at [1001, 28] on icon "close" at bounding box center [1007, 29] width 12 height 12
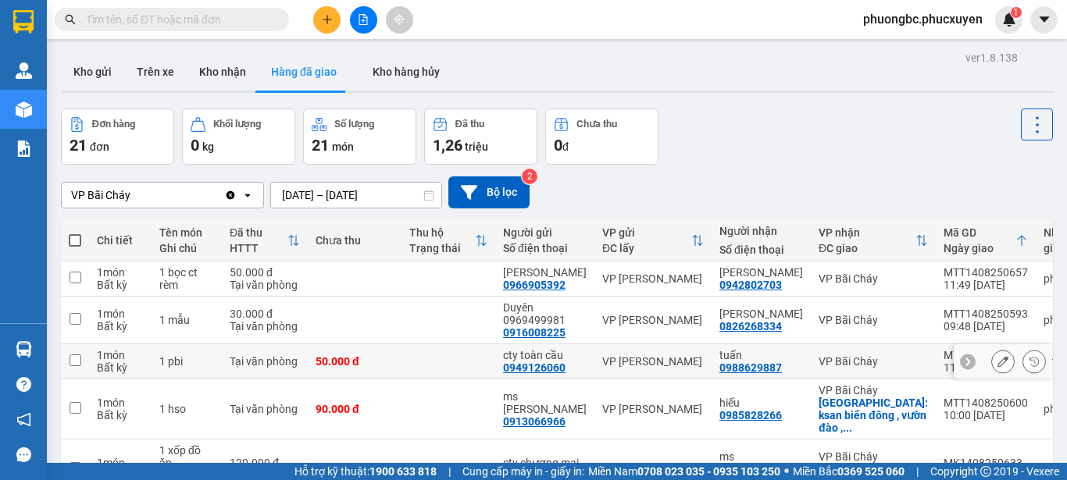
scroll to position [78, 0]
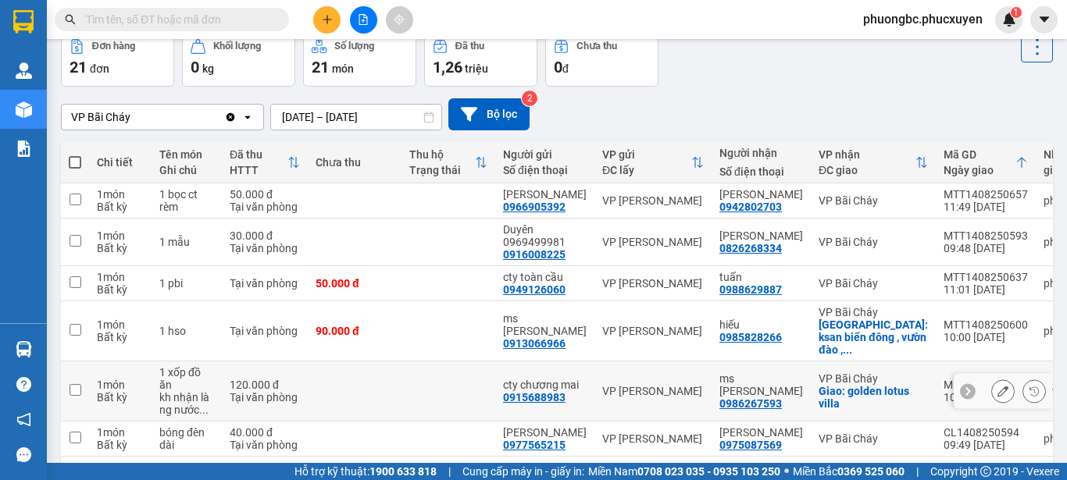
click at [373, 394] on td at bounding box center [355, 392] width 94 height 60
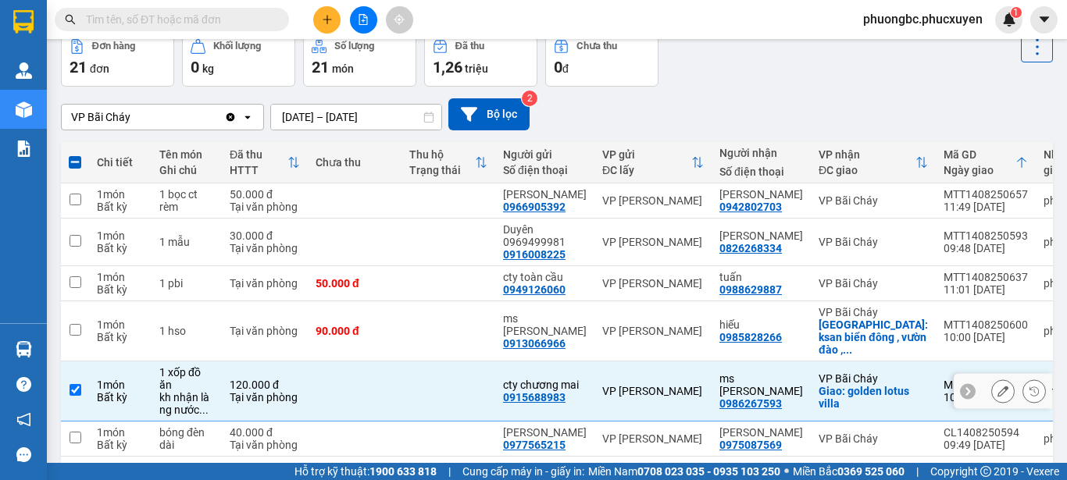
click at [79, 384] on input "checkbox" at bounding box center [76, 390] width 12 height 12
checkbox input "false"
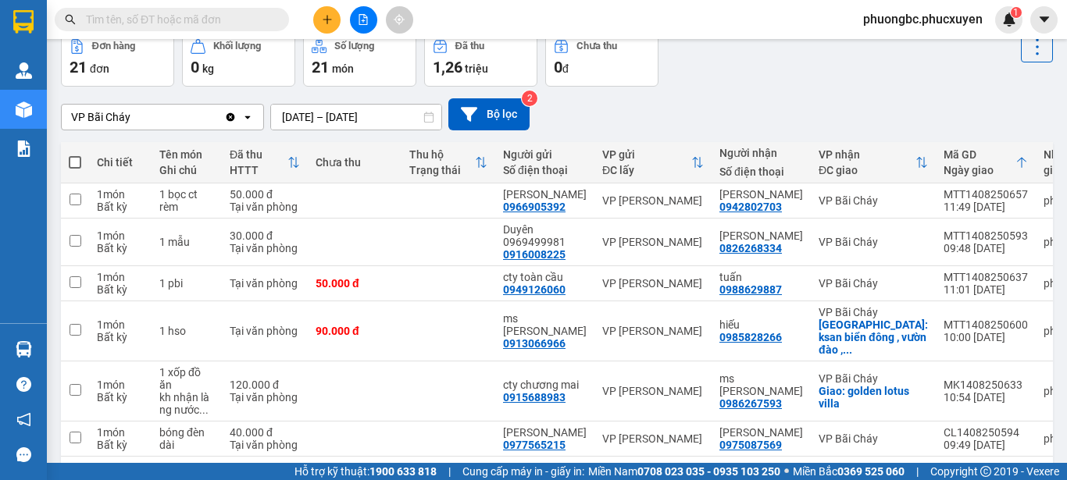
click at [666, 98] on div "VP Bãi Cháy Clear value open 12/08/2025 – 14/08/2025 Press the down arrow key t…" at bounding box center [557, 114] width 992 height 32
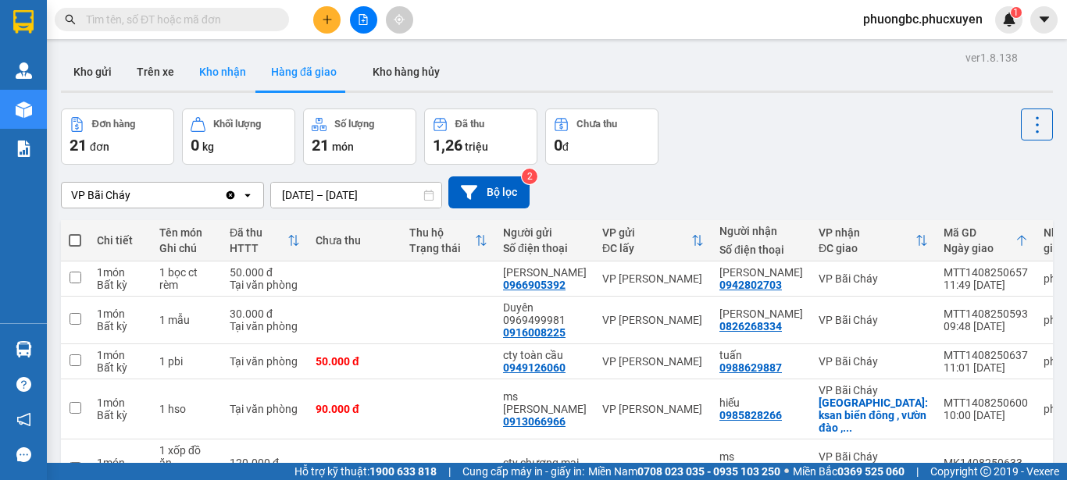
click at [221, 70] on button "Kho nhận" at bounding box center [223, 71] width 72 height 37
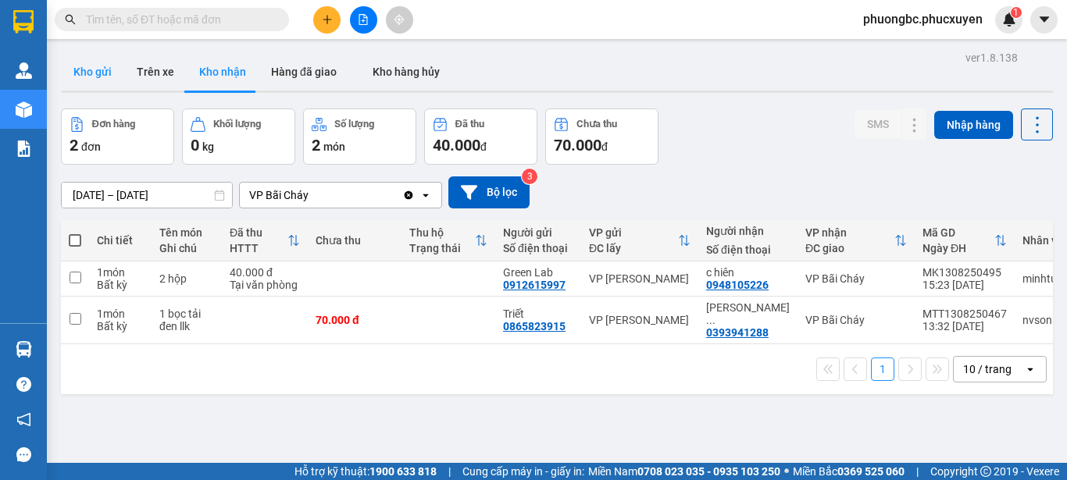
click at [94, 72] on button "Kho gửi" at bounding box center [92, 71] width 63 height 37
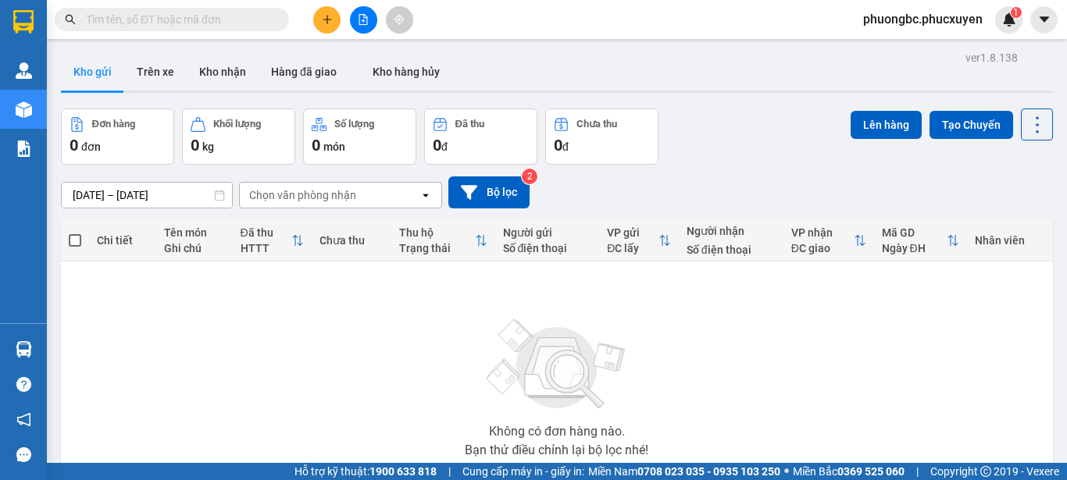
click at [284, 291] on div "Không có đơn hàng nào. Bạn thử điều chỉnh lại bộ lọc nhé!" at bounding box center [557, 383] width 976 height 234
